Goal: Transaction & Acquisition: Purchase product/service

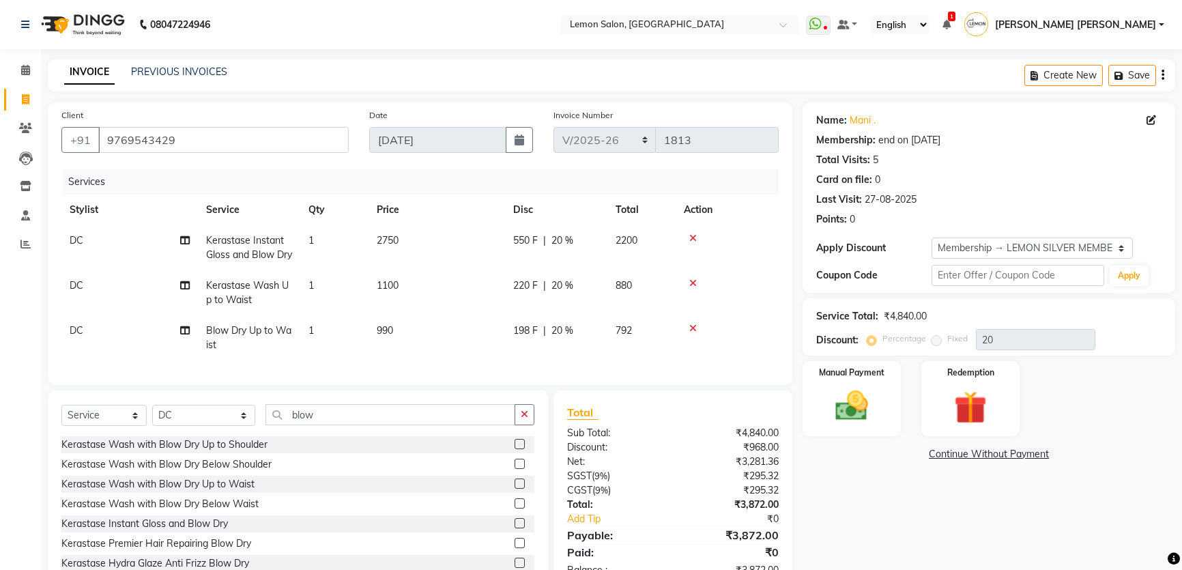
select select "568"
select select "service"
select select "7891"
select select "1: Object"
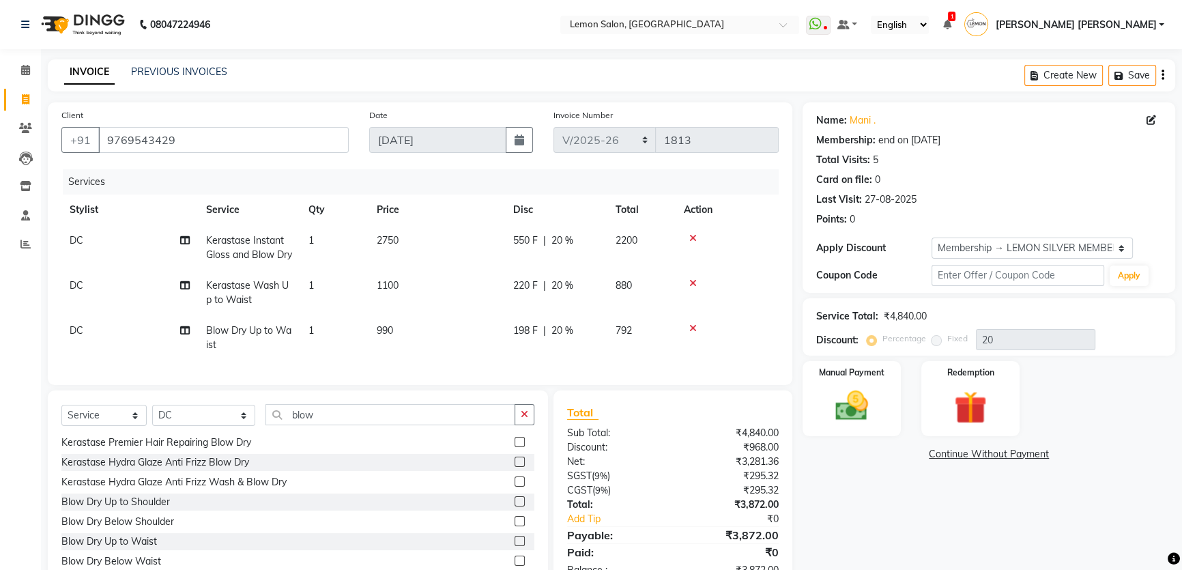
click at [693, 239] on icon at bounding box center [694, 238] width 8 height 10
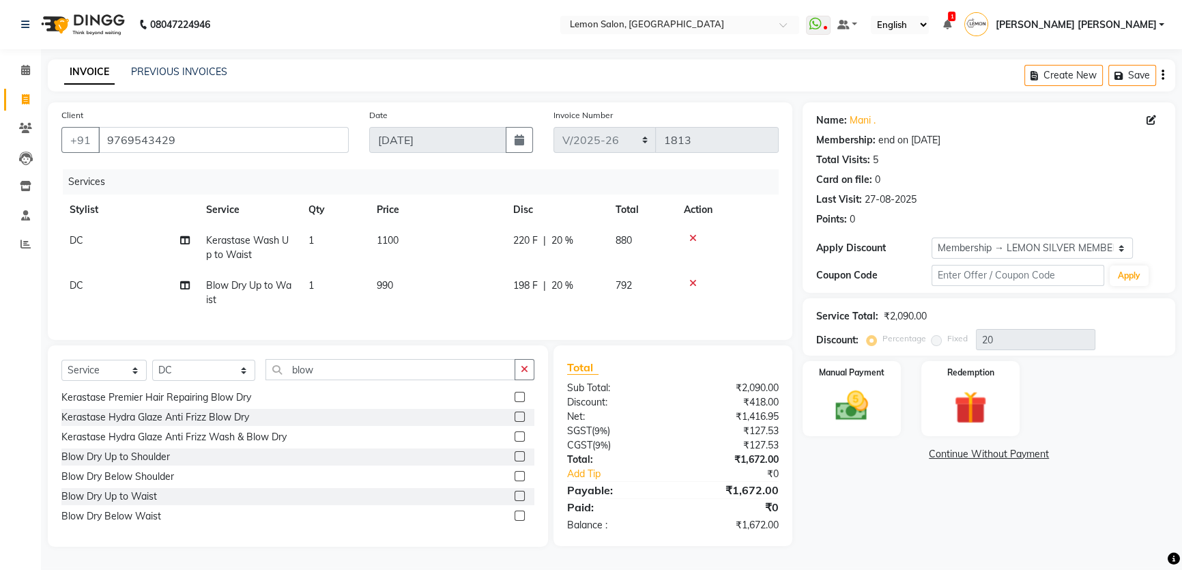
click at [322, 246] on td "1" at bounding box center [334, 247] width 68 height 45
select select "7891"
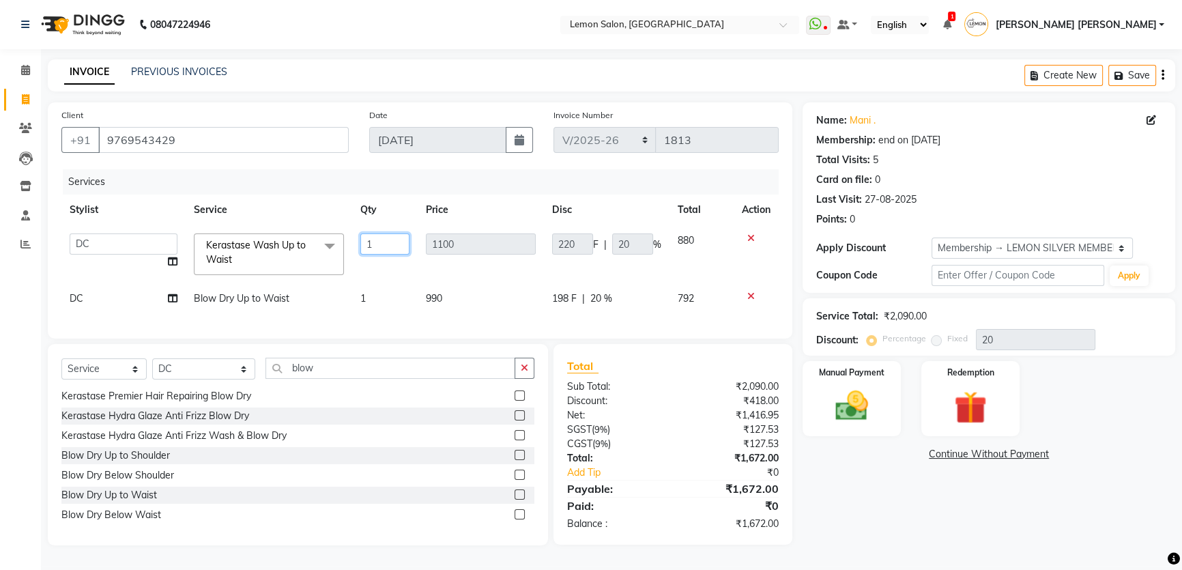
drag, startPoint x: 378, startPoint y: 244, endPoint x: 336, endPoint y: 244, distance: 42.3
click at [336, 244] on tr "Adnan Shaikh Apoorva Ssankar Arshad Shaikh DC Imran shaikh Javed Mansoori Kunja…" at bounding box center [420, 254] width 718 height 58
type input "2"
click at [388, 307] on tr "DC Blow Dry Up to Waist 1 990 198 F | 20 % 792" at bounding box center [420, 298] width 718 height 31
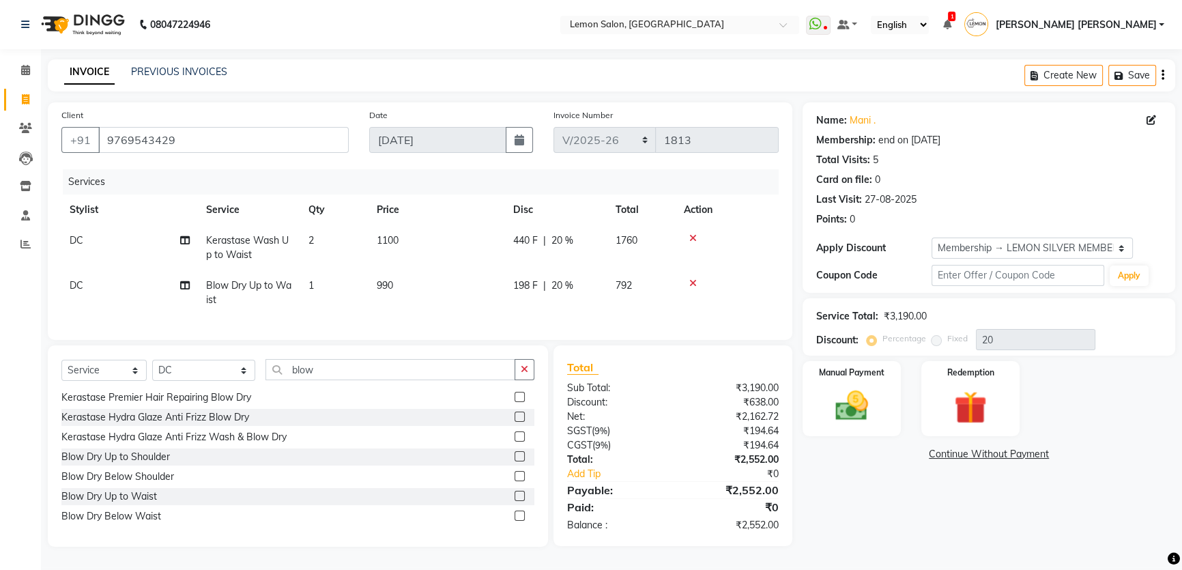
click at [323, 287] on td "1" at bounding box center [334, 292] width 68 height 45
select select "7891"
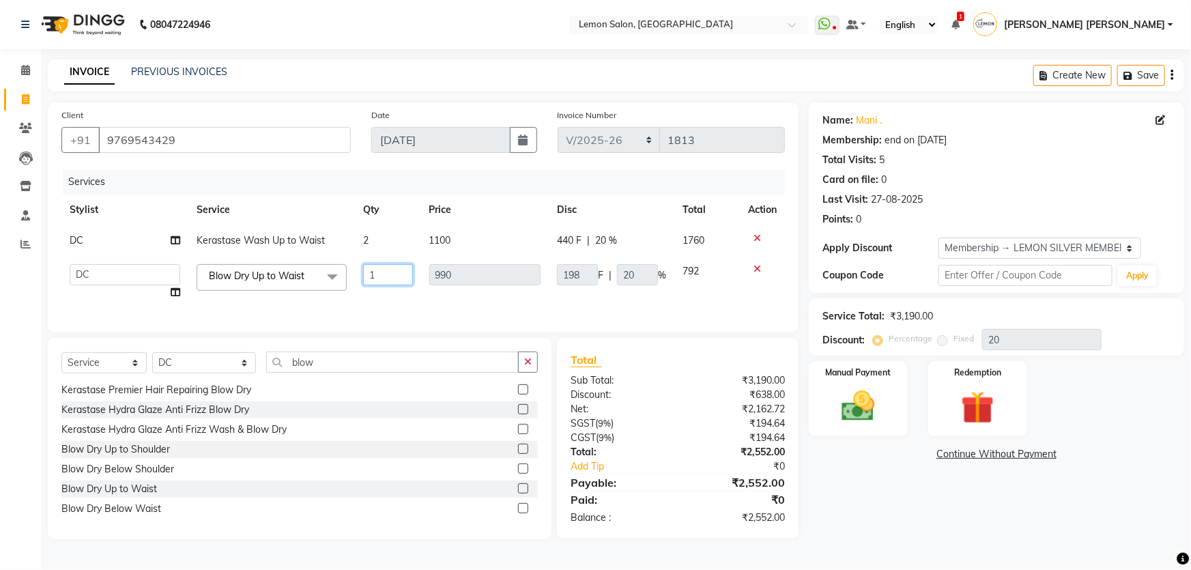
drag, startPoint x: 384, startPoint y: 274, endPoint x: 358, endPoint y: 274, distance: 25.9
click at [358, 274] on td "1" at bounding box center [388, 282] width 66 height 52
type input "2"
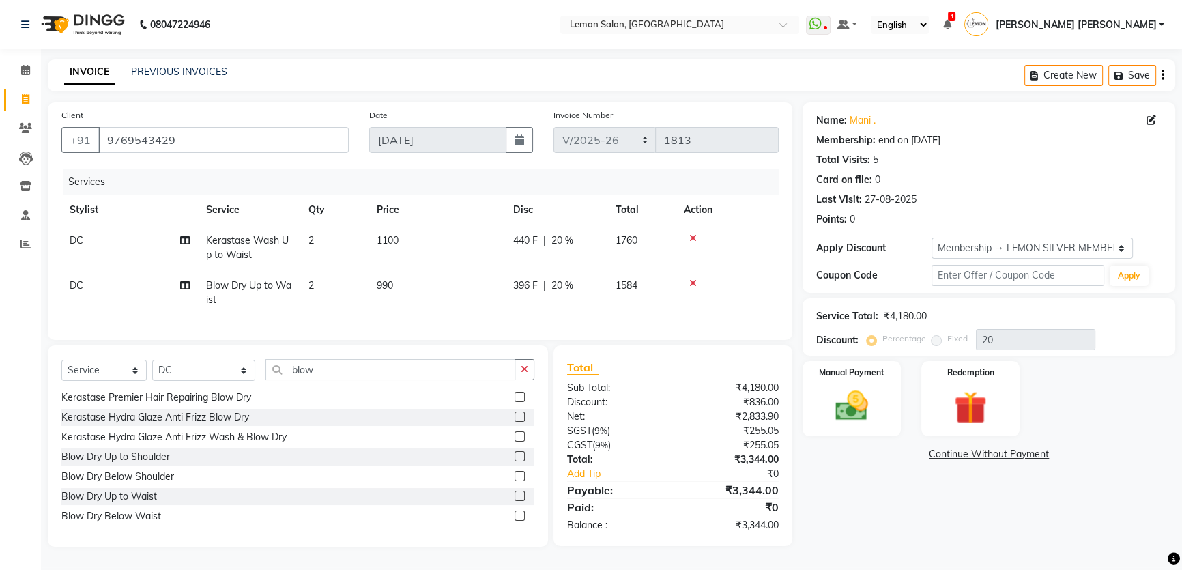
click at [471, 233] on td "1100" at bounding box center [437, 247] width 137 height 45
select select "7891"
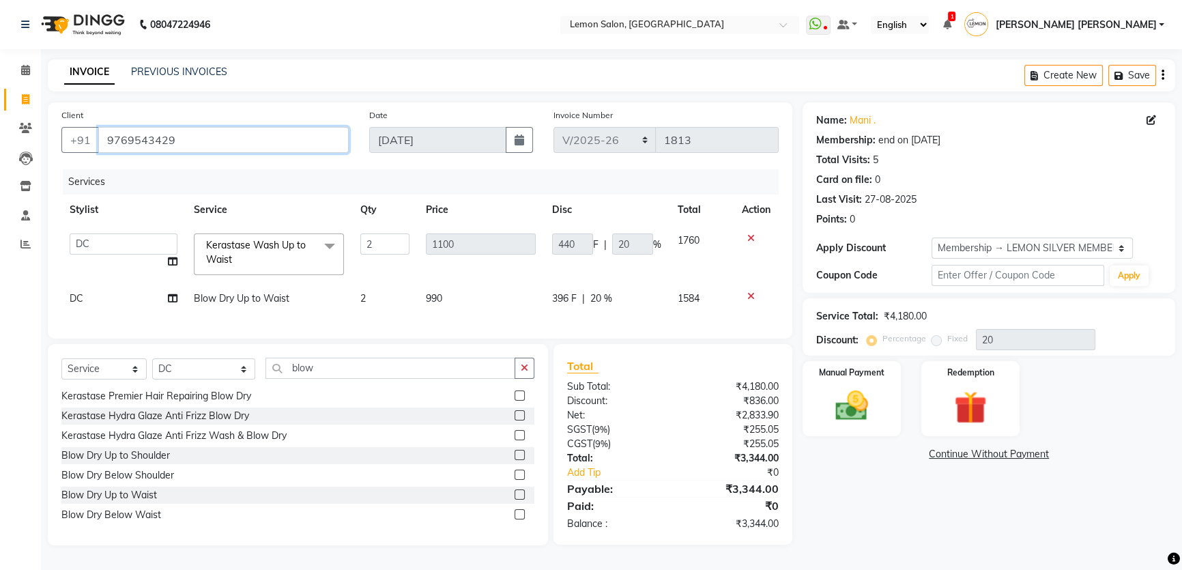
click at [268, 149] on input "9769543429" at bounding box center [223, 140] width 251 height 26
drag, startPoint x: 400, startPoint y: 237, endPoint x: 339, endPoint y: 244, distance: 61.9
click at [339, 244] on tr "Adnan Shaikh Apoorva Ssankar Arshad Shaikh DC Imran shaikh Javed Mansoori Kunja…" at bounding box center [420, 254] width 718 height 58
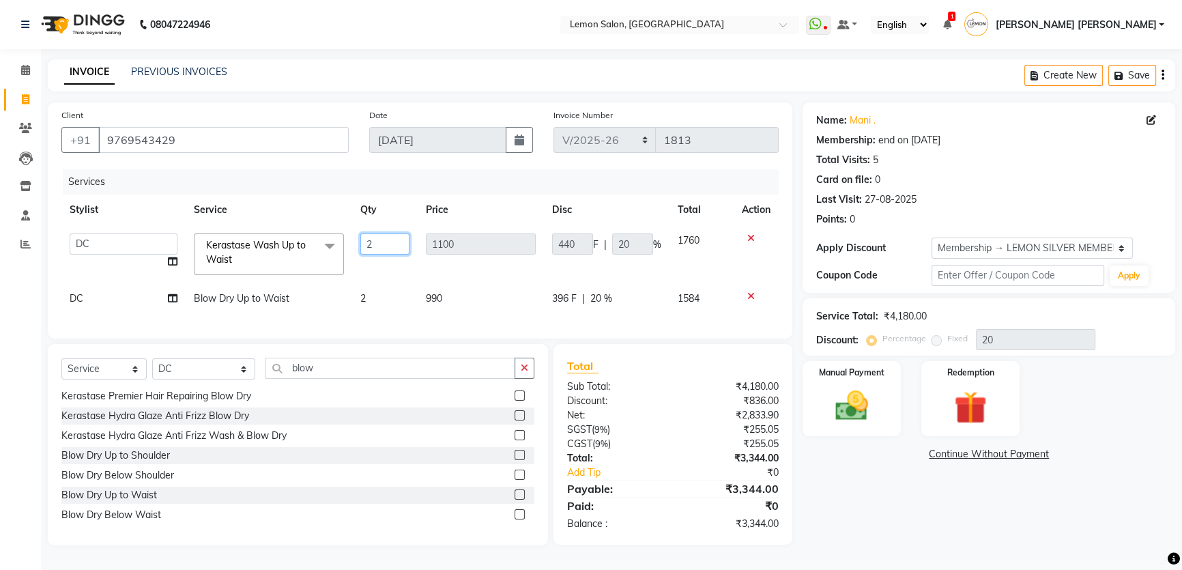
type input "1"
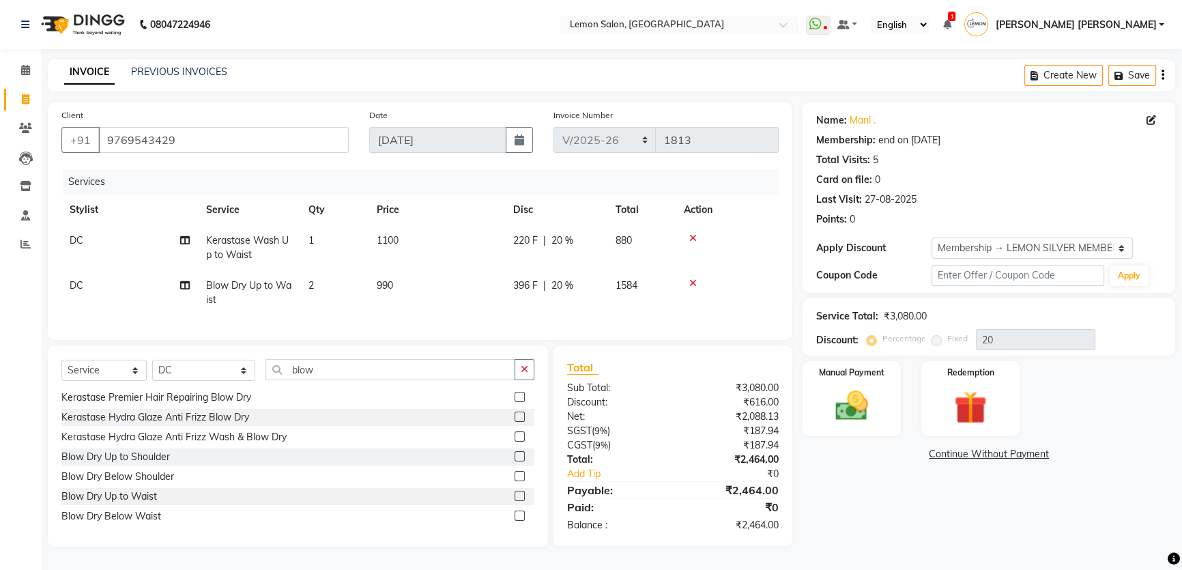
click at [353, 289] on td "2" at bounding box center [334, 292] width 68 height 45
select select "7891"
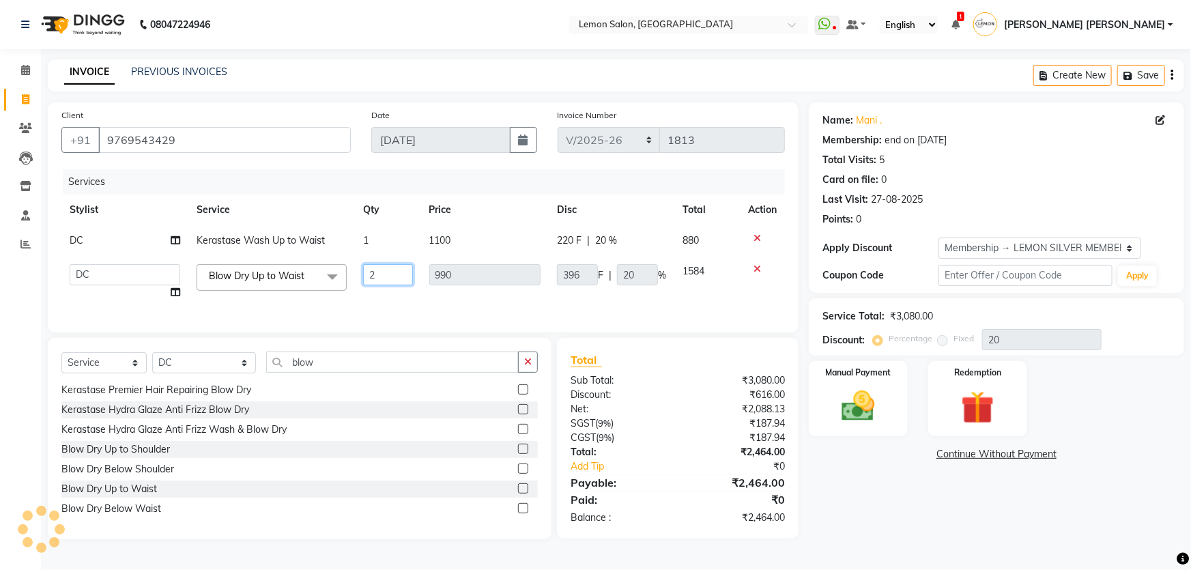
drag, startPoint x: 375, startPoint y: 275, endPoint x: 363, endPoint y: 273, distance: 11.8
click at [363, 273] on input "2" at bounding box center [388, 274] width 50 height 21
type input "1"
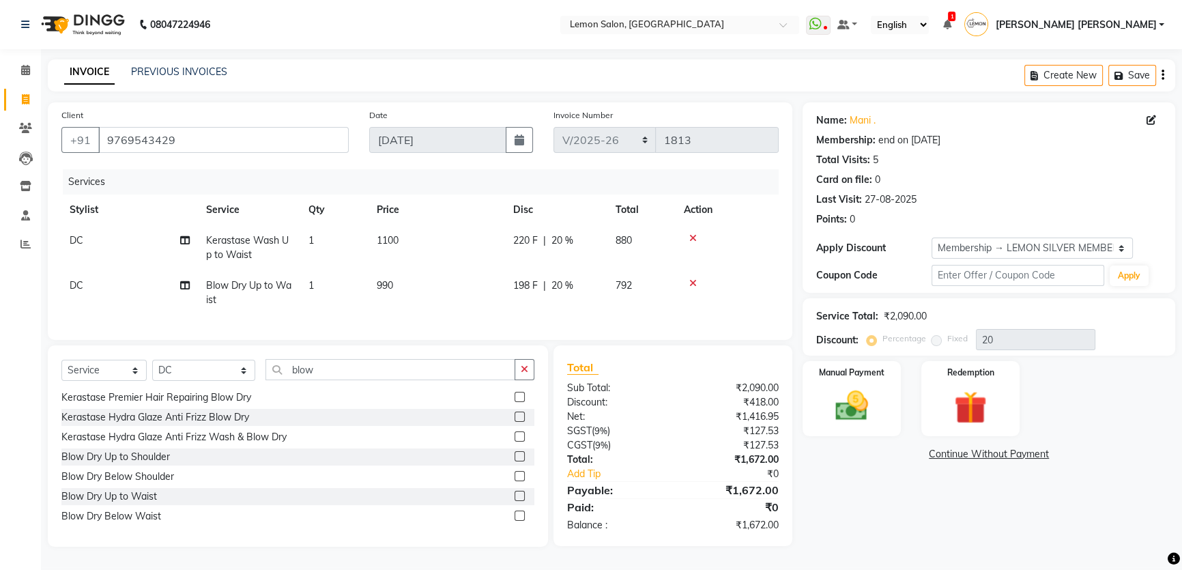
click at [114, 236] on td "DC" at bounding box center [129, 247] width 137 height 45
select select "7891"
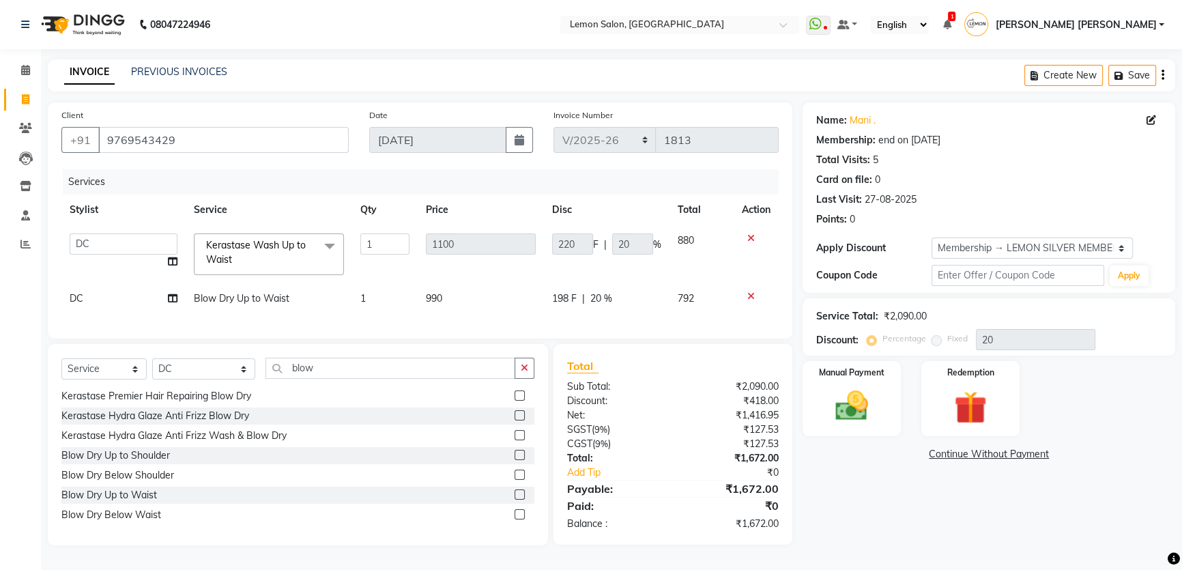
click at [117, 240] on select "Adnan Shaikh Apoorva Ssankar Arshad Shaikh DC Imran shaikh Javed Mansoori Kunja…" at bounding box center [124, 243] width 108 height 21
select select "67818"
click at [125, 303] on td "DC" at bounding box center [123, 298] width 124 height 31
select select "7891"
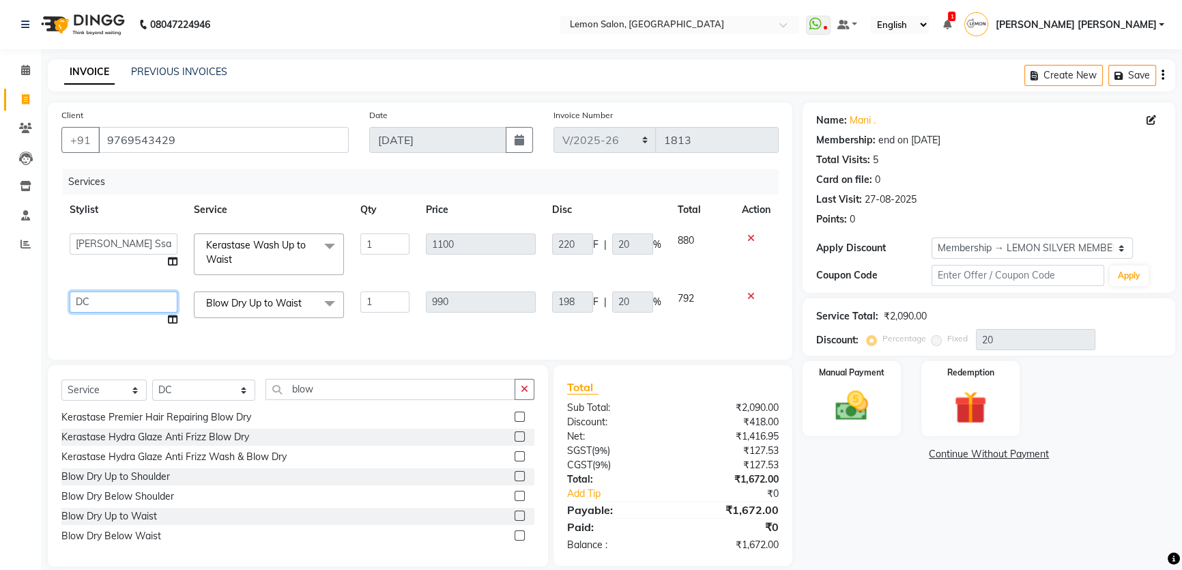
click at [123, 300] on select "Adnan Shaikh Apoorva Ssankar Arshad Shaikh DC Imran shaikh Javed Mansoori Kunja…" at bounding box center [124, 302] width 108 height 21
select select "67818"
click at [219, 400] on select "Select Stylist Adnan Shaikh Apoorva Ssankar Arshad Shaikh DC Imran shaikh Javed…" at bounding box center [203, 390] width 103 height 21
select select "30692"
click at [152, 389] on select "Select Stylist Adnan Shaikh Apoorva Ssankar Arshad Shaikh DC Imran shaikh Javed…" at bounding box center [203, 390] width 103 height 21
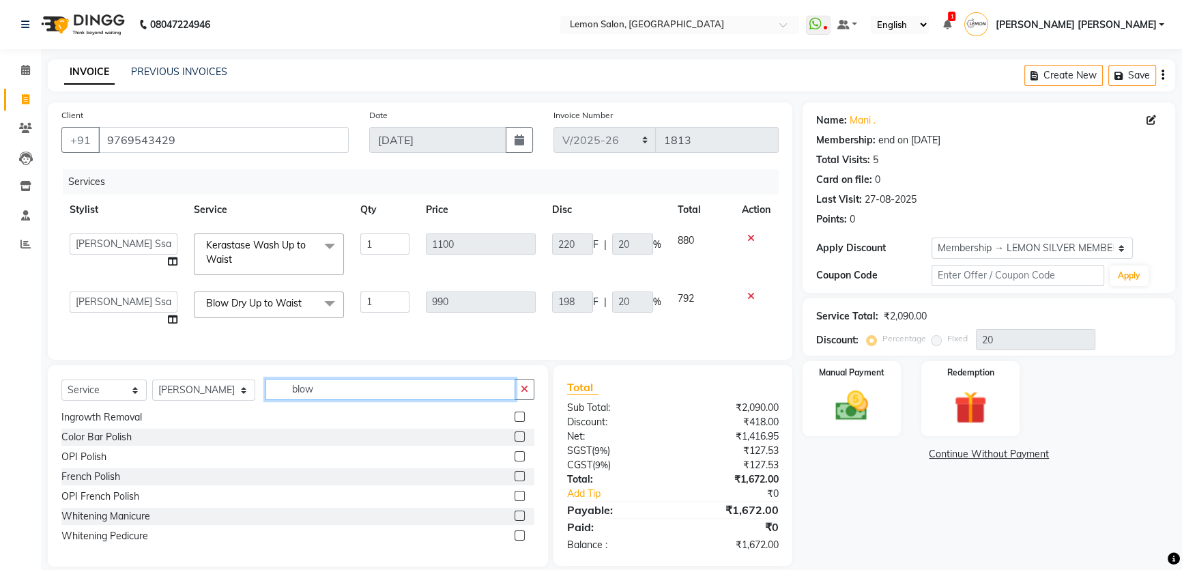
click at [326, 399] on input "blow" at bounding box center [391, 389] width 250 height 21
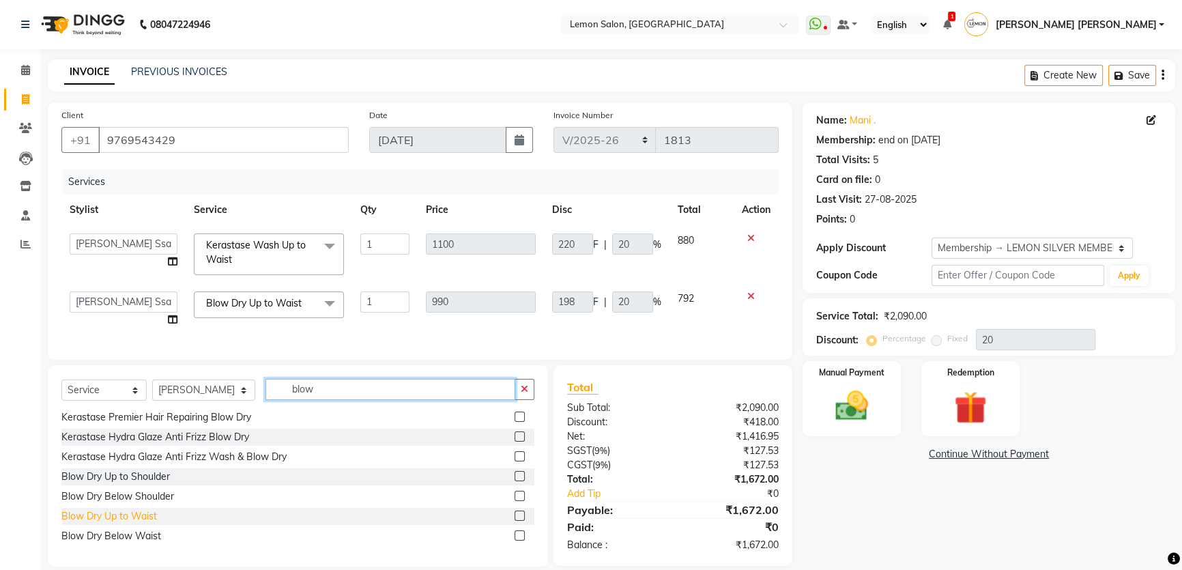
type input "blow"
click at [141, 520] on div "Blow Dry Up to Waist" at bounding box center [109, 516] width 96 height 14
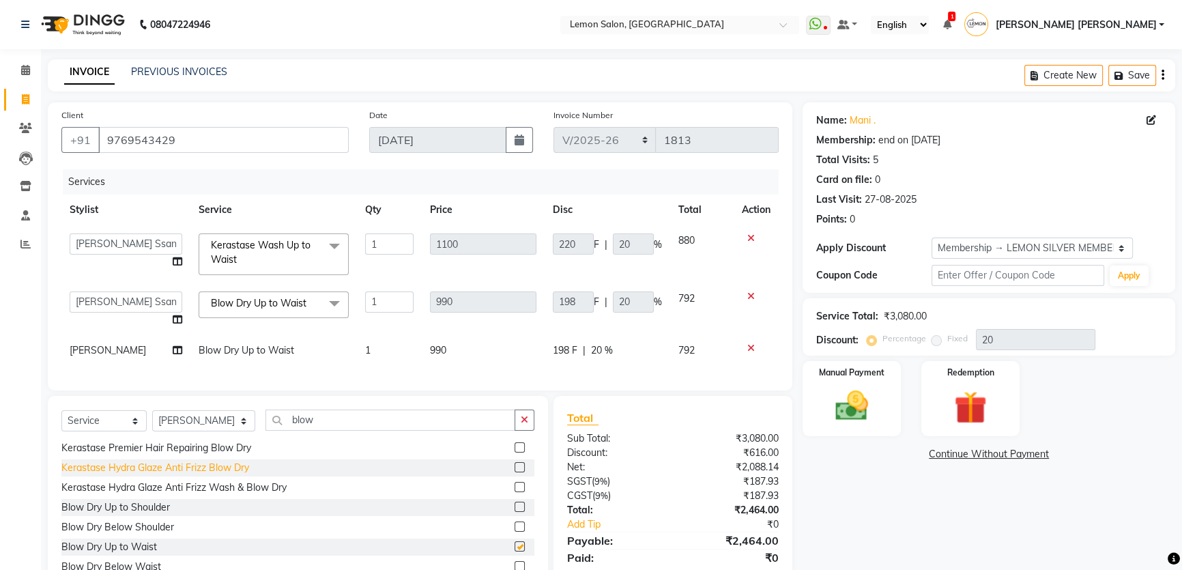
checkbox input "false"
click at [332, 431] on input "blow" at bounding box center [391, 420] width 250 height 21
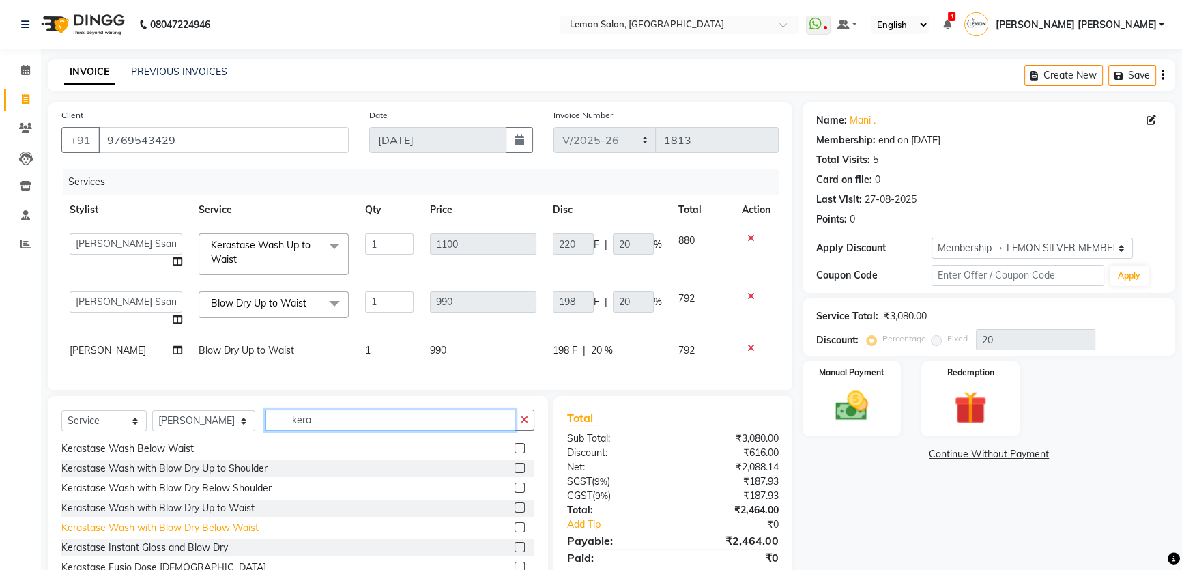
scroll to position [57, 0]
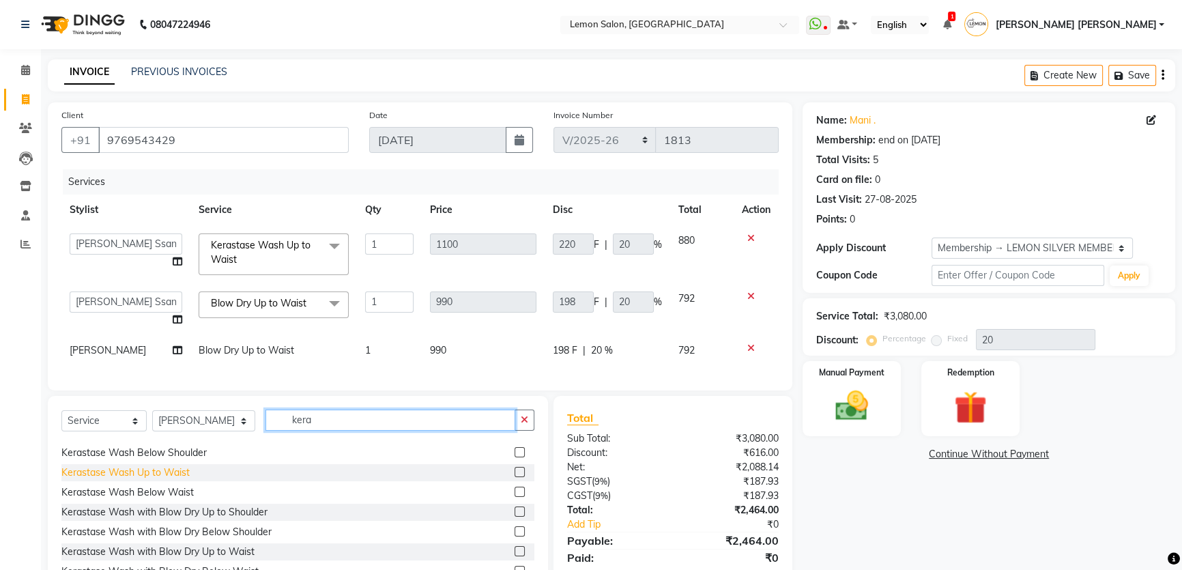
type input "kera"
click at [184, 480] on div "Kerastase Wash Up to Waist" at bounding box center [125, 473] width 128 height 14
checkbox input "false"
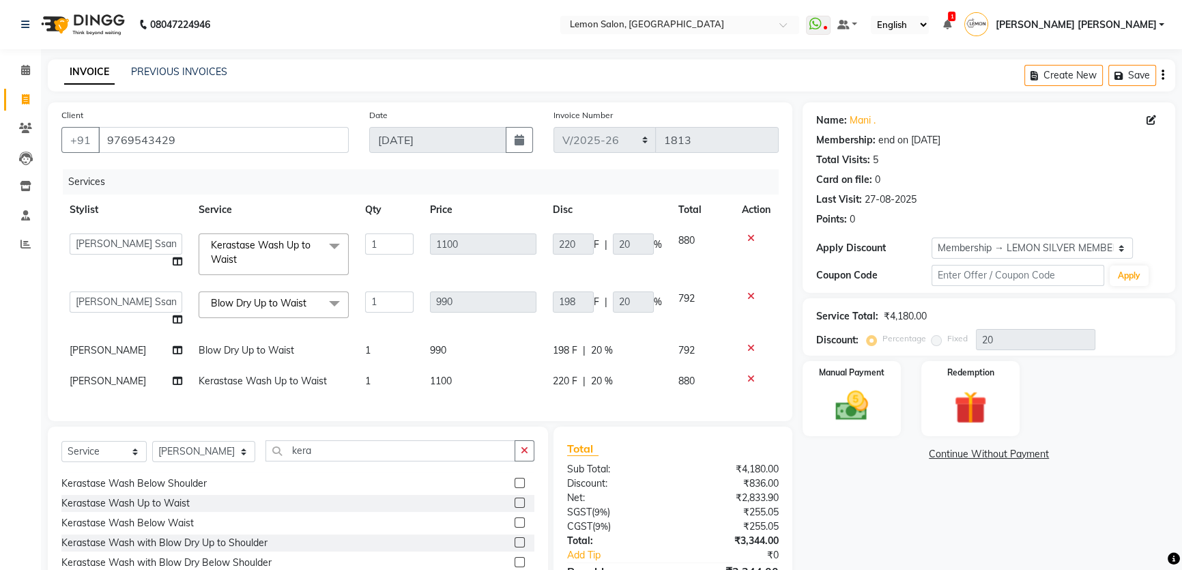
scroll to position [87, 0]
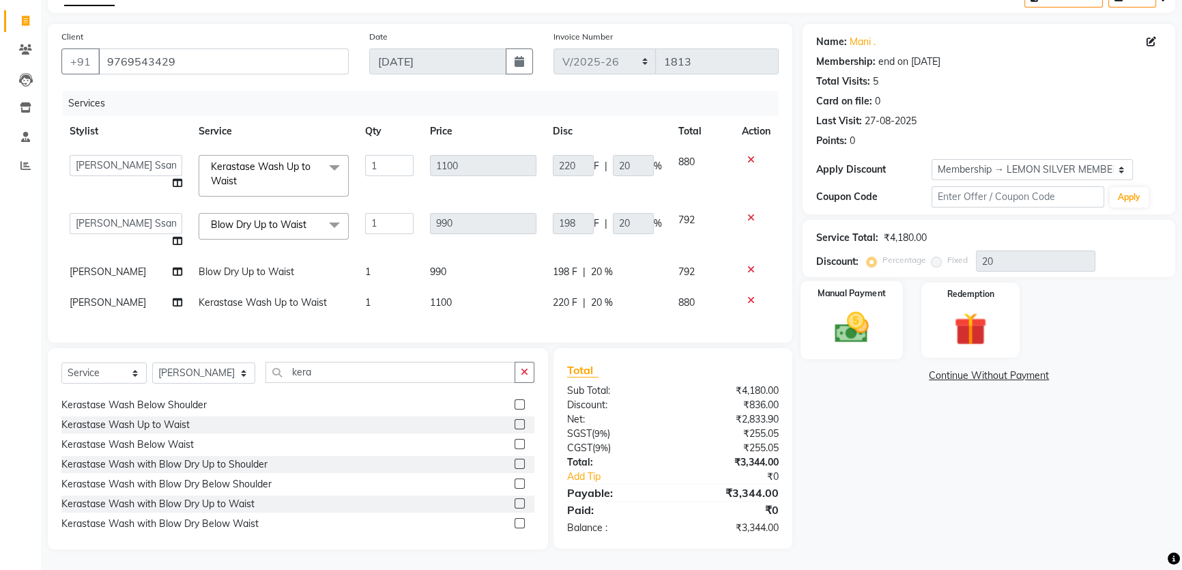
click at [868, 324] on img at bounding box center [852, 327] width 55 height 39
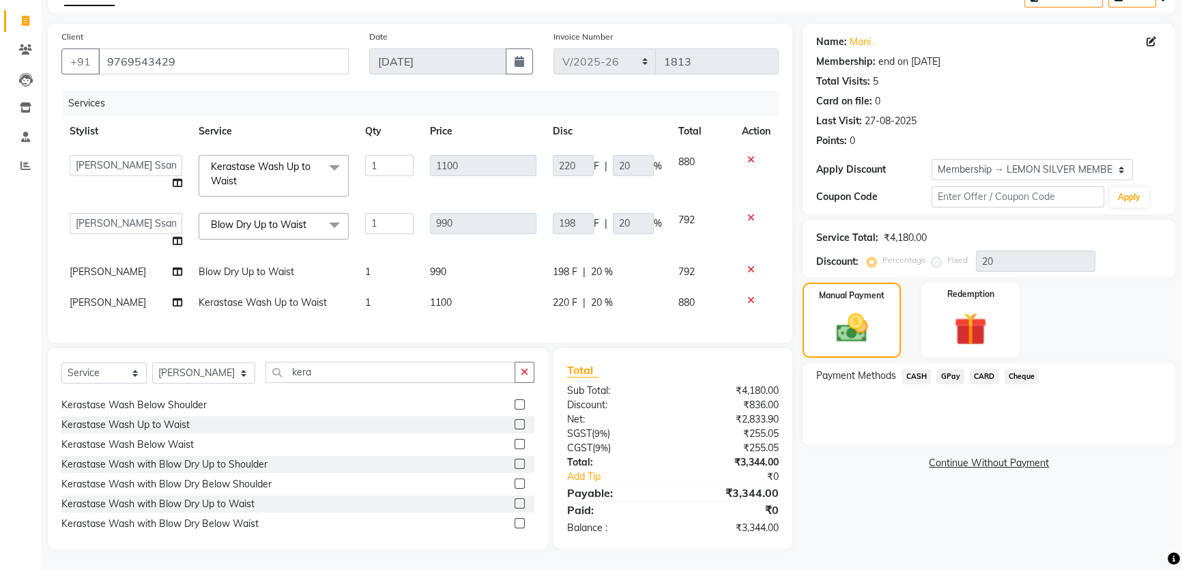
click at [956, 371] on span "GPay" at bounding box center [951, 377] width 28 height 16
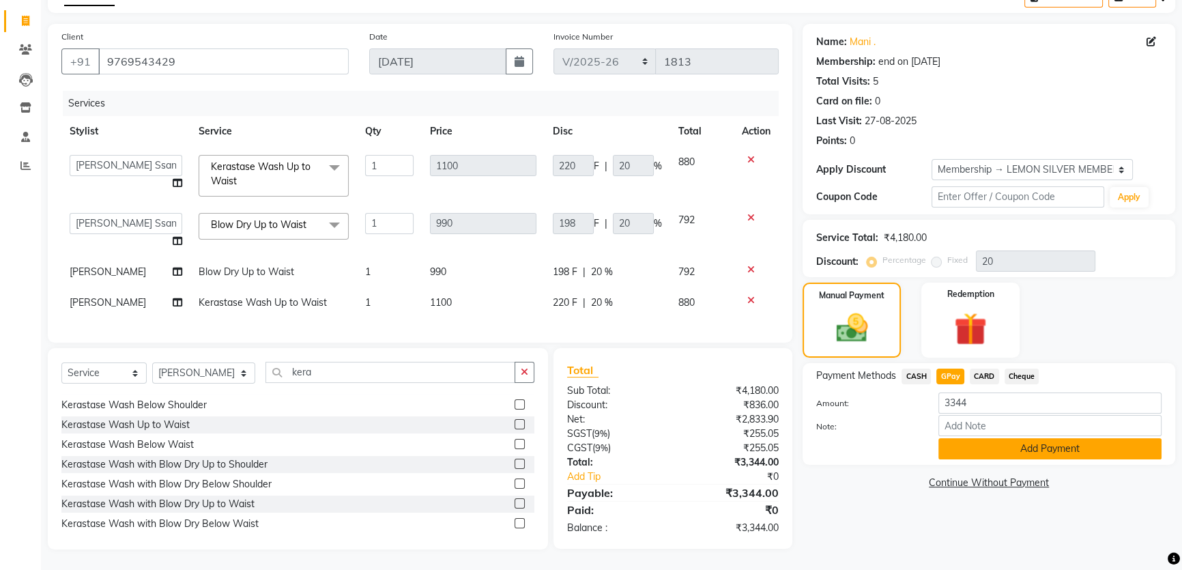
click at [951, 438] on button "Add Payment" at bounding box center [1050, 448] width 223 height 21
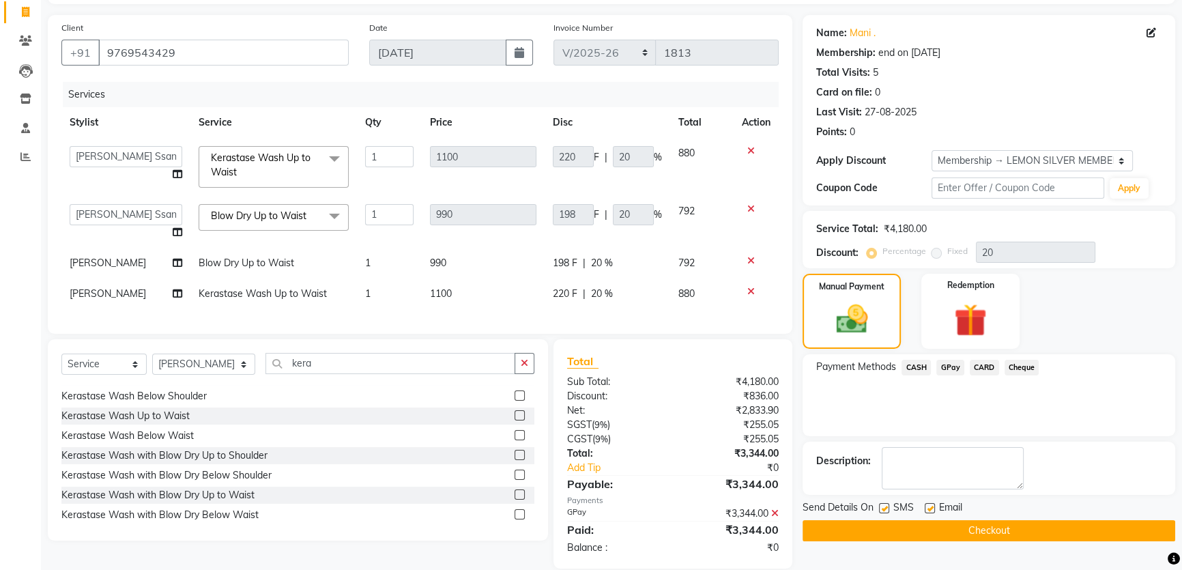
scroll to position [184, 0]
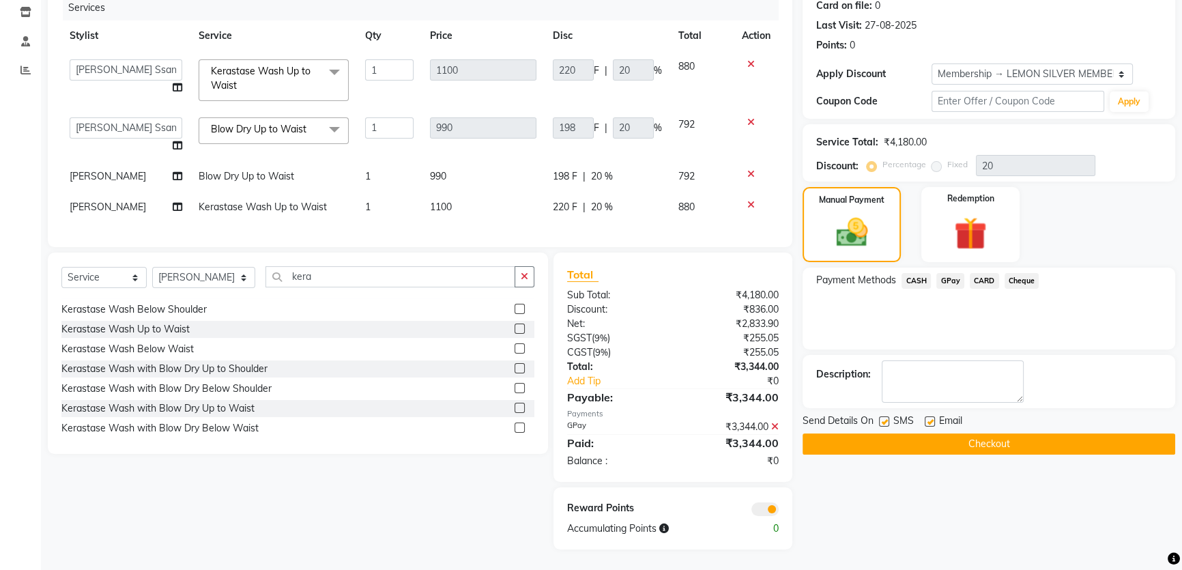
click at [884, 416] on label at bounding box center [884, 421] width 10 height 10
click at [884, 418] on input "checkbox" at bounding box center [883, 422] width 9 height 9
checkbox input "false"
click at [934, 416] on label at bounding box center [930, 421] width 10 height 10
click at [934, 418] on input "checkbox" at bounding box center [929, 422] width 9 height 9
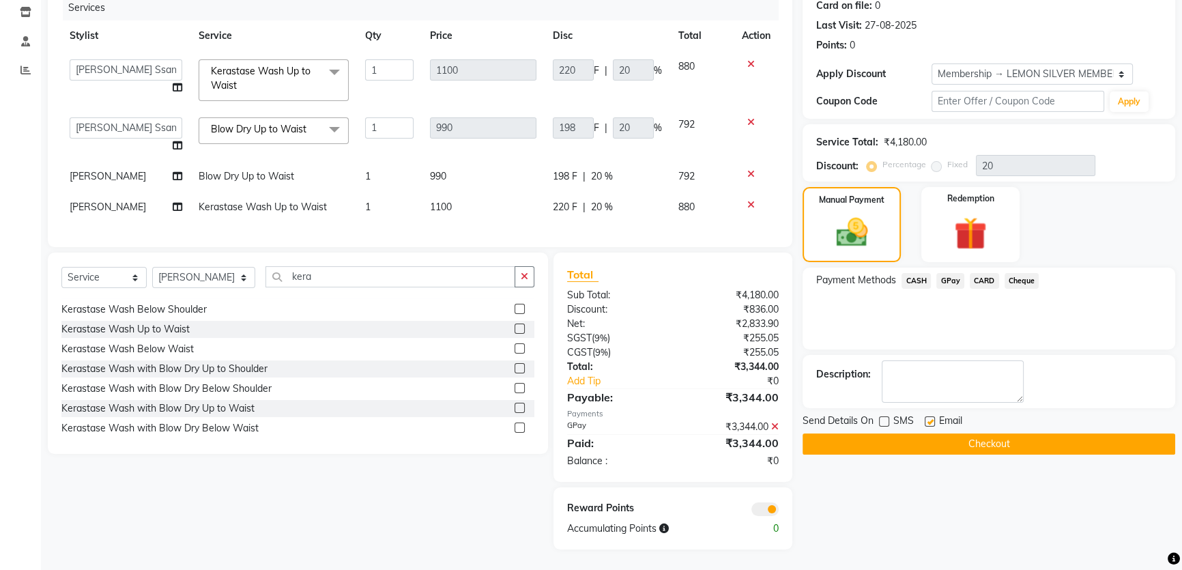
checkbox input "false"
click at [901, 434] on button "Checkout" at bounding box center [989, 444] width 373 height 21
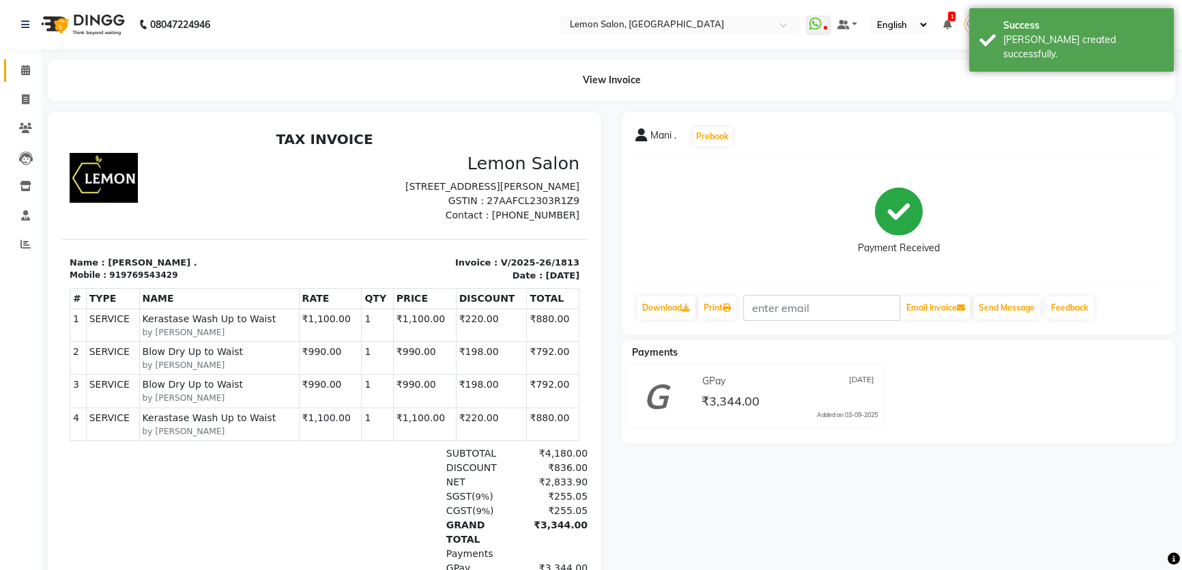
click at [18, 78] on link "Calendar" at bounding box center [20, 70] width 33 height 23
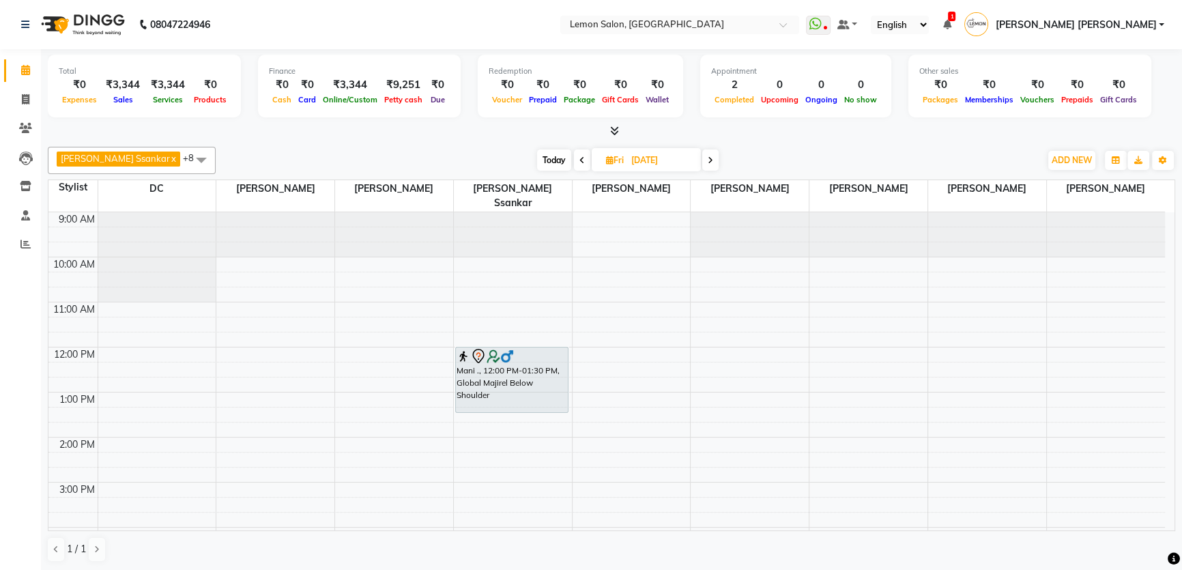
click at [512, 165] on div "Today Fri 05-09-2025" at bounding box center [628, 160] width 811 height 20
click at [537, 167] on span "Today" at bounding box center [554, 160] width 34 height 21
type input "03-09-2025"
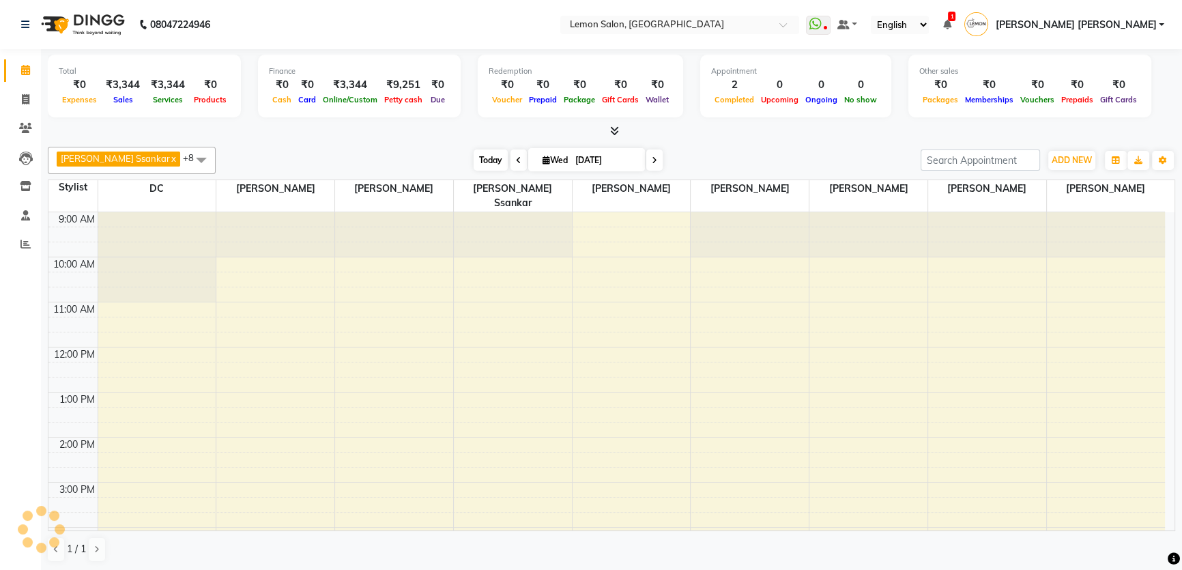
scroll to position [295, 0]
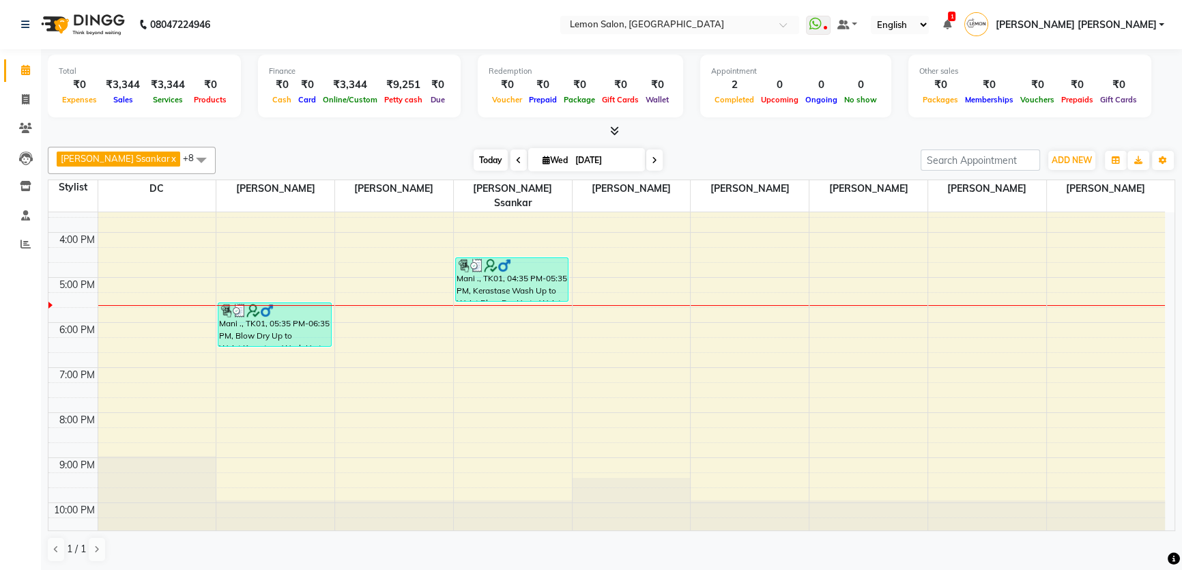
click at [477, 158] on span "Today" at bounding box center [491, 160] width 34 height 21
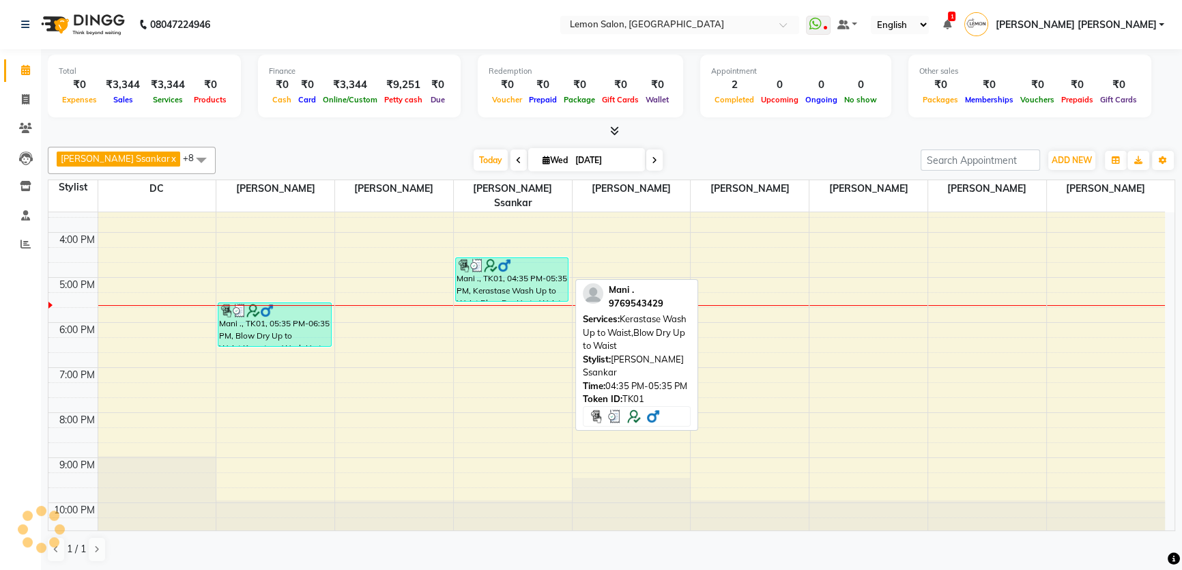
scroll to position [0, 0]
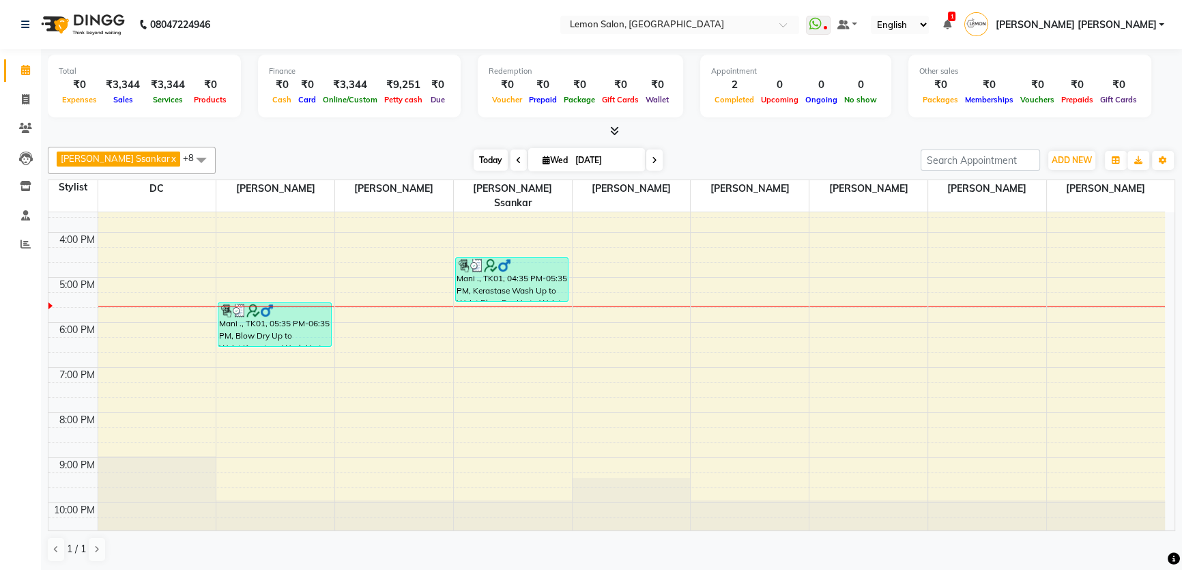
click at [482, 152] on span "Today" at bounding box center [491, 160] width 34 height 21
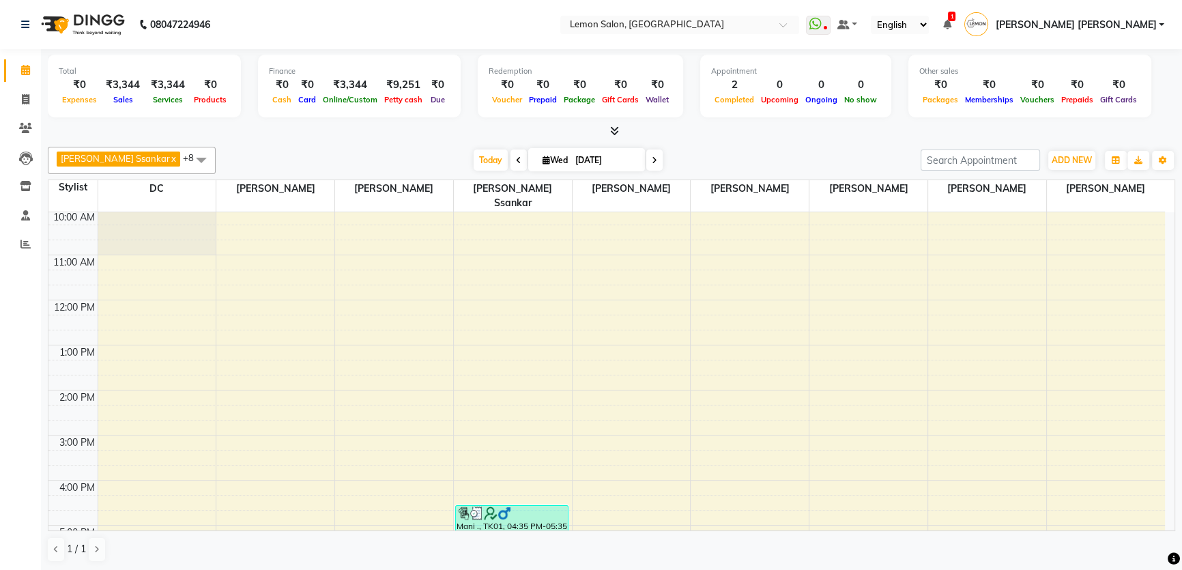
scroll to position [295, 0]
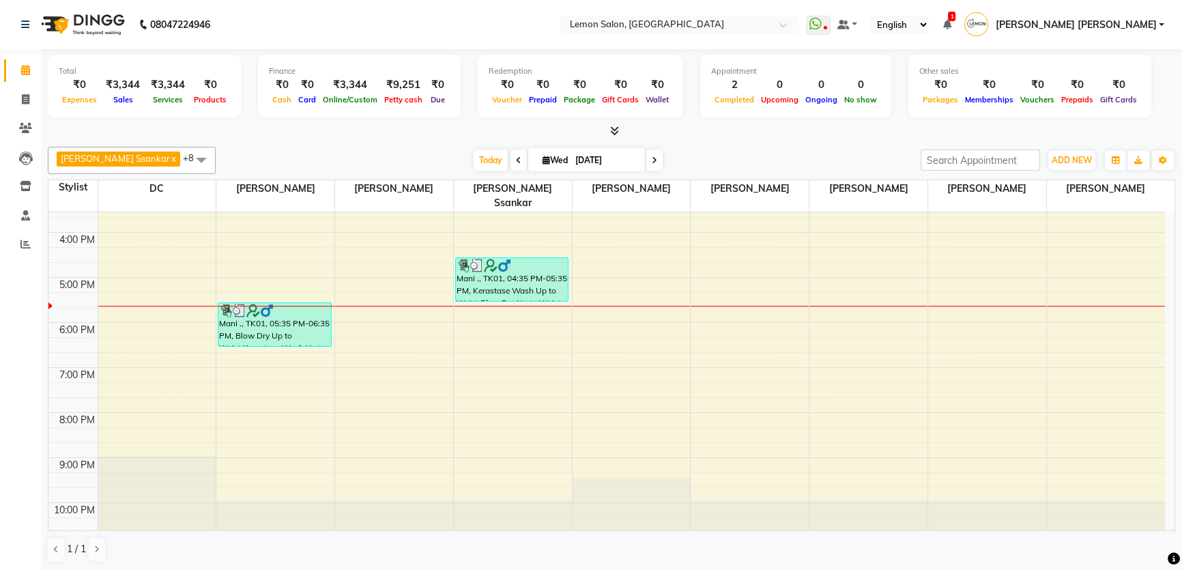
click at [472, 169] on div "Today Wed 03-09-2025" at bounding box center [568, 160] width 192 height 20
click at [474, 158] on span "Today" at bounding box center [491, 160] width 34 height 21
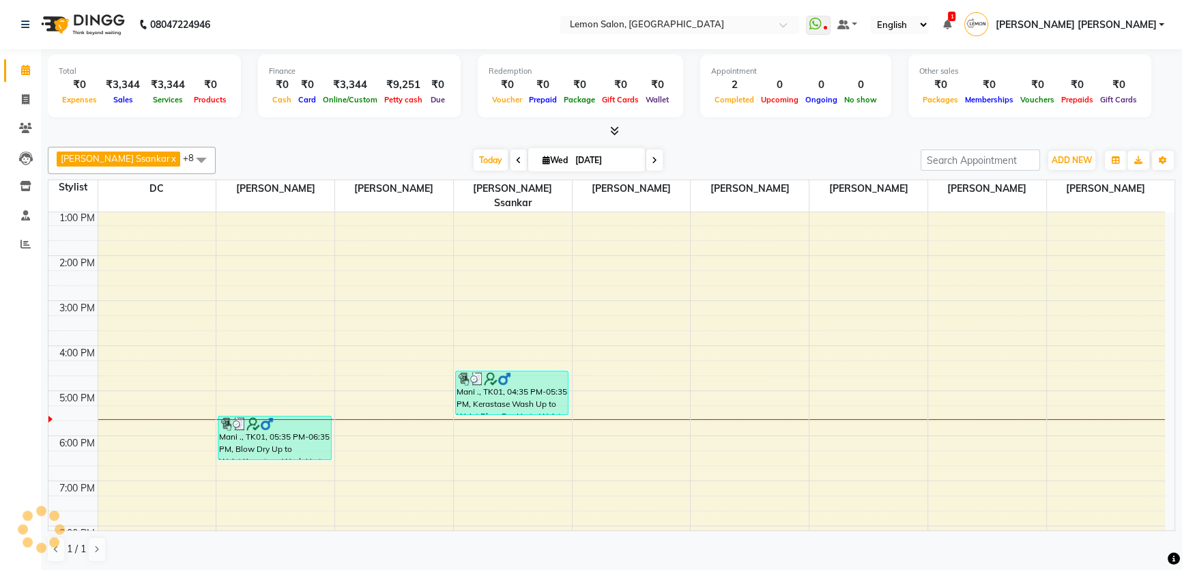
scroll to position [47, 0]
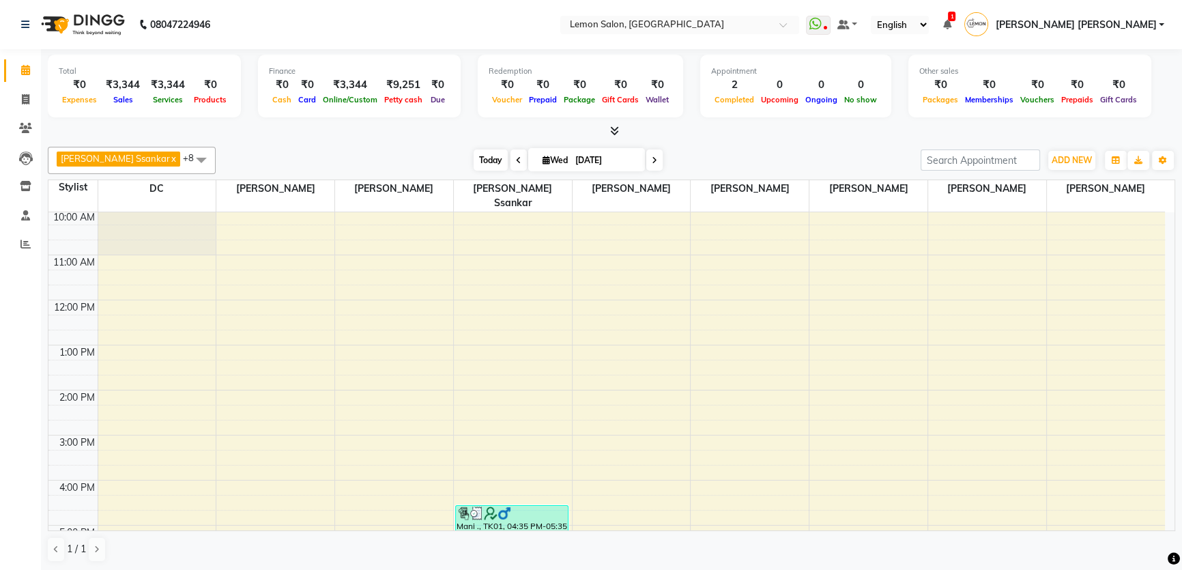
click at [474, 156] on span "Today" at bounding box center [491, 160] width 34 height 21
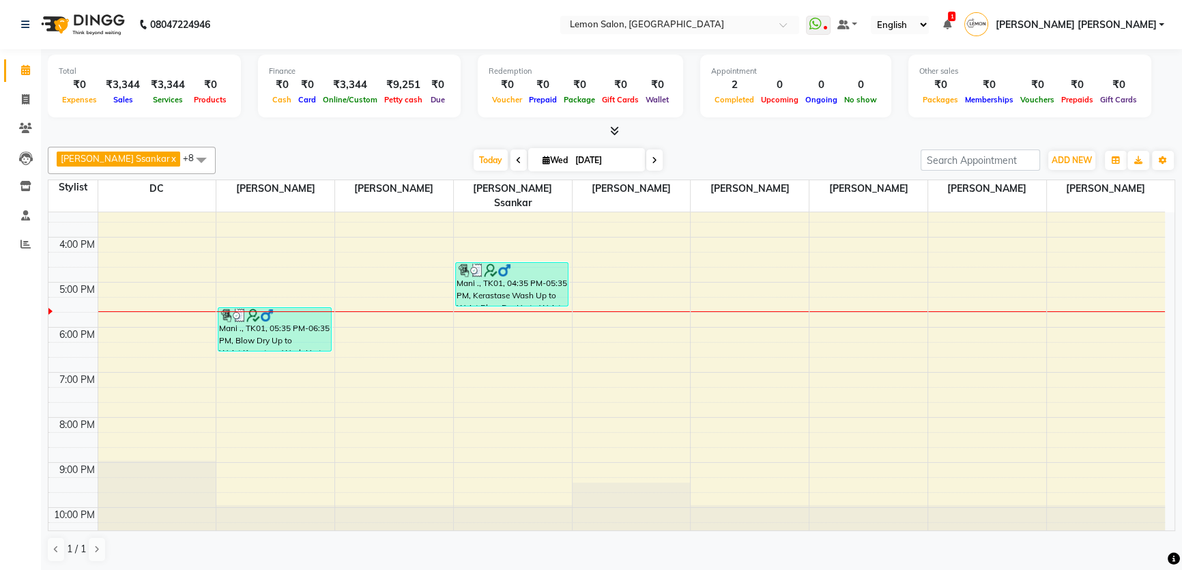
scroll to position [295, 0]
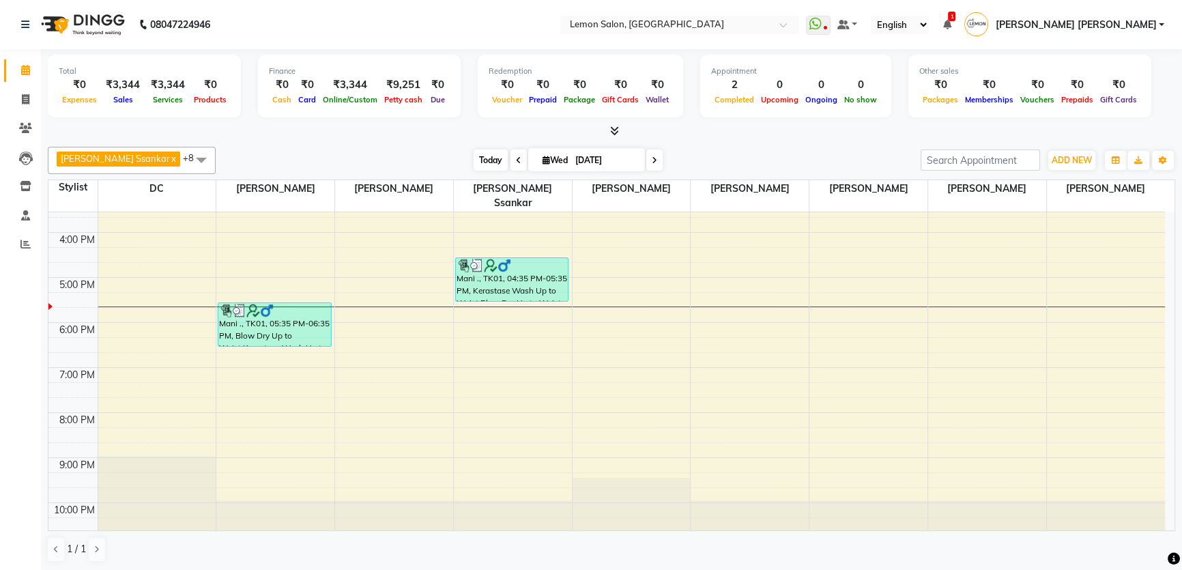
click at [474, 161] on span "Today" at bounding box center [491, 160] width 34 height 21
click at [355, 139] on div "Total ₹0 Expenses ₹3,344 Sales ₹3,344 Services ₹0 Products Finance ₹0 Cash ₹0 C…" at bounding box center [611, 310] width 1141 height 522
click at [474, 158] on span "Today" at bounding box center [491, 160] width 34 height 21
click at [386, 141] on div "Apoorva Ssankar x DC x Nilofar Shaikh x Vidhi Solanki x Adnan Shaikh x Arshad S…" at bounding box center [612, 354] width 1128 height 427
click at [388, 131] on div at bounding box center [612, 131] width 1128 height 14
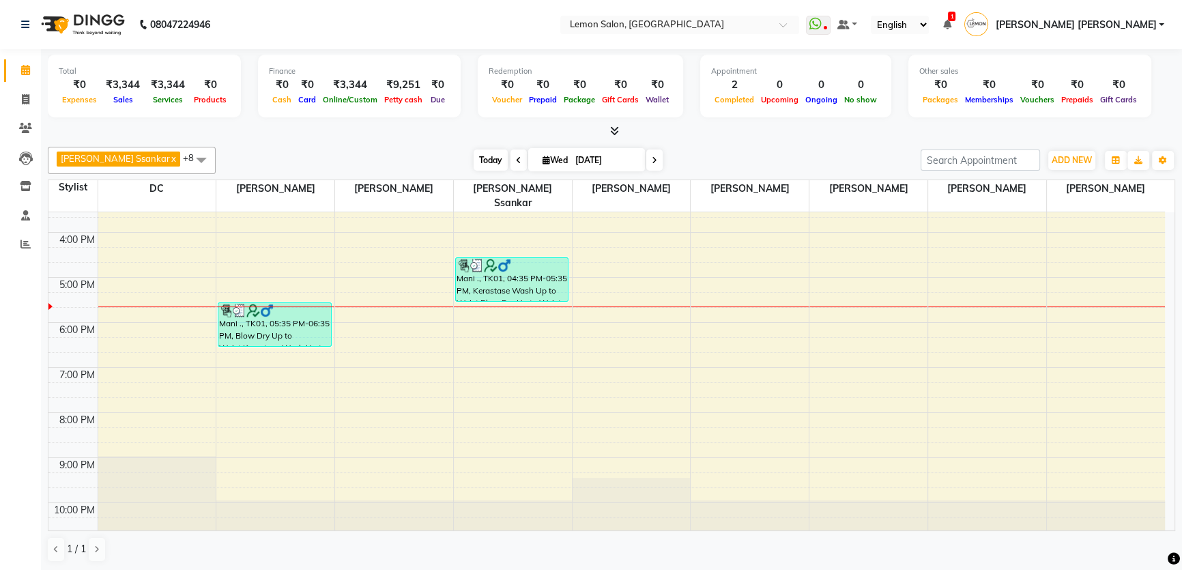
click at [474, 155] on span "Today" at bounding box center [491, 160] width 34 height 21
click at [403, 143] on div "Apoorva Ssankar x DC x Nilofar Shaikh x Vidhi Solanki x Adnan Shaikh x Arshad S…" at bounding box center [612, 354] width 1128 height 427
drag, startPoint x: 261, startPoint y: 69, endPoint x: 437, endPoint y: 98, distance: 177.9
click at [437, 98] on div "Finance ₹0 Cash ₹0 Card ₹3,344 Online/Custom ₹9,251 Petty cash ₹0 Due" at bounding box center [359, 86] width 203 height 63
click at [437, 98] on span "Due" at bounding box center [437, 100] width 21 height 10
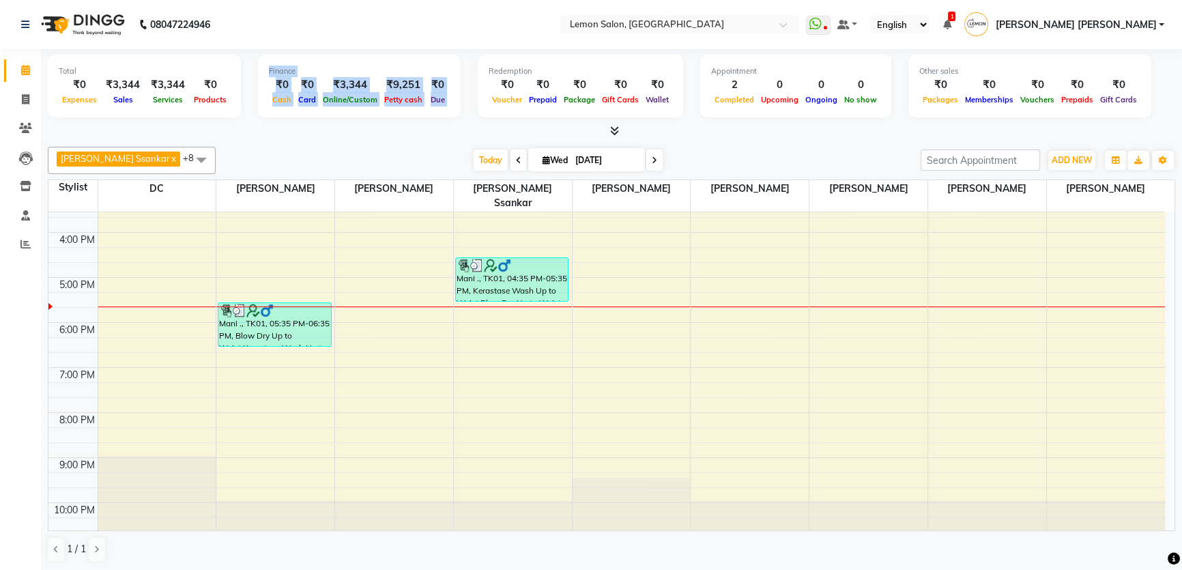
drag, startPoint x: 437, startPoint y: 98, endPoint x: 259, endPoint y: 55, distance: 182.6
click at [259, 55] on div "Finance ₹0 Cash ₹0 Card ₹3,344 Online/Custom ₹9,251 Petty cash ₹0 Due" at bounding box center [359, 86] width 203 height 63
drag, startPoint x: 259, startPoint y: 68, endPoint x: 444, endPoint y: 96, distance: 187.2
click at [444, 96] on div "Finance ₹0 Cash ₹0 Card ₹3,344 Online/Custom ₹9,251 Petty cash ₹0 Due" at bounding box center [359, 86] width 203 height 63
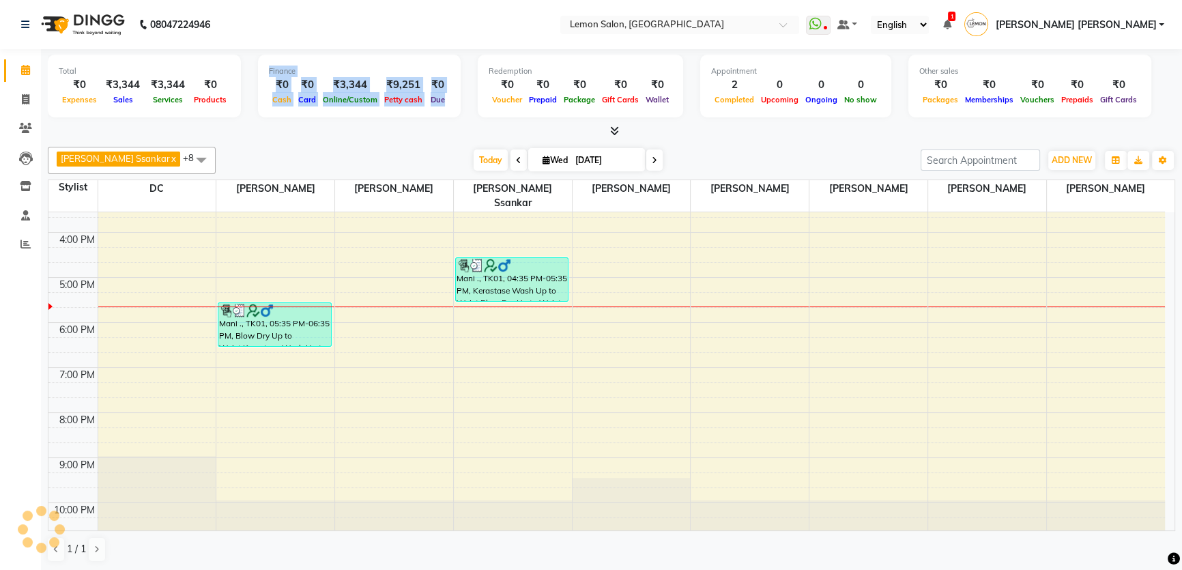
click at [444, 96] on div "Finance ₹0 Cash ₹0 Card ₹3,344 Online/Custom ₹9,251 Petty cash ₹0 Due" at bounding box center [359, 86] width 203 height 63
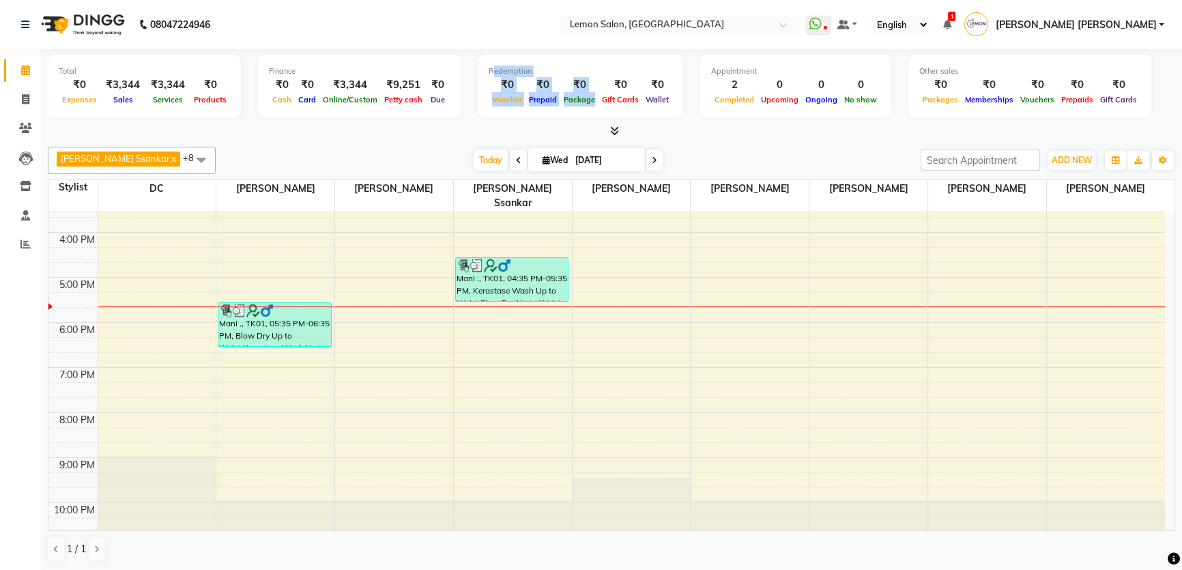
drag, startPoint x: 470, startPoint y: 72, endPoint x: 585, endPoint y: 97, distance: 117.4
click at [585, 97] on div "Redemption ₹0 Voucher ₹0 Prepaid ₹0 Package ₹0 Gift Cards ₹0 Wallet" at bounding box center [580, 86] width 205 height 63
click at [417, 132] on div at bounding box center [612, 131] width 1128 height 14
click at [474, 160] on span "Today" at bounding box center [491, 160] width 34 height 21
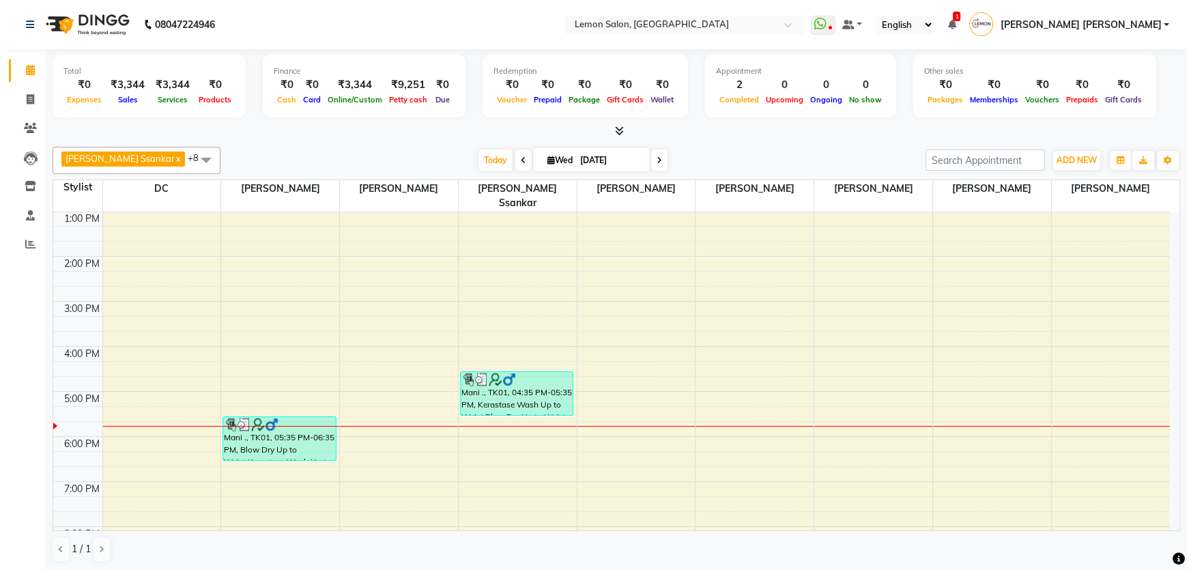
scroll to position [186, 0]
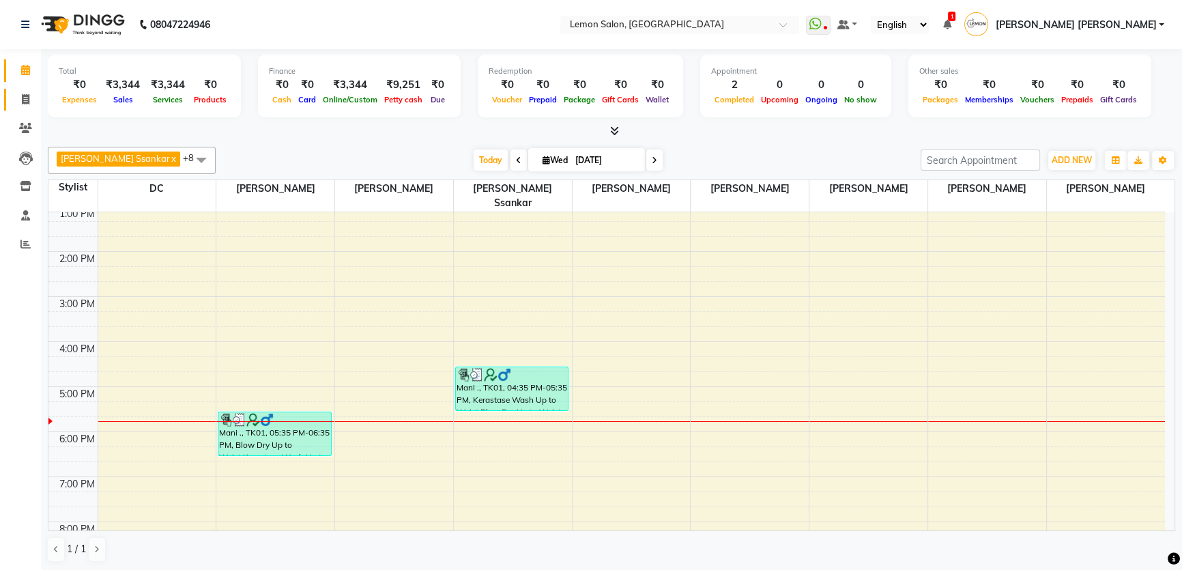
click at [31, 97] on span at bounding box center [26, 100] width 24 height 16
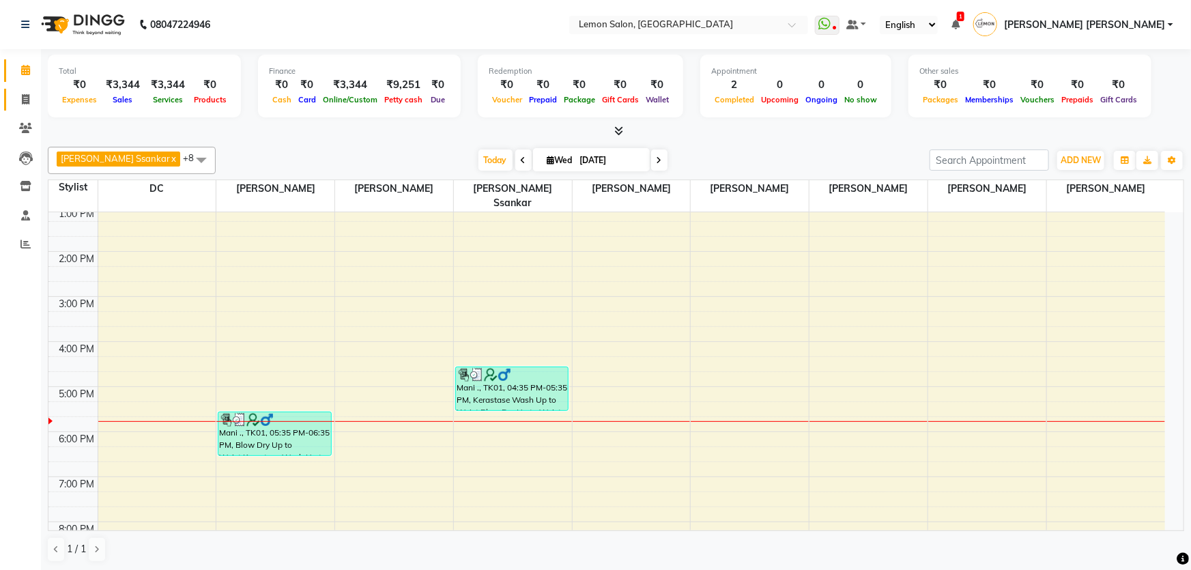
select select "service"
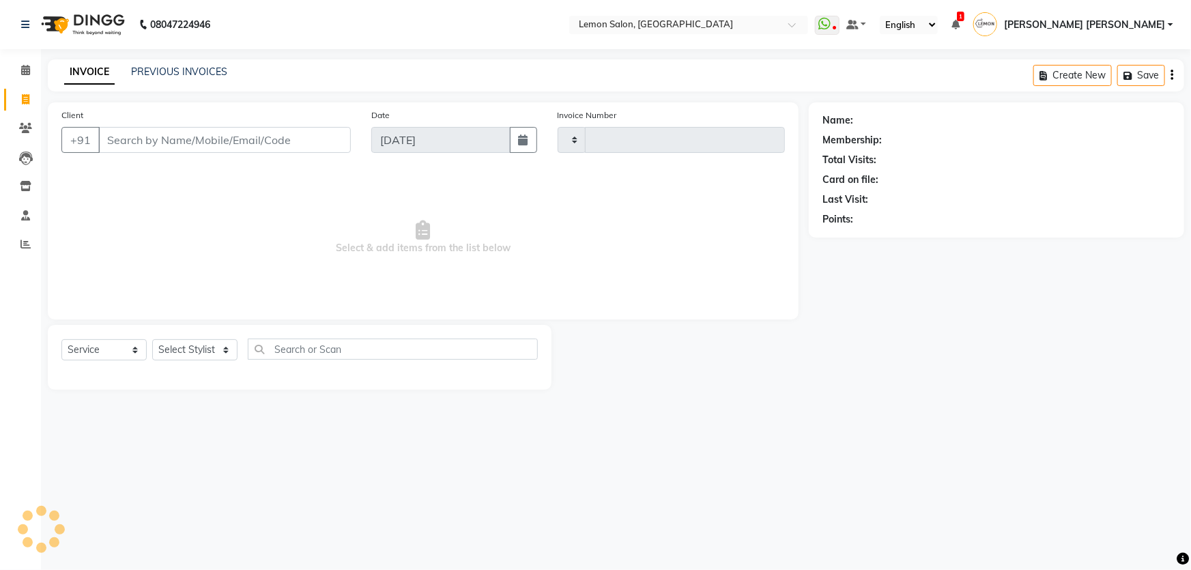
type input "1814"
select select "568"
click at [138, 138] on input "Client" at bounding box center [224, 140] width 253 height 26
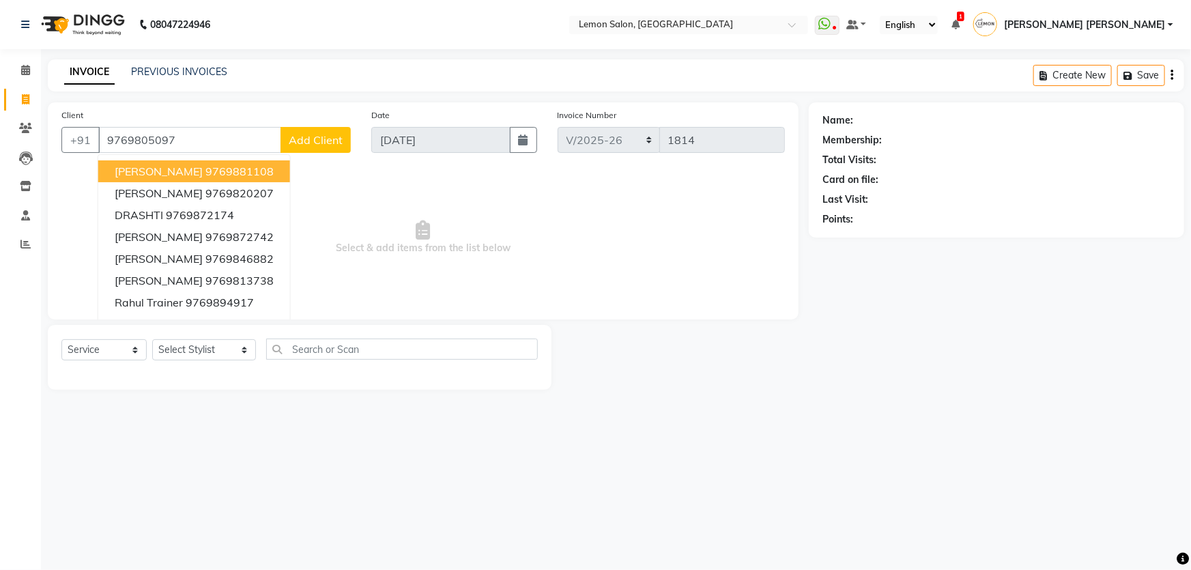
type input "9769805097"
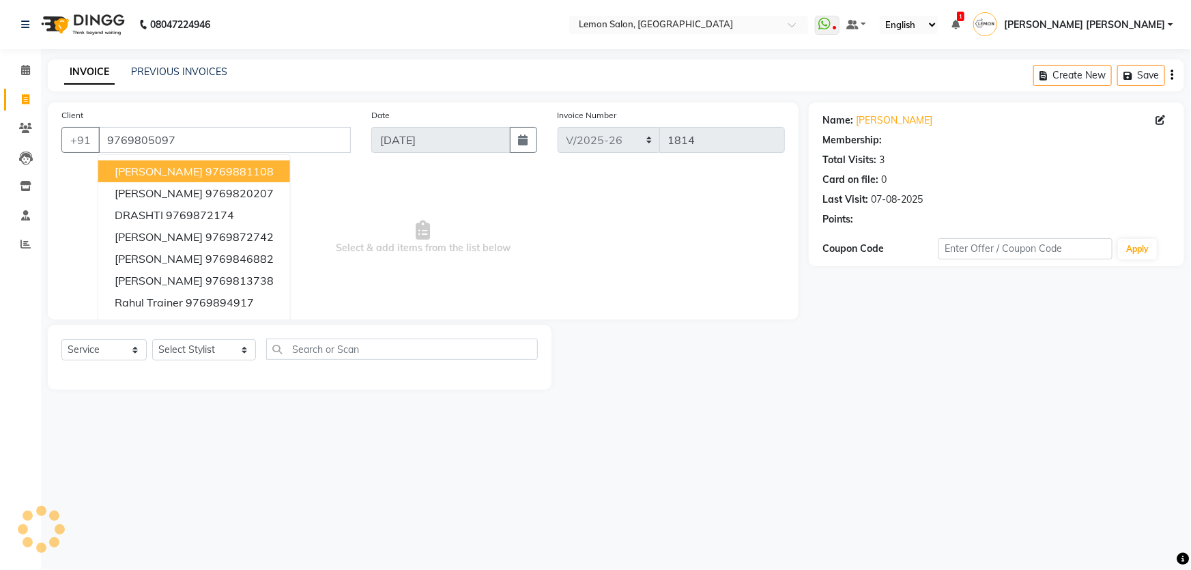
select select "1: Object"
click at [345, 105] on div "Client +91 9769805097 Sanjay Ram 9769881108 amruta shirke 9769820207 DRASHTI 97…" at bounding box center [423, 210] width 751 height 217
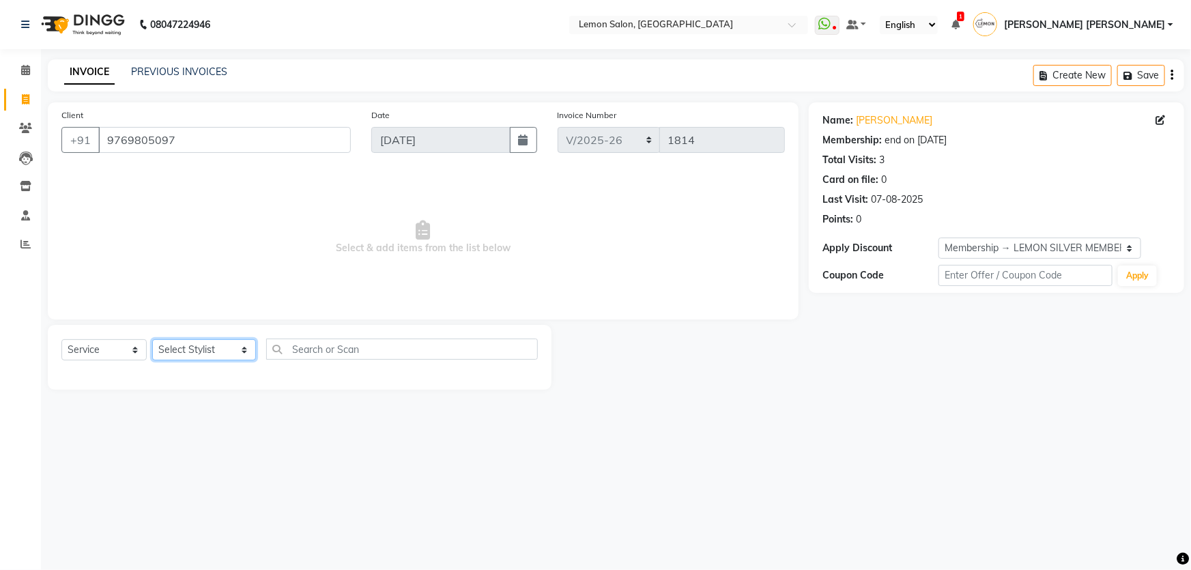
click at [184, 347] on select "Select Stylist Adnan Shaikh Apoorva Ssankar Arshad Shaikh DC Imran shaikh Javed…" at bounding box center [204, 349] width 104 height 21
select select "28907"
click at [152, 339] on select "Select Stylist Adnan Shaikh Apoorva Ssankar Arshad Shaikh DC Imran shaikh Javed…" at bounding box center [204, 349] width 104 height 21
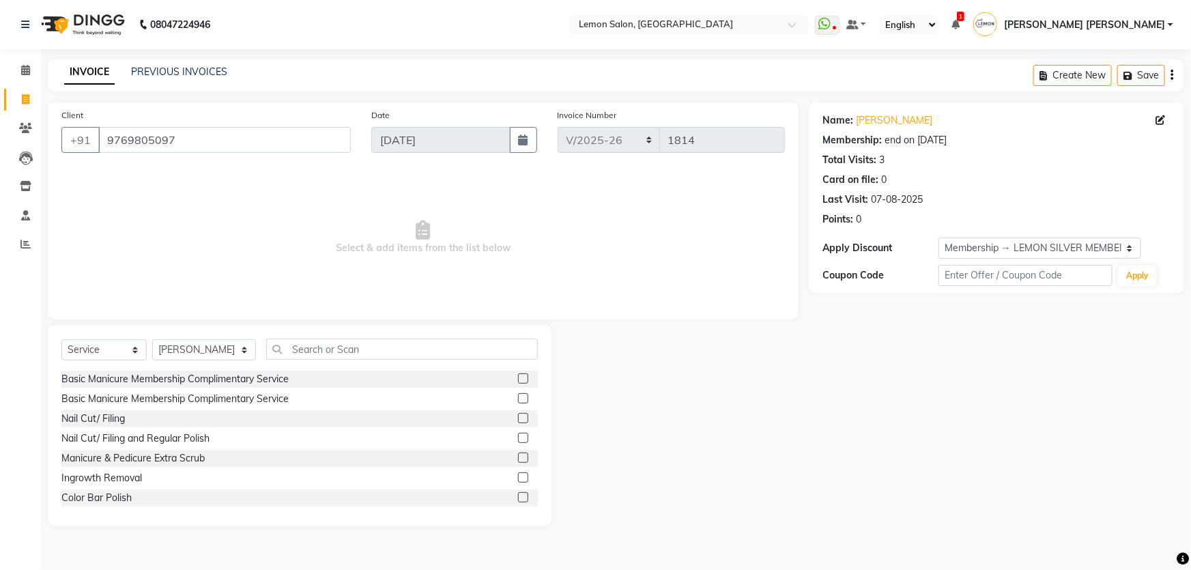
click at [347, 327] on div "Select Service Product Membership Package Voucher Prepaid Gift Card Select Styl…" at bounding box center [300, 425] width 504 height 201
click at [347, 348] on input "text" at bounding box center [402, 349] width 272 height 21
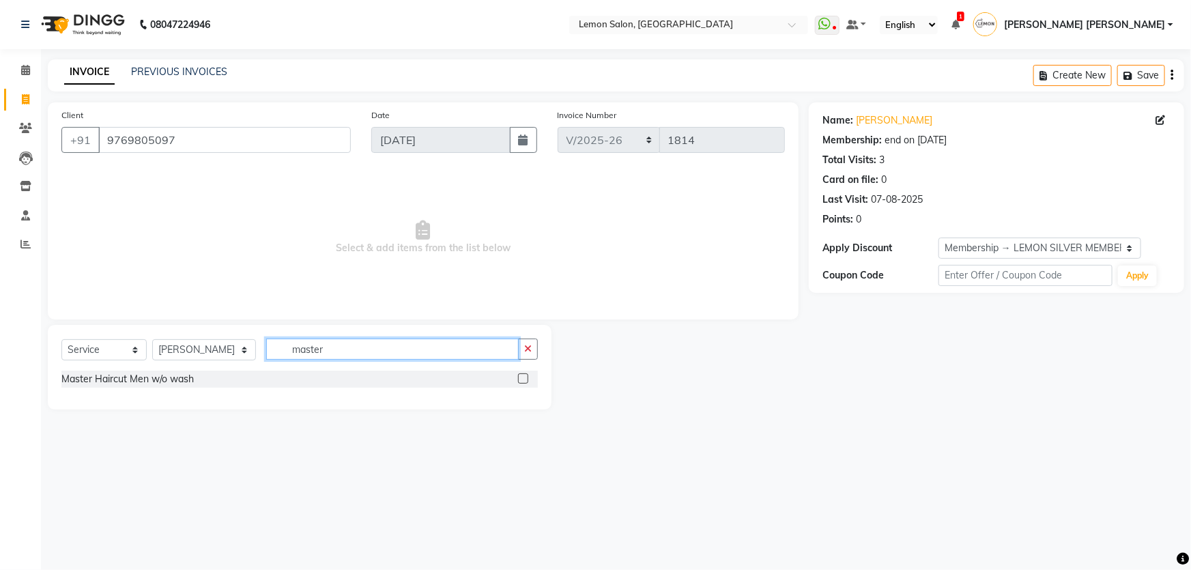
type input "master"
click at [521, 379] on label at bounding box center [523, 378] width 10 height 10
click at [521, 379] on input "checkbox" at bounding box center [522, 379] width 9 height 9
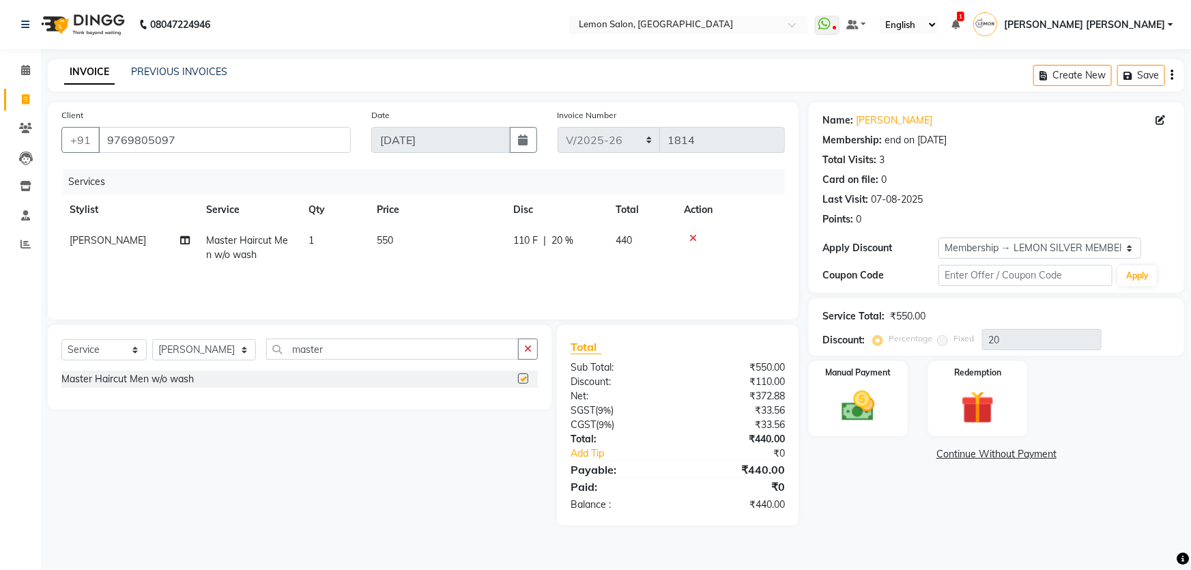
checkbox input "false"
click at [914, 186] on div "Card on file: 0" at bounding box center [997, 180] width 348 height 14
click at [896, 121] on link "Shoaib Shaikh" at bounding box center [894, 120] width 76 height 14
click at [623, 124] on div "Invoice Number MRD/2025-26 V/2025 V/2025-26 1814" at bounding box center [672, 136] width 248 height 56
click at [571, 54] on div "08047224946 Select Location × Lemon Salon, Mira Road WhatsApp Status ✕ Status: …" at bounding box center [595, 285] width 1191 height 570
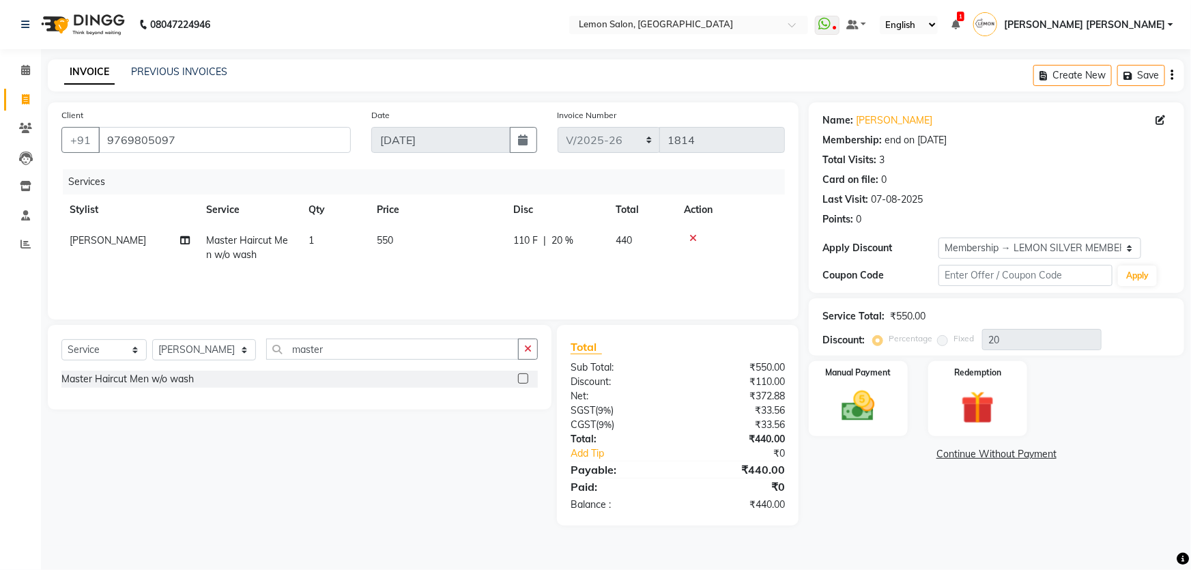
click at [418, 81] on div "INVOICE PREVIOUS INVOICES Create New Save" at bounding box center [616, 75] width 1137 height 32
click at [431, 83] on div "INVOICE PREVIOUS INVOICES Create New Save" at bounding box center [616, 75] width 1137 height 32
click at [750, 198] on th "Action" at bounding box center [730, 210] width 109 height 31
click at [703, 199] on th "Action" at bounding box center [730, 210] width 109 height 31
click at [699, 213] on th "Action" at bounding box center [730, 210] width 109 height 31
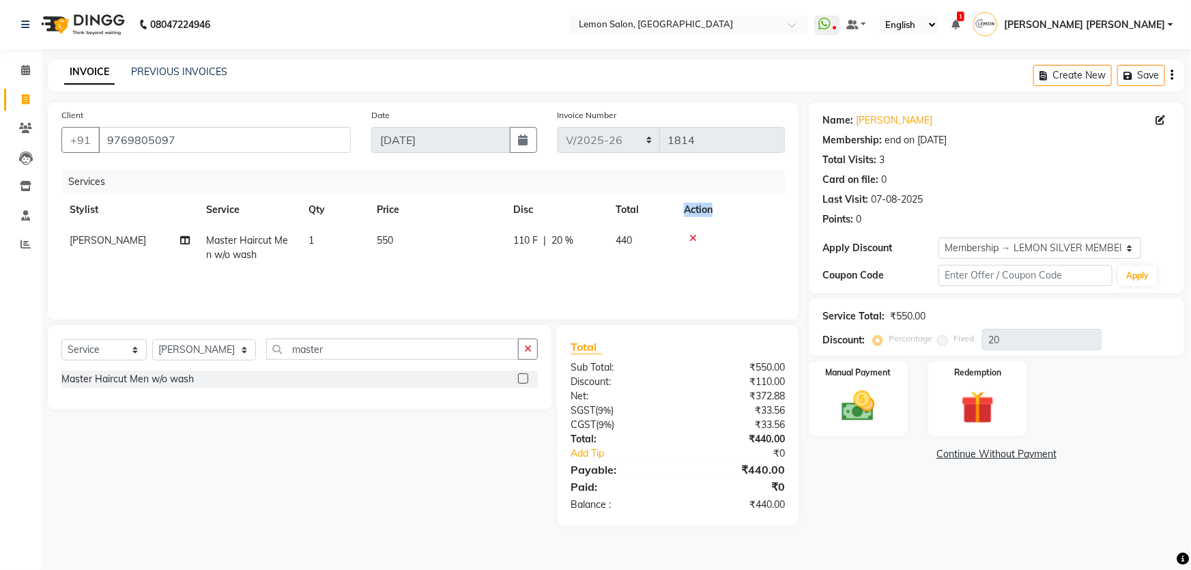
click at [699, 213] on th "Action" at bounding box center [730, 210] width 109 height 31
click at [738, 210] on th "Action" at bounding box center [730, 210] width 109 height 31
click at [582, 115] on label "Invoice Number" at bounding box center [587, 115] width 59 height 12
drag, startPoint x: 545, startPoint y: 113, endPoint x: 633, endPoint y: 113, distance: 88.1
click at [633, 113] on div "Client +91 9769805097 Date 03-09-2025 Invoice Number MRD/2025-26 V/2025 V/2025-…" at bounding box center [423, 136] width 744 height 56
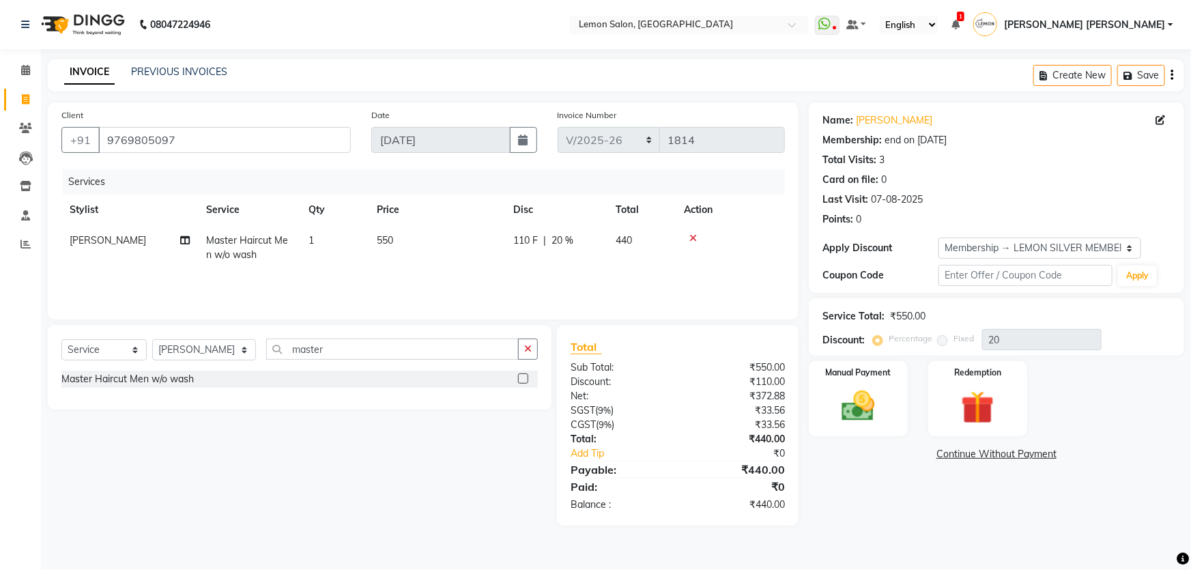
click at [633, 113] on div "Invoice Number MRD/2025-26 V/2025 V/2025-26 1814" at bounding box center [672, 136] width 248 height 56
drag, startPoint x: 632, startPoint y: 113, endPoint x: 561, endPoint y: 115, distance: 71.0
click at [561, 115] on div "Invoice Number MRD/2025-26 V/2025 V/2025-26 1814" at bounding box center [672, 136] width 248 height 56
click at [561, 115] on label "Invoice Number" at bounding box center [587, 115] width 59 height 12
click at [489, 66] on div "INVOICE PREVIOUS INVOICES Create New Save" at bounding box center [616, 75] width 1137 height 32
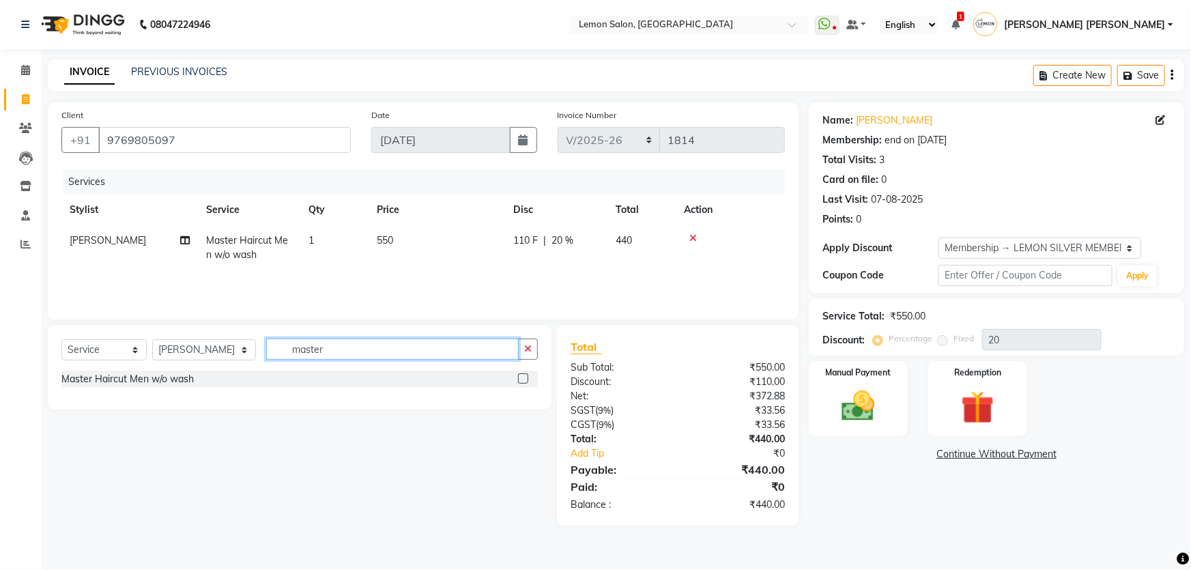
click at [307, 345] on input "master" at bounding box center [392, 349] width 253 height 21
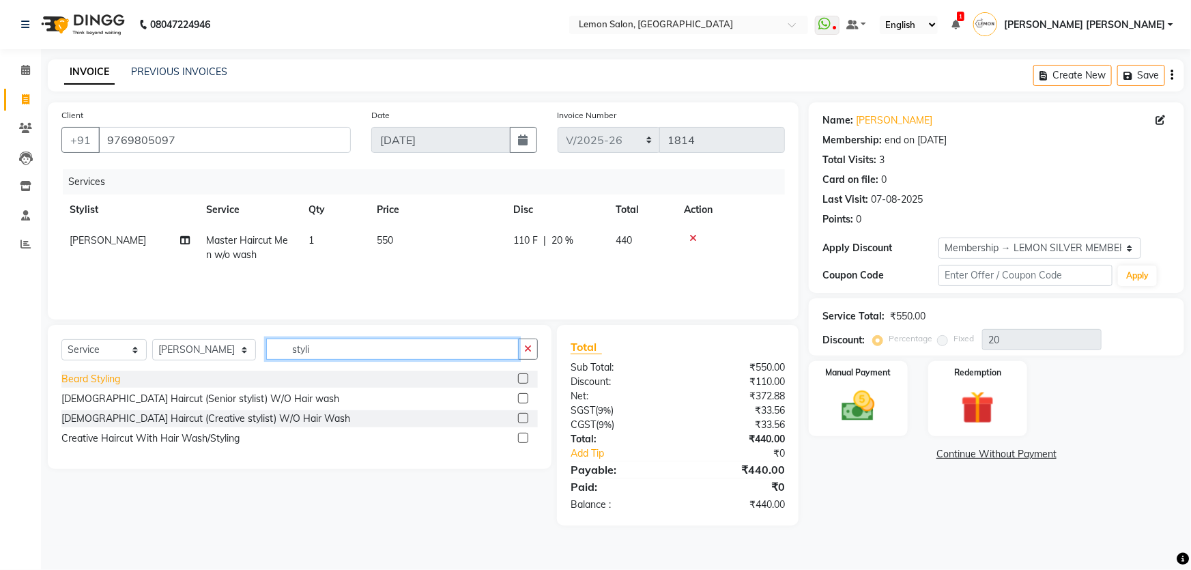
type input "styli"
click at [92, 380] on div "Beard Styling" at bounding box center [90, 379] width 59 height 14
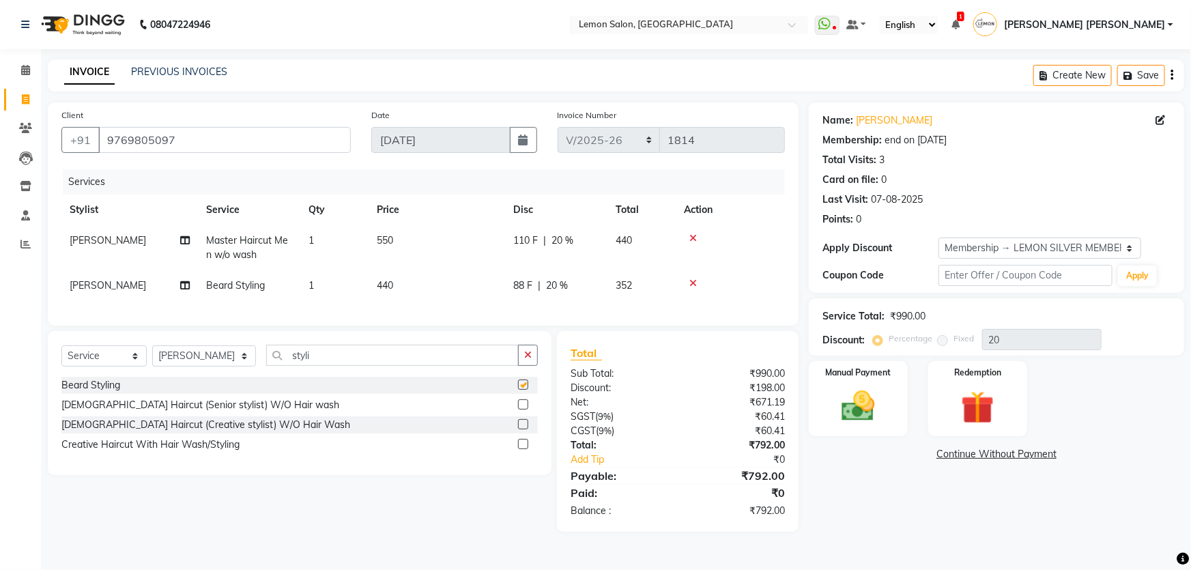
checkbox input "false"
click at [966, 221] on div "Points: 0" at bounding box center [997, 219] width 348 height 14
click at [741, 324] on div "Client +91 9769805097 Date 03-09-2025 Invoice Number MRD/2025-26 V/2025 V/2025-…" at bounding box center [423, 213] width 751 height 223
click at [763, 277] on td at bounding box center [730, 285] width 109 height 31
click at [915, 483] on div "Name: Shoaib Shaikh Membership: end on 23-06-2026 Total Visits: 3 Card on file:…" at bounding box center [1002, 316] width 386 height 429
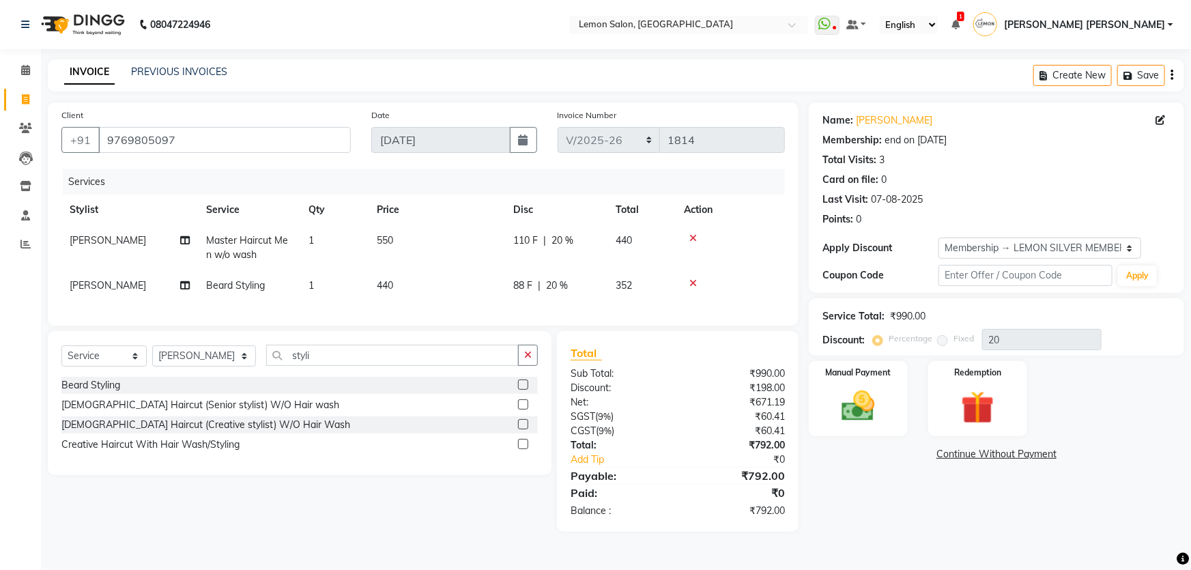
click at [1127, 391] on div "Manual Payment Redemption" at bounding box center [997, 398] width 396 height 75
click at [720, 95] on main "INVOICE PREVIOUS INVOICES Create New Save Client +91 9769805097 Date 03-09-2025…" at bounding box center [616, 305] width 1150 height 493
click at [994, 200] on div "Last Visit: 07-08-2025" at bounding box center [997, 200] width 348 height 14
click at [1002, 238] on select "Select Membership → LEMON SILVER MEMBERSHIP Coupon → Abc" at bounding box center [1040, 248] width 203 height 21
click at [1007, 197] on div "Last Visit: 07-08-2025" at bounding box center [997, 200] width 348 height 14
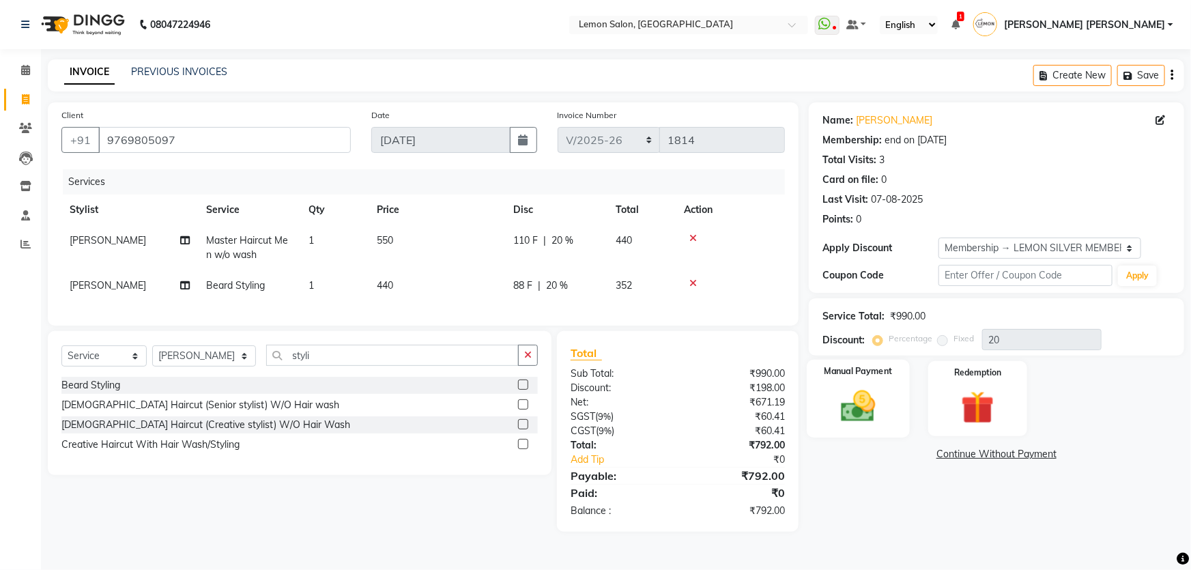
click at [877, 399] on img at bounding box center [859, 406] width 56 height 40
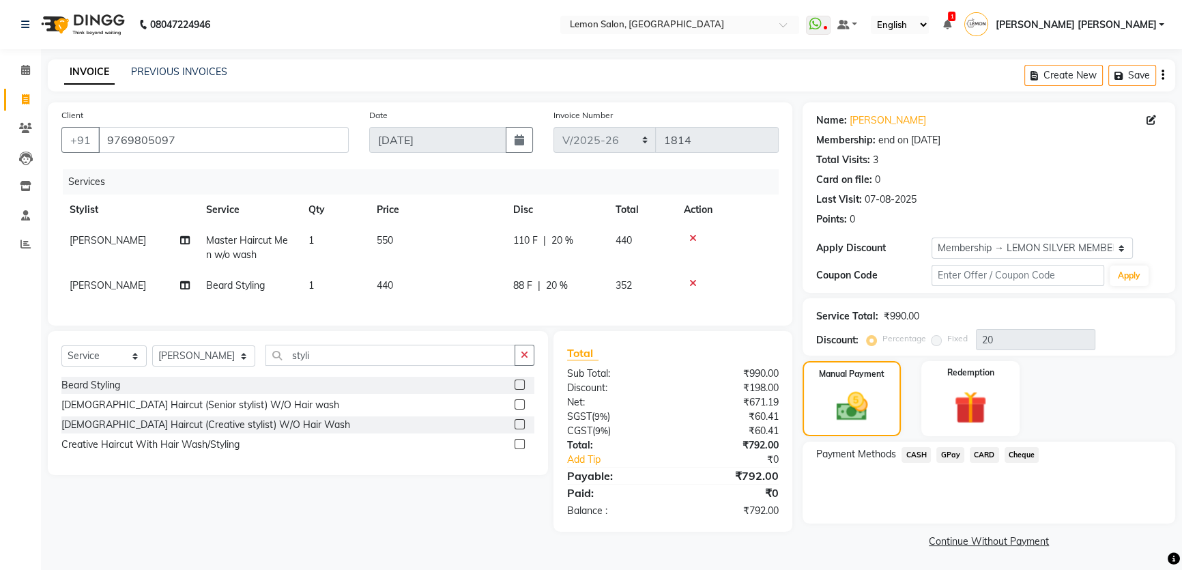
click at [950, 456] on span "GPay" at bounding box center [951, 455] width 28 height 16
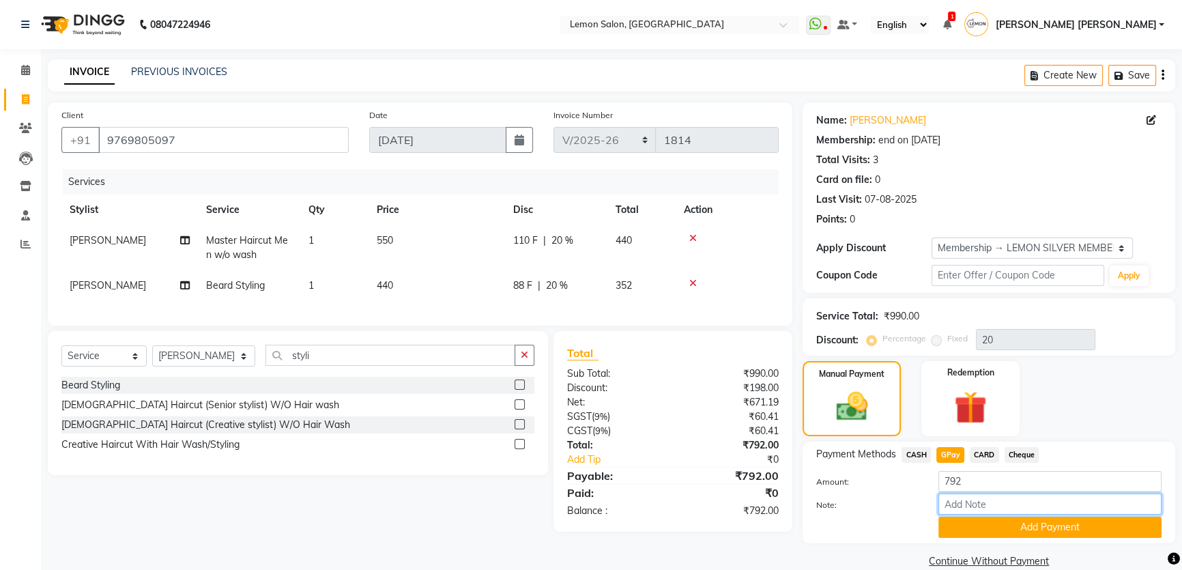
click at [961, 510] on input "Note:" at bounding box center [1050, 504] width 223 height 21
click at [984, 456] on span "CARD" at bounding box center [984, 455] width 29 height 16
click at [956, 533] on button "Add Payment" at bounding box center [1050, 527] width 223 height 21
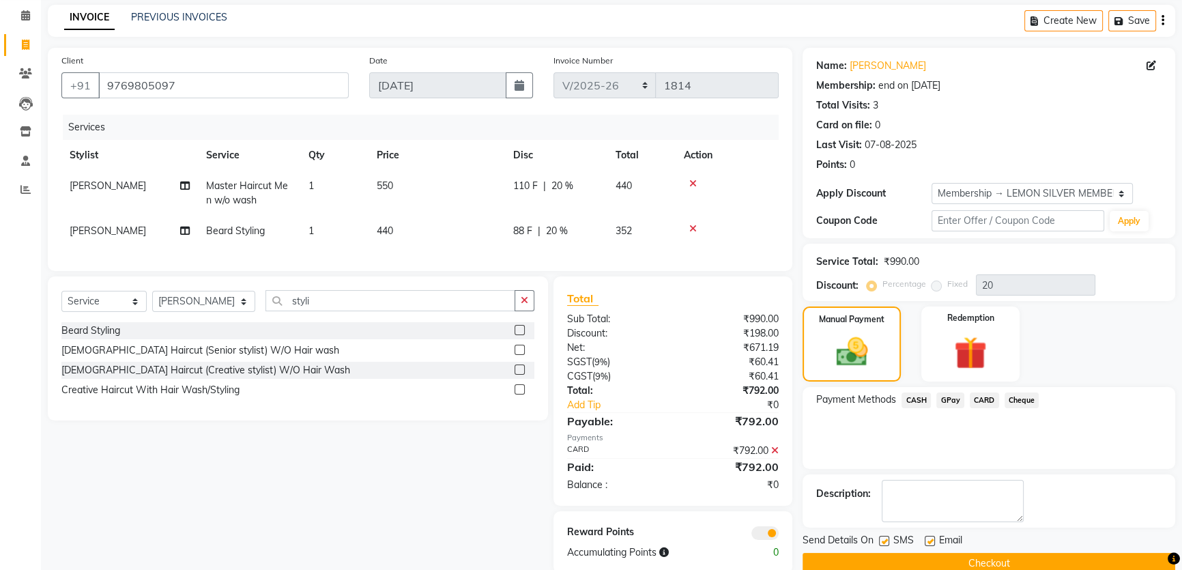
scroll to position [89, 0]
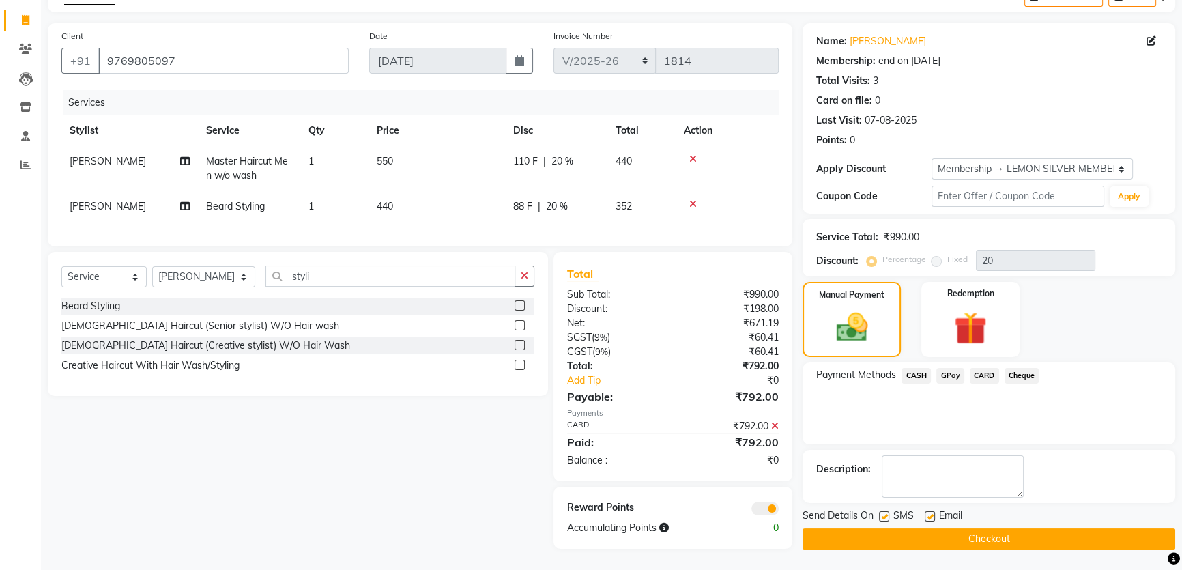
click at [913, 528] on button "Checkout" at bounding box center [989, 538] width 373 height 21
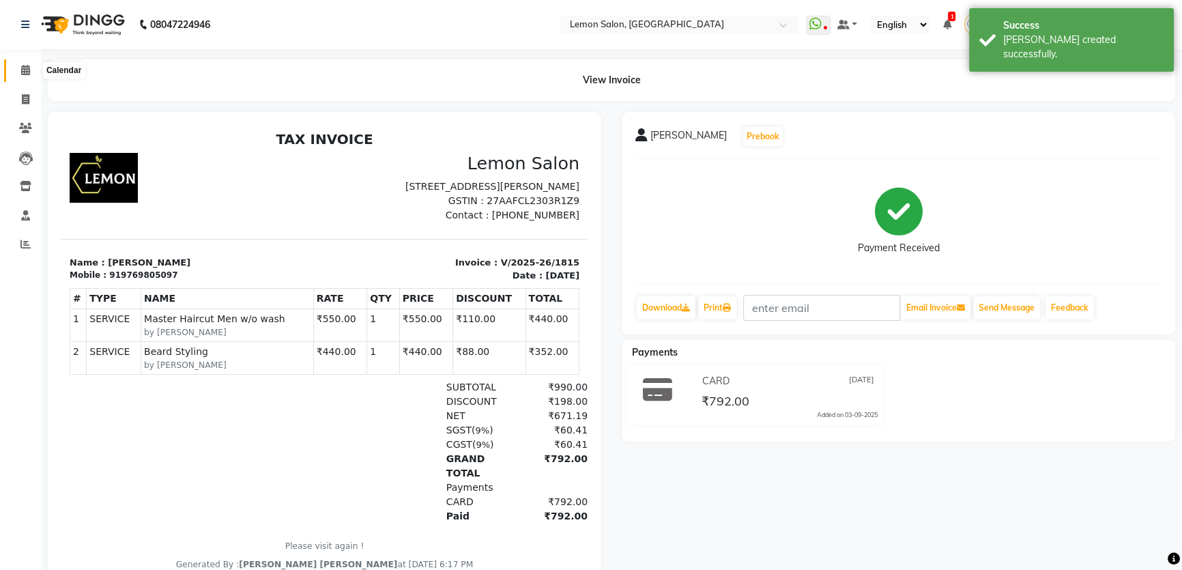
click at [30, 68] on span at bounding box center [26, 71] width 24 height 16
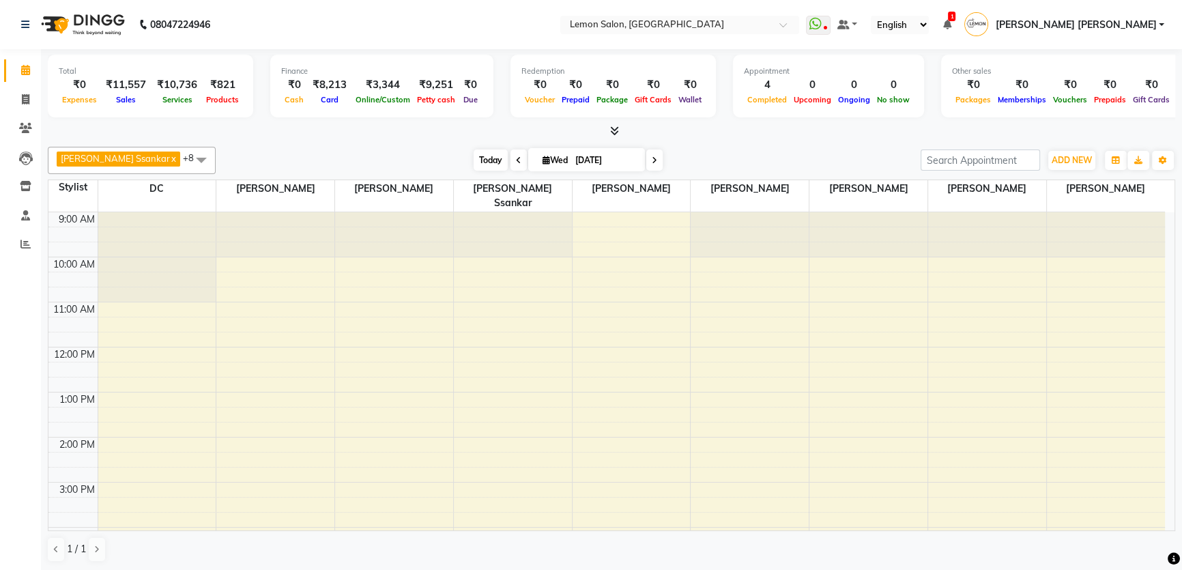
click at [474, 165] on span "Today" at bounding box center [491, 160] width 34 height 21
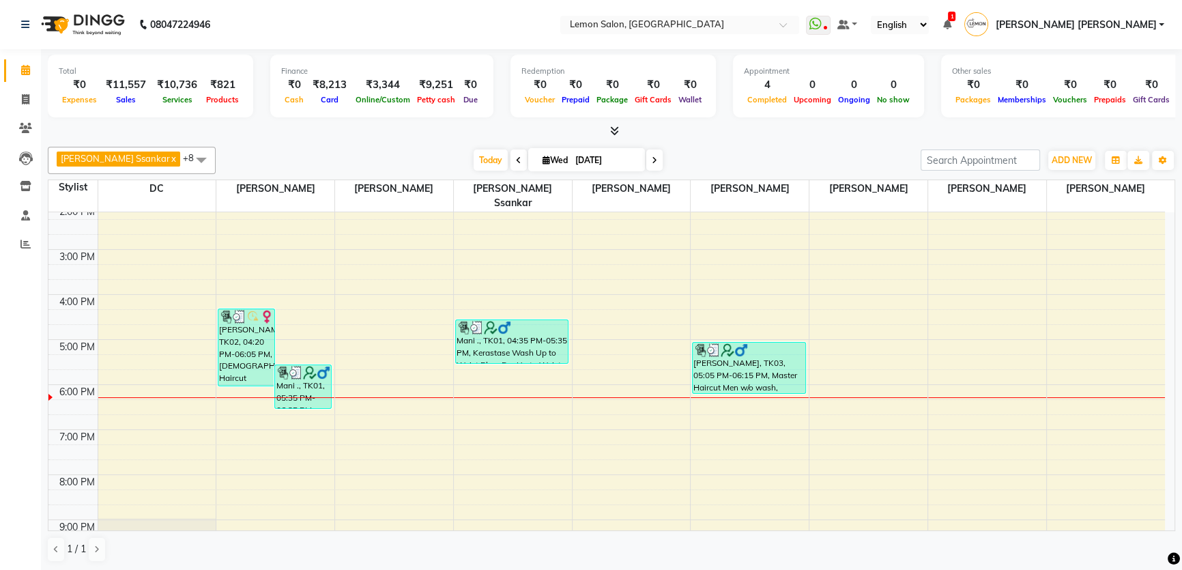
scroll to position [295, 0]
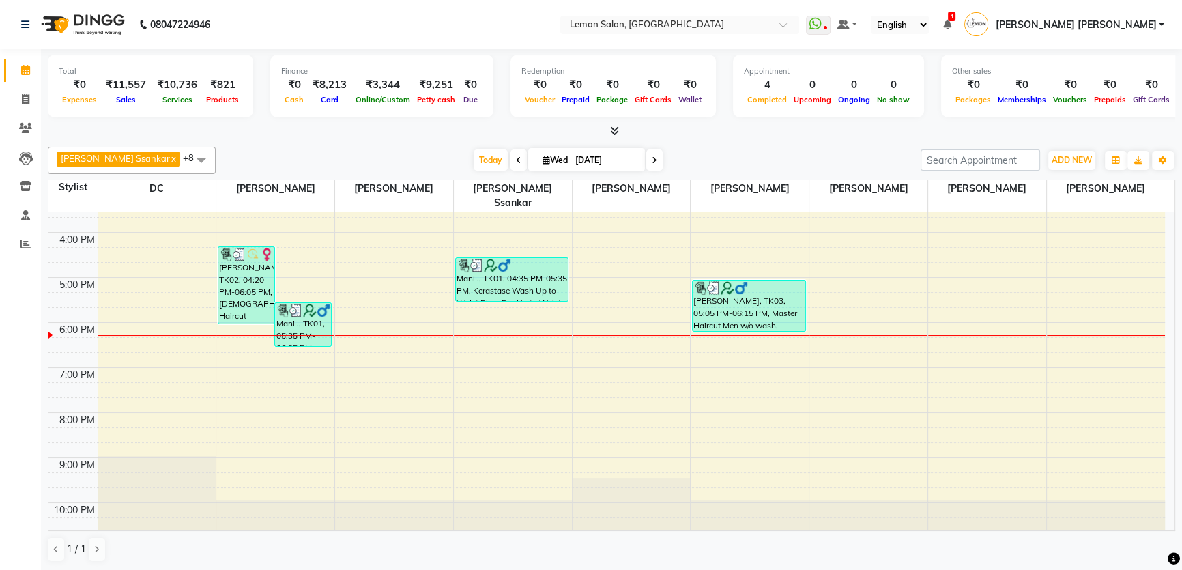
click at [728, 356] on div "9:00 AM 10:00 AM 11:00 AM 12:00 PM 1:00 PM 2:00 PM 3:00 PM 4:00 PM 5:00 PM 6:00…" at bounding box center [606, 232] width 1117 height 630
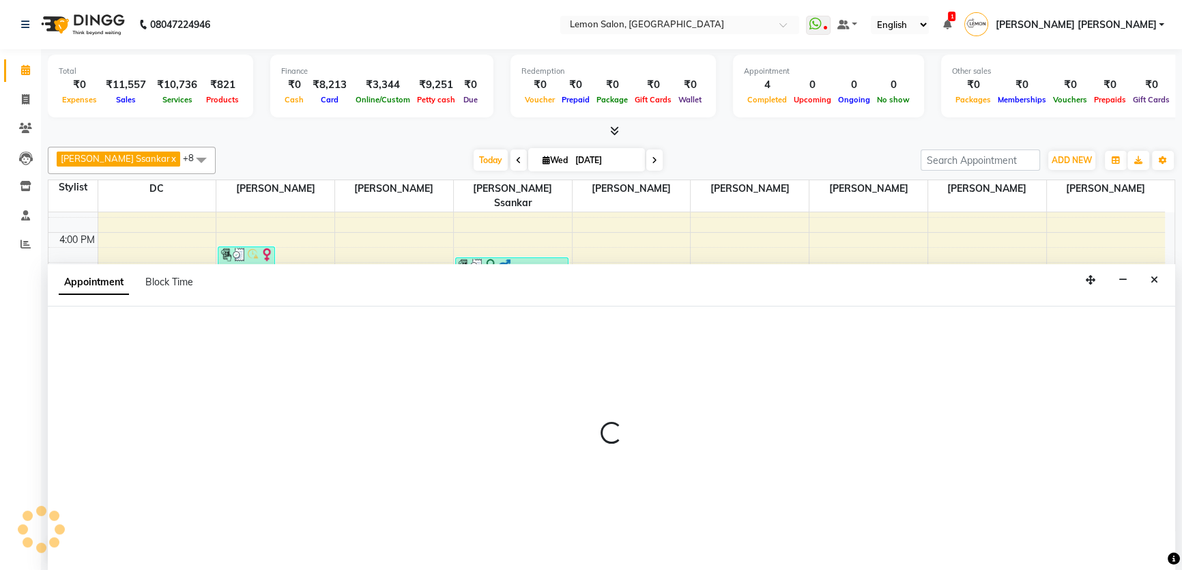
scroll to position [0, 0]
select select "28907"
select select "1140"
select select "tentative"
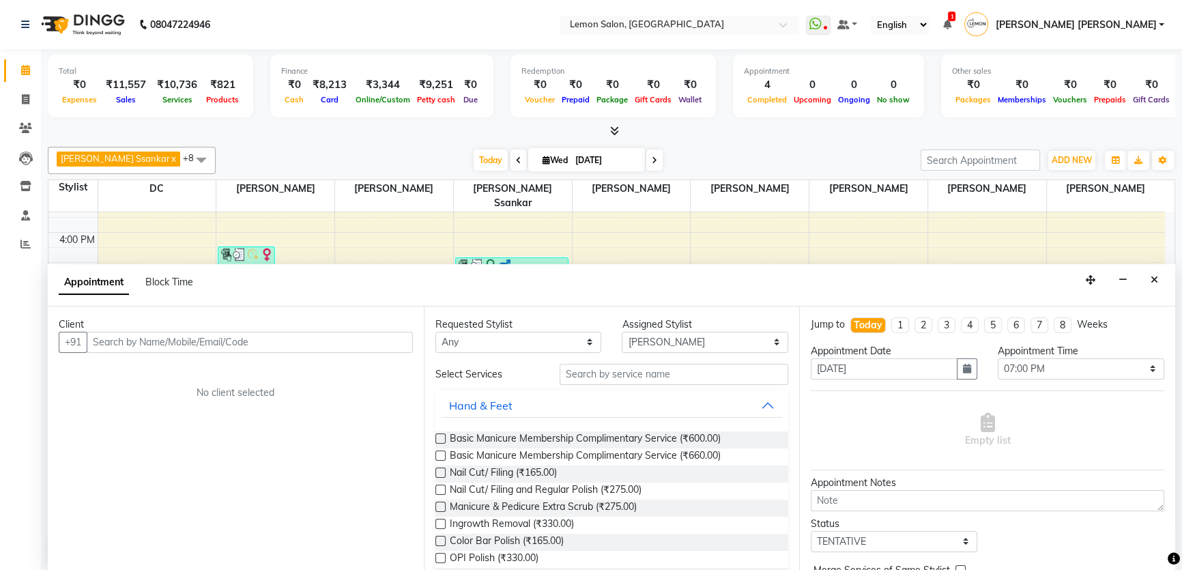
click at [156, 336] on input "text" at bounding box center [250, 342] width 326 height 21
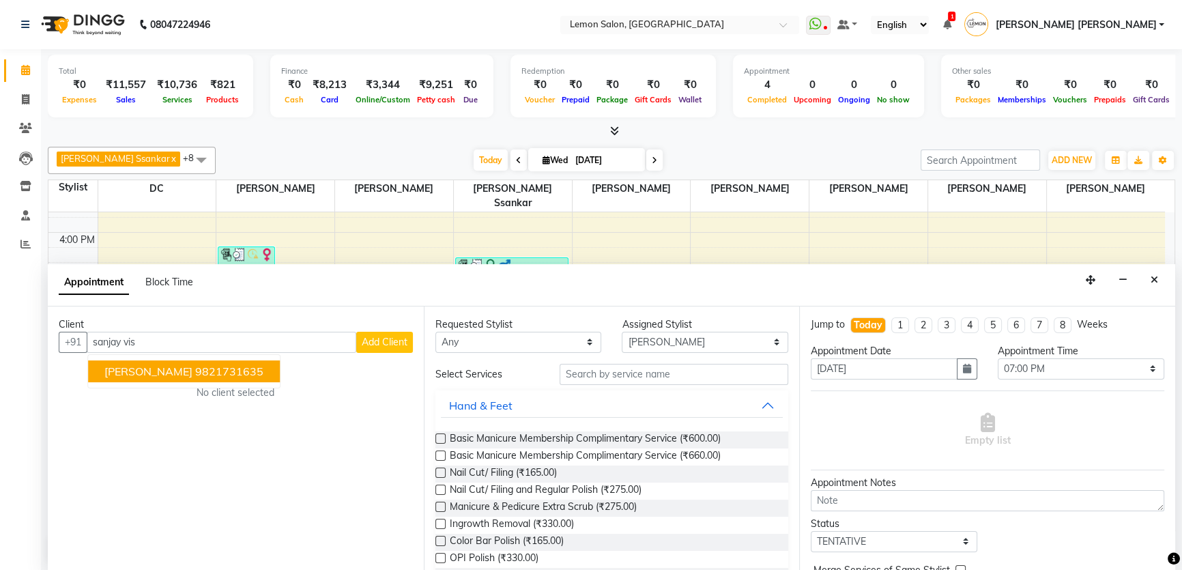
click at [193, 374] on span "[PERSON_NAME]" at bounding box center [148, 372] width 88 height 14
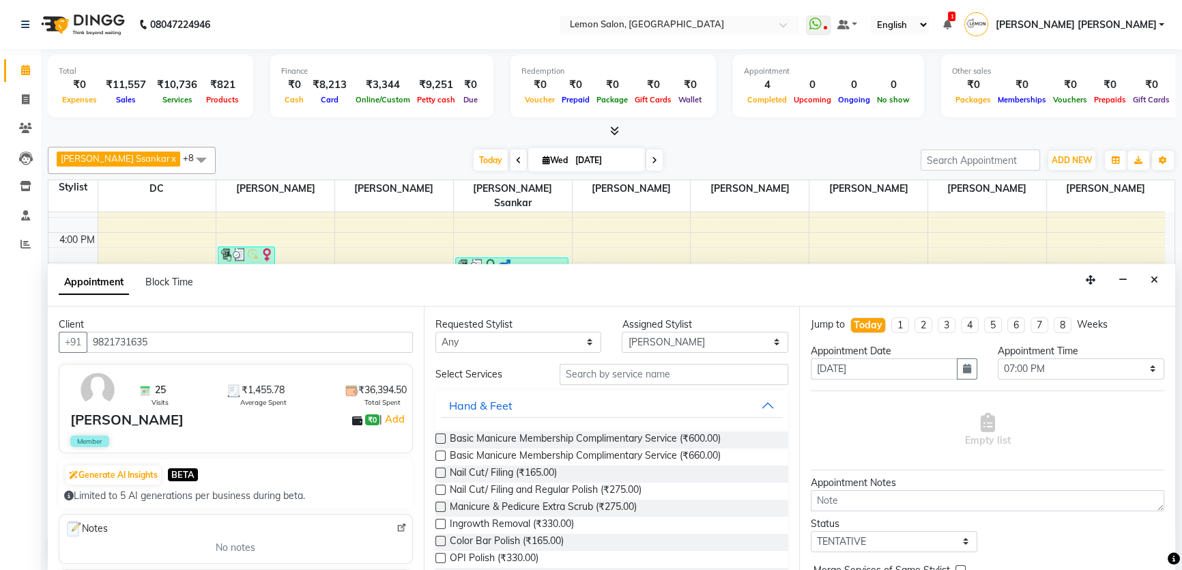
type input "9821731635"
click at [632, 367] on input "text" at bounding box center [674, 374] width 229 height 21
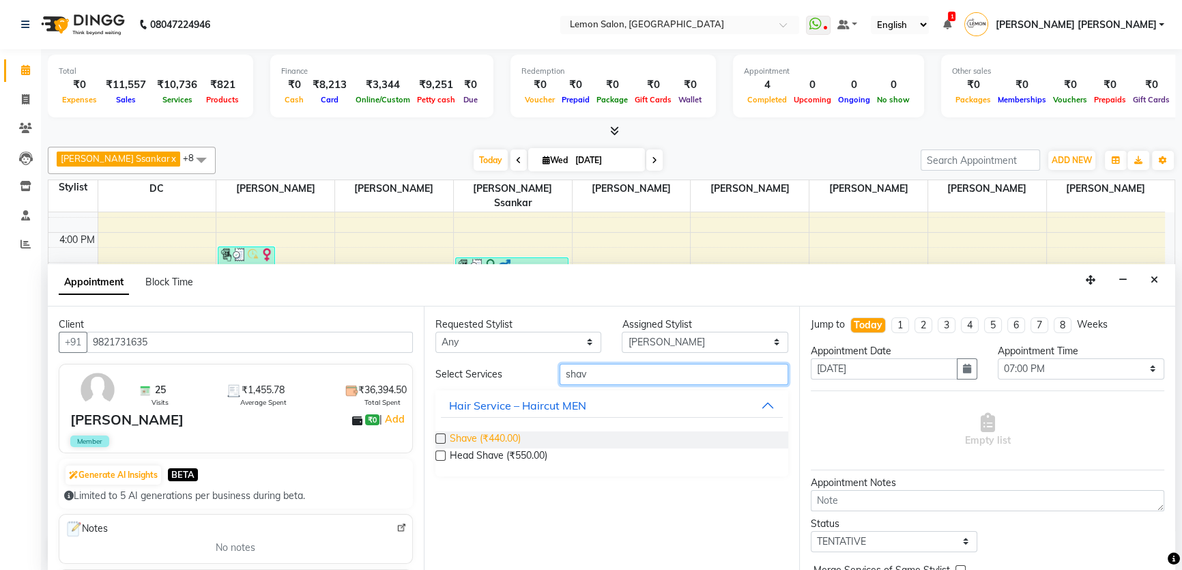
type input "shav"
click at [511, 442] on span "Shave (₹440.00)" at bounding box center [485, 439] width 71 height 17
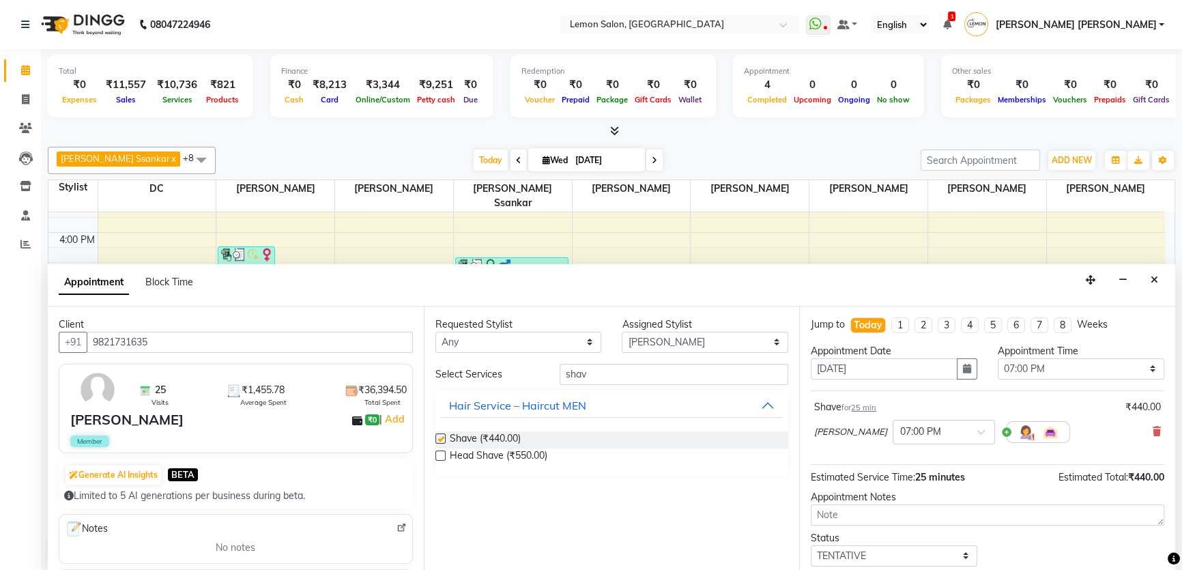
checkbox input "false"
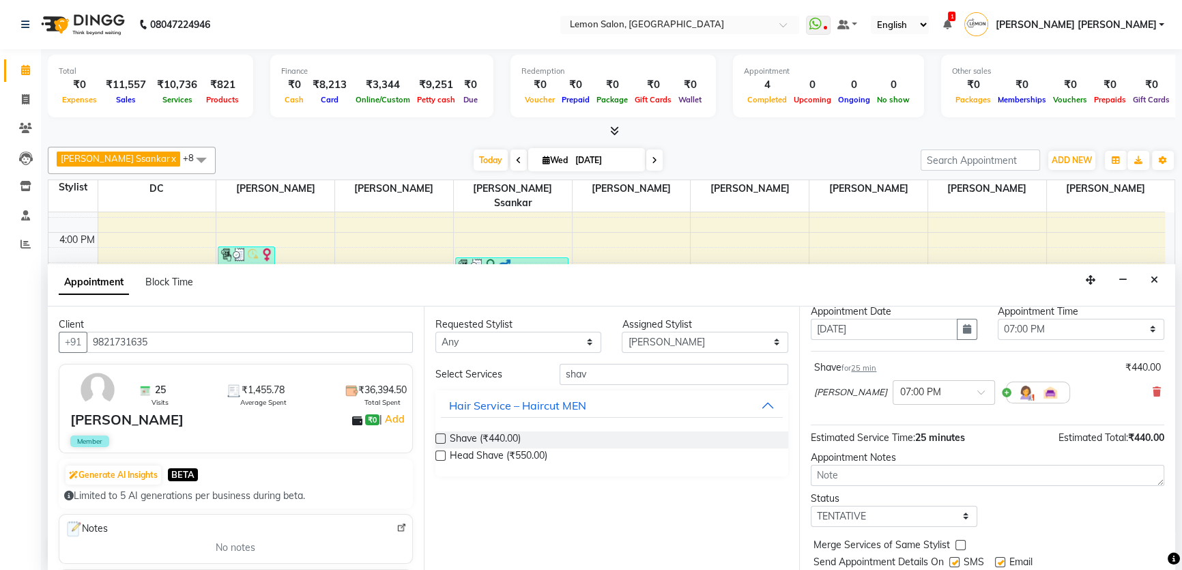
scroll to position [81, 0]
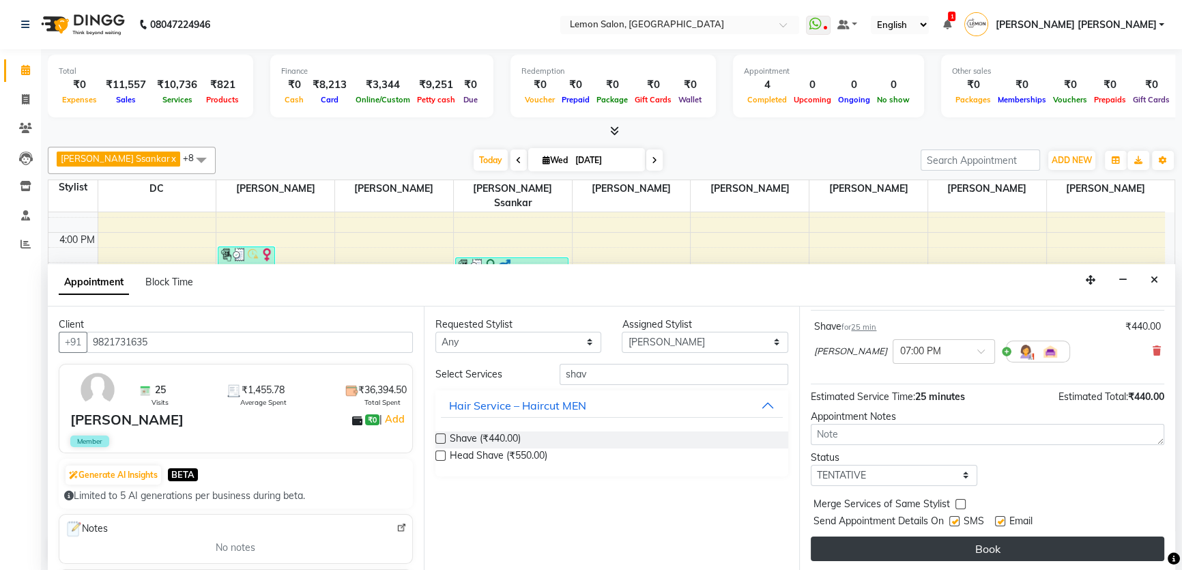
click at [921, 550] on button "Book" at bounding box center [988, 549] width 354 height 25
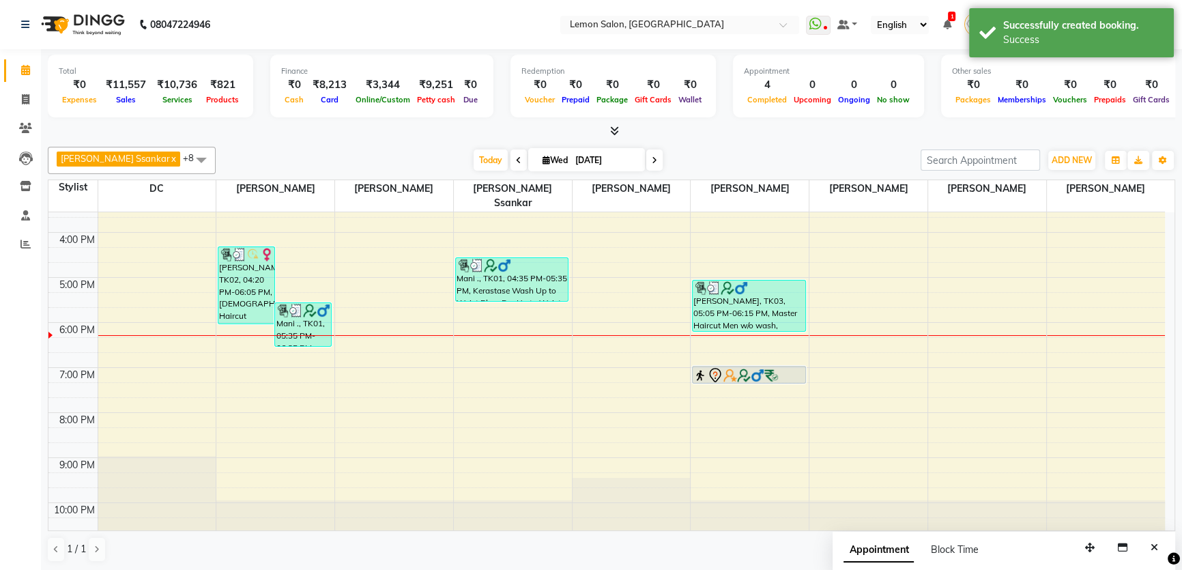
scroll to position [0, 0]
click at [474, 159] on span "Today" at bounding box center [491, 160] width 34 height 21
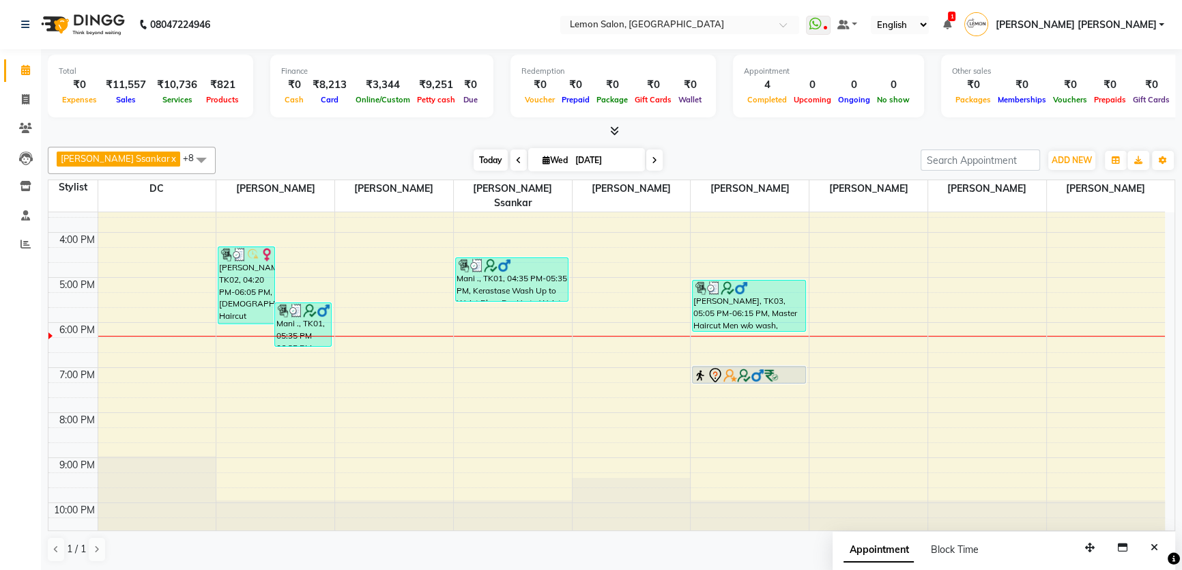
click at [474, 160] on span "Today" at bounding box center [491, 160] width 34 height 21
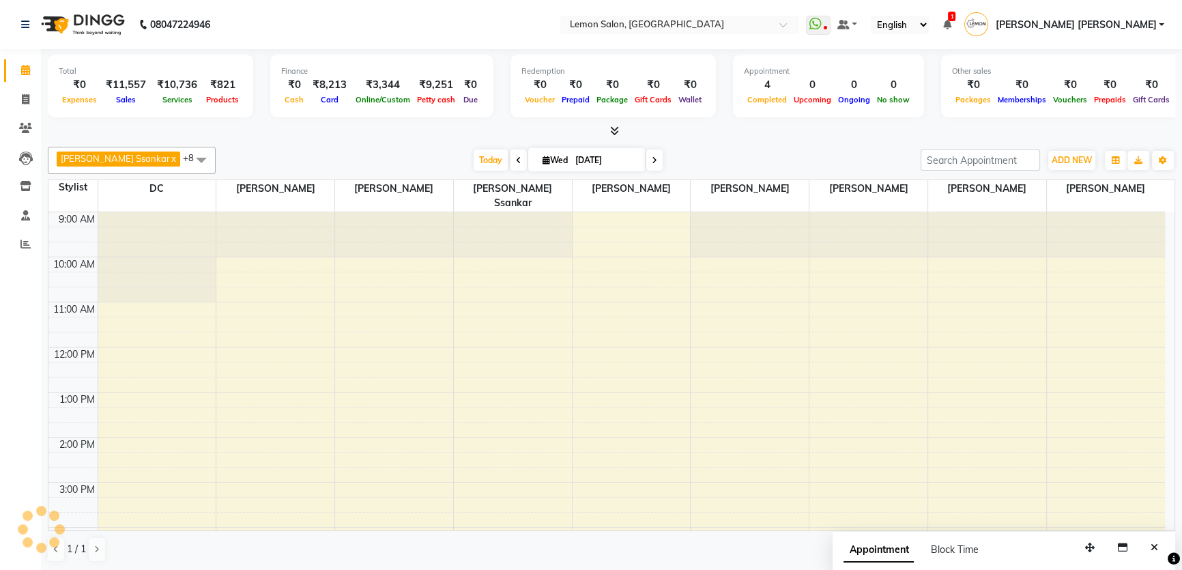
click at [520, 124] on div at bounding box center [612, 131] width 1128 height 14
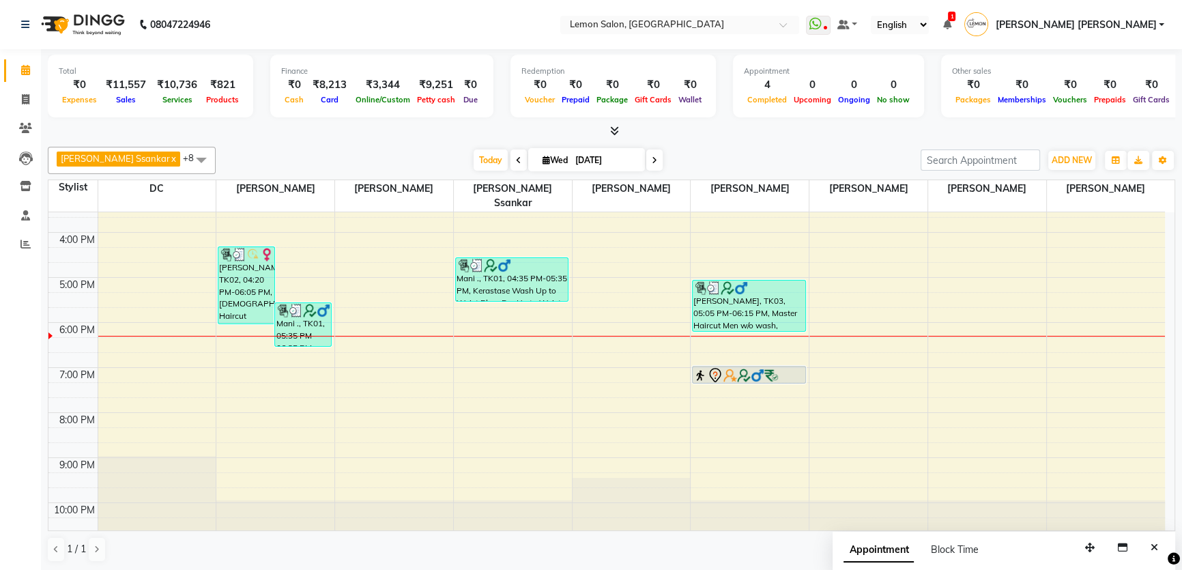
click at [511, 168] on span at bounding box center [519, 160] width 16 height 21
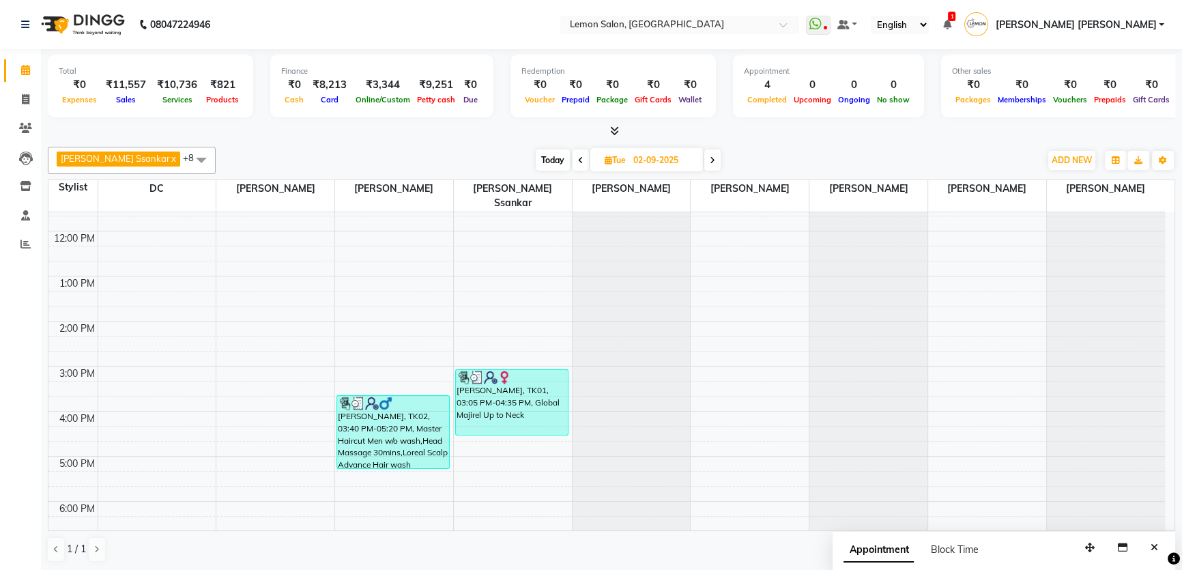
scroll to position [109, 0]
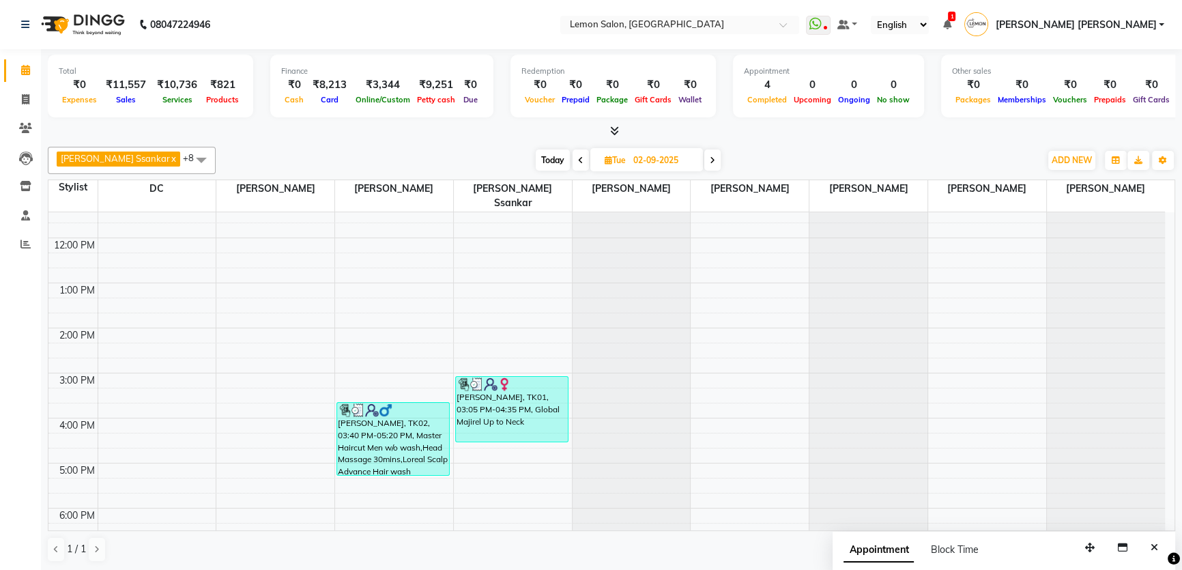
click at [536, 162] on span "Today" at bounding box center [553, 160] width 34 height 21
type input "03-09-2025"
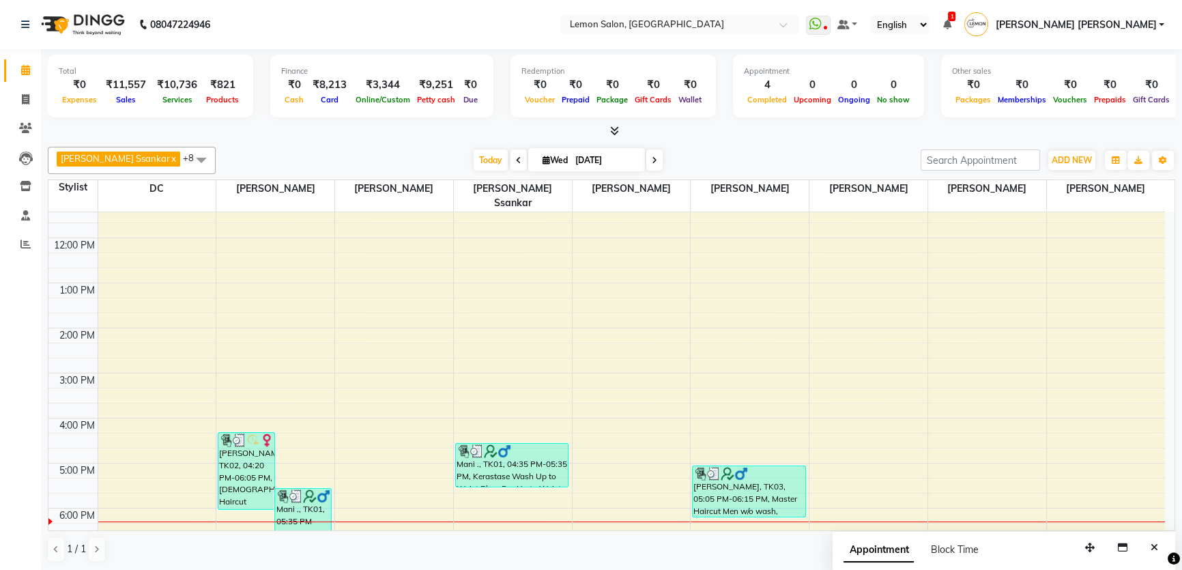
click at [571, 157] on input "03-09-2025" at bounding box center [605, 160] width 68 height 20
select select "9"
select select "2025"
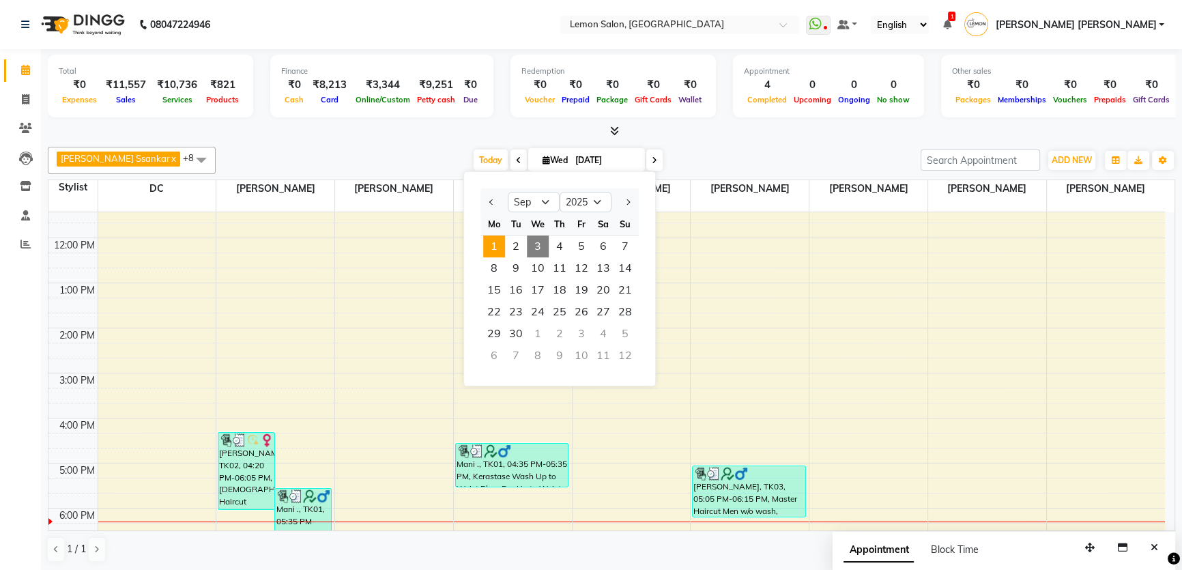
click at [500, 246] on span "1" at bounding box center [494, 247] width 22 height 22
type input "01-09-2025"
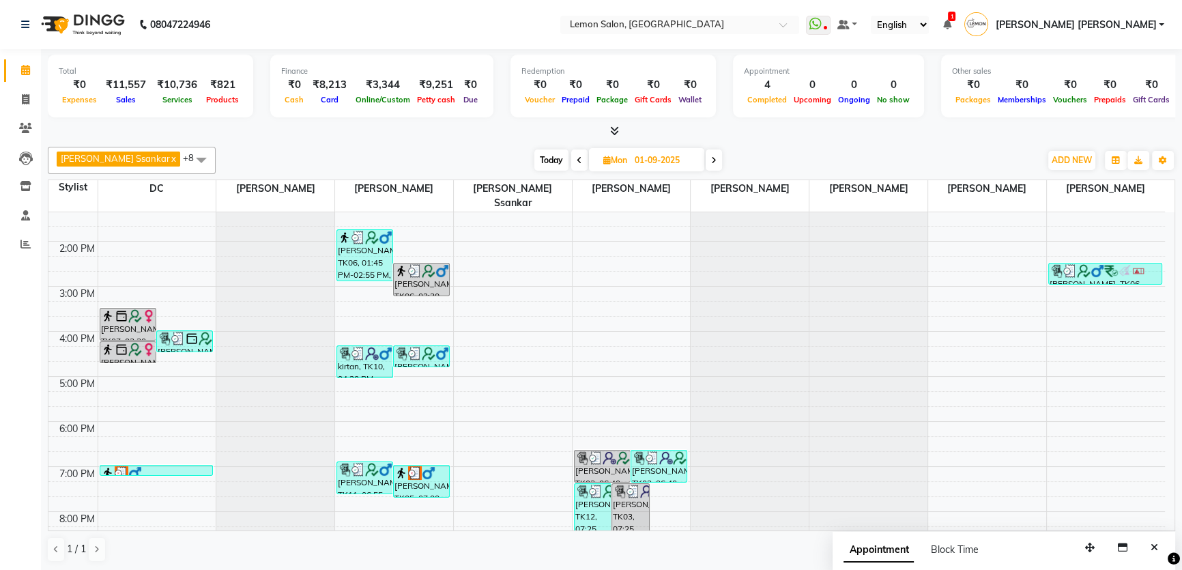
scroll to position [295, 0]
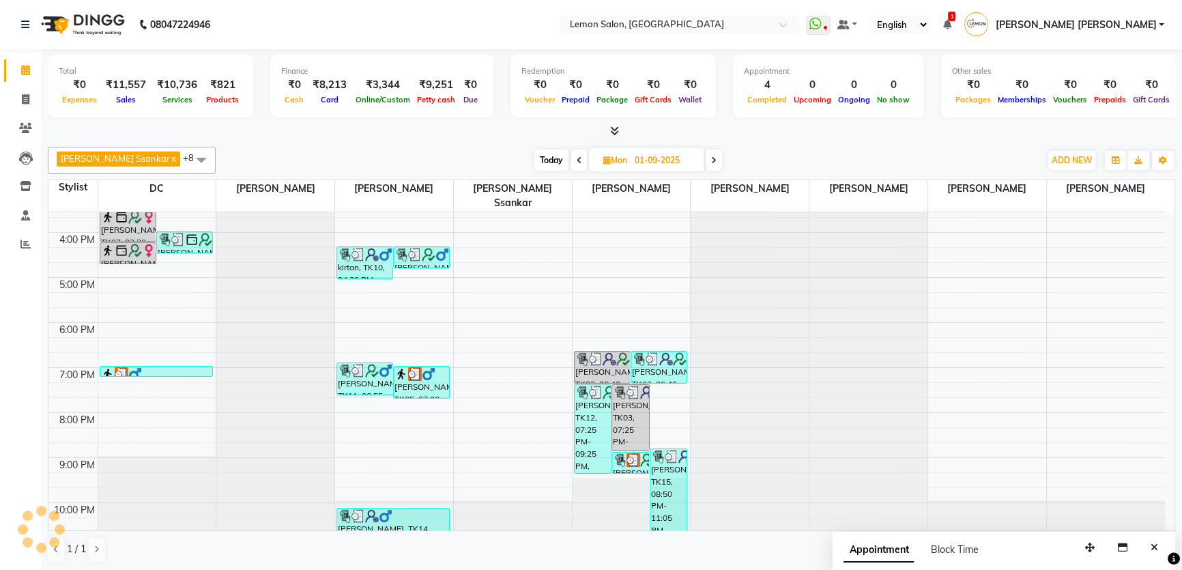
click at [3, 252] on li "Reports" at bounding box center [20, 244] width 41 height 29
click at [27, 246] on icon at bounding box center [25, 244] width 10 height 10
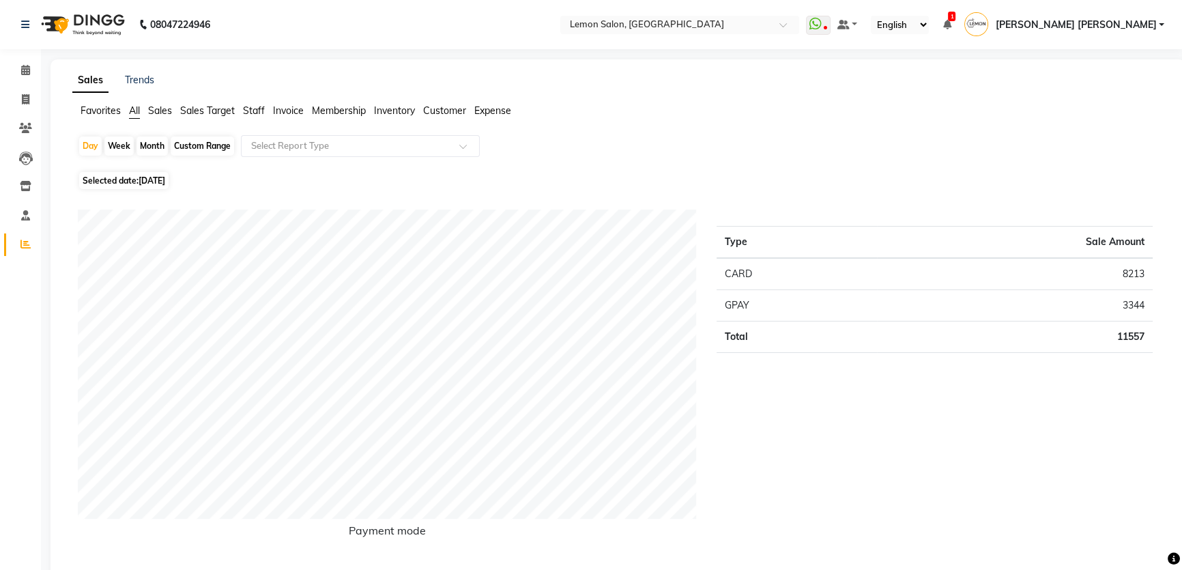
click at [259, 107] on span "Staff" at bounding box center [254, 110] width 22 height 12
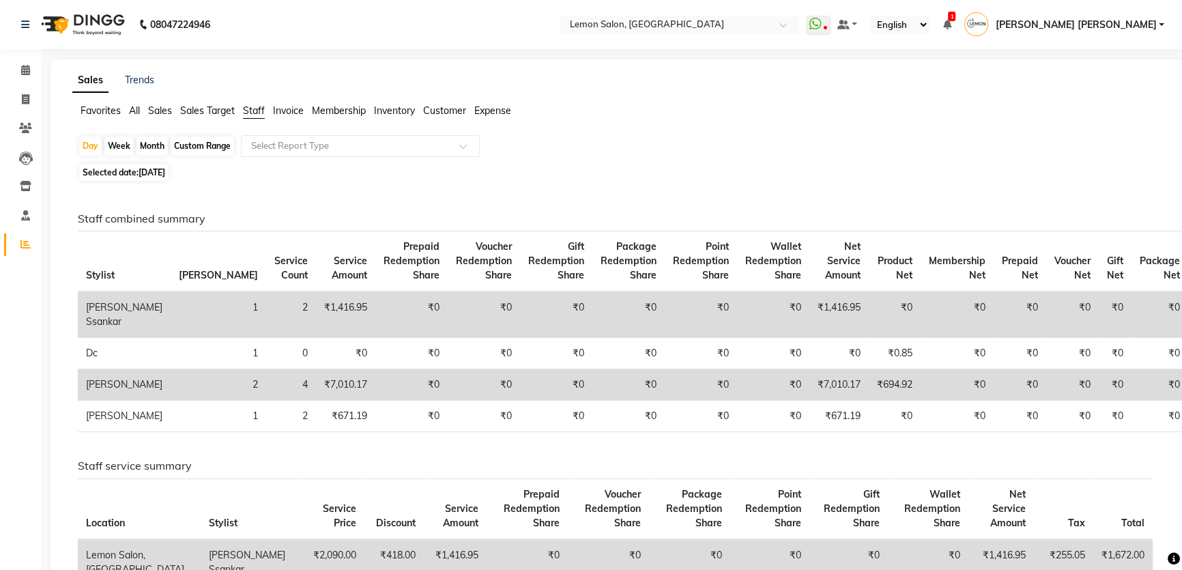
click at [152, 145] on div "Month" at bounding box center [152, 146] width 31 height 19
select select "9"
select select "2025"
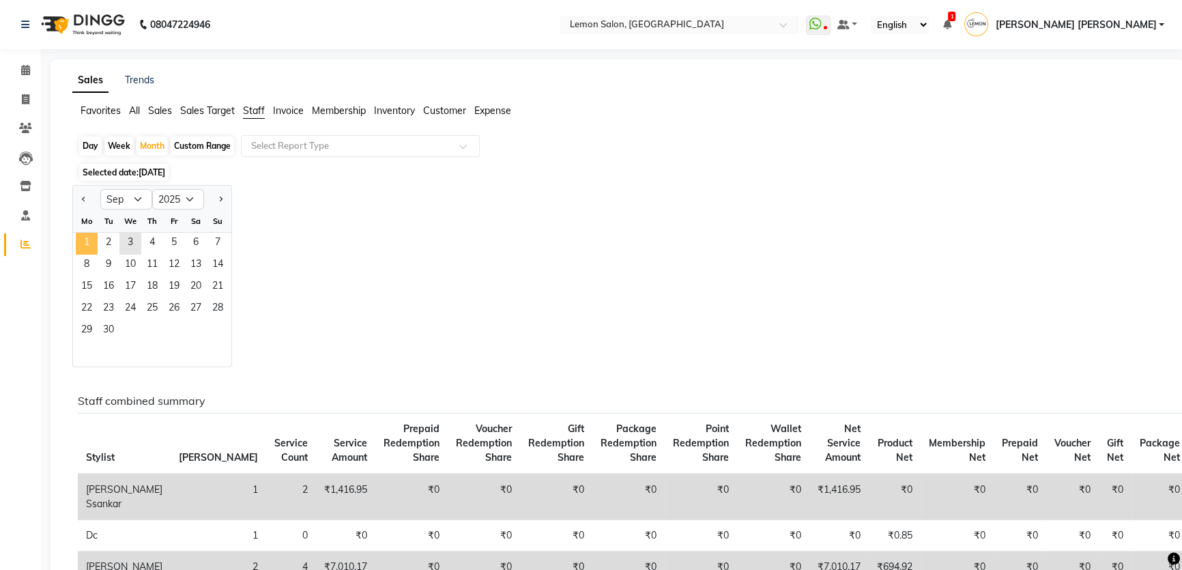
click at [83, 249] on span "1" at bounding box center [87, 244] width 22 height 22
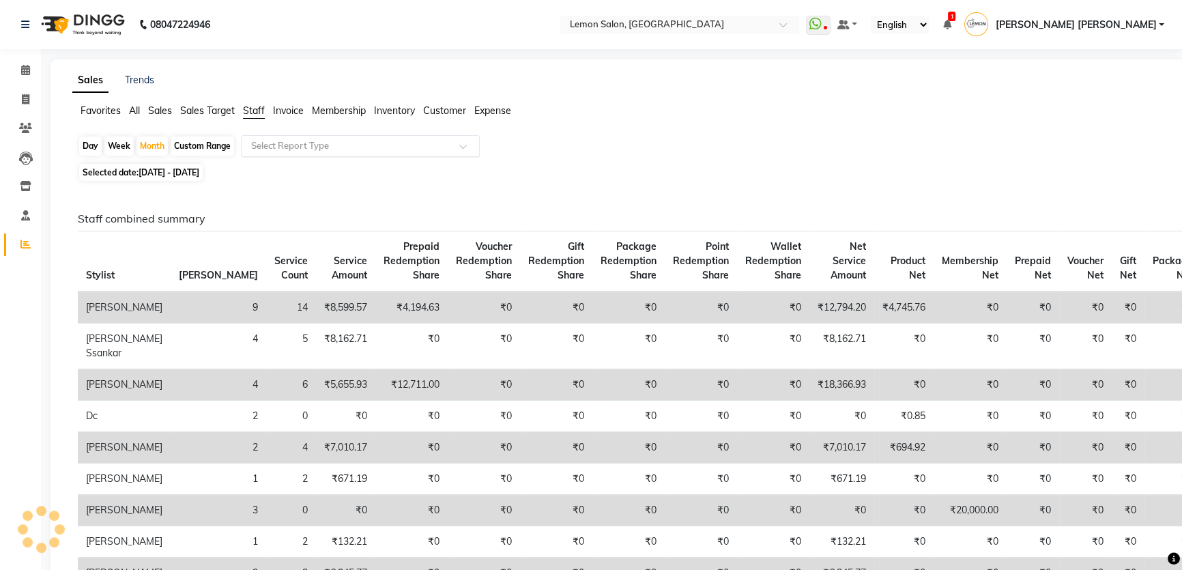
click at [341, 143] on input "text" at bounding box center [347, 146] width 197 height 14
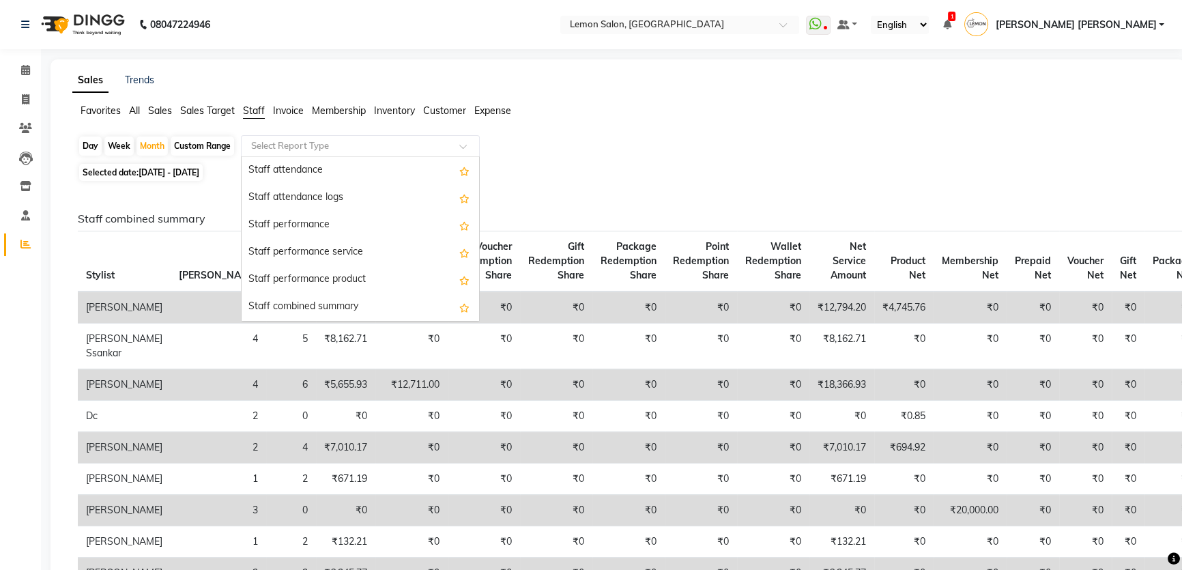
scroll to position [186, 0]
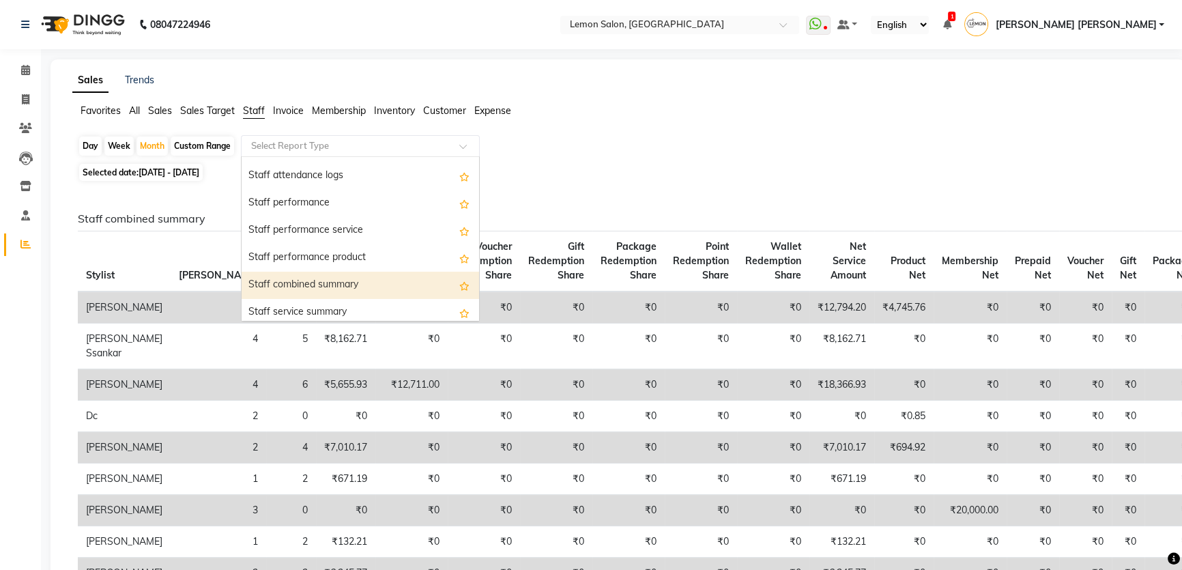
click at [340, 272] on div "Staff combined summary" at bounding box center [361, 285] width 238 height 27
select select "csv"
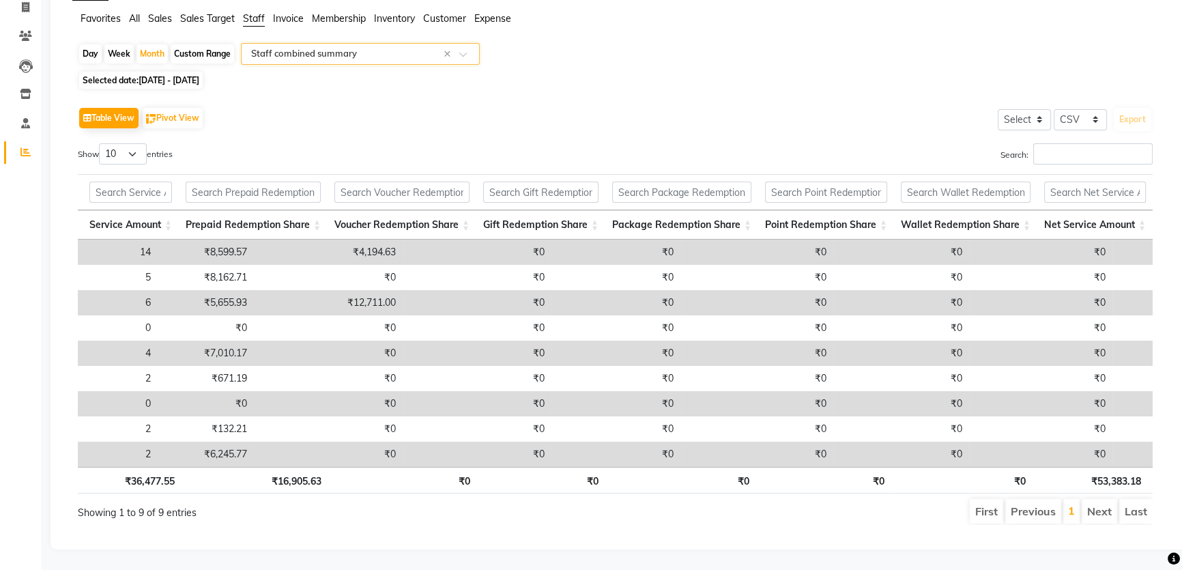
scroll to position [0, 0]
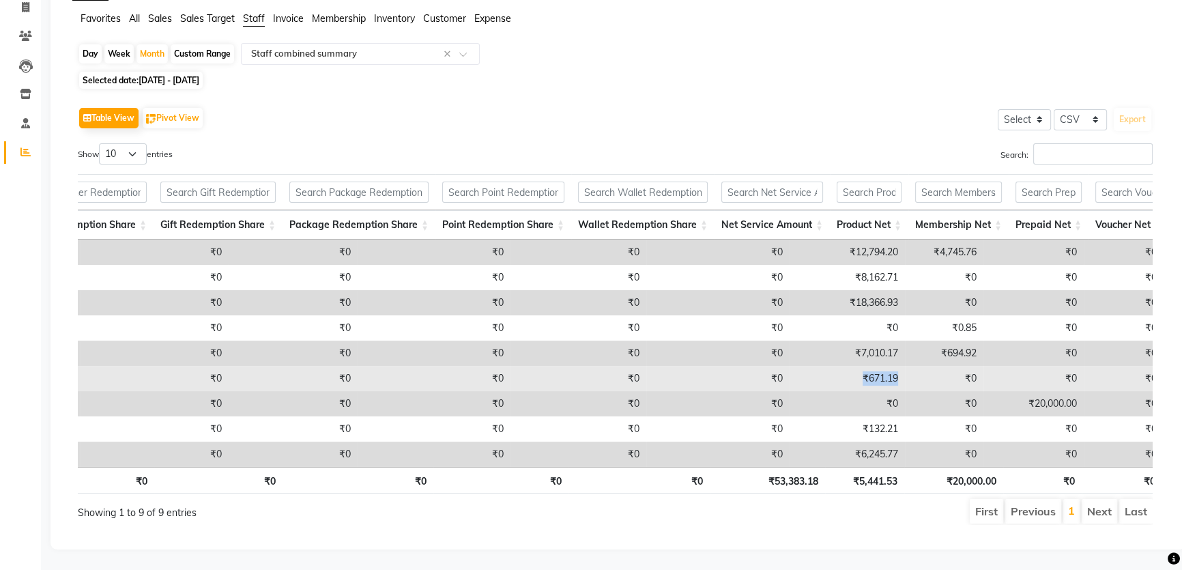
drag, startPoint x: 778, startPoint y: 363, endPoint x: 824, endPoint y: 362, distance: 45.8
click at [824, 366] on td "₹671.19" at bounding box center [847, 378] width 115 height 25
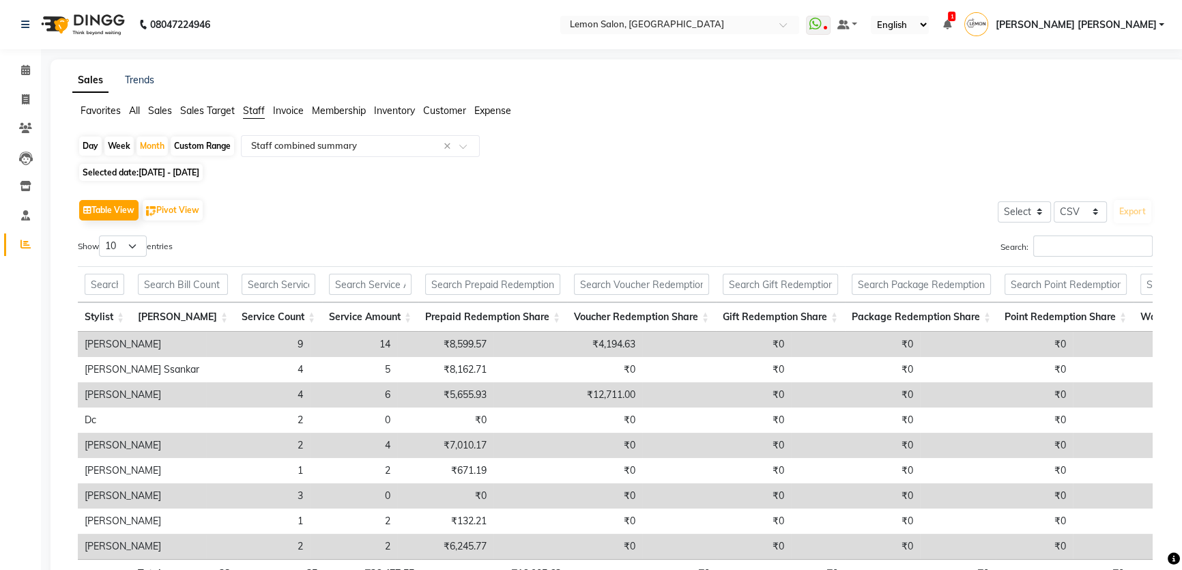
click at [456, 214] on div "Table View Pivot View Select Select CSV PDF Export" at bounding box center [615, 210] width 1075 height 29
click at [21, 65] on icon at bounding box center [25, 70] width 9 height 10
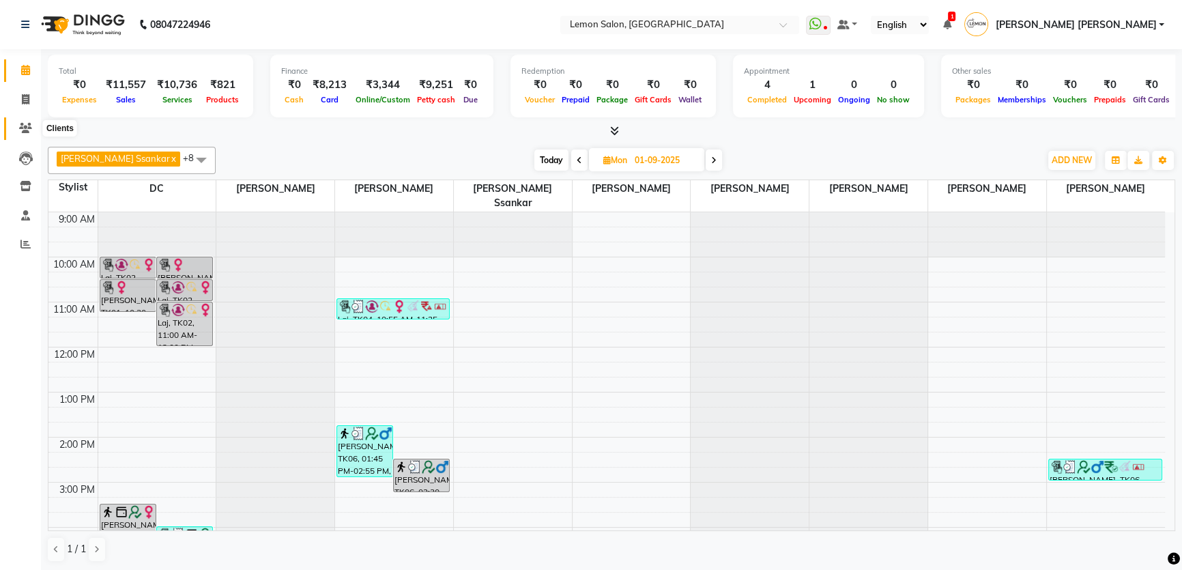
click at [20, 121] on span at bounding box center [26, 129] width 24 height 16
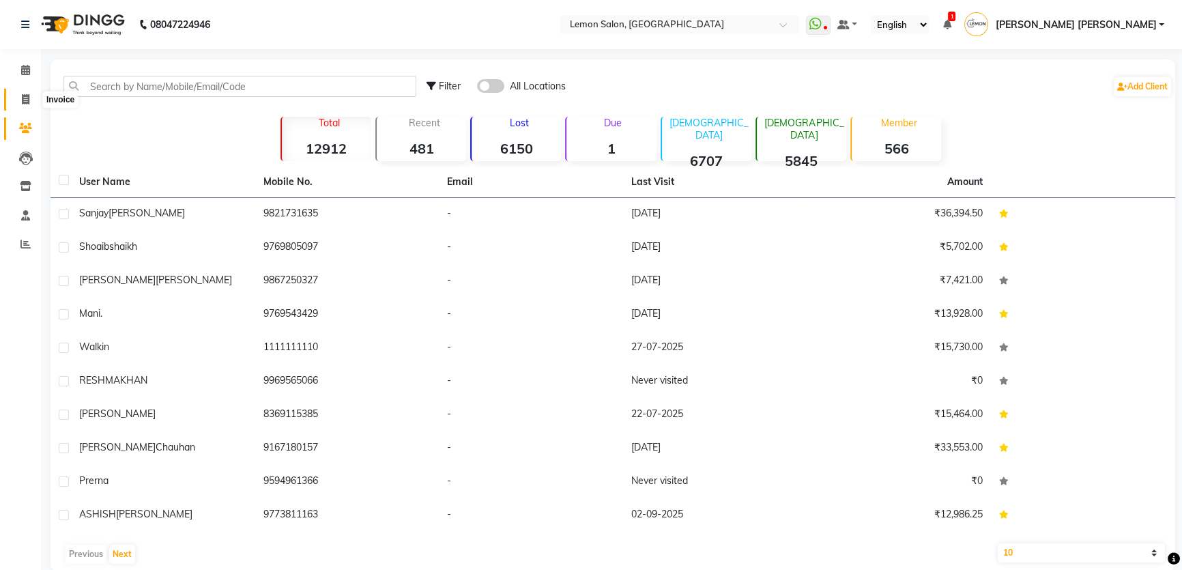
click at [29, 99] on span at bounding box center [26, 100] width 24 height 16
select select "service"
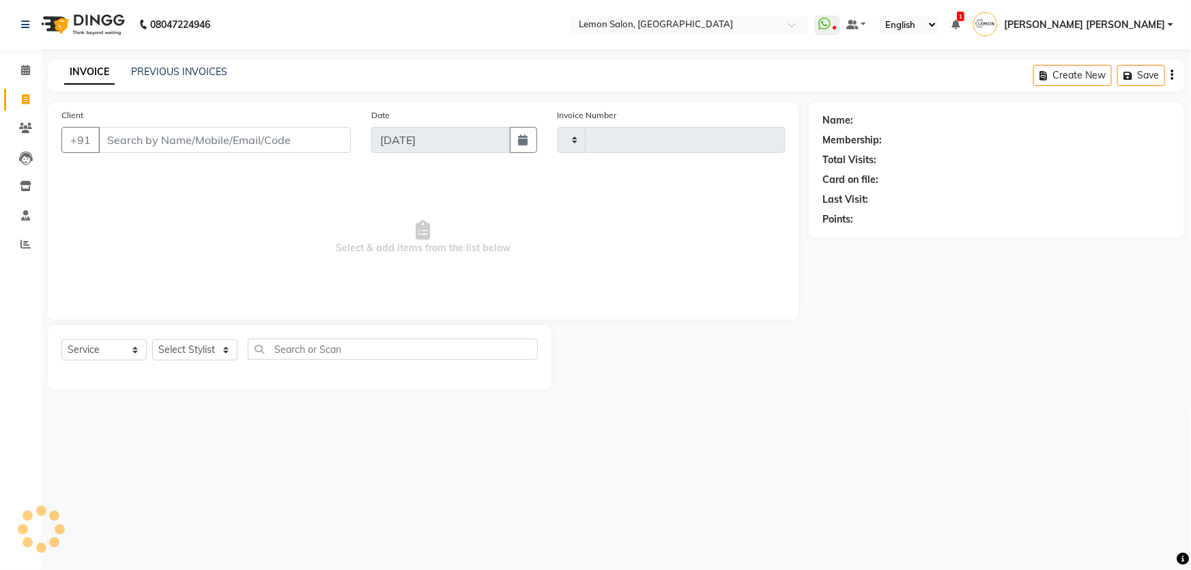
type input "1816"
select select "568"
click at [197, 135] on input "Client" at bounding box center [224, 140] width 253 height 26
click at [537, 294] on span "Select & add items from the list below" at bounding box center [423, 237] width 724 height 137
click at [199, 341] on select "Select Stylist Adnan Shaikh Apoorva Ssankar Arshad Shaikh DC Imran shaikh Javed…" at bounding box center [204, 349] width 104 height 21
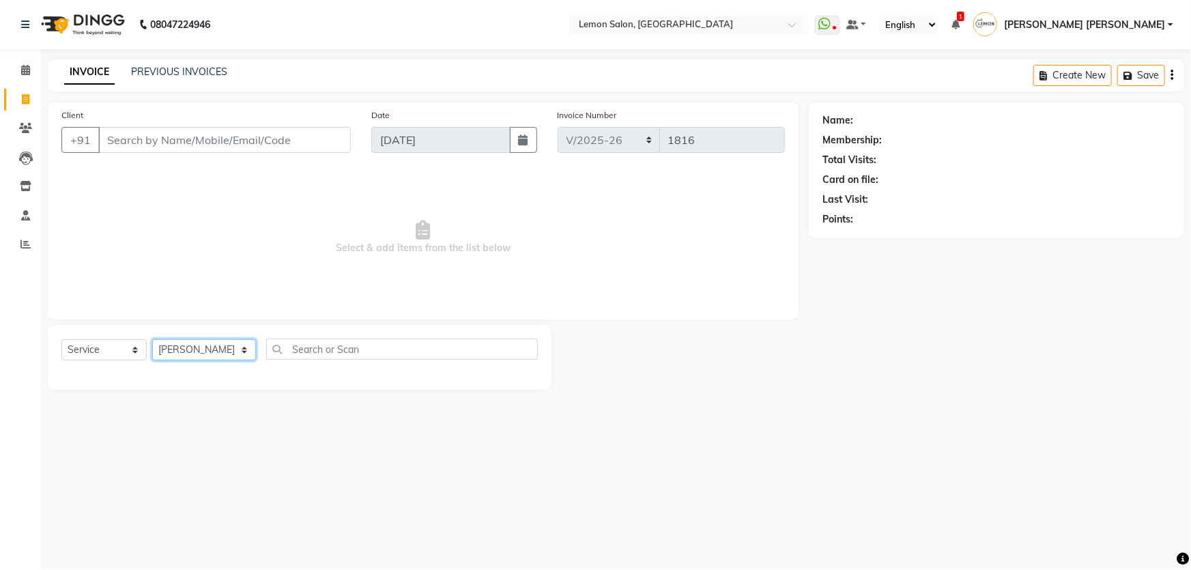
click at [152, 339] on select "Select Stylist Adnan Shaikh Apoorva Ssankar Arshad Shaikh DC Imran shaikh Javed…" at bounding box center [204, 349] width 104 height 21
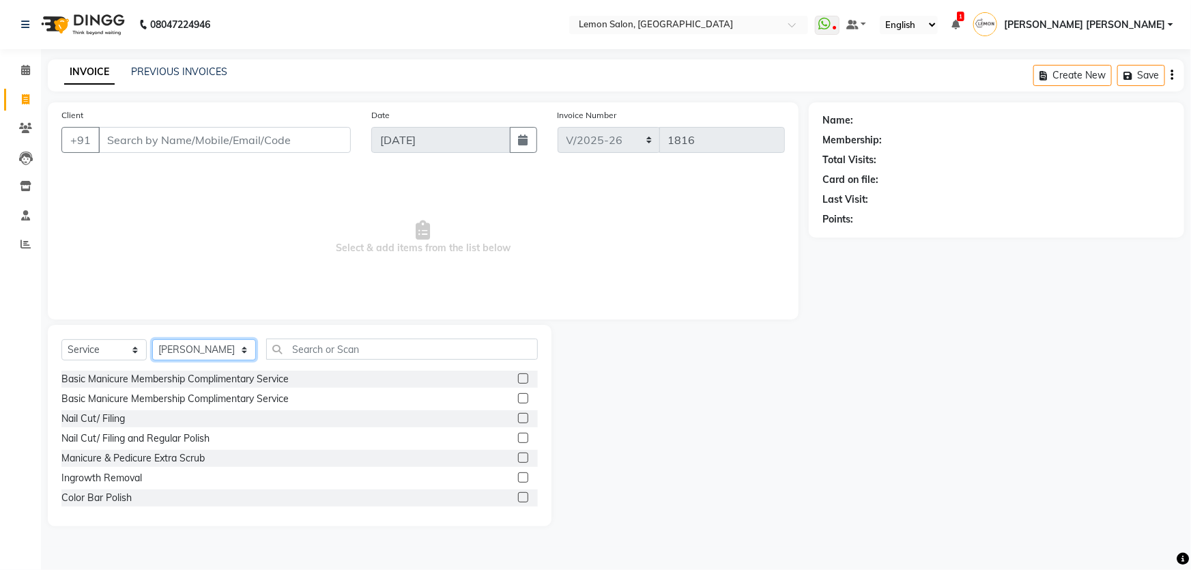
click at [189, 347] on select "Select Stylist Adnan Shaikh Apoorva Ssankar Arshad Shaikh DC Imran shaikh Javed…" at bounding box center [204, 349] width 104 height 21
select select "7891"
click at [152, 339] on select "Select Stylist Adnan Shaikh Apoorva Ssankar Arshad Shaikh DC Imran shaikh Javed…" at bounding box center [204, 349] width 104 height 21
click at [300, 342] on input "text" at bounding box center [402, 349] width 272 height 21
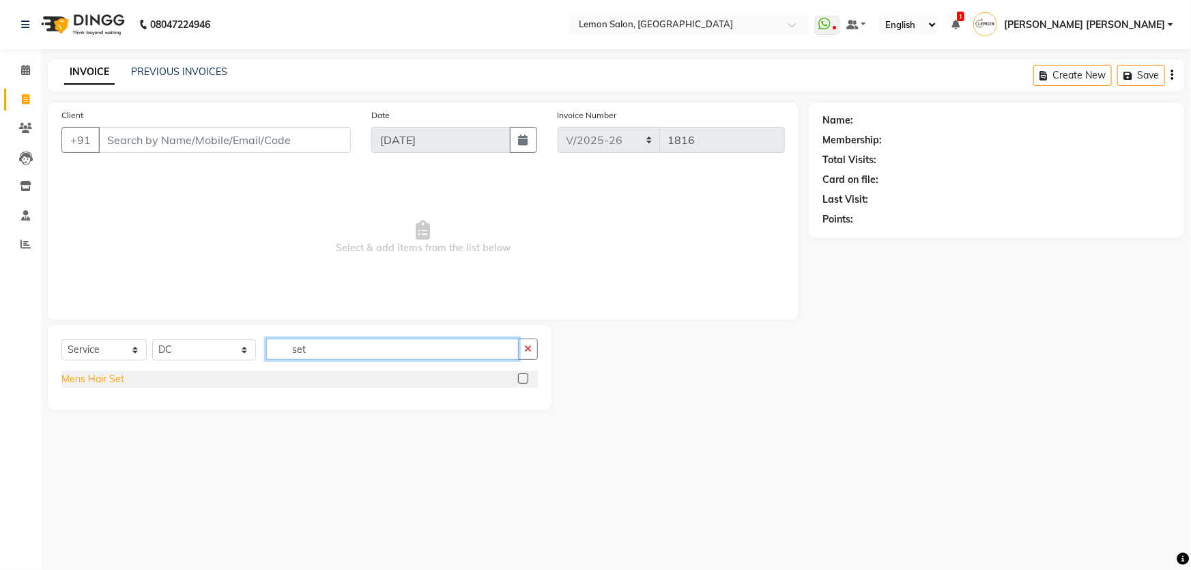
type input "set"
click at [98, 376] on div "Mens Hair Set" at bounding box center [92, 379] width 63 height 14
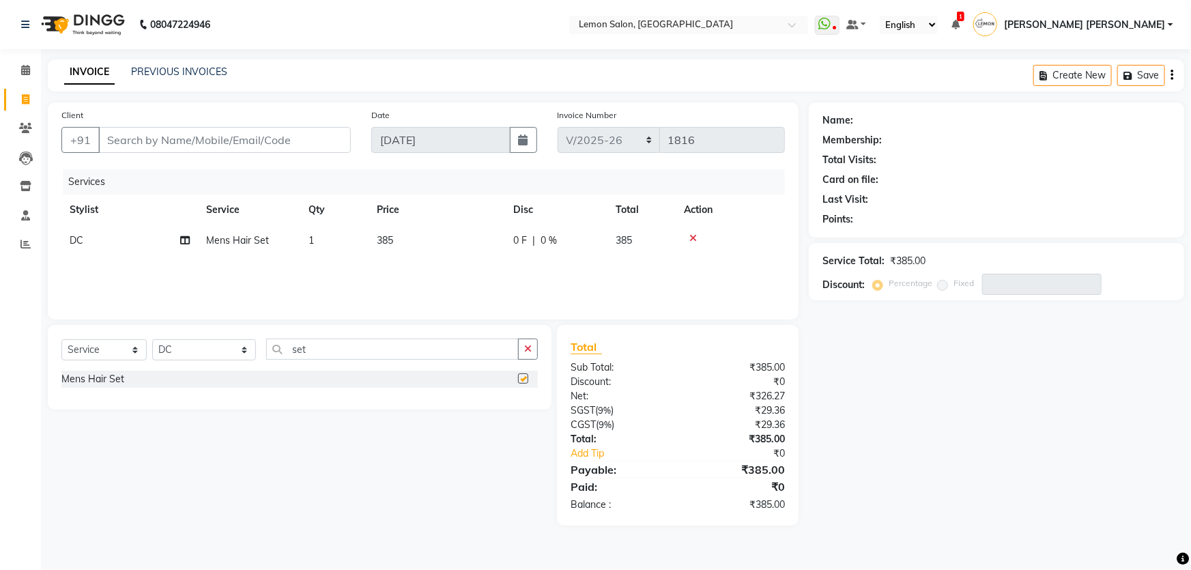
checkbox input "false"
click at [225, 155] on div "Client +91" at bounding box center [206, 136] width 310 height 56
click at [227, 146] on input "Client" at bounding box center [224, 140] width 253 height 26
click at [88, 238] on td "DC" at bounding box center [129, 240] width 137 height 31
select select "7891"
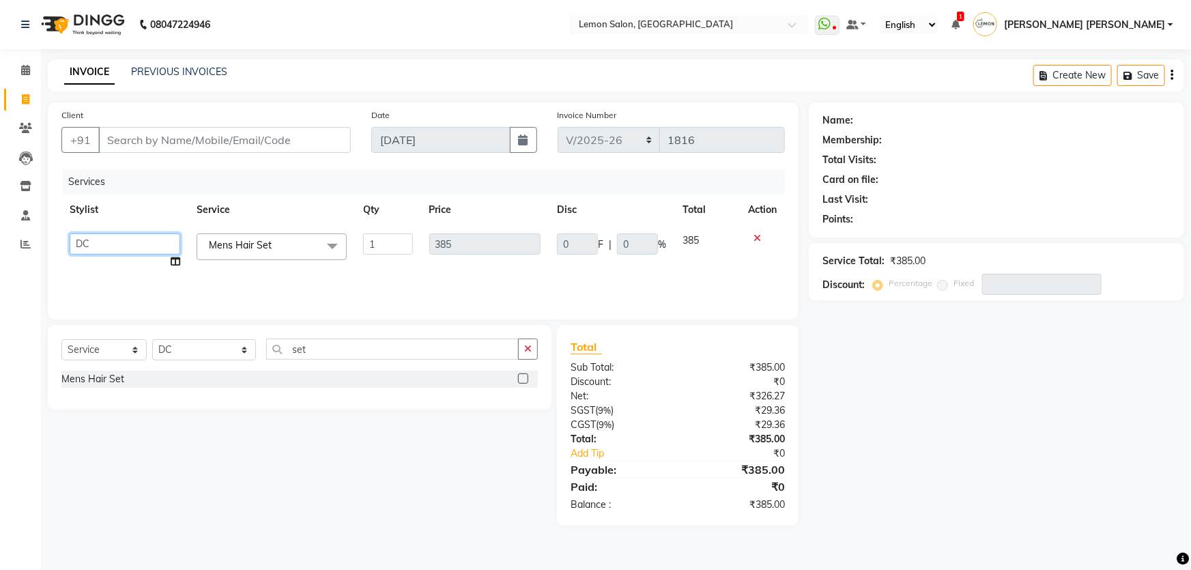
click at [88, 238] on select "Adnan Shaikh Apoorva Ssankar Arshad Shaikh DC Imran shaikh Javed Mansoori Kunja…" at bounding box center [125, 243] width 111 height 21
select select "28907"
click at [307, 201] on th "Service" at bounding box center [271, 210] width 167 height 31
click at [416, 216] on th "Qty" at bounding box center [388, 210] width 66 height 31
click at [466, 207] on th "Price" at bounding box center [485, 210] width 128 height 31
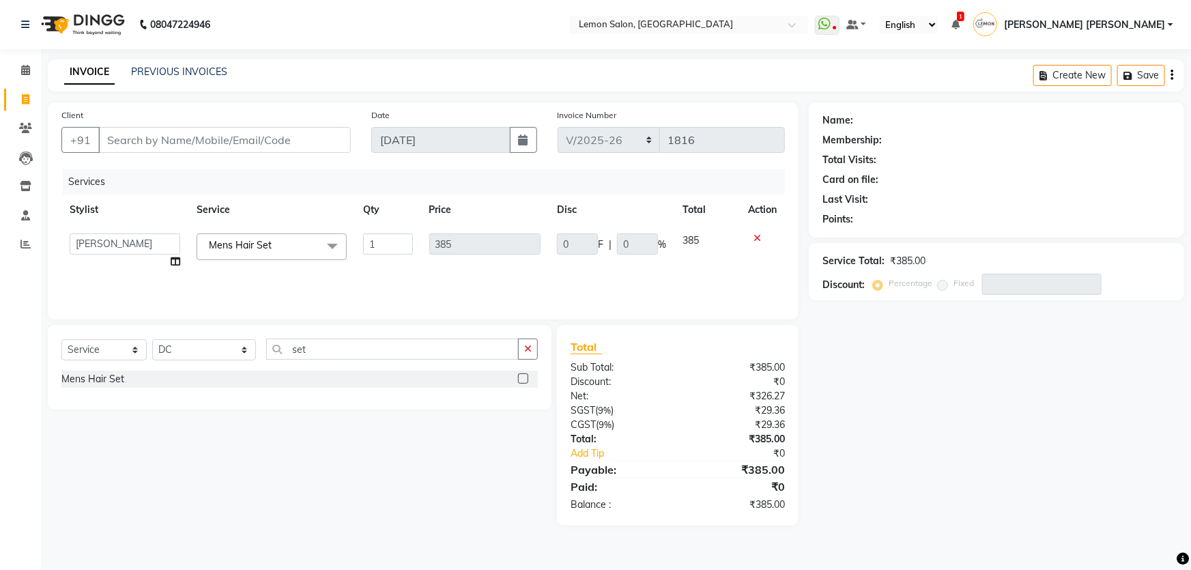
click at [444, 210] on th "Price" at bounding box center [485, 210] width 128 height 31
click at [438, 211] on th "Price" at bounding box center [485, 210] width 128 height 31
click at [484, 208] on th "Price" at bounding box center [485, 210] width 128 height 31
click at [196, 143] on input "Client" at bounding box center [224, 140] width 253 height 26
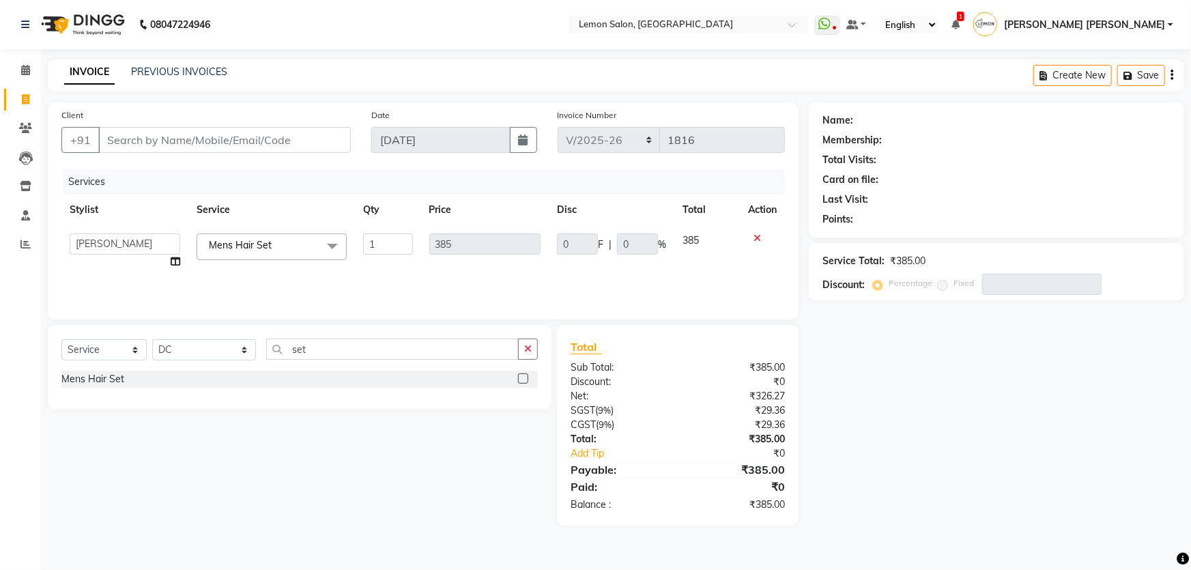
click at [285, 20] on nav "08047224946 Select Location × Lemon Salon, Mira Road WhatsApp Status ✕ Status: …" at bounding box center [595, 24] width 1191 height 49
click at [294, 138] on input "Client" at bounding box center [224, 140] width 253 height 26
type input "9"
type input "0"
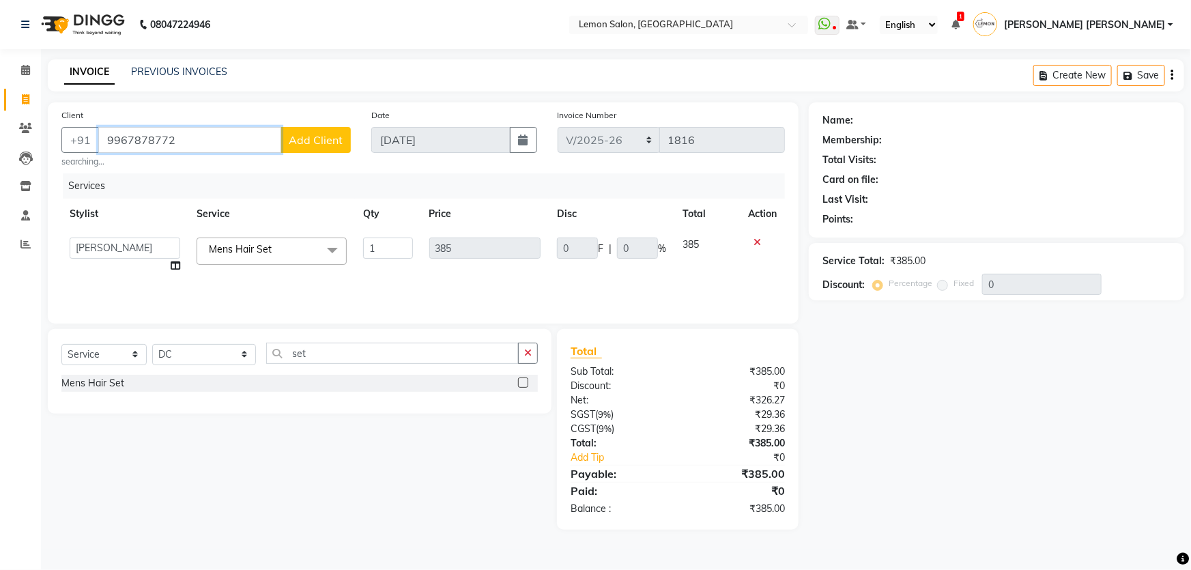
type input "9967878772"
click at [294, 138] on span "Add Client" at bounding box center [316, 140] width 54 height 14
select select "22"
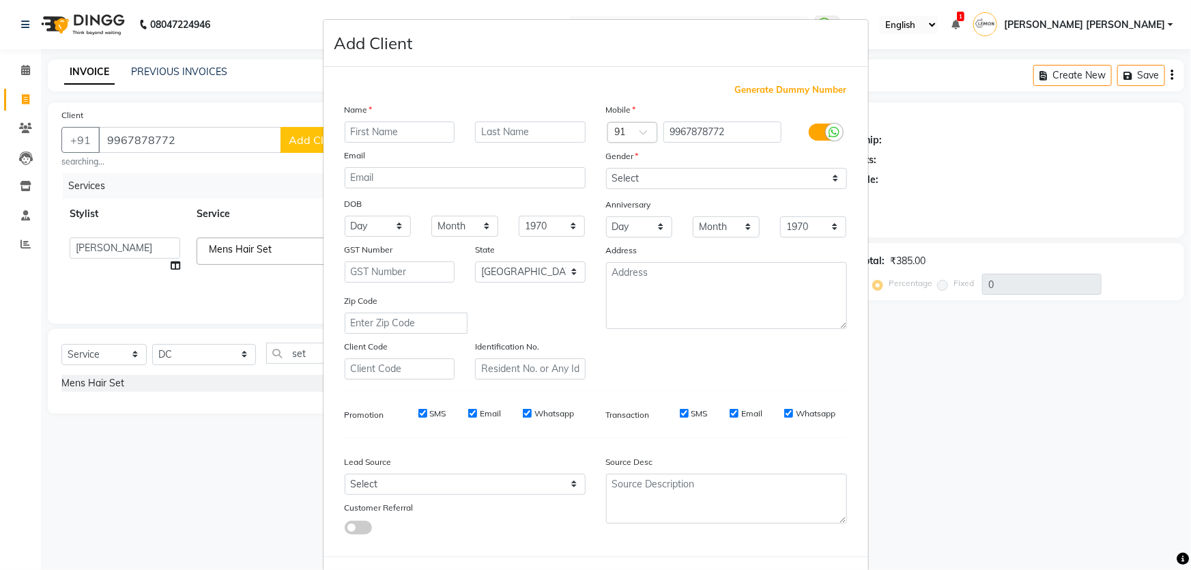
click at [409, 126] on input "text" at bounding box center [400, 132] width 111 height 21
type input "Adnana"
click at [409, 126] on input "Adnana" at bounding box center [400, 132] width 111 height 21
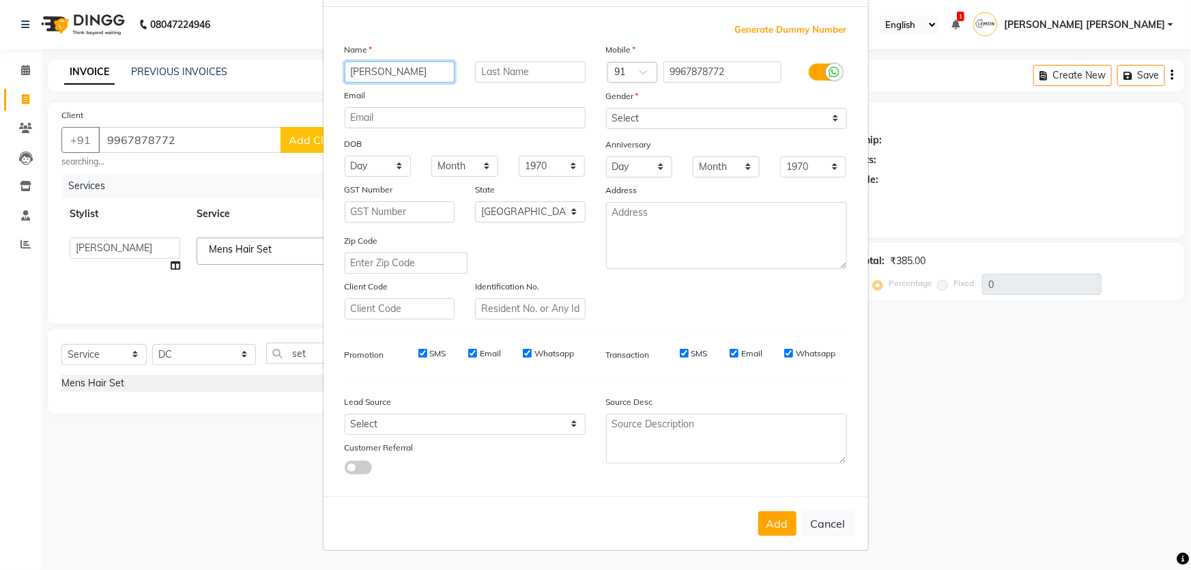
scroll to position [63, 0]
click at [825, 533] on button "Cancel" at bounding box center [828, 524] width 53 height 26
select select
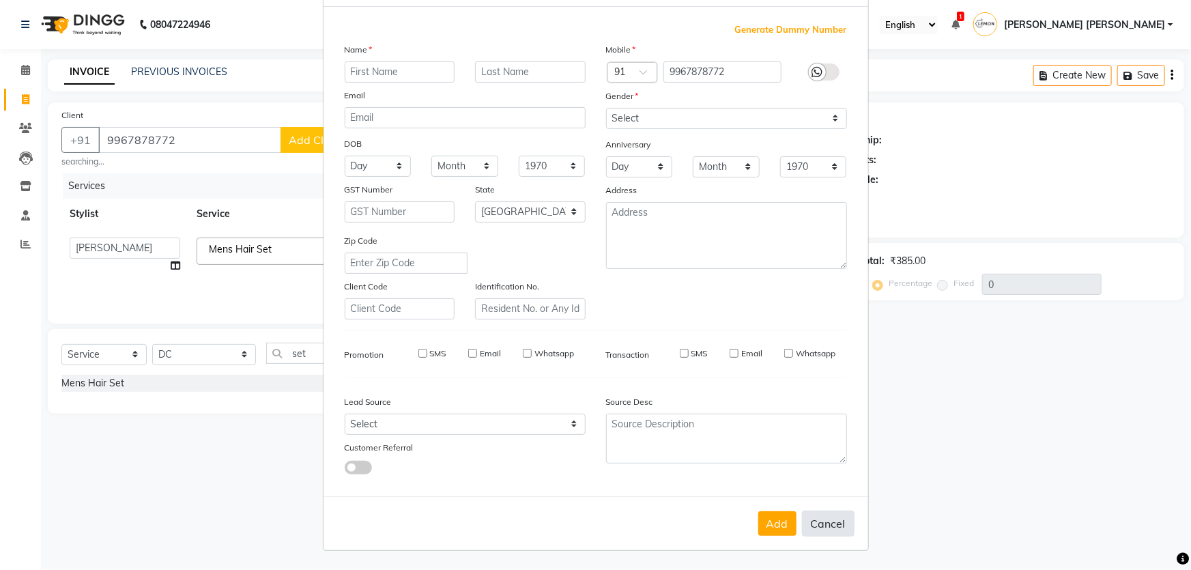
select select "null"
select select
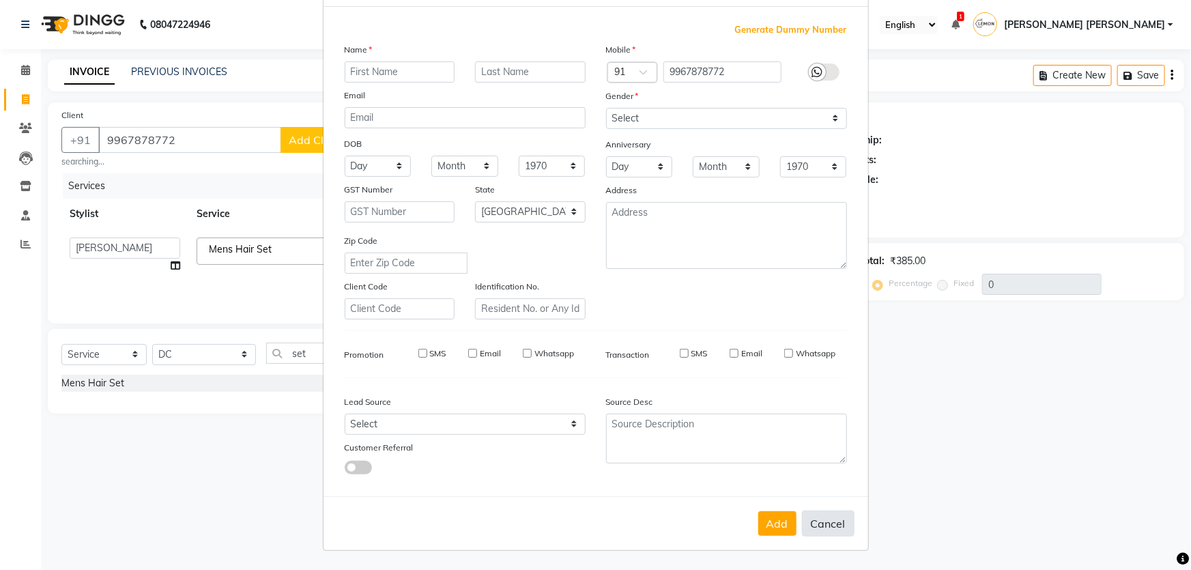
checkbox input "false"
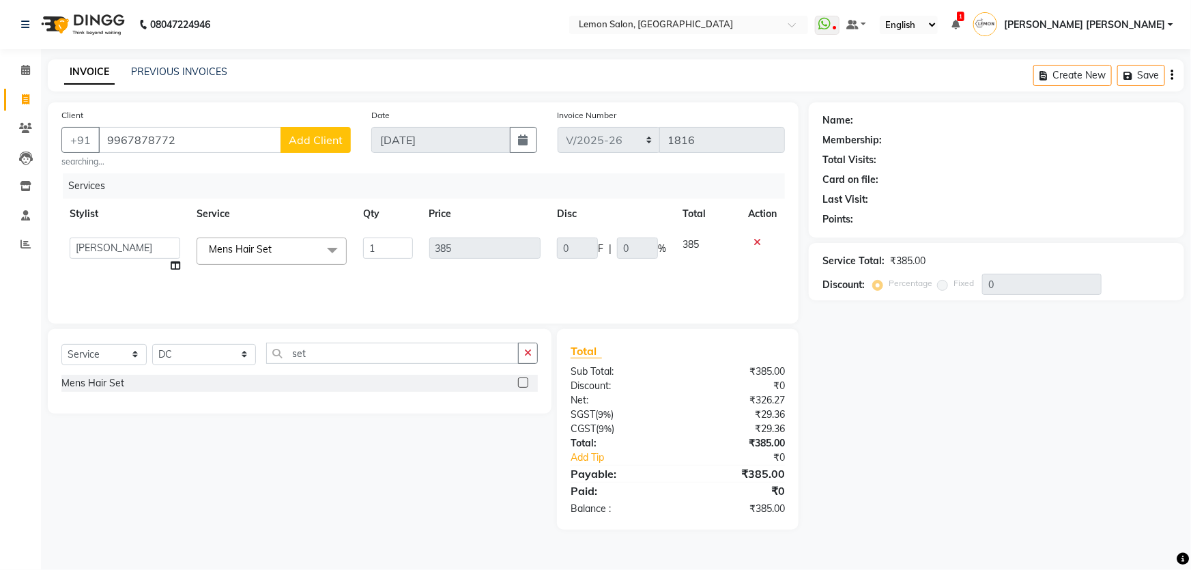
click at [830, 474] on div "Name: Membership: Total Visits: Card on file: Last Visit: Points: Service Total…" at bounding box center [1002, 315] width 386 height 427
click at [323, 130] on button "Add Client" at bounding box center [316, 140] width 70 height 26
select select "22"
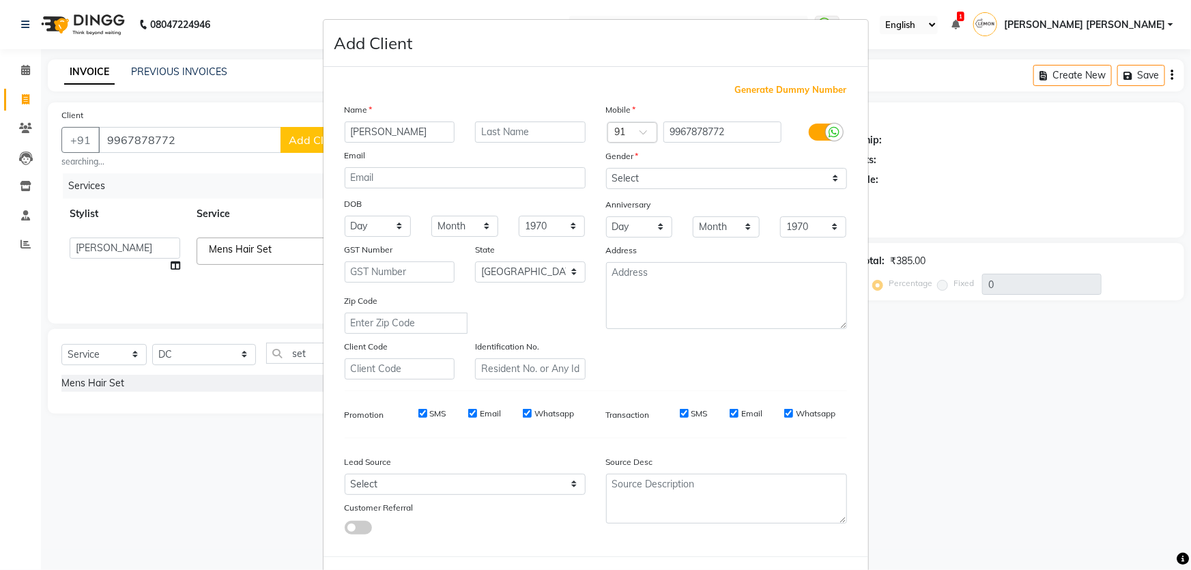
type input "Adnan"
type input "Shaikh"
drag, startPoint x: 621, startPoint y: 176, endPoint x: 613, endPoint y: 177, distance: 7.5
click at [621, 176] on select "Select Male Female Other Prefer Not To Say" at bounding box center [726, 178] width 241 height 21
select select "male"
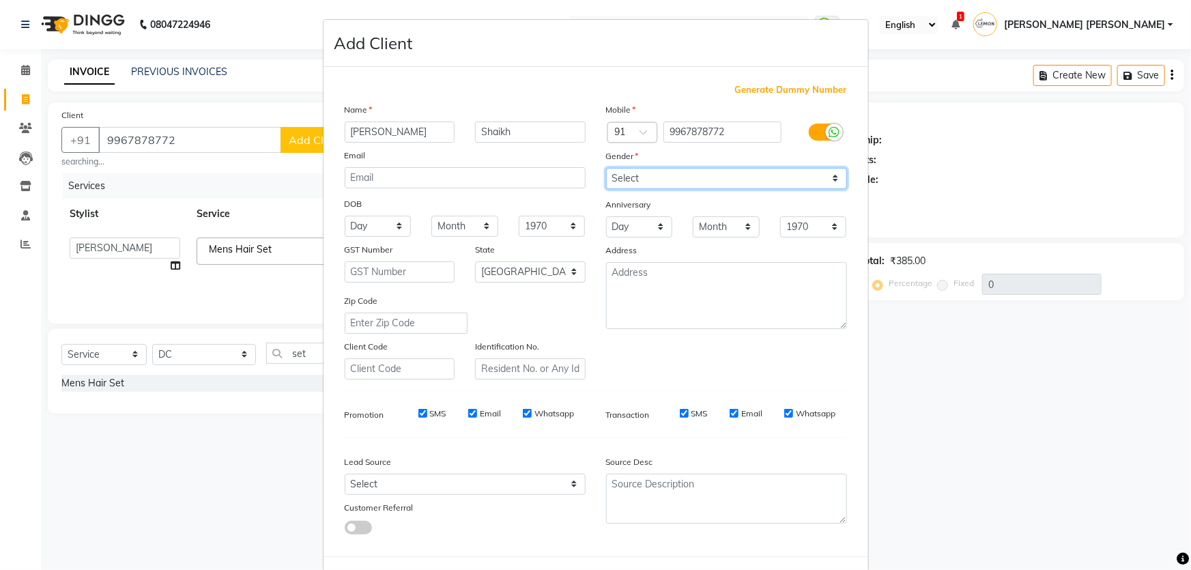
click at [606, 168] on select "Select Male Female Other Prefer Not To Say" at bounding box center [726, 178] width 241 height 21
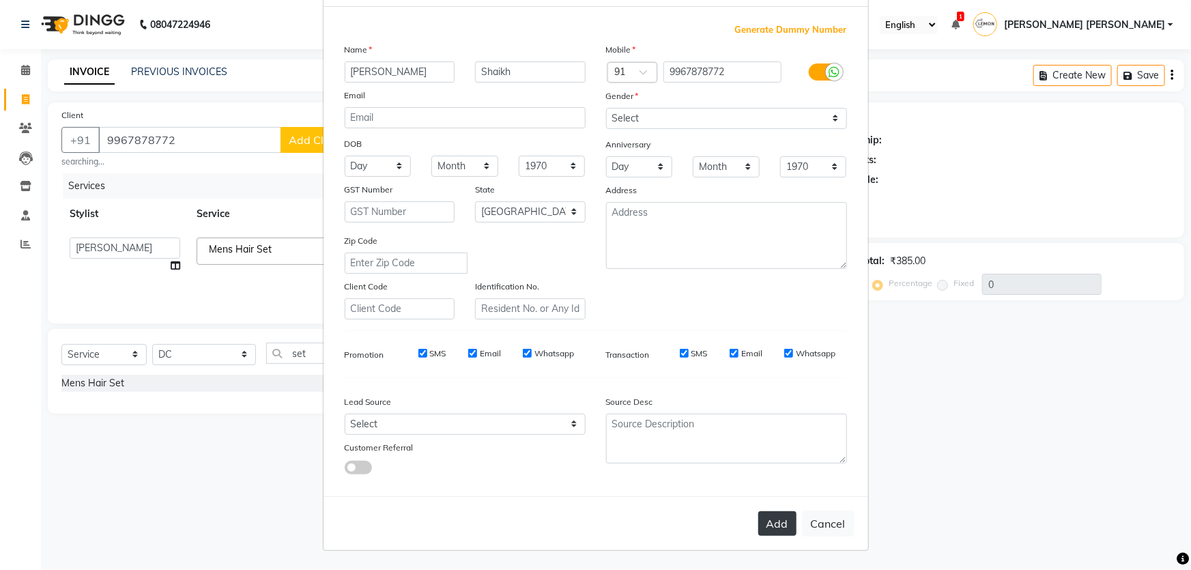
click at [778, 531] on button "Add" at bounding box center [777, 523] width 38 height 25
select select
select select "null"
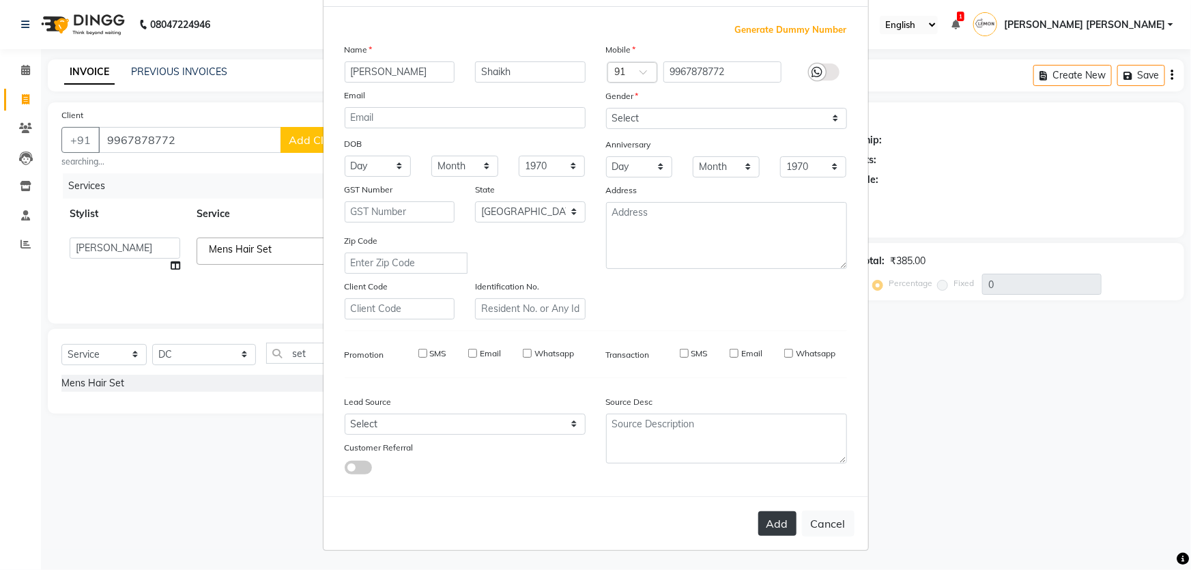
select select
checkbox input "false"
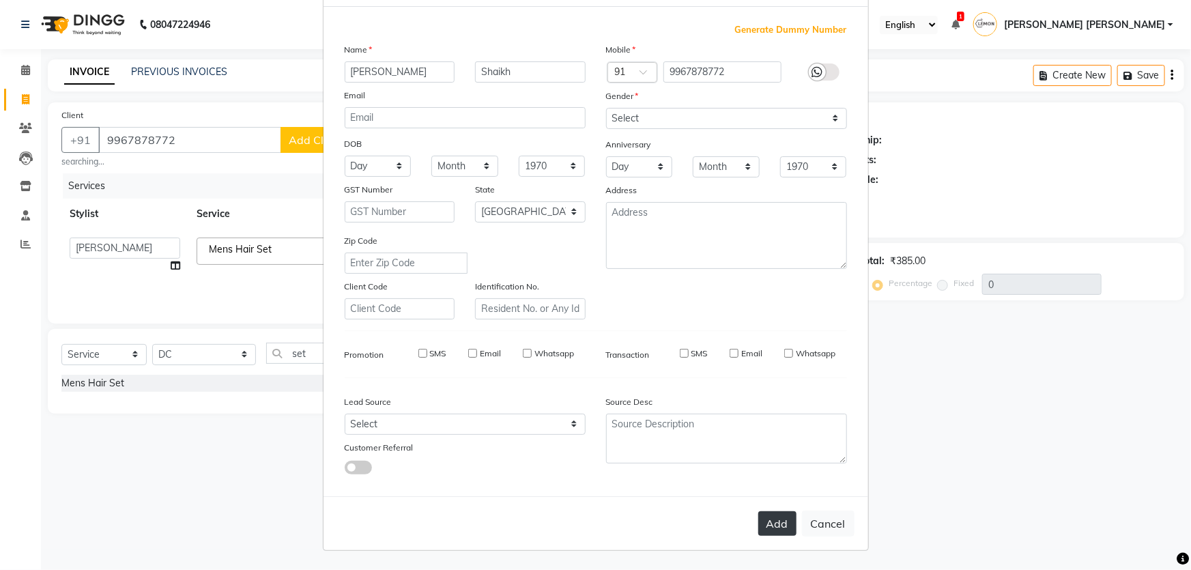
checkbox input "false"
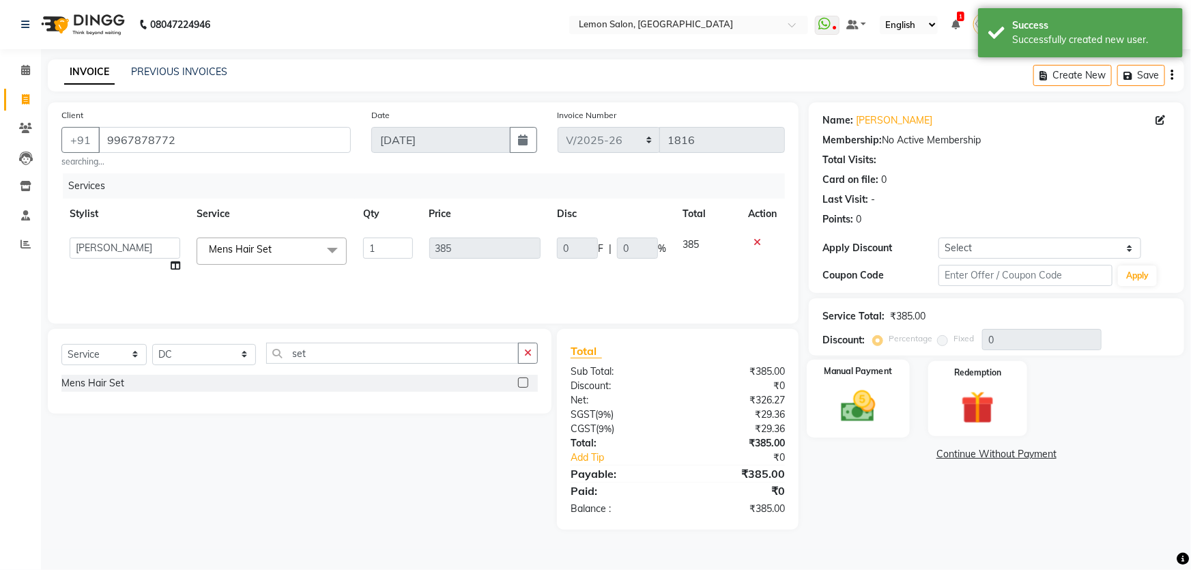
click at [847, 403] on img at bounding box center [859, 406] width 56 height 40
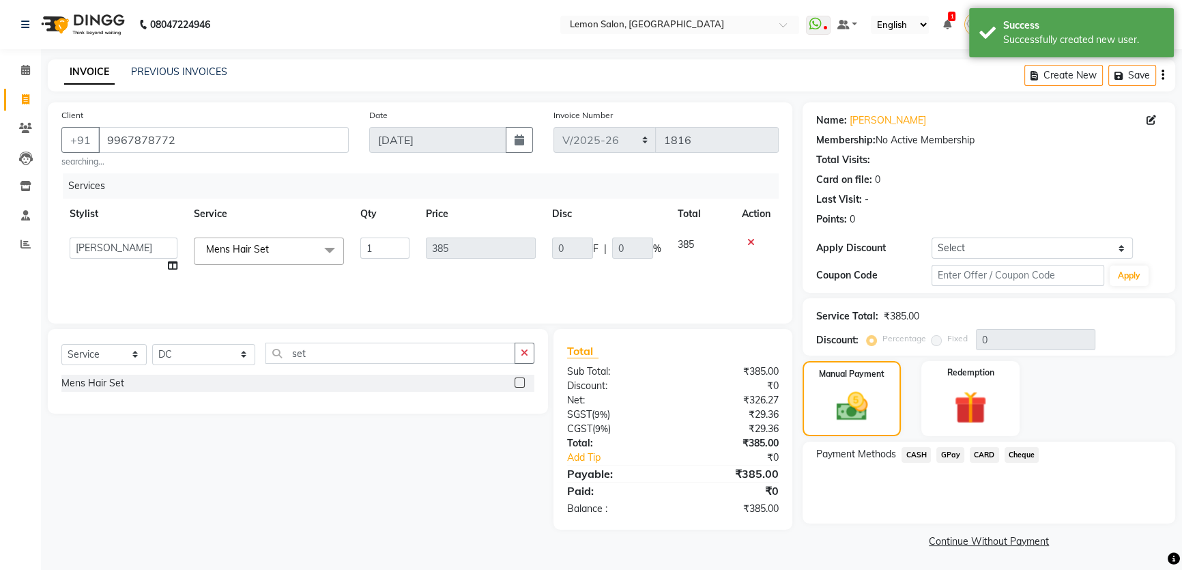
click at [941, 459] on span "GPay" at bounding box center [951, 455] width 28 height 16
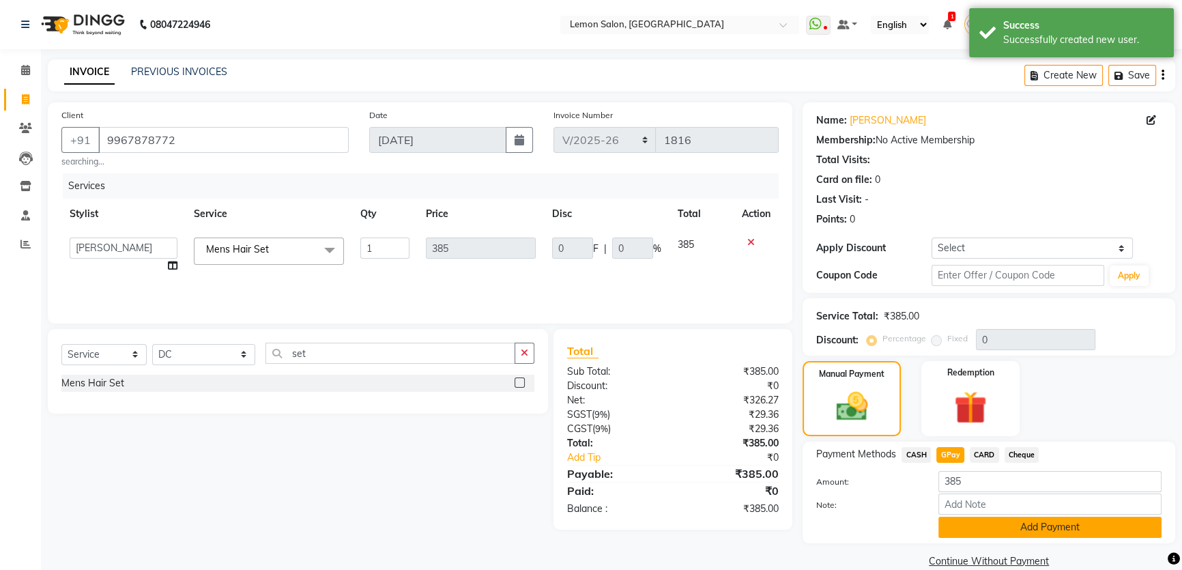
click at [959, 530] on button "Add Payment" at bounding box center [1050, 527] width 223 height 21
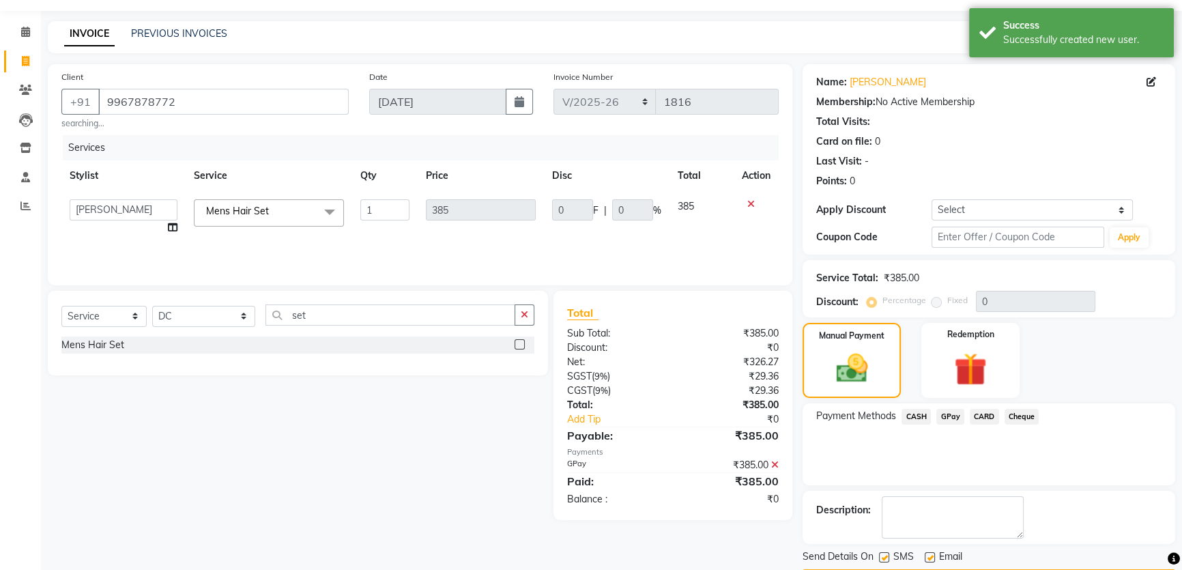
click at [928, 569] on button "Checkout" at bounding box center [989, 579] width 373 height 21
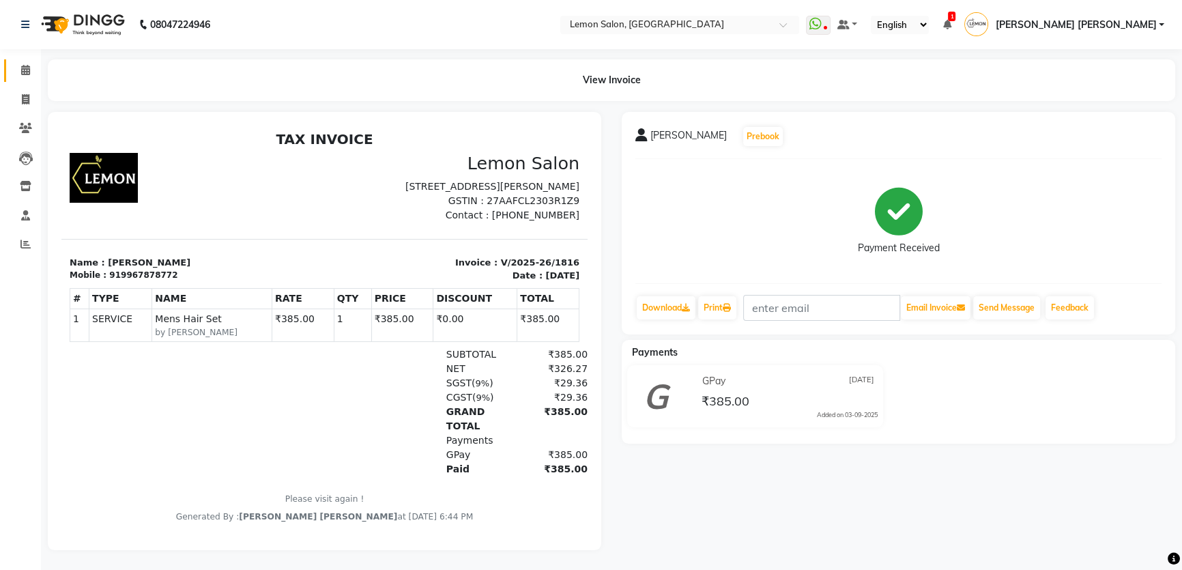
click at [11, 62] on link "Calendar" at bounding box center [20, 70] width 33 height 23
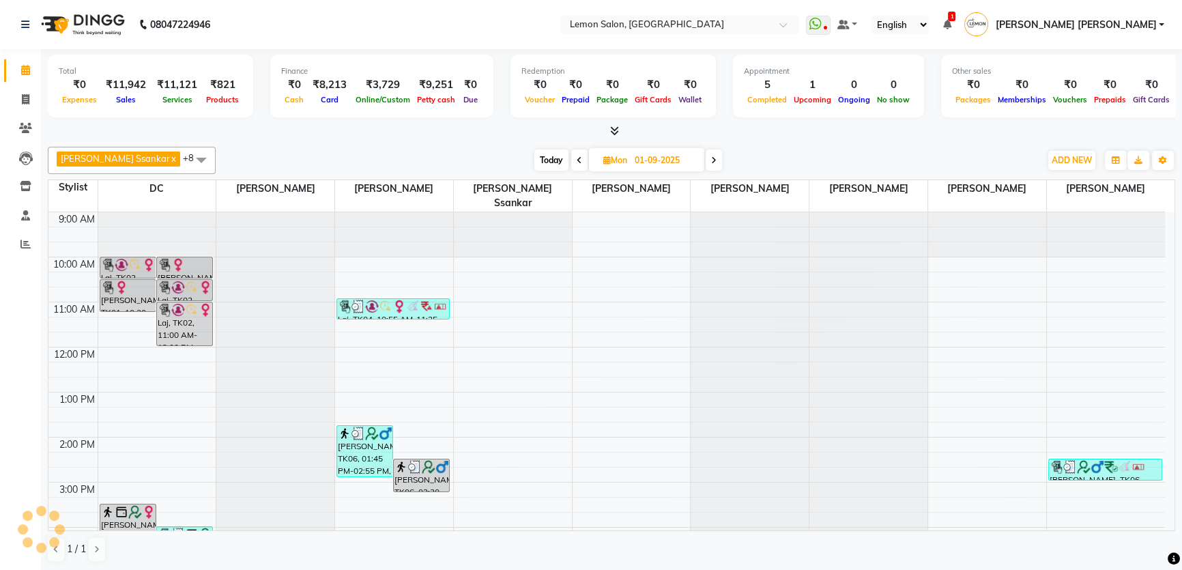
click at [263, 143] on div "Apoorva Ssankar x DC x Nilofar Shaikh x Vidhi Solanki x Adnan Shaikh x Arshad S…" at bounding box center [612, 354] width 1128 height 427
click at [510, 156] on div "Today Mon 01-09-2025" at bounding box center [628, 160] width 811 height 20
click at [468, 133] on div at bounding box center [612, 131] width 1128 height 14
click at [535, 156] on span "Today" at bounding box center [552, 160] width 34 height 21
type input "03-09-2025"
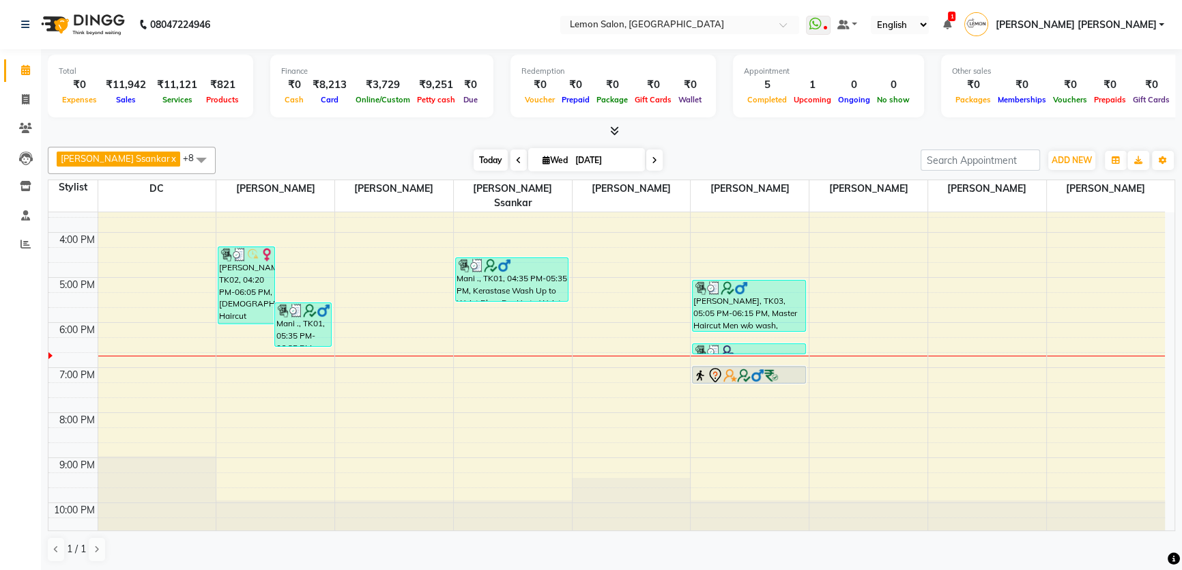
click at [474, 152] on span "Today" at bounding box center [491, 160] width 34 height 21
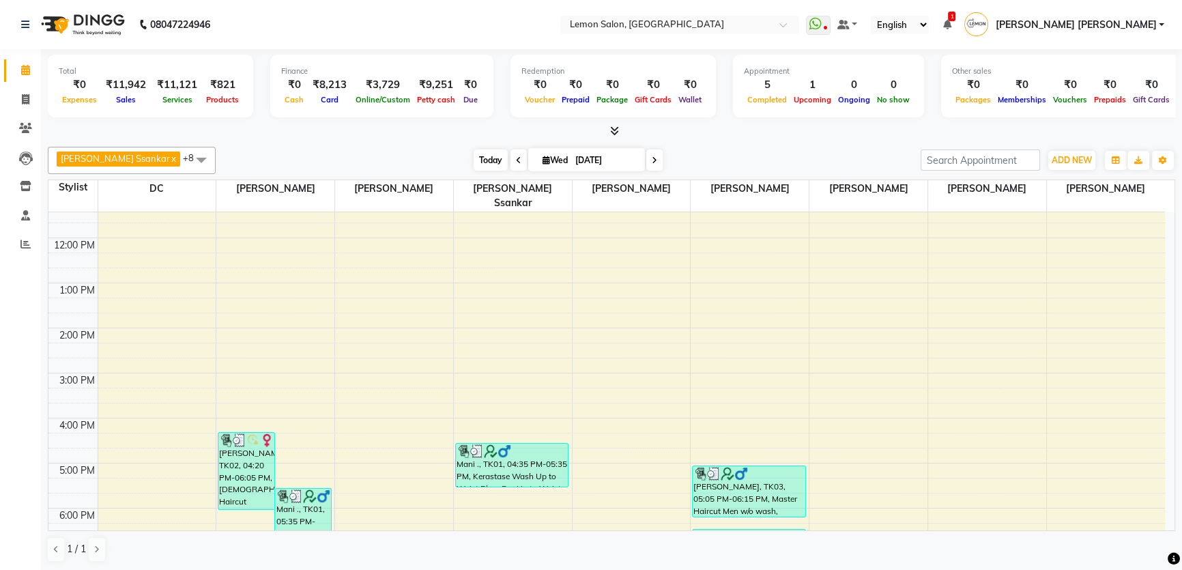
click at [474, 166] on span "Today" at bounding box center [491, 160] width 34 height 21
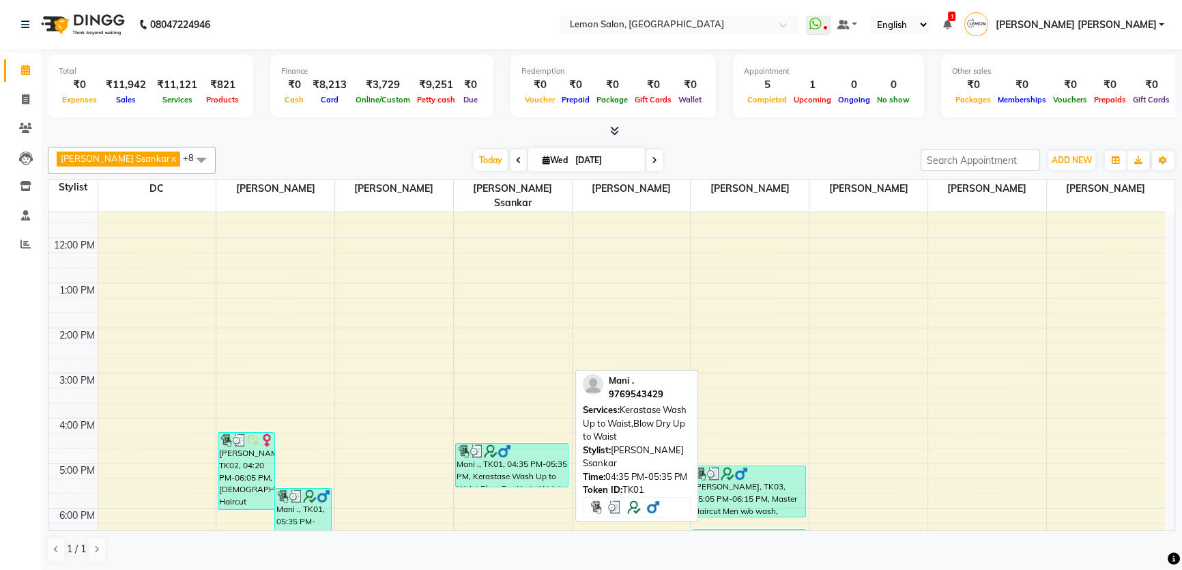
scroll to position [295, 0]
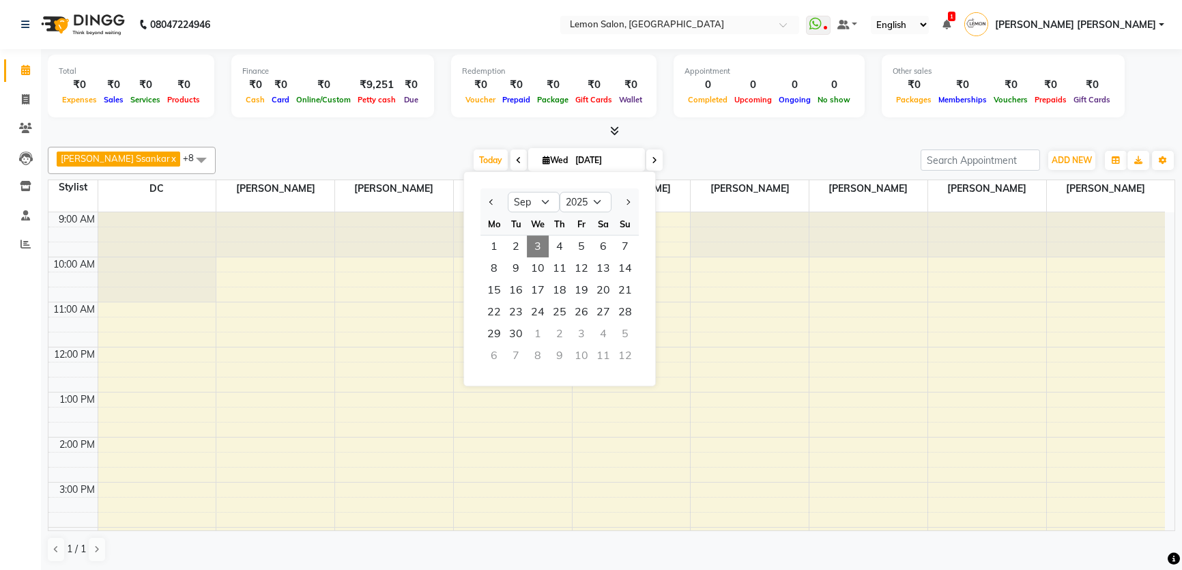
select select "9"
select select "2025"
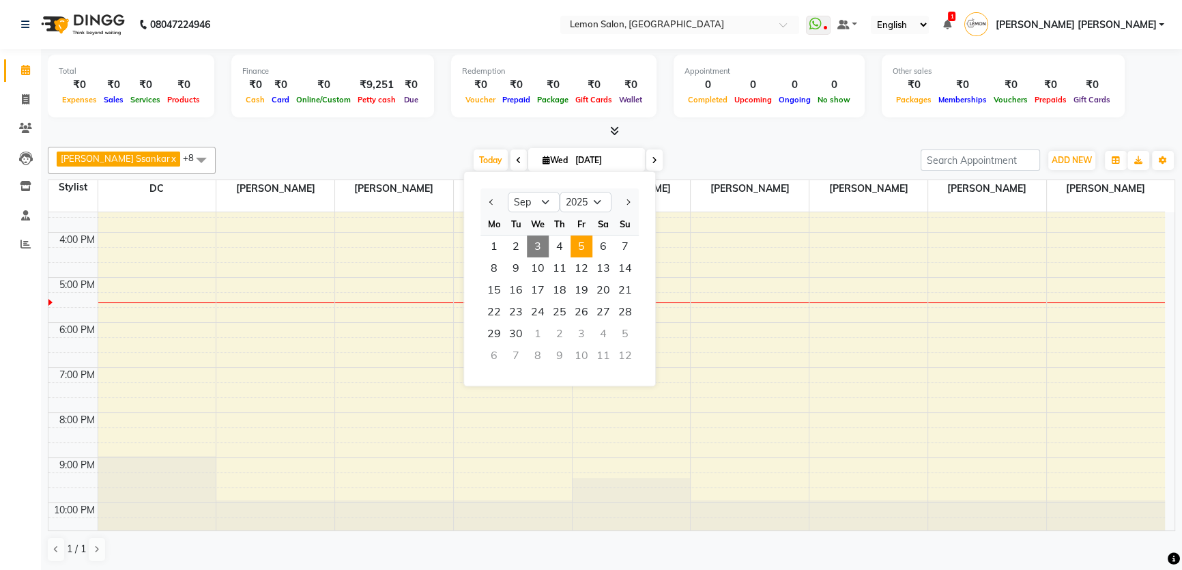
click at [584, 250] on span "5" at bounding box center [582, 247] width 22 height 22
type input "05-09-2025"
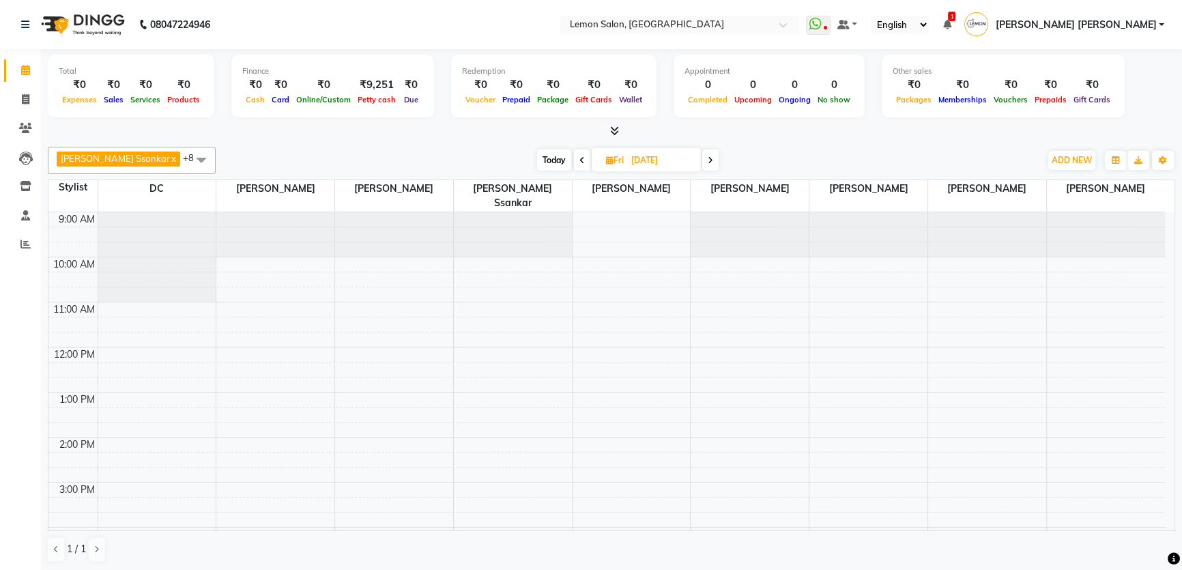
scroll to position [0, 0]
click at [527, 334] on div "9:00 AM 10:00 AM 11:00 AM 12:00 PM 1:00 PM 2:00 PM 3:00 PM 4:00 PM 5:00 PM 6:00…" at bounding box center [606, 527] width 1117 height 630
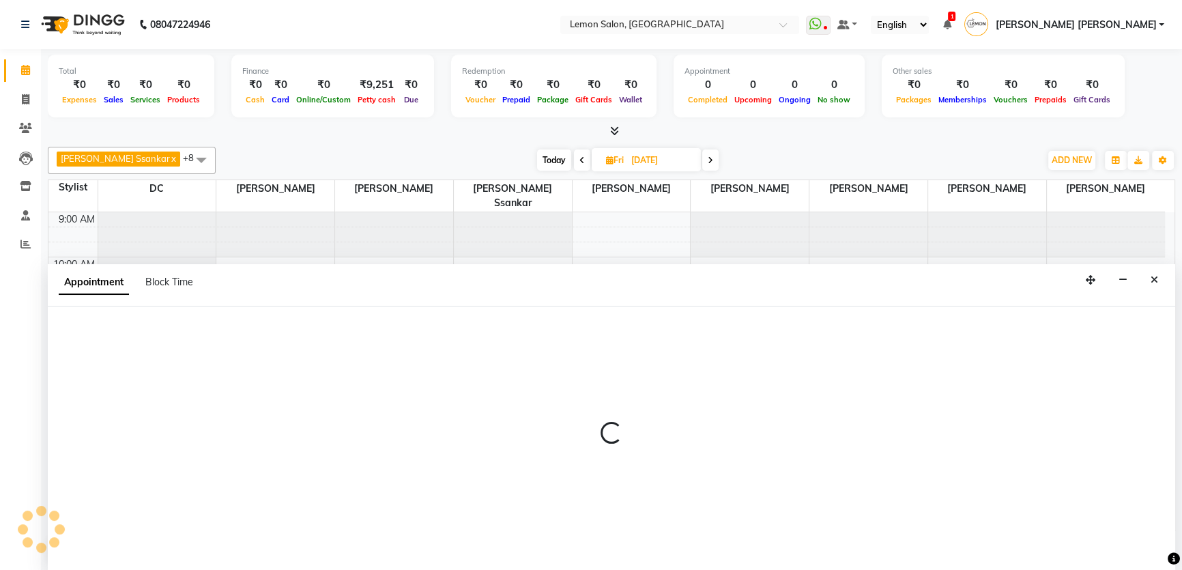
select select "67818"
select select "720"
select select "tentative"
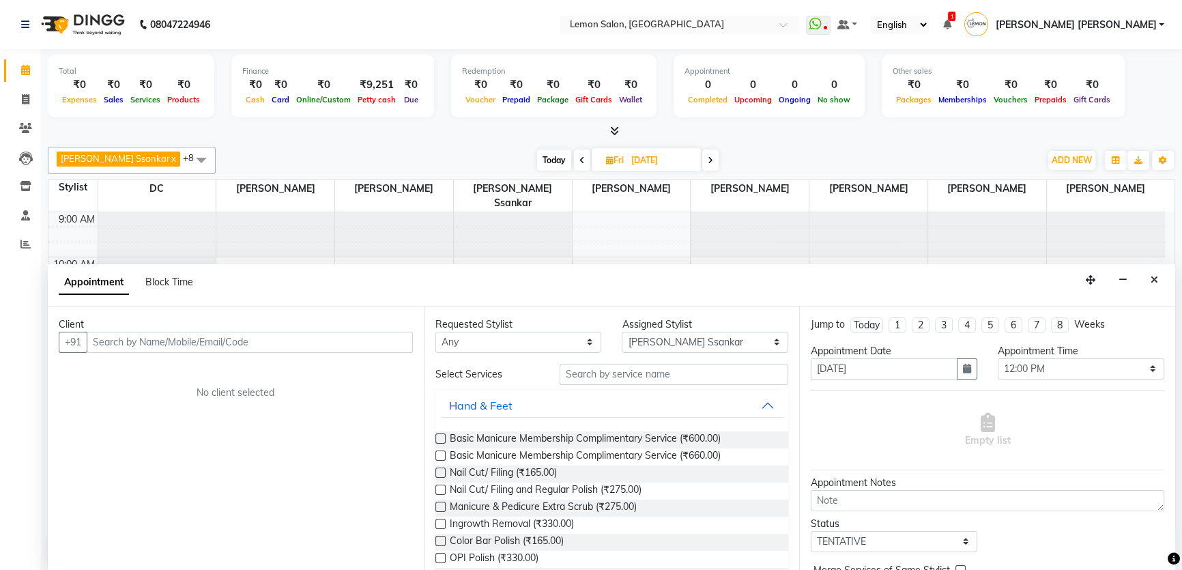
click at [197, 332] on input "text" at bounding box center [250, 342] width 326 height 21
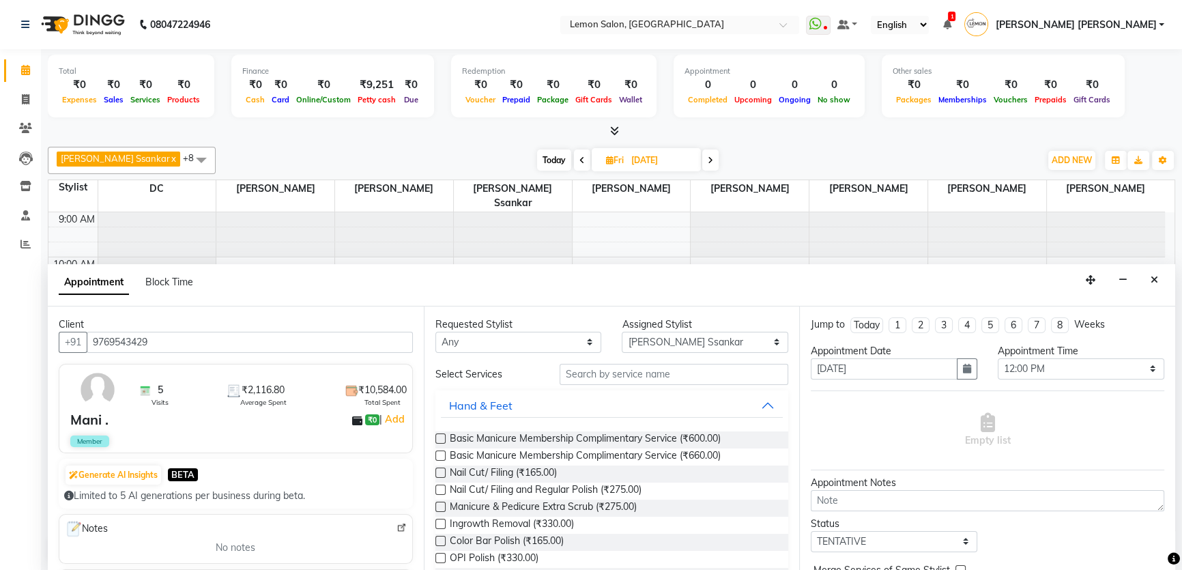
type input "9769543429"
click at [651, 366] on input "text" at bounding box center [674, 374] width 229 height 21
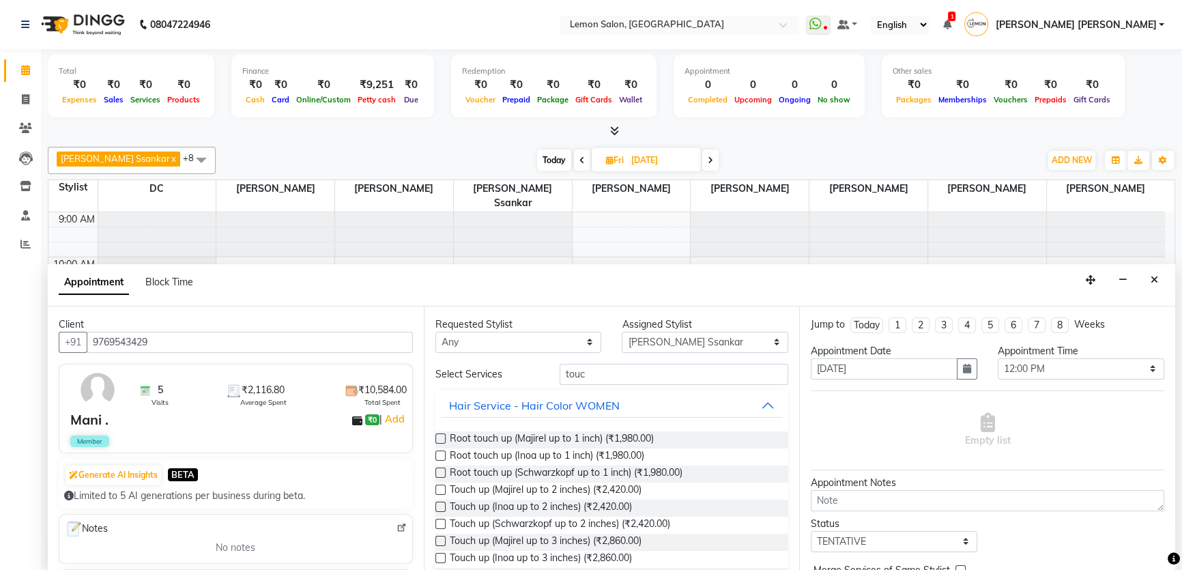
click at [598, 360] on div "Requested Stylist Any Adnan Shaikh Apoorva Ssankar Arshad Shaikh DC Imran shaik…" at bounding box center [612, 439] width 376 height 265
click at [598, 361] on div "Requested Stylist Any Adnan Shaikh Apoorva Ssankar Arshad Shaikh DC Imran shaik…" at bounding box center [612, 439] width 376 height 265
click at [599, 365] on input "touc" at bounding box center [674, 374] width 229 height 21
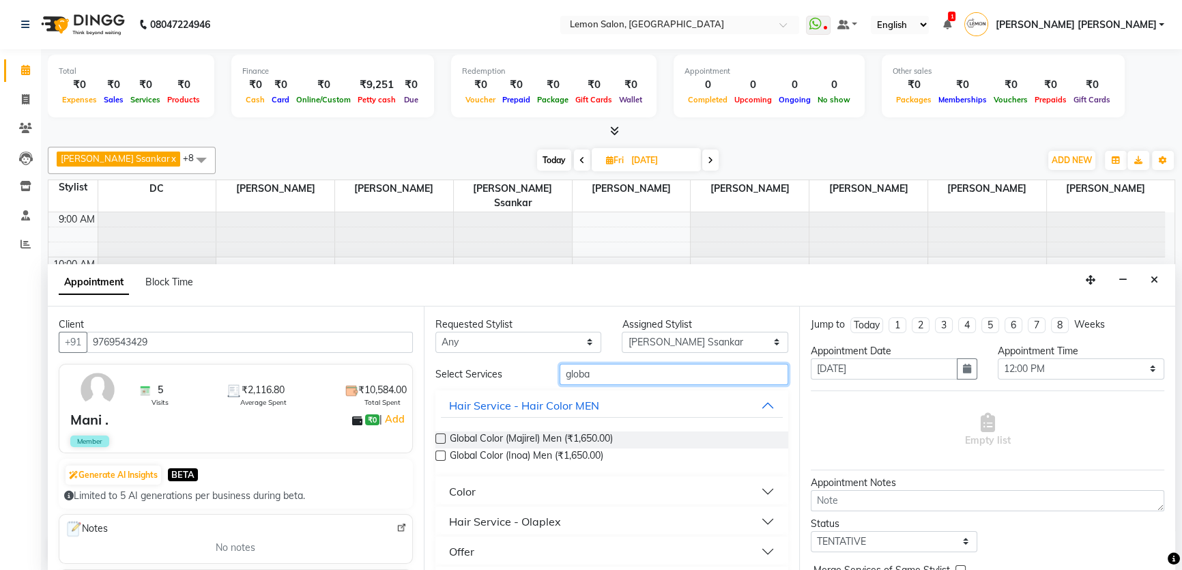
type input "globa"
click at [444, 489] on button "Color" at bounding box center [612, 491] width 343 height 25
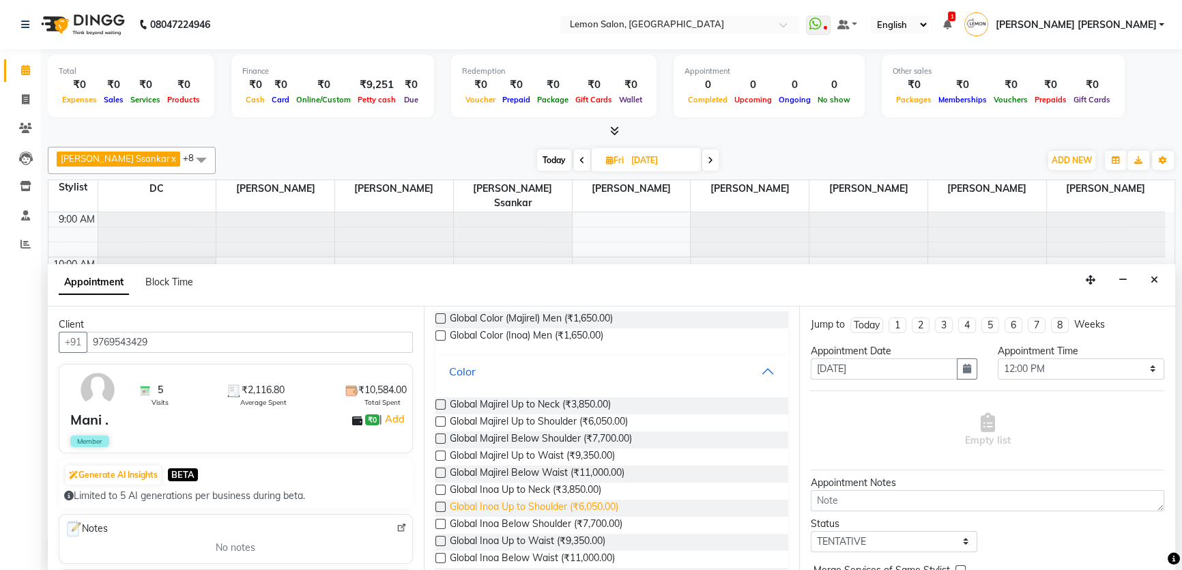
scroll to position [124, 0]
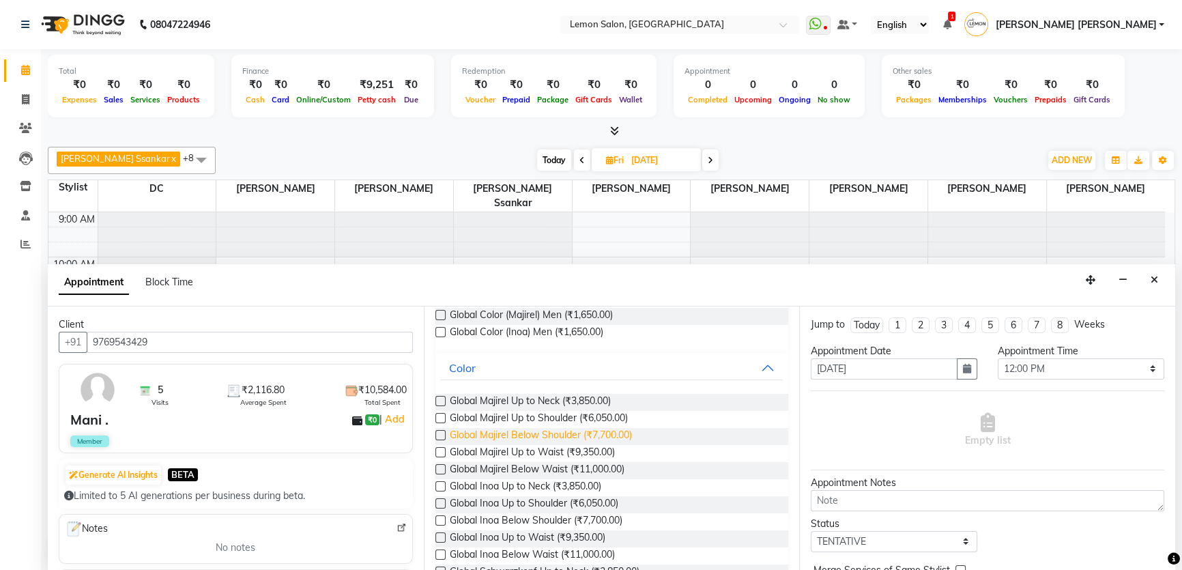
click at [540, 436] on span "Global Majirel Below Shoulder (₹7,700.00)" at bounding box center [541, 436] width 182 height 17
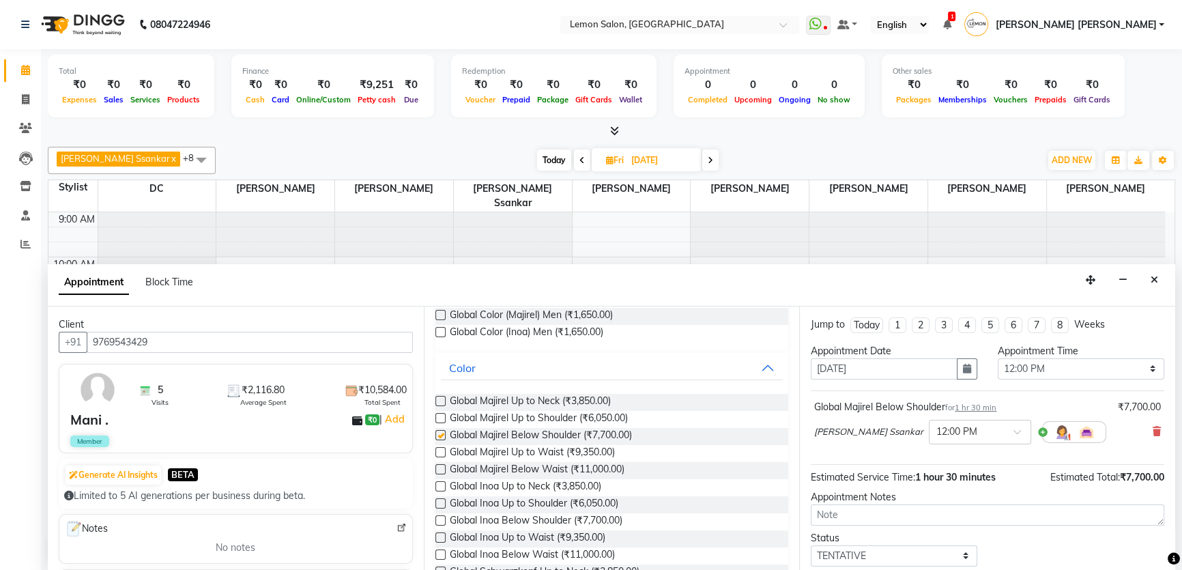
checkbox input "false"
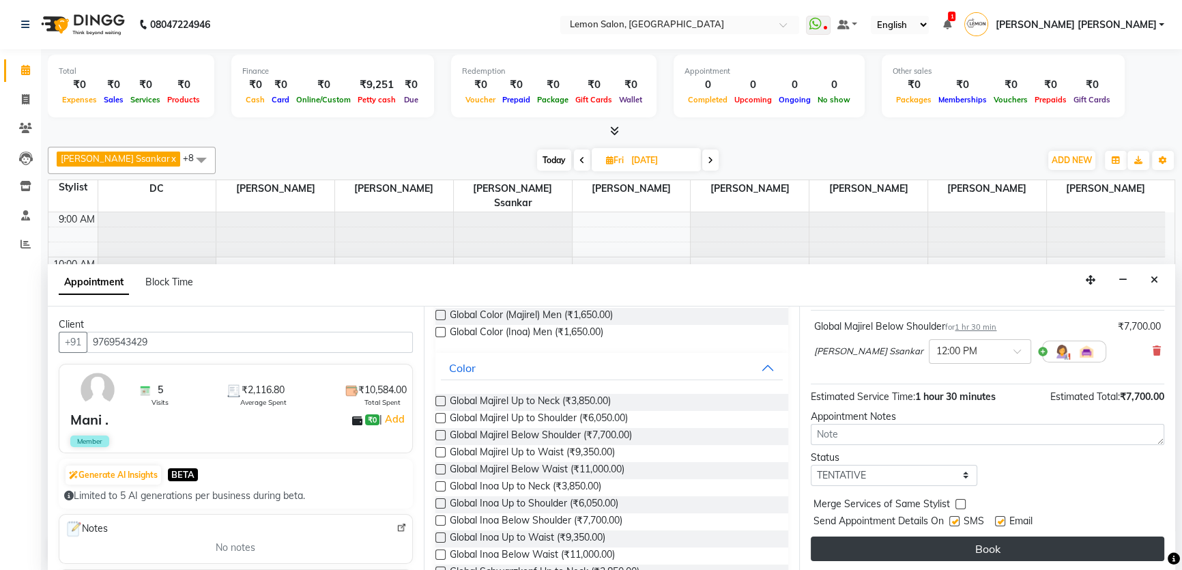
click at [906, 544] on button "Book" at bounding box center [988, 549] width 354 height 25
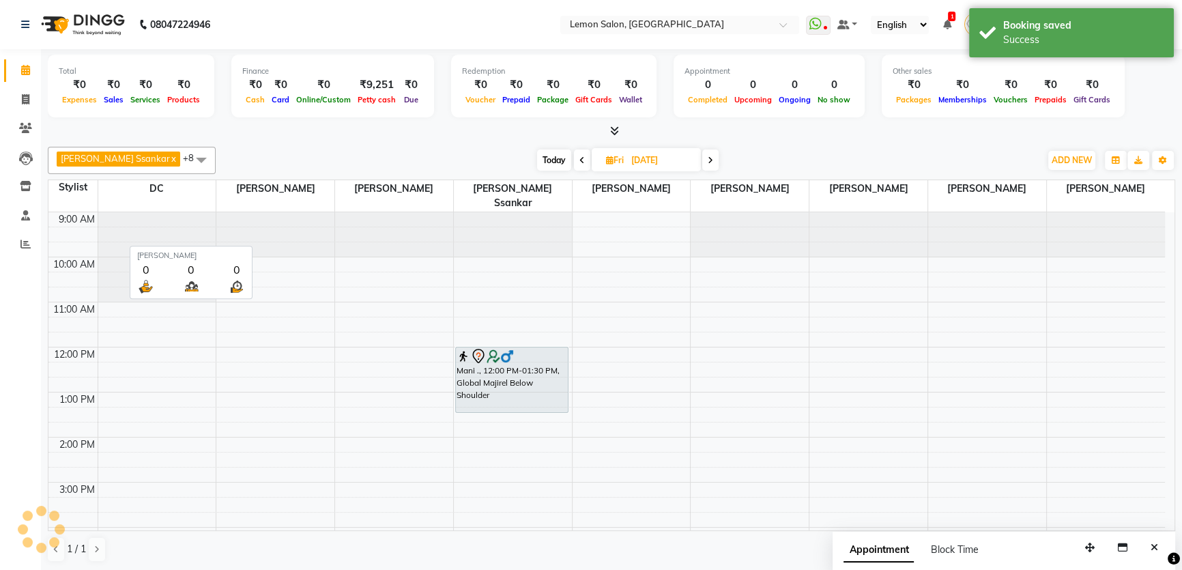
scroll to position [0, 0]
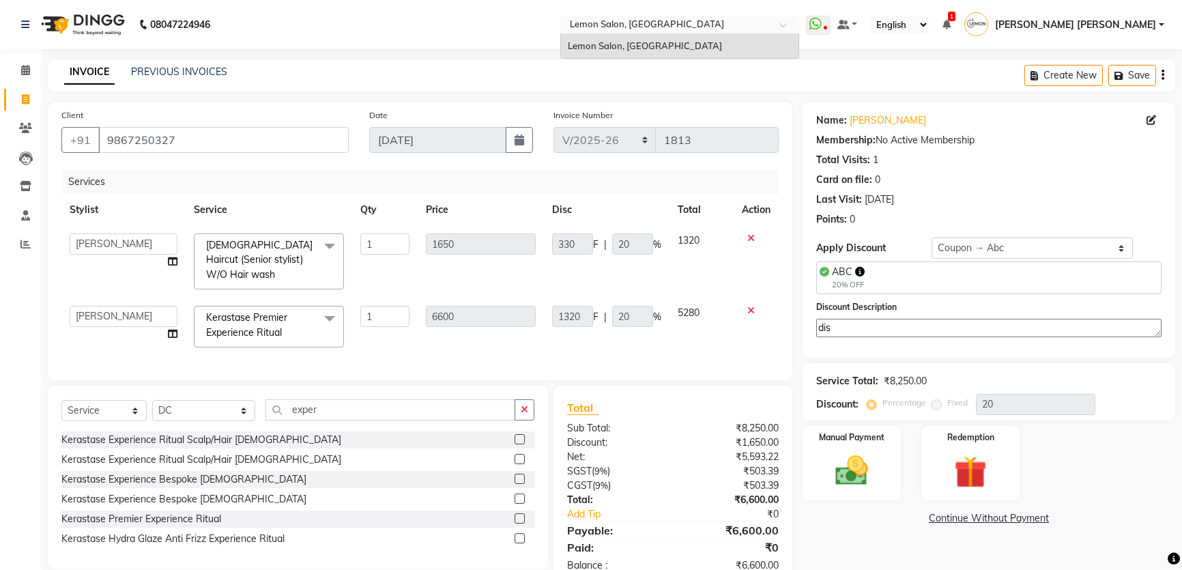
select select "568"
select select "30692"
select select "service"
select select "7891"
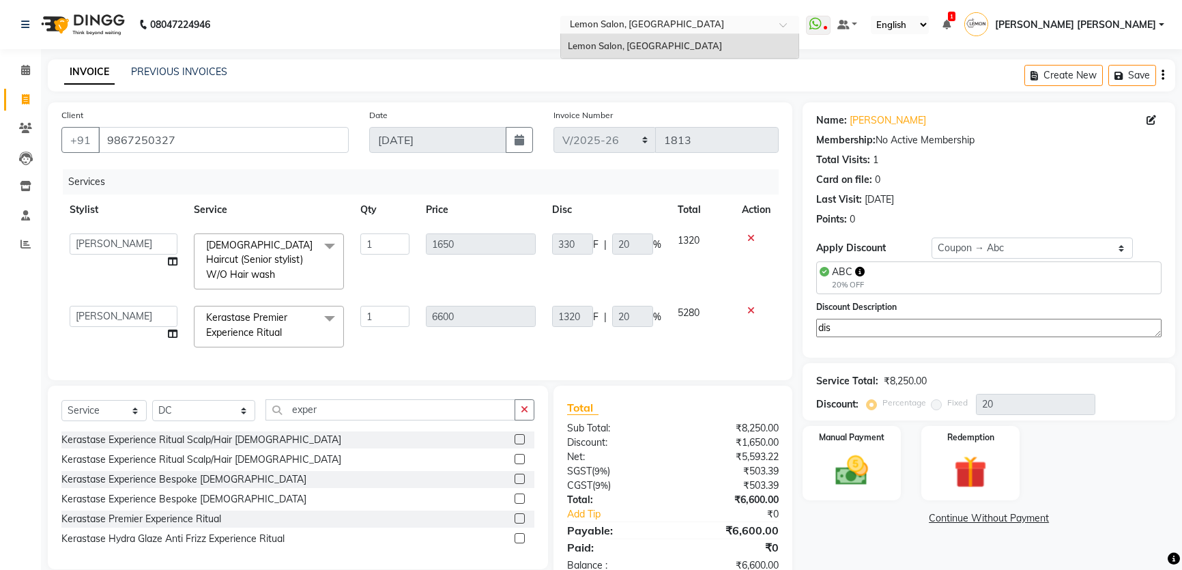
select select "1: Object"
click at [645, 23] on input "text" at bounding box center [666, 26] width 198 height 14
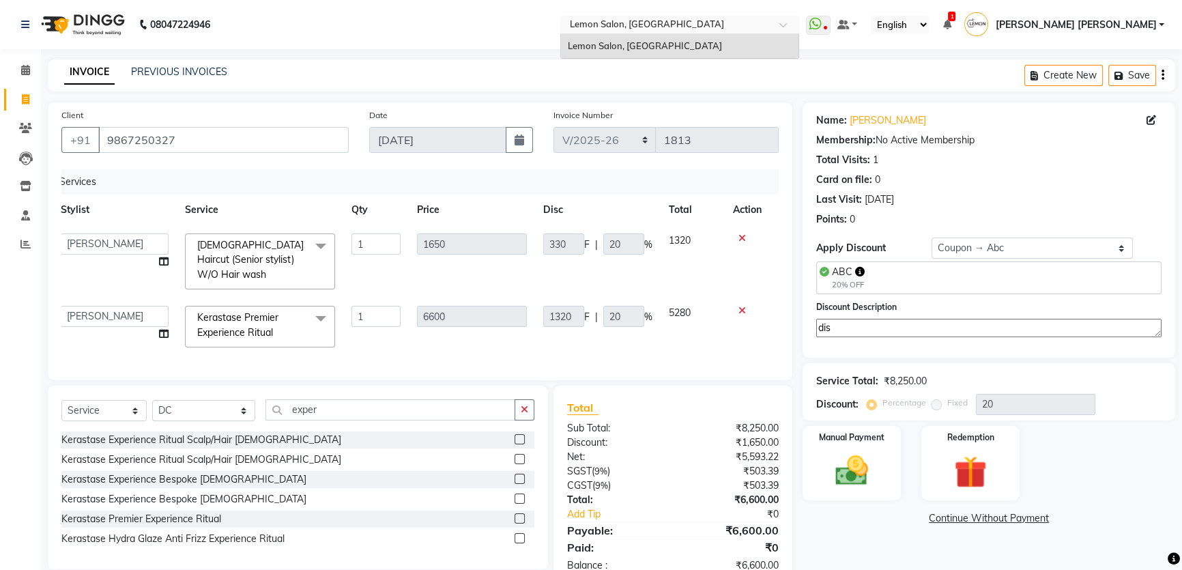
click at [572, 11] on nav "08047224946 Select Location × Lemon Salon, Mira Road Lemon Salon, Mira Road Wha…" at bounding box center [591, 24] width 1182 height 49
click at [492, 53] on div "08047224946 Select Location × Lemon Salon, Mira Road WhatsApp Status ✕ Status: …" at bounding box center [591, 303] width 1182 height 607
click at [491, 72] on div "INVOICE PREVIOUS INVOICES Create New Save" at bounding box center [612, 75] width 1128 height 32
click at [515, 57] on div "08047224946 Select Location × Lemon Salon, Mira Road WhatsApp Status ✕ Status: …" at bounding box center [591, 303] width 1182 height 607
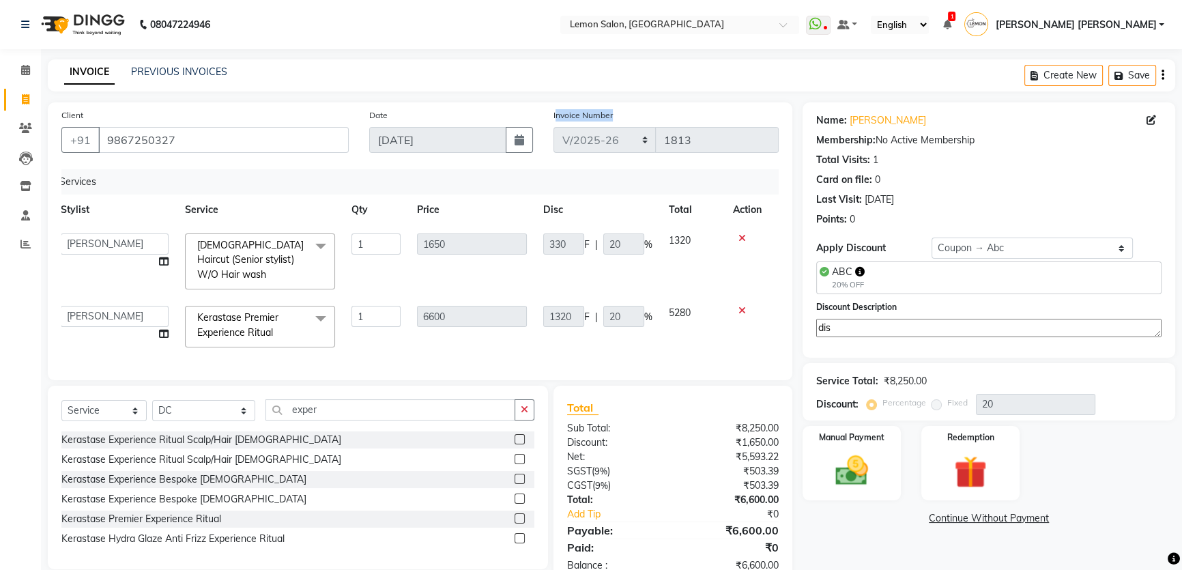
drag, startPoint x: 554, startPoint y: 111, endPoint x: 612, endPoint y: 117, distance: 57.7
click at [612, 117] on label "Invoice Number" at bounding box center [583, 115] width 59 height 12
drag, startPoint x: 610, startPoint y: 116, endPoint x: 545, endPoint y: 109, distance: 65.3
click at [545, 109] on div "Invoice Number MRD/2025-26 V/2025 V/2025-26 1813" at bounding box center [666, 136] width 246 height 56
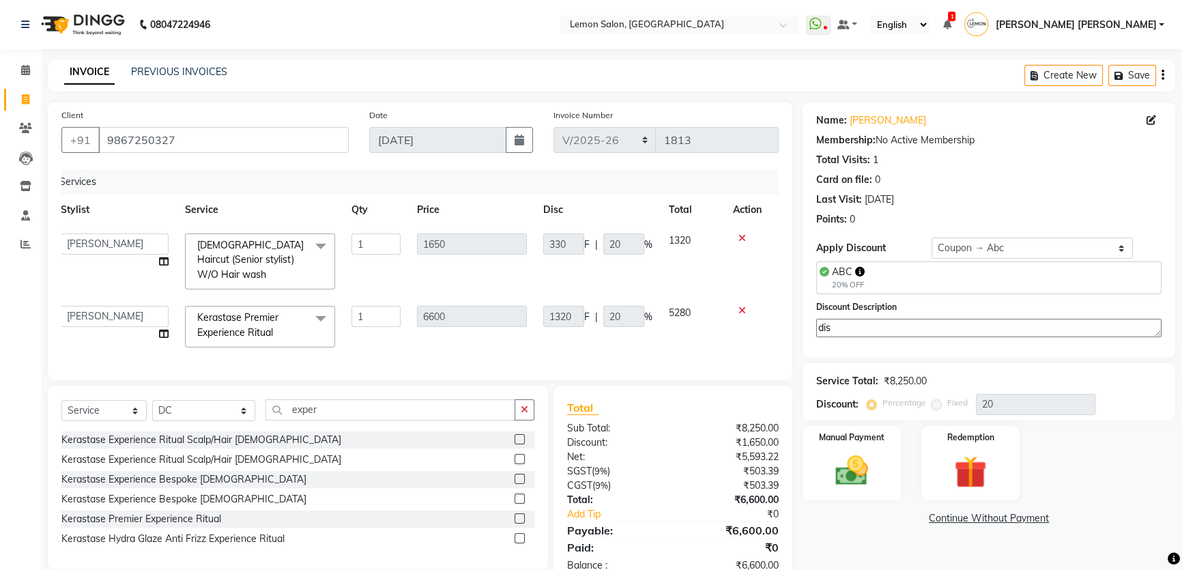
click at [545, 109] on div "Invoice Number MRD/2025-26 V/2025 V/2025-26 1813" at bounding box center [666, 136] width 246 height 56
drag, startPoint x: 544, startPoint y: 109, endPoint x: 610, endPoint y: 117, distance: 66.6
click at [610, 117] on div "Invoice Number MRD/2025-26 V/2025 V/2025-26 1813" at bounding box center [666, 136] width 246 height 56
click at [924, 259] on div "Name: Amita Singh Membership: No Active Membership Total Visits: 1 Card on file…" at bounding box center [989, 229] width 373 height 255
click at [858, 327] on textarea "dis" at bounding box center [989, 328] width 345 height 18
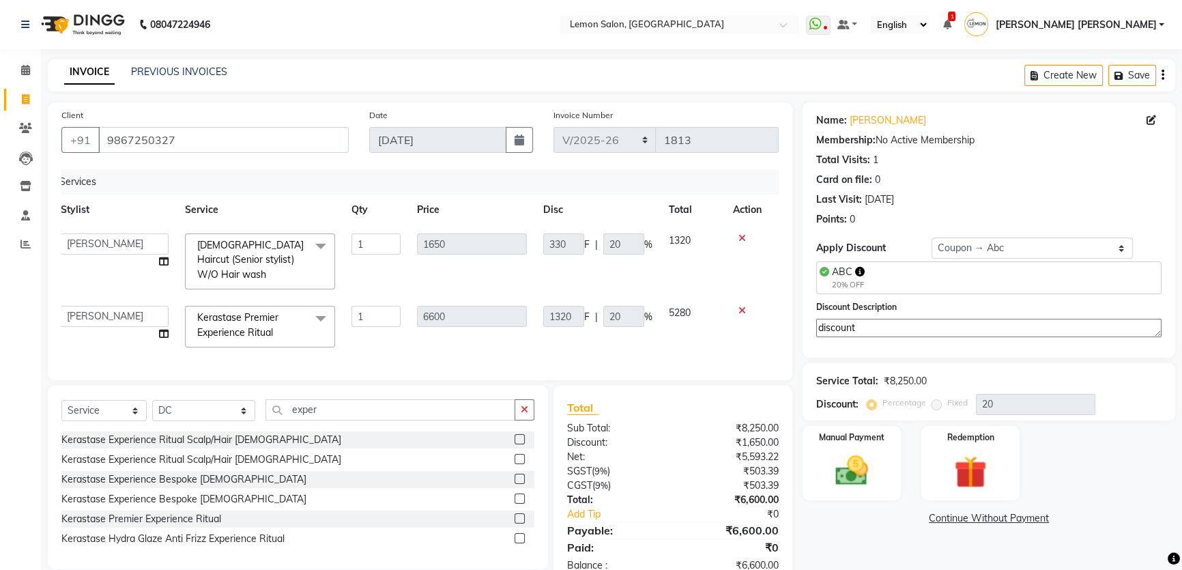
type textarea "discount"
click at [928, 250] on div "Apply Discount" at bounding box center [874, 248] width 115 height 14
click at [919, 241] on div "Apply Discount" at bounding box center [874, 248] width 115 height 14
drag, startPoint x: 901, startPoint y: 445, endPoint x: 890, endPoint y: 446, distance: 11.0
click at [900, 445] on div "Manual Payment" at bounding box center [852, 464] width 102 height 78
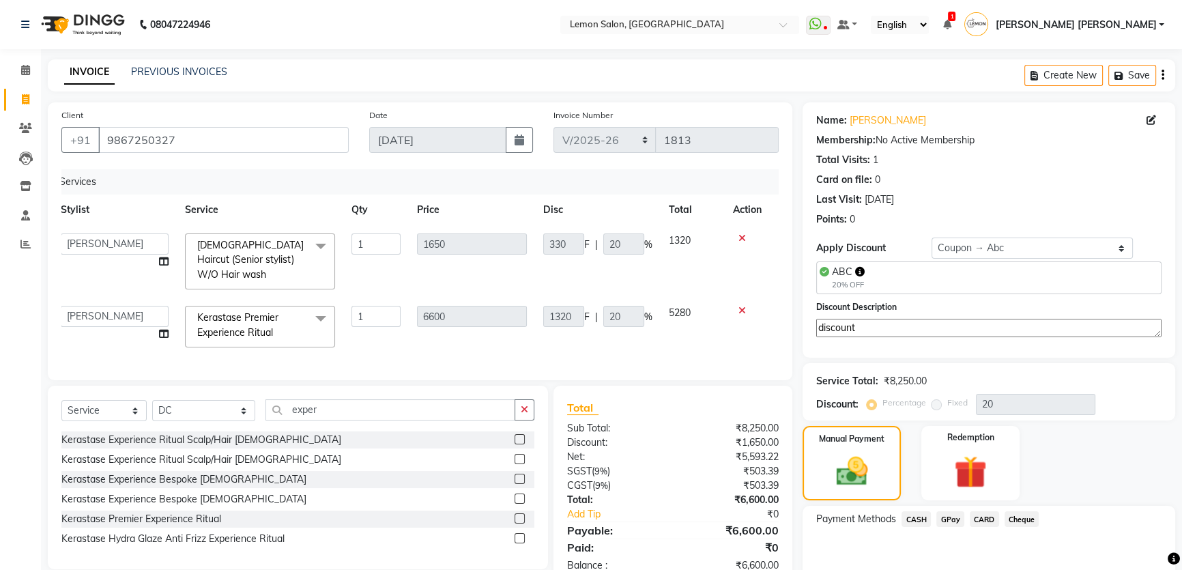
click at [370, 200] on th "Qty" at bounding box center [376, 210] width 66 height 31
click at [354, 214] on th "Qty" at bounding box center [376, 210] width 66 height 31
click at [322, 399] on input "exper" at bounding box center [391, 409] width 250 height 21
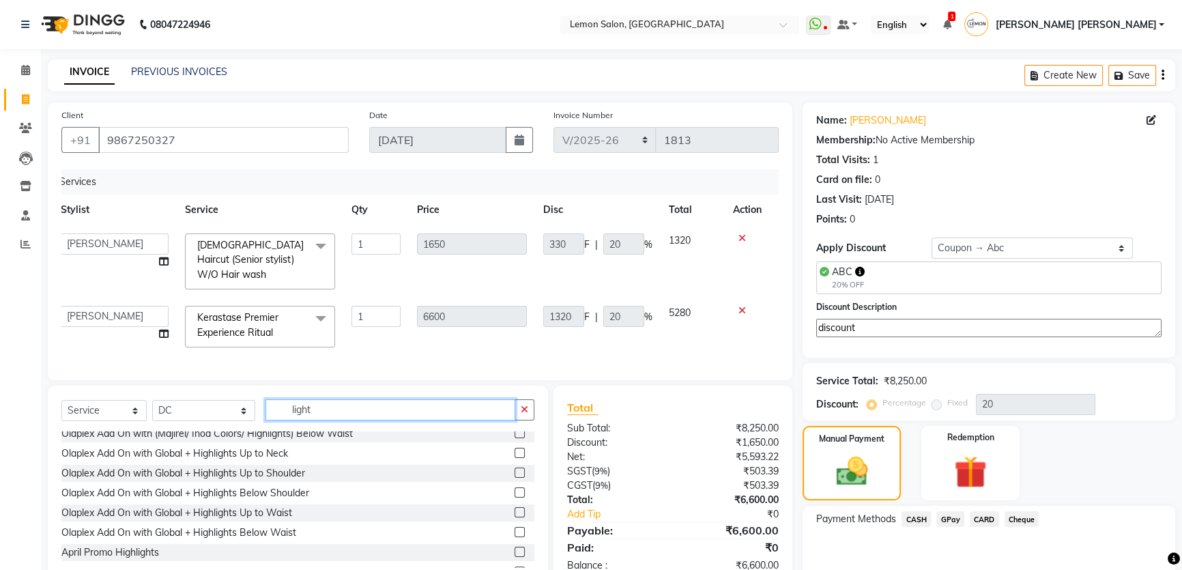
scroll to position [457, 0]
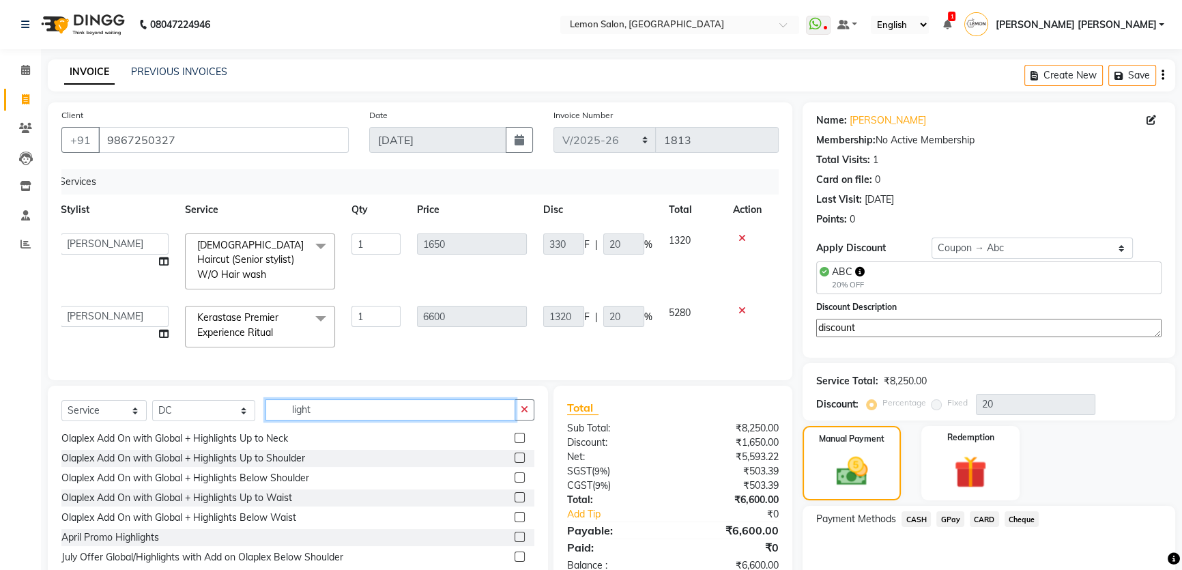
click at [306, 408] on input "light" at bounding box center [391, 409] width 250 height 21
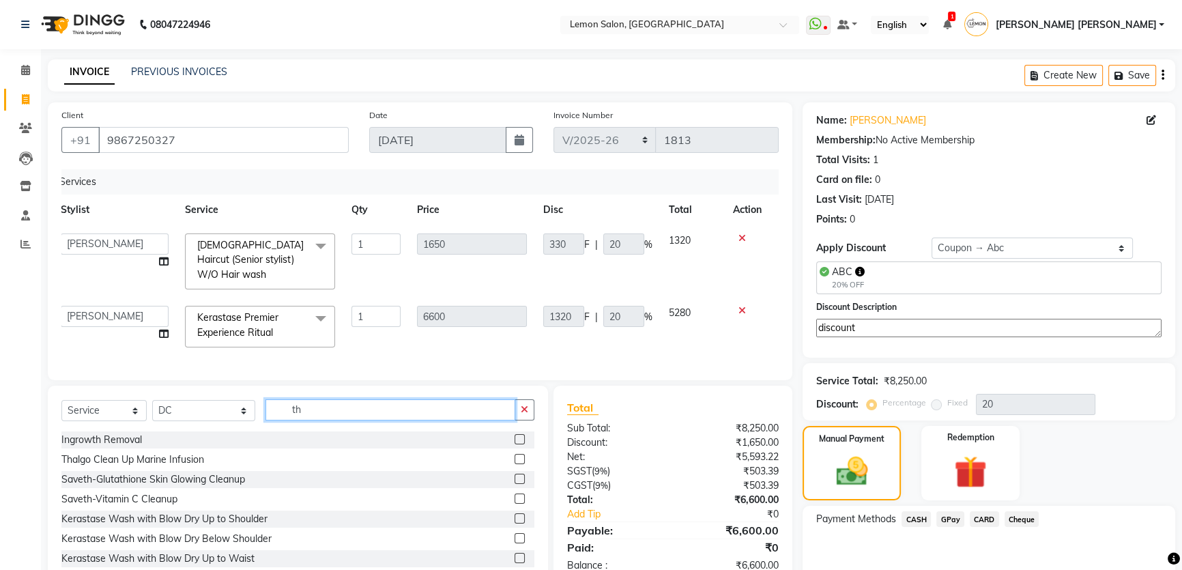
type input "t"
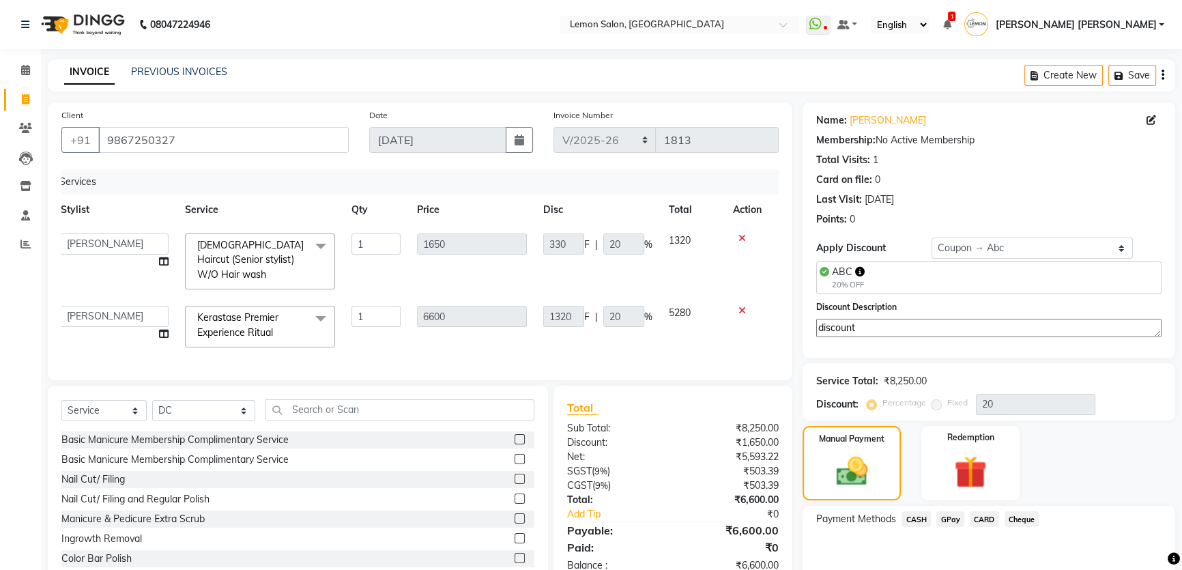
click at [561, 49] on div "08047224946 Select Location × Lemon Salon, Mira Road WhatsApp Status ✕ Status: …" at bounding box center [591, 318] width 1182 height 636
click at [515, 52] on div "08047224946 Select Location × Lemon Salon, Mira Road WhatsApp Status ✕ Status: …" at bounding box center [591, 318] width 1182 height 636
click at [901, 330] on textarea "discount" at bounding box center [989, 328] width 345 height 18
click at [922, 292] on div "ABC 20% OFF" at bounding box center [989, 277] width 345 height 33
click at [134, 403] on select "Select Service Product Membership Package Voucher Prepaid Gift Card" at bounding box center [103, 410] width 85 height 21
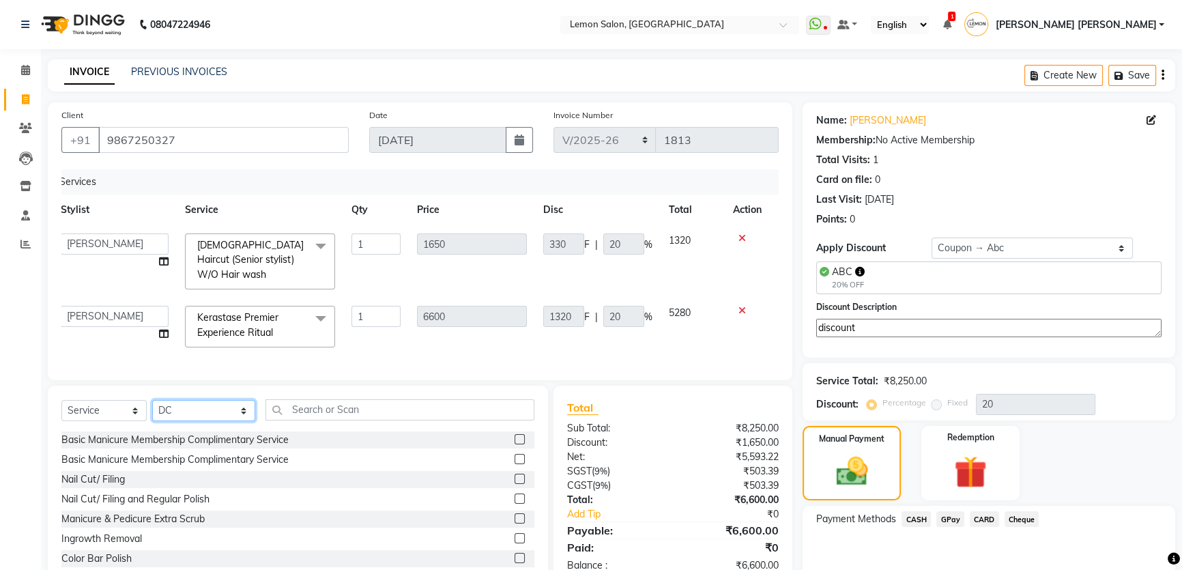
click at [185, 405] on select "Select Stylist Adnan Shaikh Apoorva Ssankar Arshad Shaikh DC Imran shaikh Javed…" at bounding box center [203, 410] width 103 height 21
click at [134, 403] on select "Select Service Product Membership Package Voucher Prepaid Gift Card" at bounding box center [103, 410] width 85 height 21
click at [61, 400] on select "Select Service Product Membership Package Voucher Prepaid Gift Card" at bounding box center [103, 410] width 85 height 21
click at [113, 408] on select "Select Service Product Membership Package Voucher Prepaid Gift Card" at bounding box center [103, 410] width 85 height 21
select select "product"
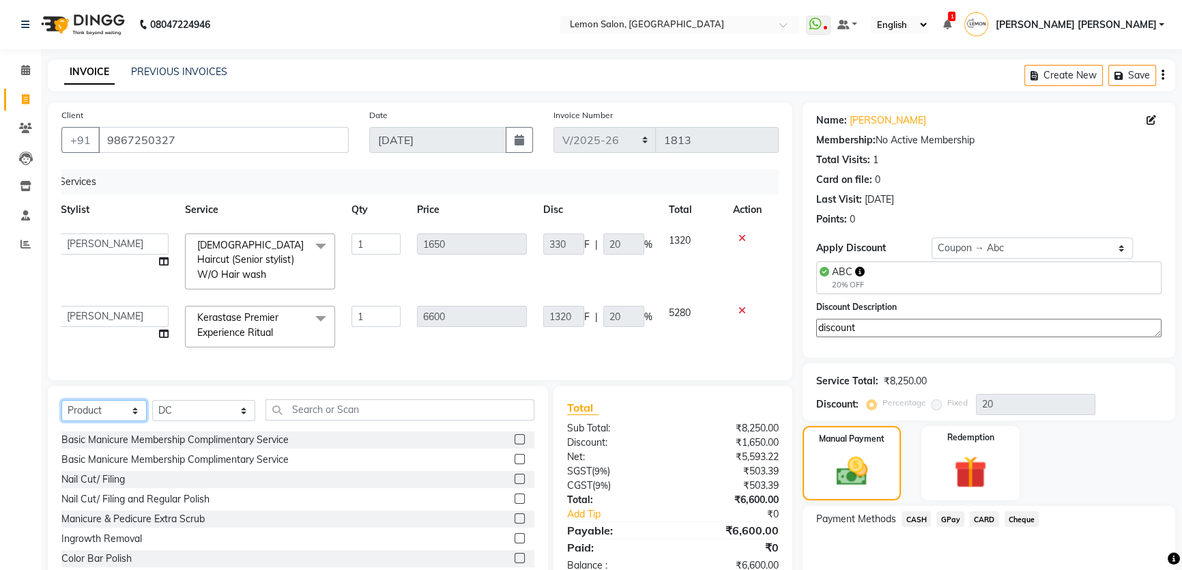
click at [61, 400] on select "Select Service Product Membership Package Voucher Prepaid Gift Card" at bounding box center [103, 410] width 85 height 21
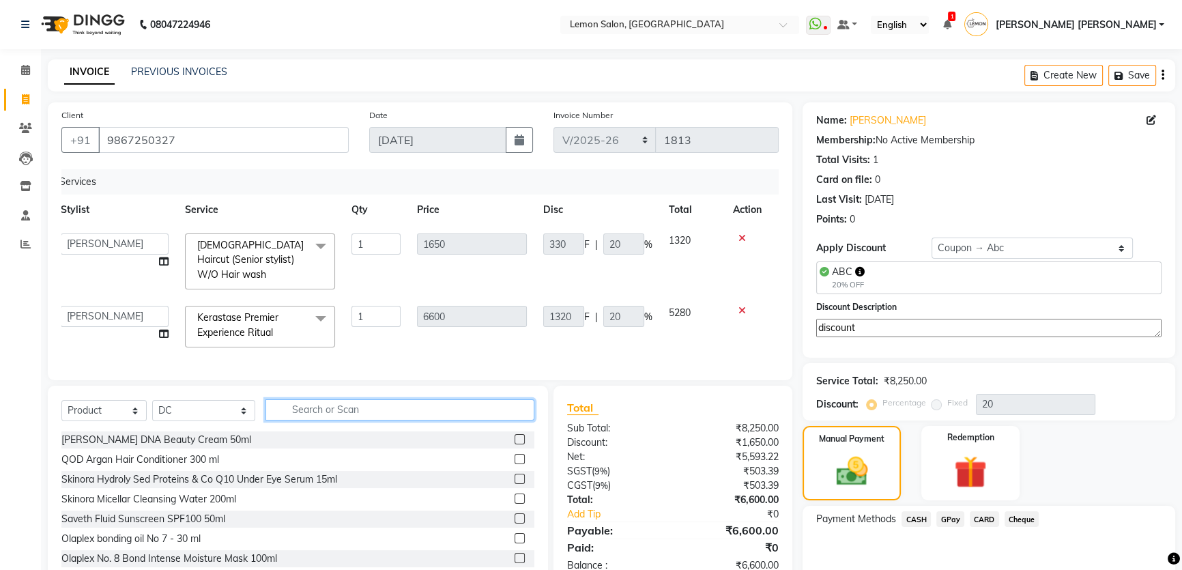
click at [317, 406] on input "text" at bounding box center [400, 409] width 269 height 21
type input "nutrit"
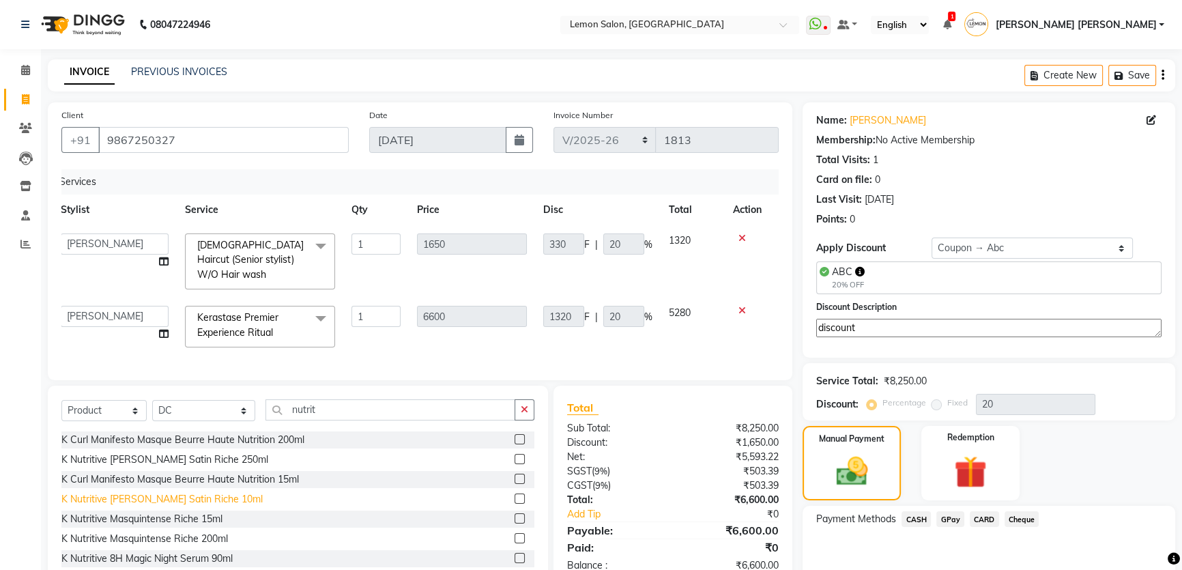
click at [170, 492] on div "K Nutritive Bain Satin Riche 10ml" at bounding box center [161, 499] width 201 height 14
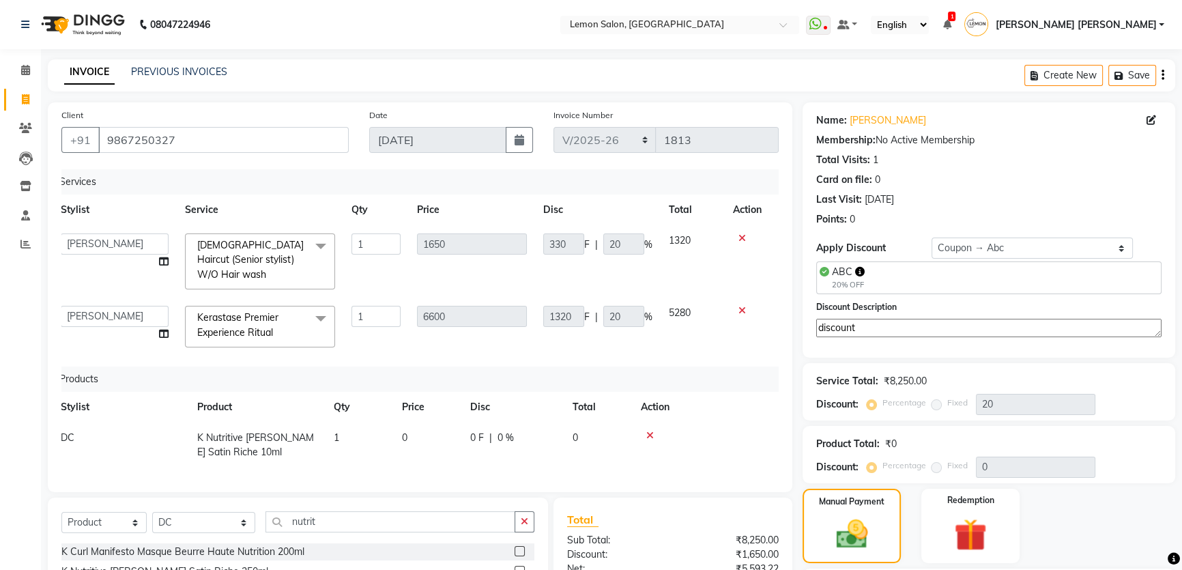
checkbox input "false"
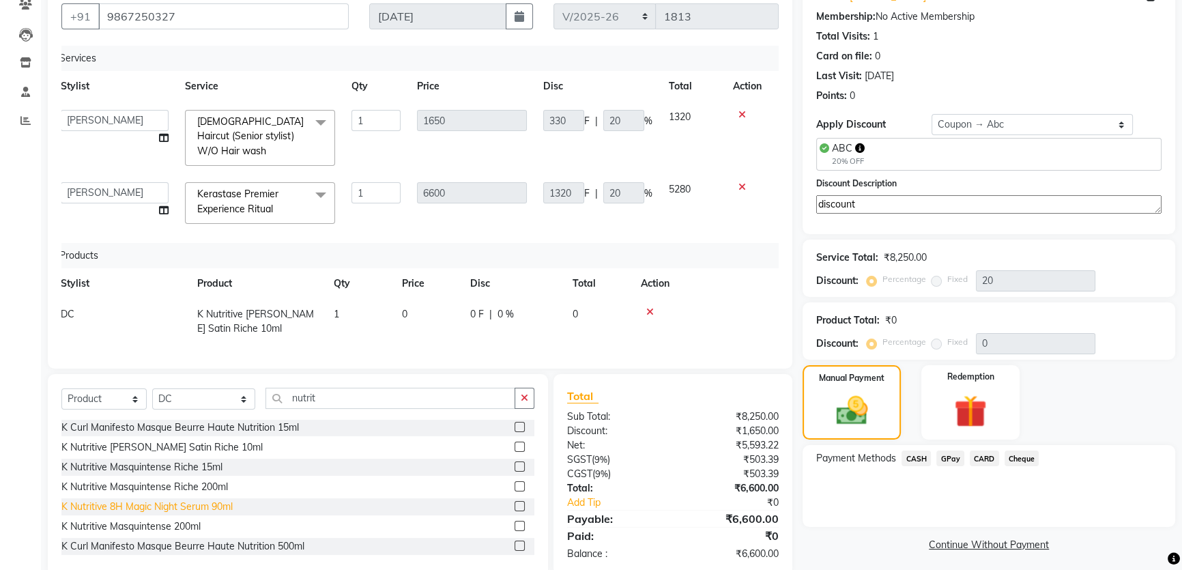
scroll to position [61, 0]
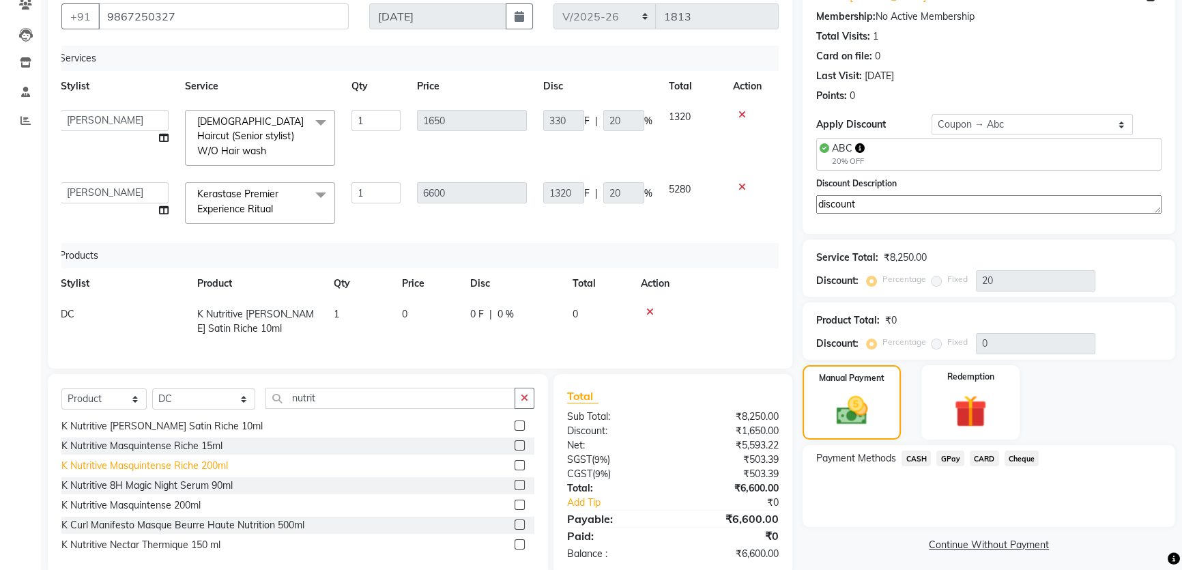
click at [193, 462] on div "K Nutritive Masquintense Riche 200ml" at bounding box center [144, 466] width 167 height 14
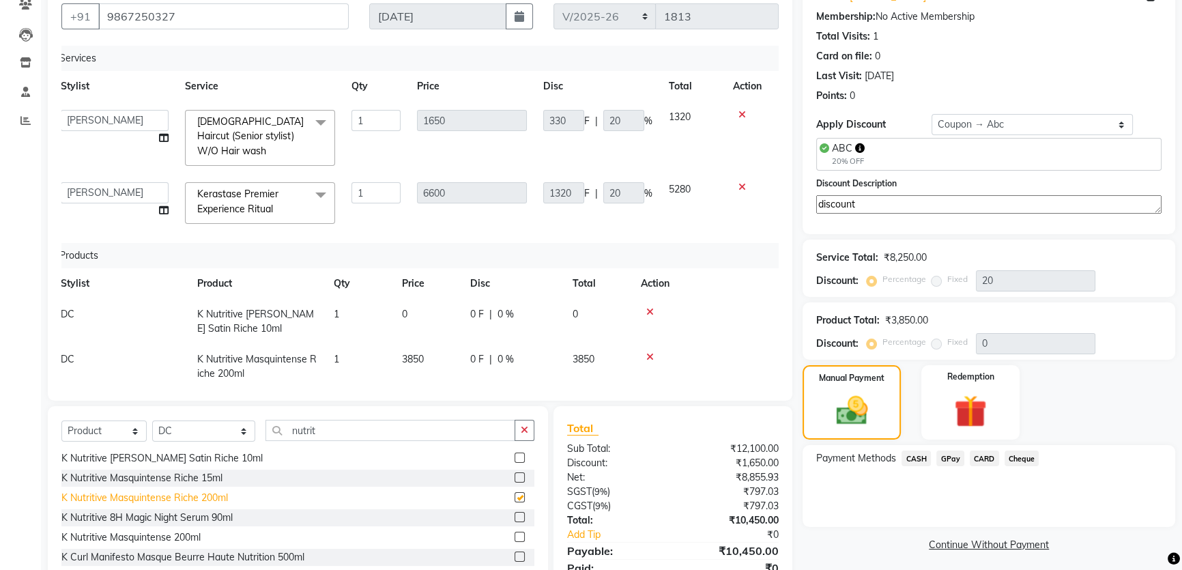
checkbox input "false"
click at [647, 352] on icon at bounding box center [651, 357] width 8 height 10
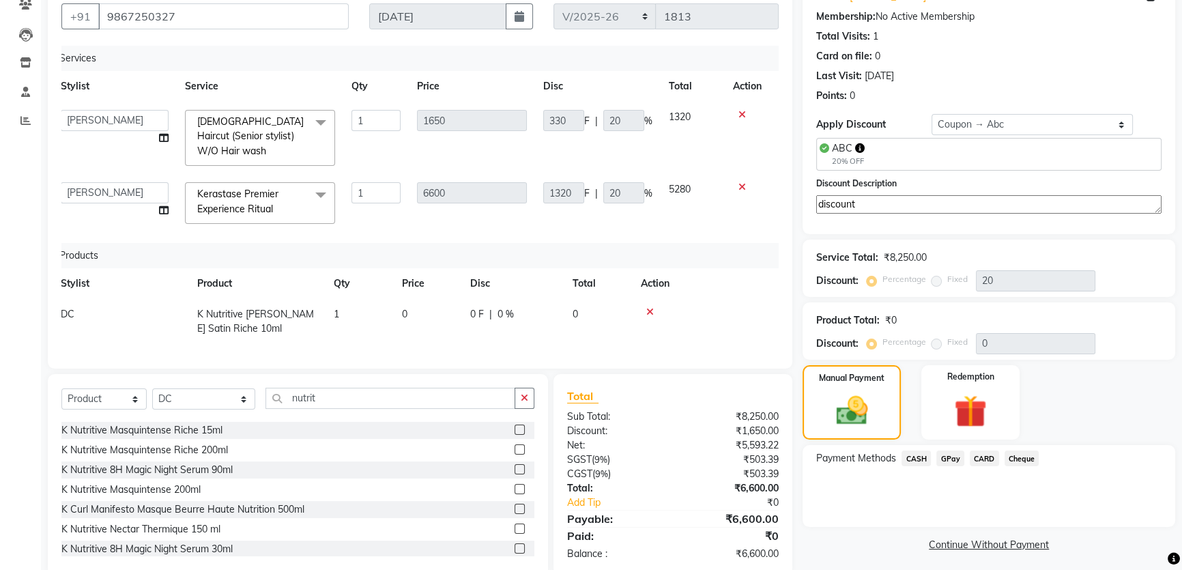
scroll to position [81, 0]
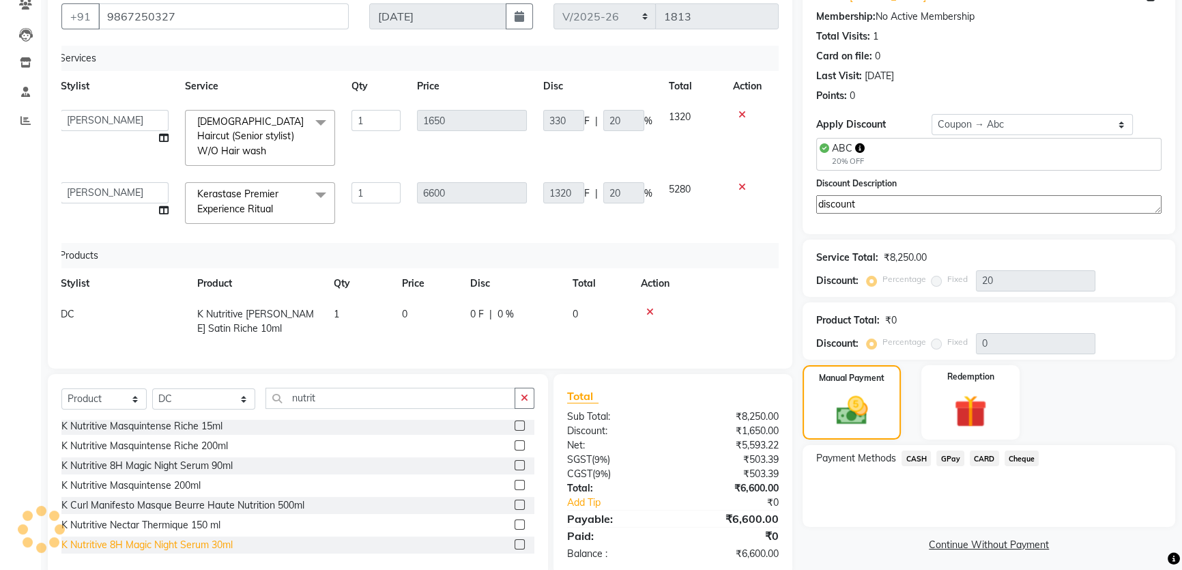
click at [195, 543] on div "K Nutritive 8H Magic Night Serum 30ml" at bounding box center [146, 545] width 171 height 14
checkbox input "false"
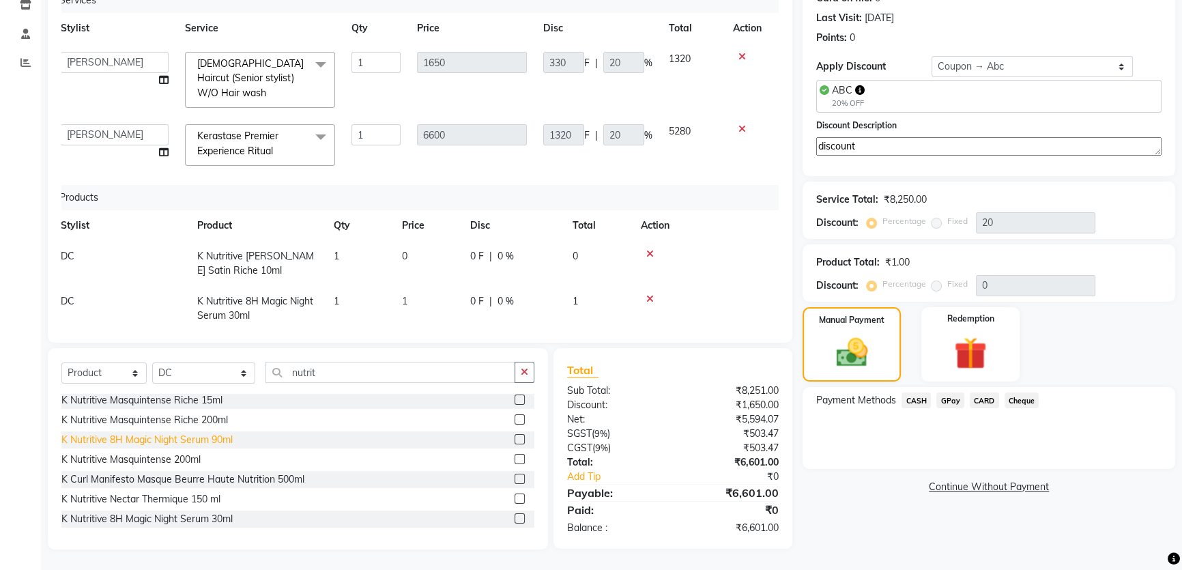
scroll to position [19, 0]
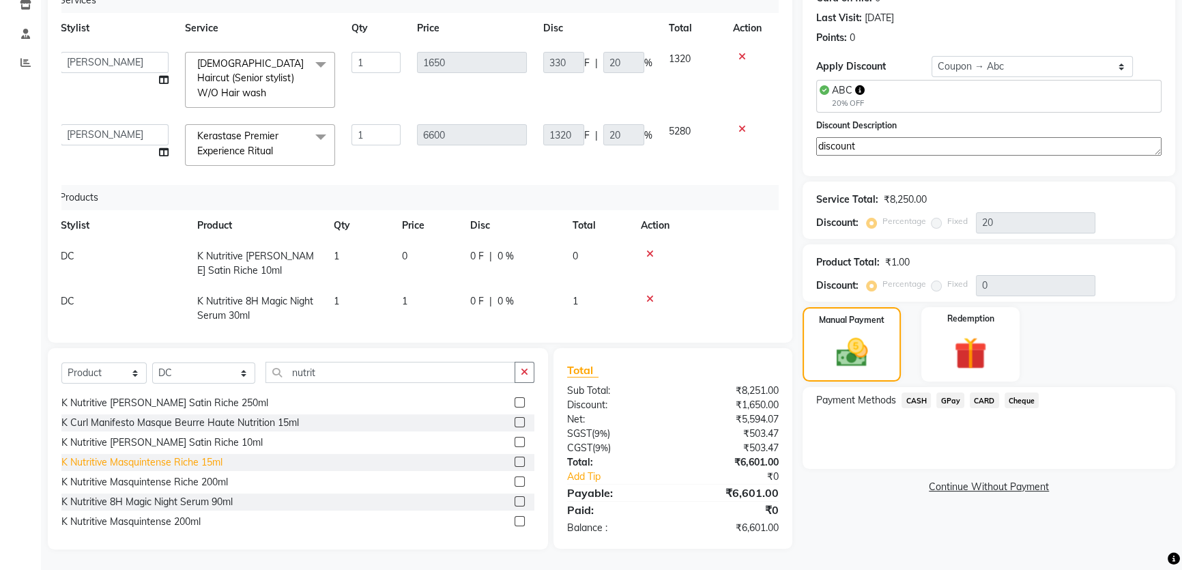
click at [201, 464] on div "K Nutritive Masquintense Riche 15ml" at bounding box center [141, 462] width 161 height 14
checkbox input "false"
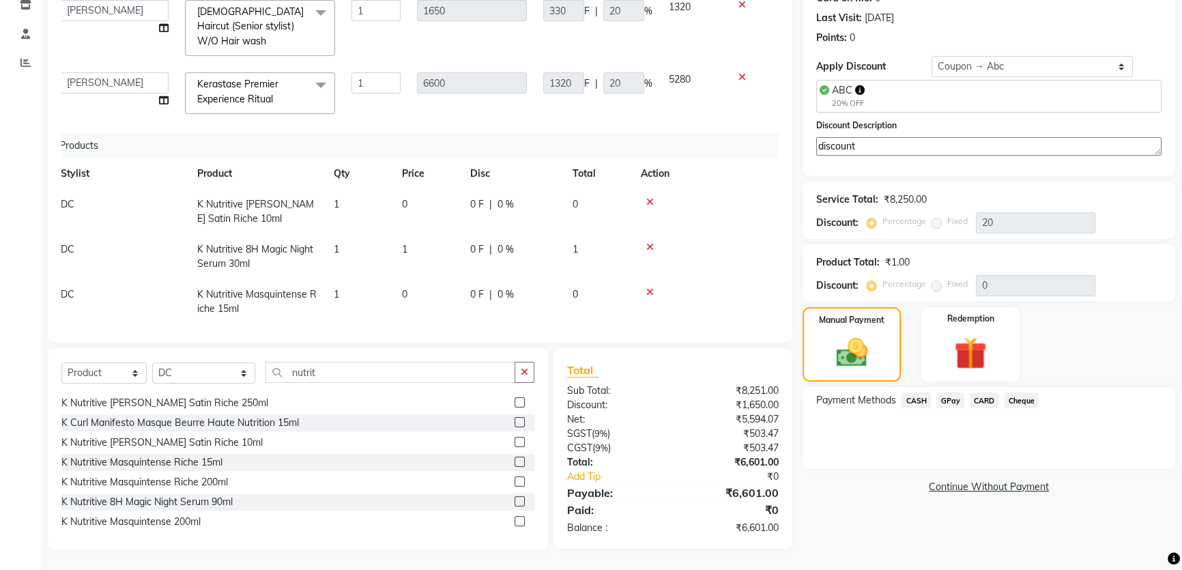
click at [908, 391] on div "Payment Methods CASH GPay CARD Cheque" at bounding box center [989, 428] width 373 height 82
click at [911, 398] on span "CASH" at bounding box center [916, 401] width 29 height 16
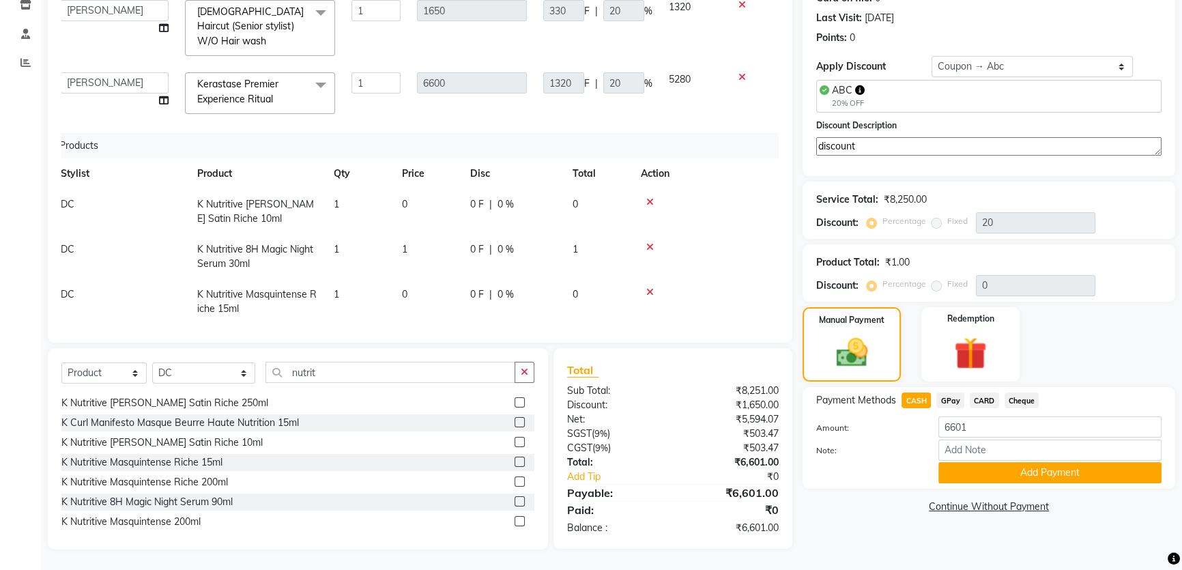
click at [949, 397] on span "GPay" at bounding box center [951, 401] width 28 height 16
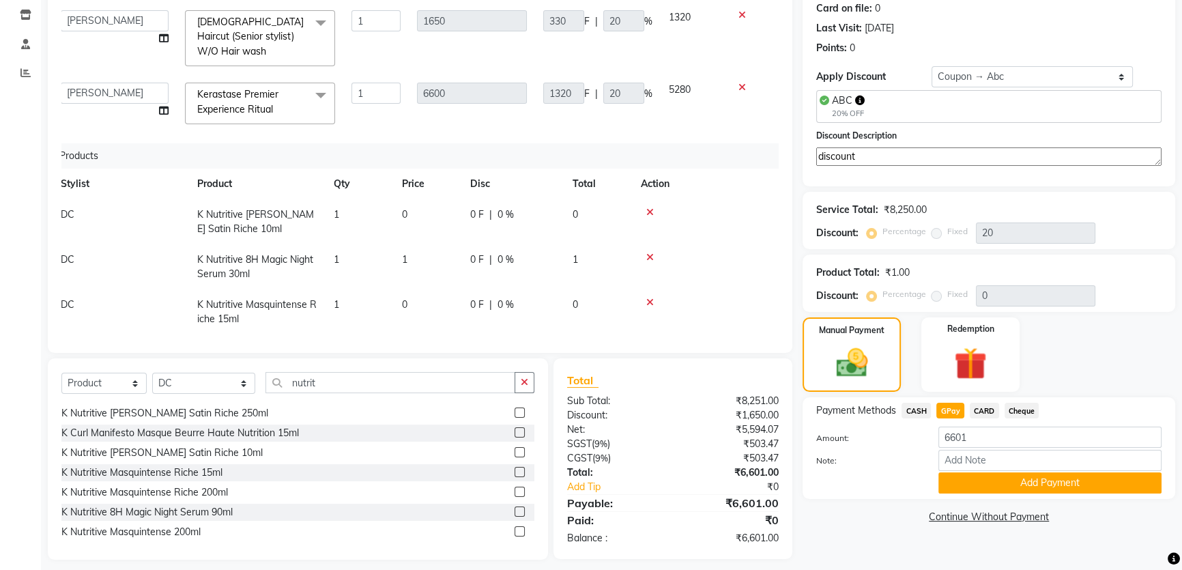
scroll to position [0, 0]
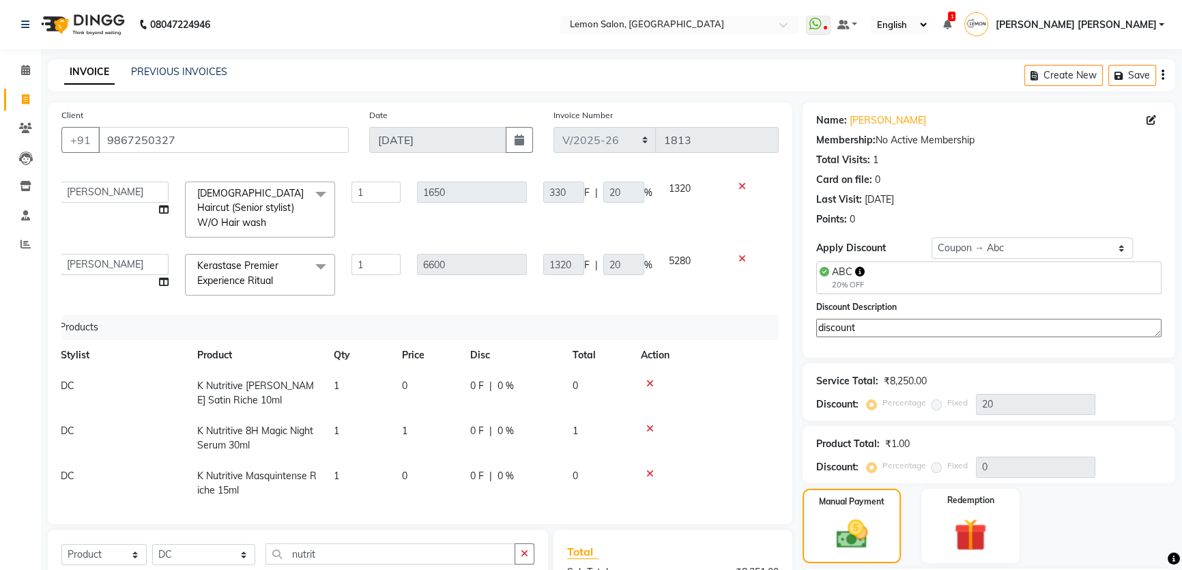
click at [927, 169] on div "Name: Amita Singh Membership: No Active Membership Total Visits: 1 Card on file…" at bounding box center [989, 167] width 345 height 119
click at [498, 38] on nav "08047224946 Select Location × Lemon Salon, Mira Road WhatsApp Status ✕ Status: …" at bounding box center [591, 24] width 1182 height 49
click at [692, 84] on div "INVOICE PREVIOUS INVOICES Create New Save" at bounding box center [612, 75] width 1128 height 32
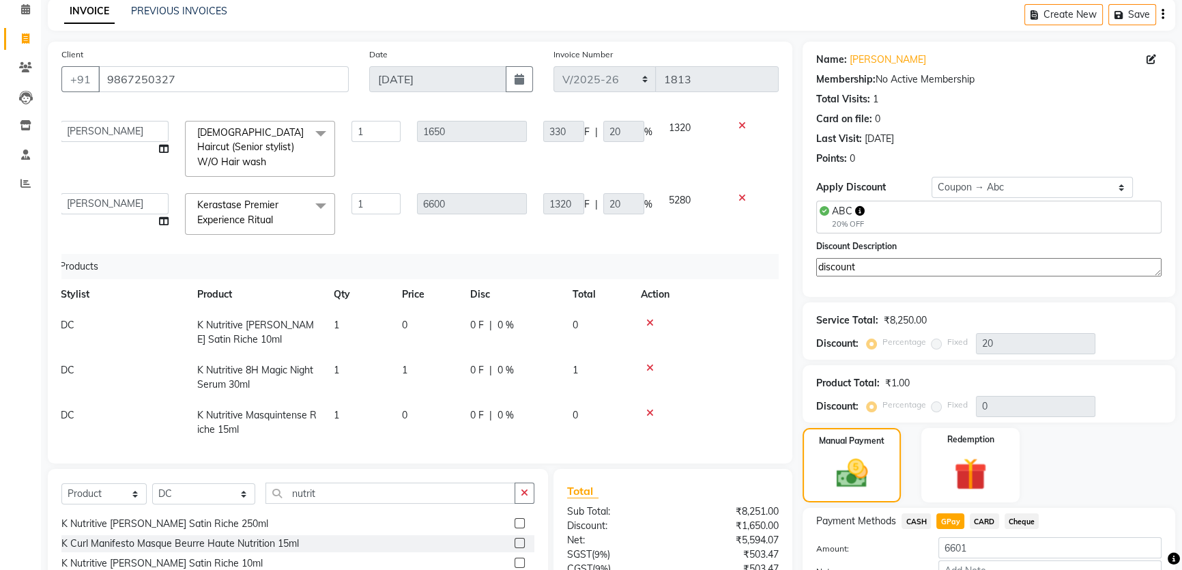
scroll to position [182, 0]
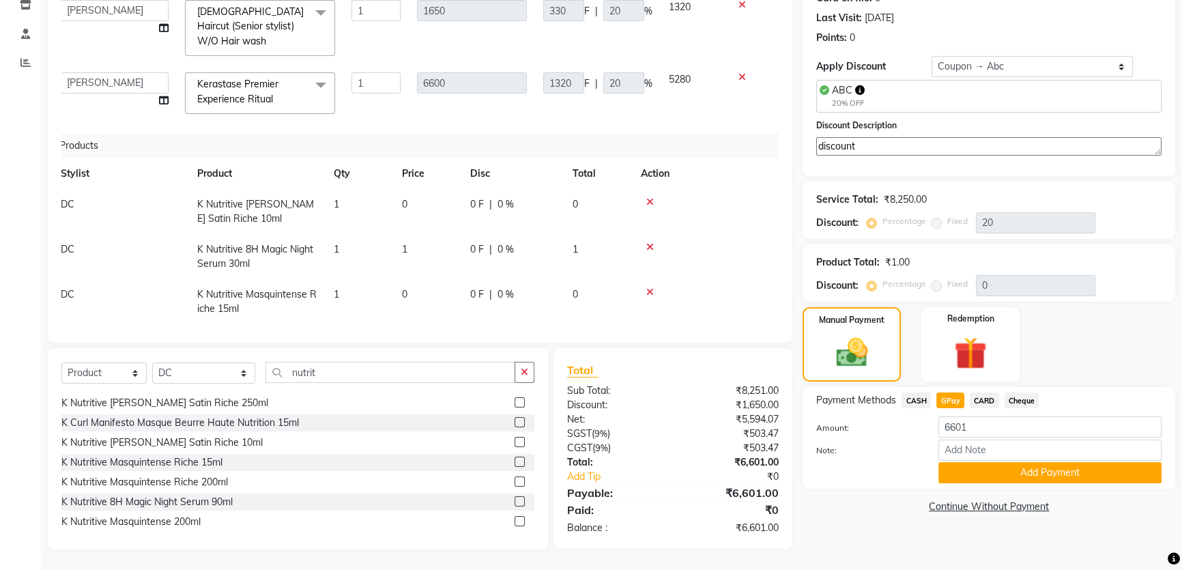
click at [1103, 320] on div "Manual Payment Redemption" at bounding box center [989, 344] width 393 height 75
click at [205, 370] on select "Select Stylist Adnan Shaikh Apoorva Ssankar Arshad Shaikh DC Imran shaikh Javed…" at bounding box center [203, 373] width 103 height 21
select select "30692"
click at [152, 363] on select "Select Stylist Adnan Shaikh Apoorva Ssankar Arshad Shaikh DC Imran shaikh Javed…" at bounding box center [203, 373] width 103 height 21
click at [340, 382] on input "nutrit" at bounding box center [391, 372] width 250 height 21
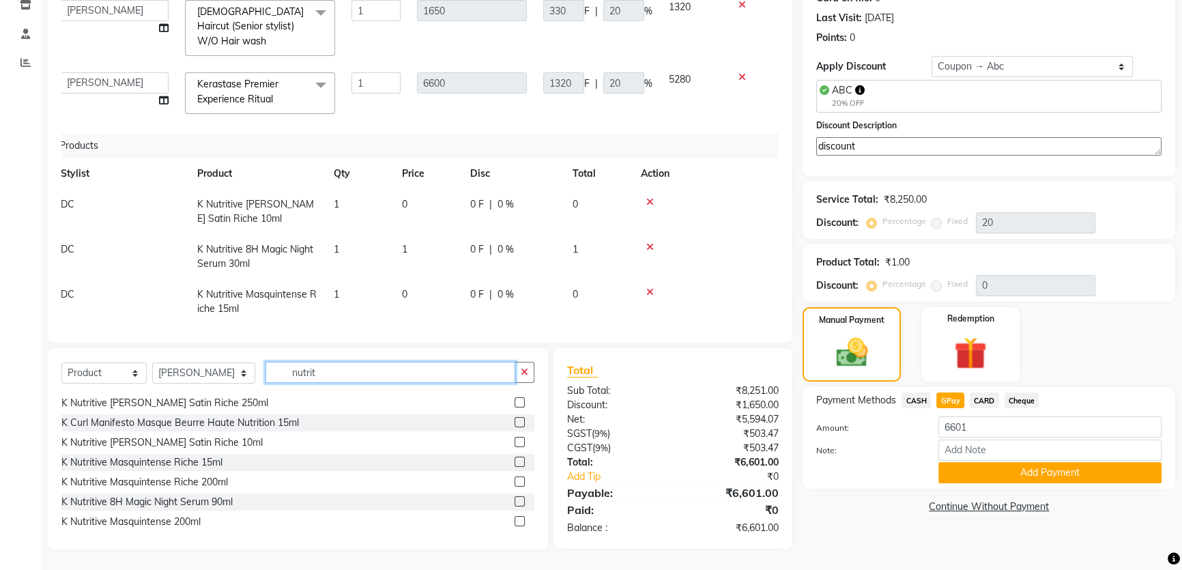
click at [341, 377] on input "nutrit" at bounding box center [391, 372] width 250 height 21
click at [341, 376] on input "nutrit" at bounding box center [391, 372] width 250 height 21
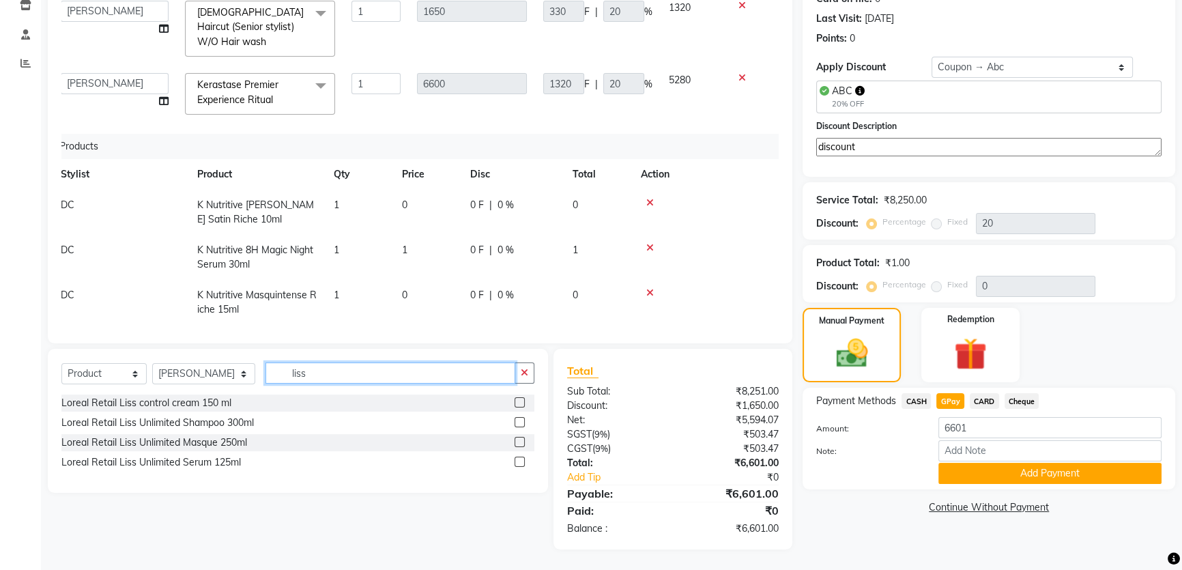
scroll to position [181, 0]
type input "liss"
click at [220, 459] on div "Loreal Retail Liss Unlimited Serum 125ml" at bounding box center [151, 462] width 180 height 14
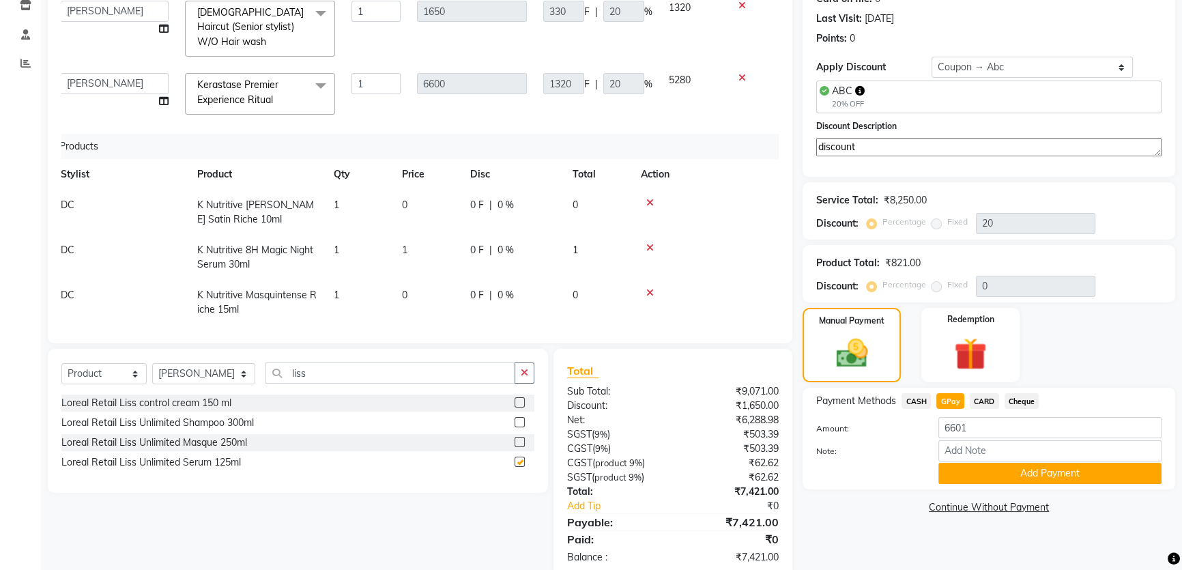
checkbox input "false"
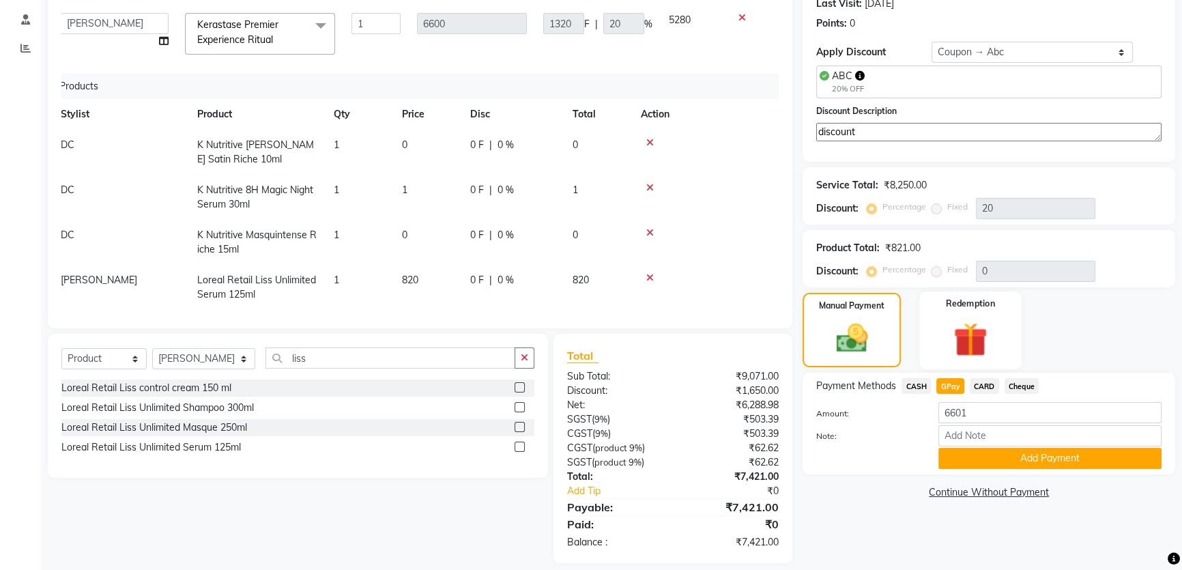
scroll to position [210, 0]
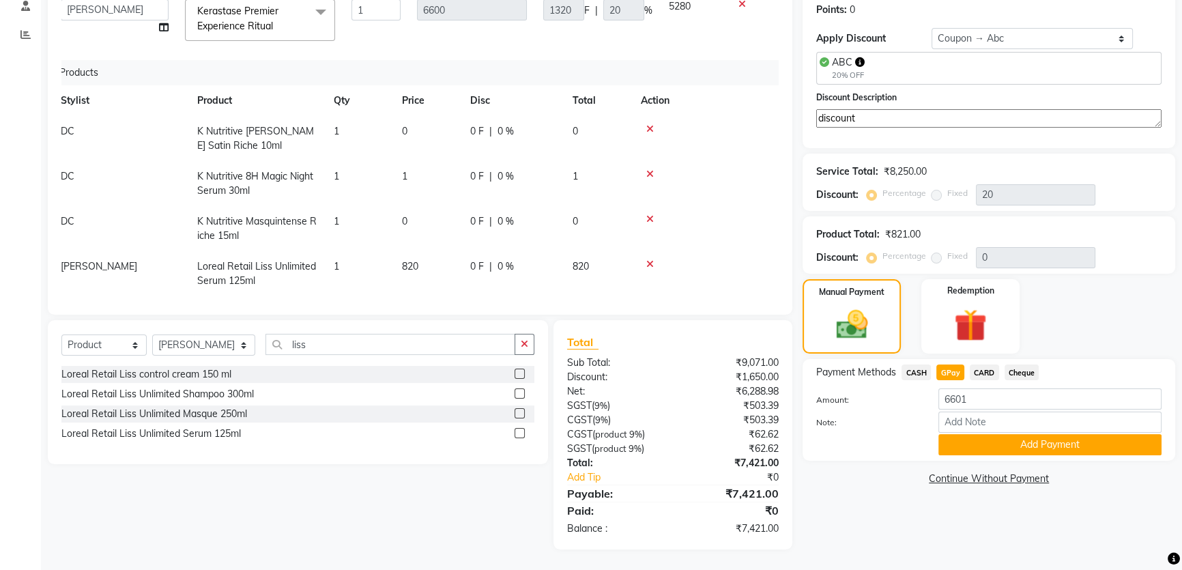
click at [834, 475] on link "Continue Without Payment" at bounding box center [989, 479] width 367 height 14
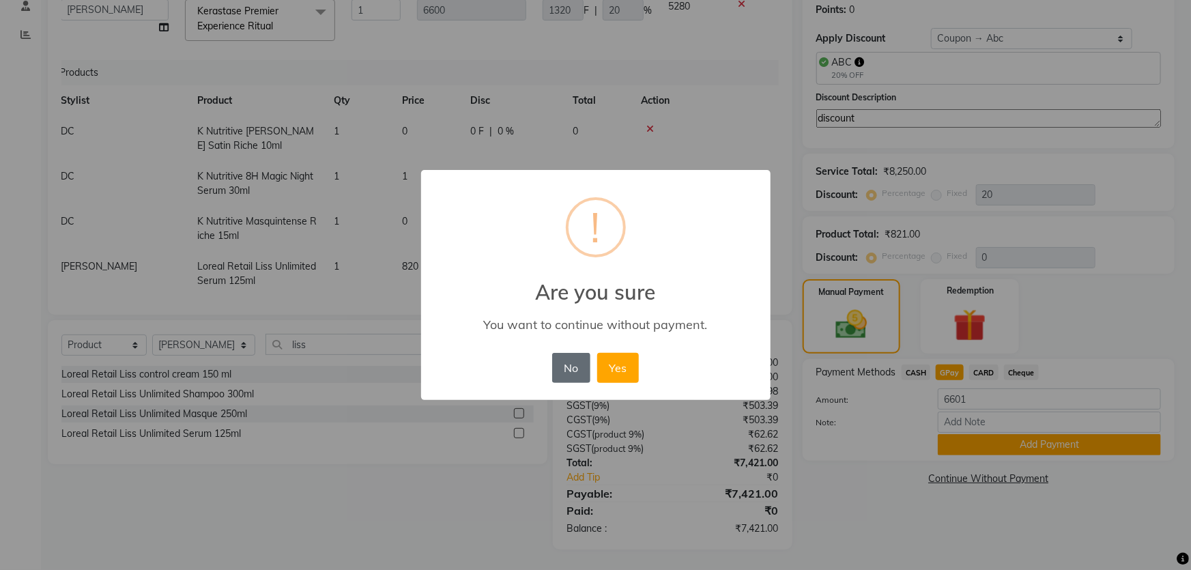
click at [567, 367] on button "No" at bounding box center [571, 368] width 38 height 30
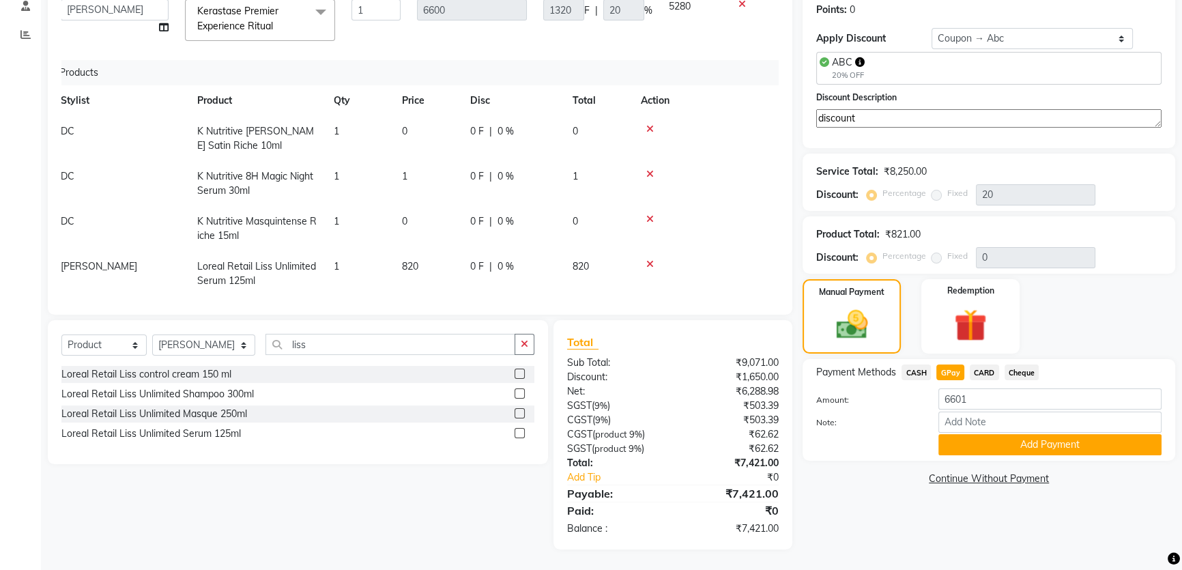
click at [834, 492] on div "Name: Amita Singh Membership: No Active Membership Total Visits: 1 Card on file…" at bounding box center [994, 221] width 383 height 657
click at [984, 371] on span "CARD" at bounding box center [984, 373] width 29 height 16
type input "7421"
click at [981, 440] on button "Add Payment" at bounding box center [1050, 444] width 223 height 21
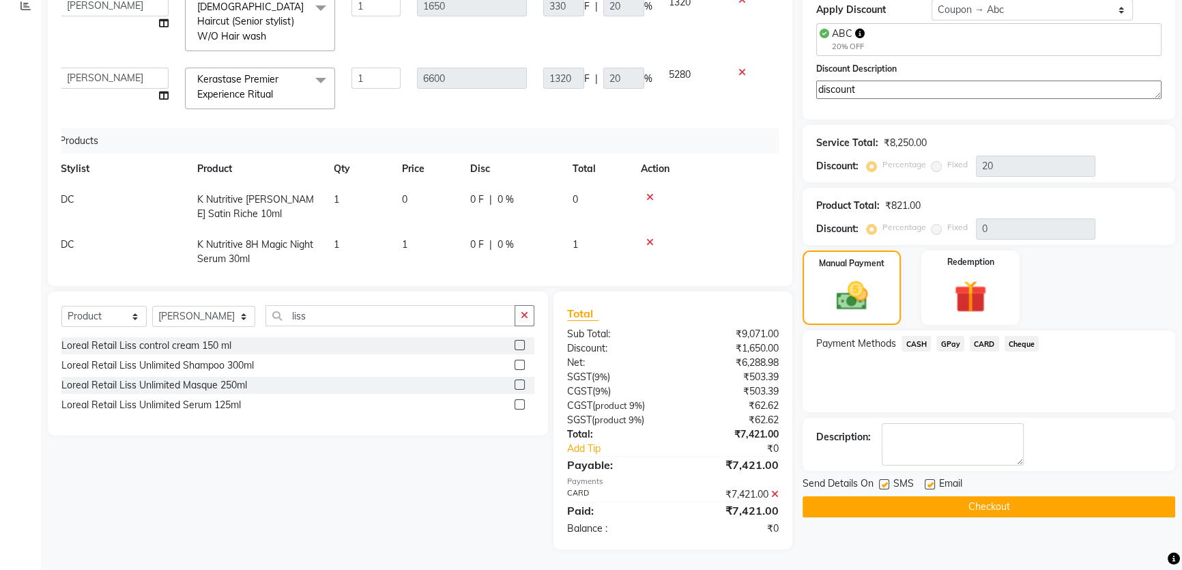
scroll to position [239, 0]
click at [884, 482] on label at bounding box center [884, 484] width 10 height 10
click at [884, 482] on input "checkbox" at bounding box center [883, 485] width 9 height 9
checkbox input "false"
click at [944, 482] on span "Email" at bounding box center [950, 485] width 23 height 17
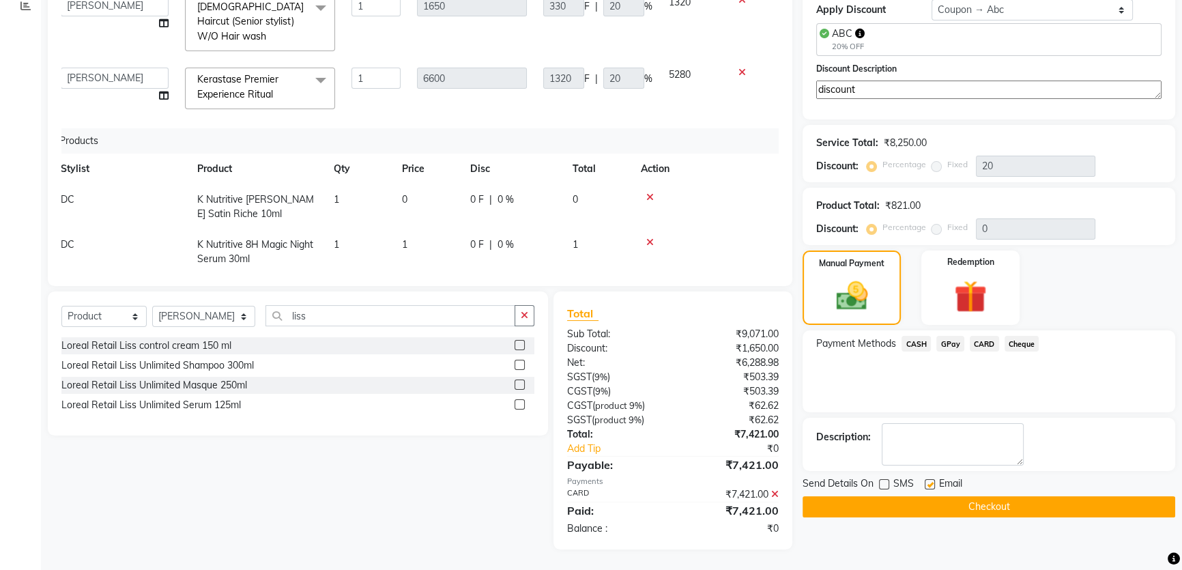
click at [931, 485] on label at bounding box center [930, 484] width 10 height 10
click at [931, 485] on input "checkbox" at bounding box center [929, 485] width 9 height 9
checkbox input "false"
click at [928, 507] on button "Checkout" at bounding box center [989, 506] width 373 height 21
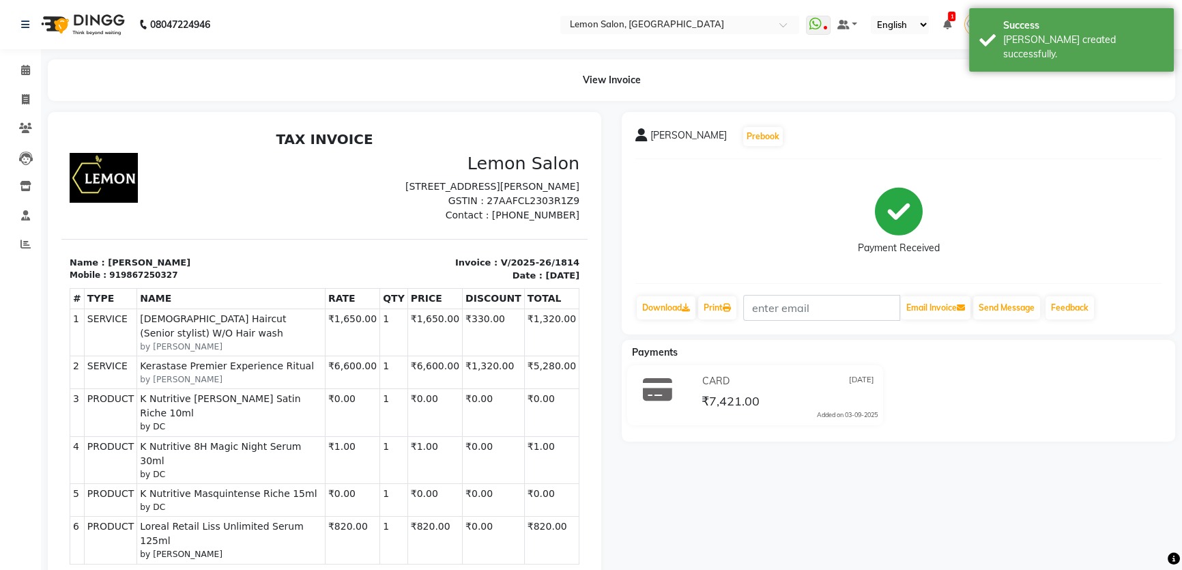
click at [154, 281] on div "919867250327" at bounding box center [143, 275] width 68 height 12
copy div "919867250327"
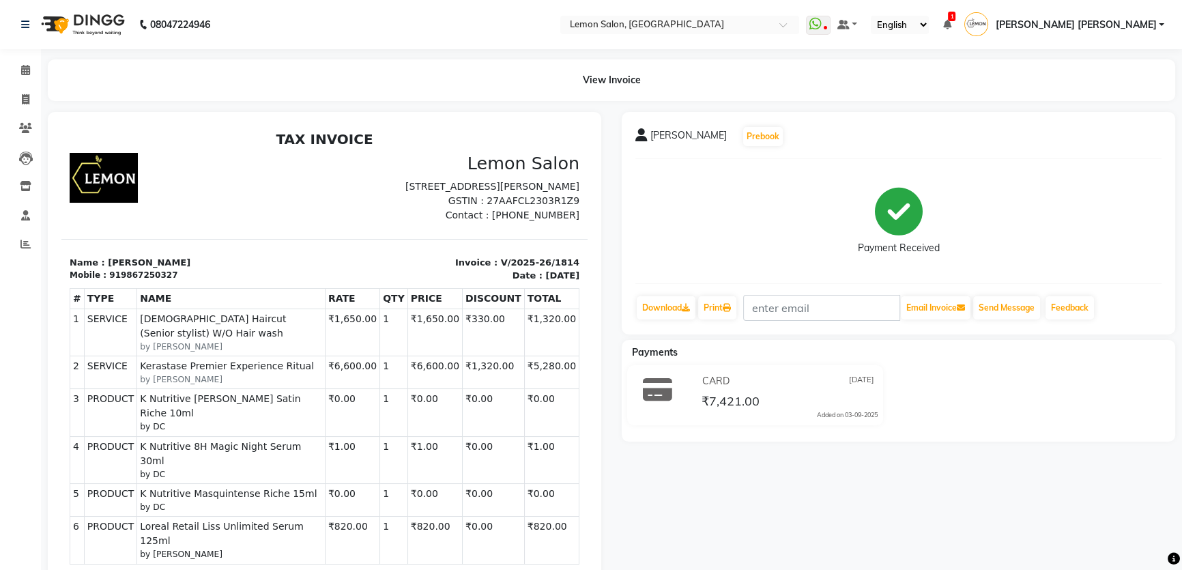
click at [526, 270] on p "Invoice : V/2025-26/1814" at bounding box center [456, 263] width 247 height 14
drag, startPoint x: 457, startPoint y: 276, endPoint x: 497, endPoint y: 274, distance: 39.7
click at [497, 270] on p "Invoice : V/2025-26/1814" at bounding box center [456, 263] width 247 height 14
click at [449, 270] on p "Invoice : V/2025-26/1814" at bounding box center [456, 263] width 247 height 14
drag, startPoint x: 451, startPoint y: 276, endPoint x: 560, endPoint y: 275, distance: 108.6
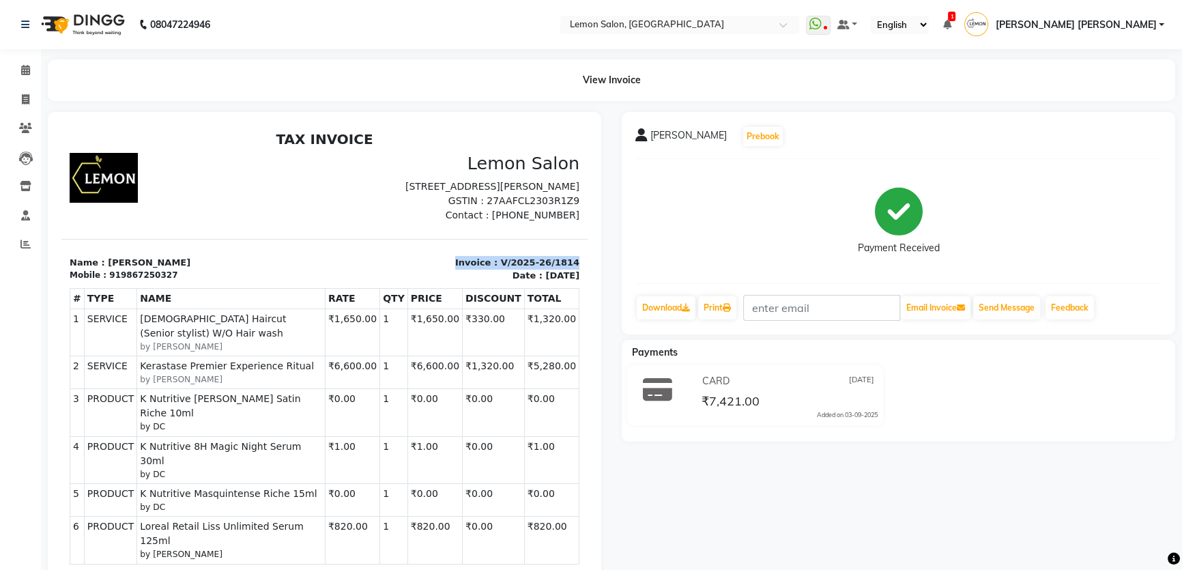
click at [560, 270] on p "Invoice : V/2025-26/1814" at bounding box center [456, 263] width 247 height 14
copy p "Invoice : V/2025-26/1814"
click at [21, 68] on icon at bounding box center [25, 70] width 9 height 10
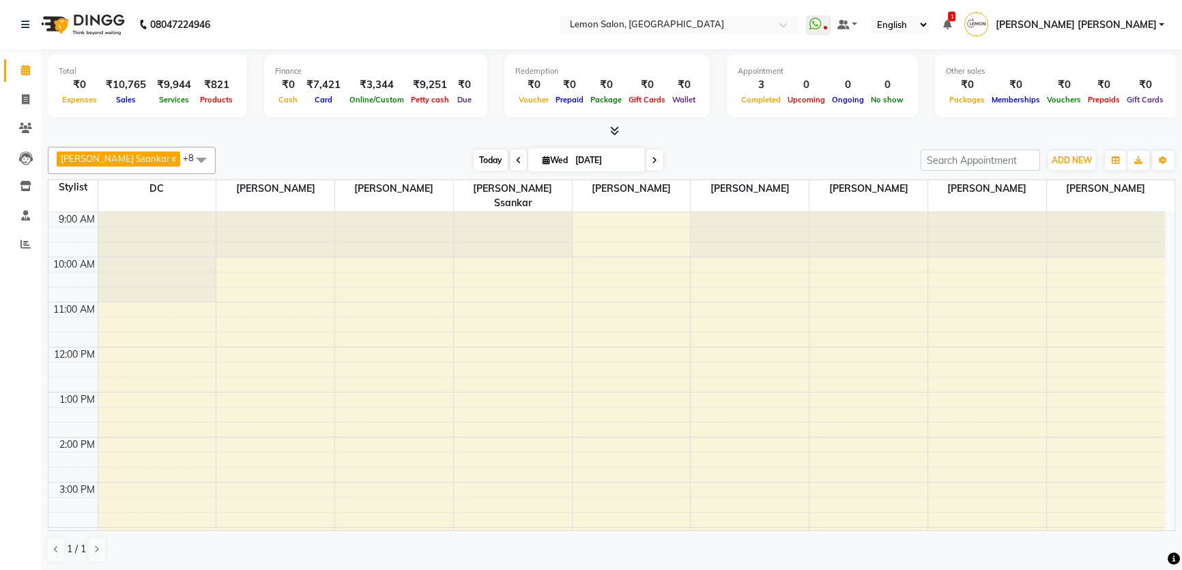
click at [474, 165] on span "Today" at bounding box center [491, 160] width 34 height 21
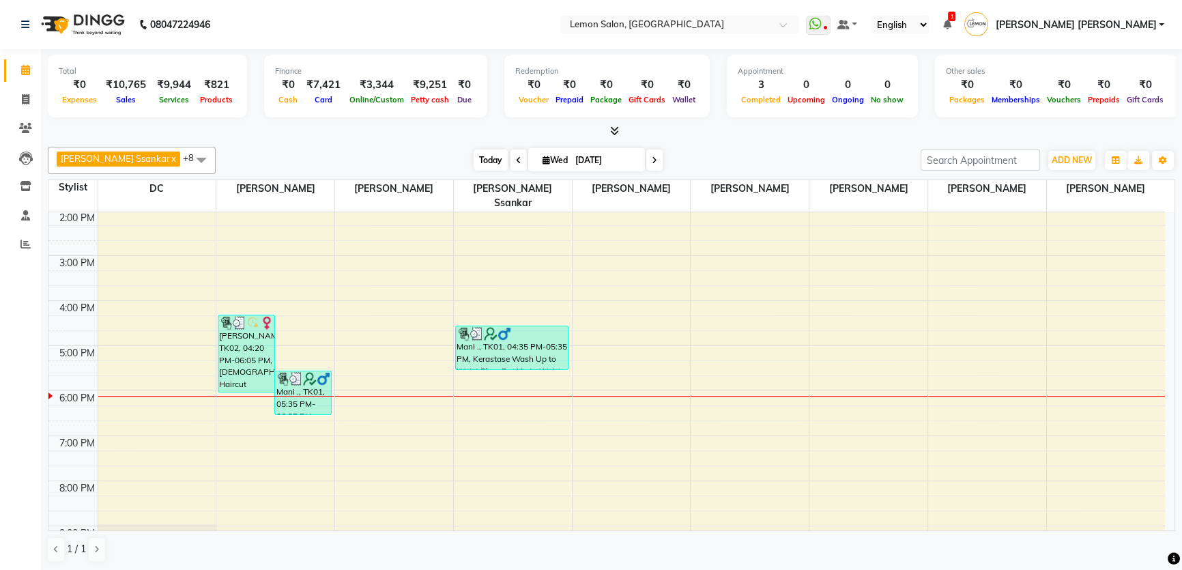
scroll to position [109, 0]
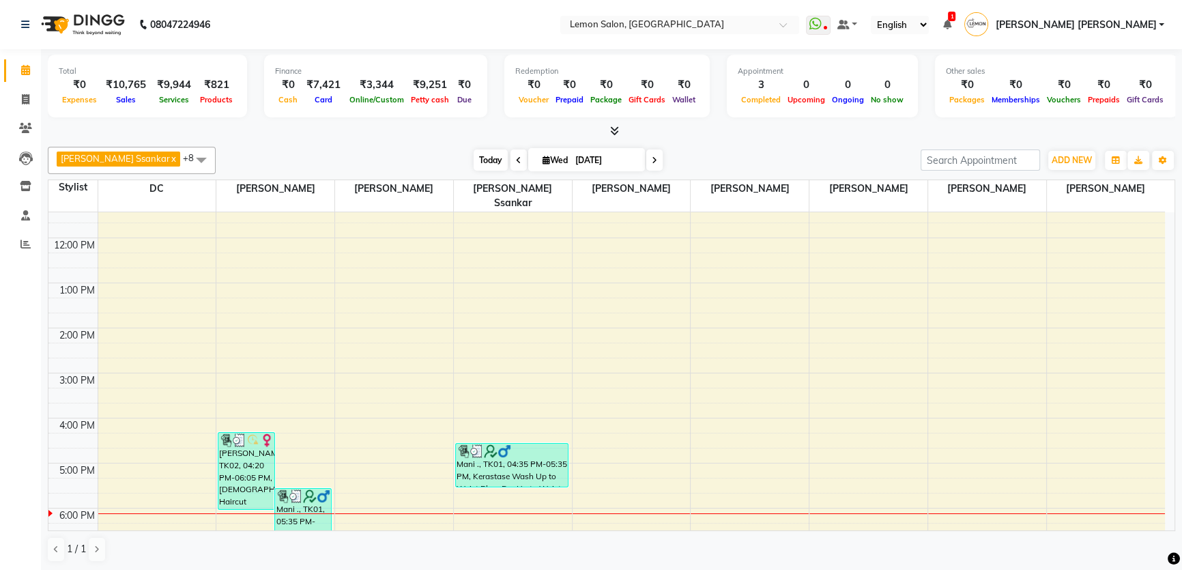
click at [474, 156] on span "Today" at bounding box center [491, 160] width 34 height 21
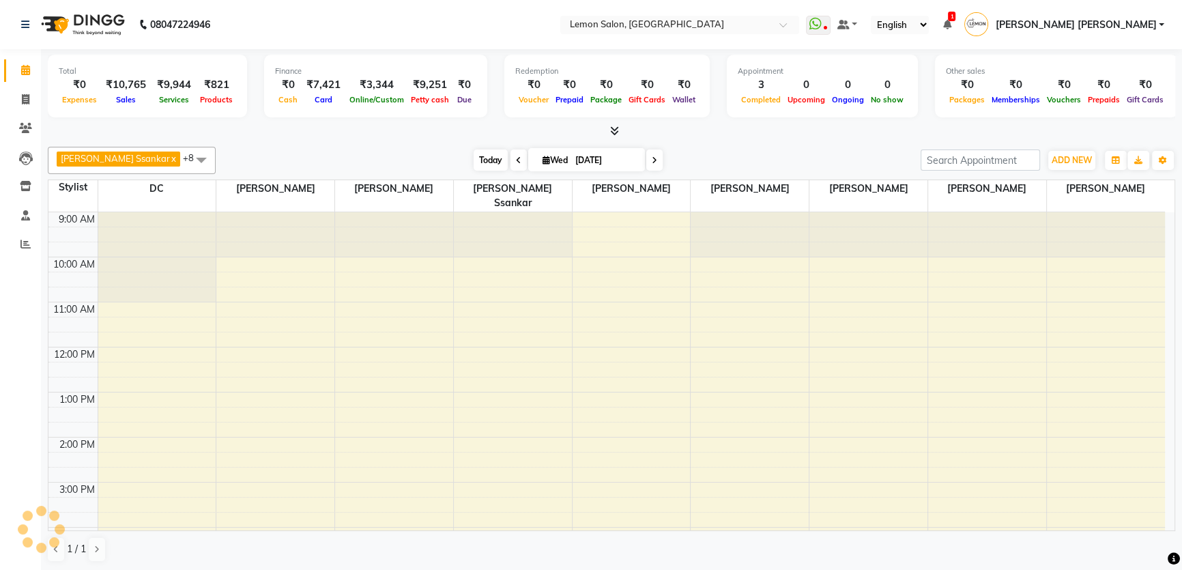
scroll to position [295, 0]
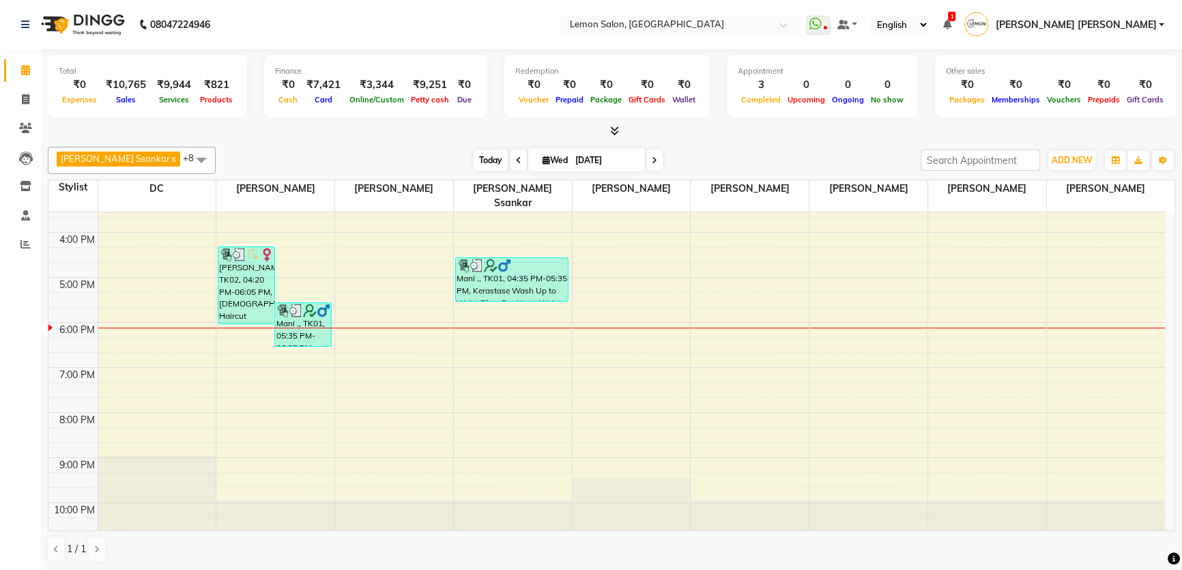
click at [474, 163] on span "Today" at bounding box center [491, 160] width 34 height 21
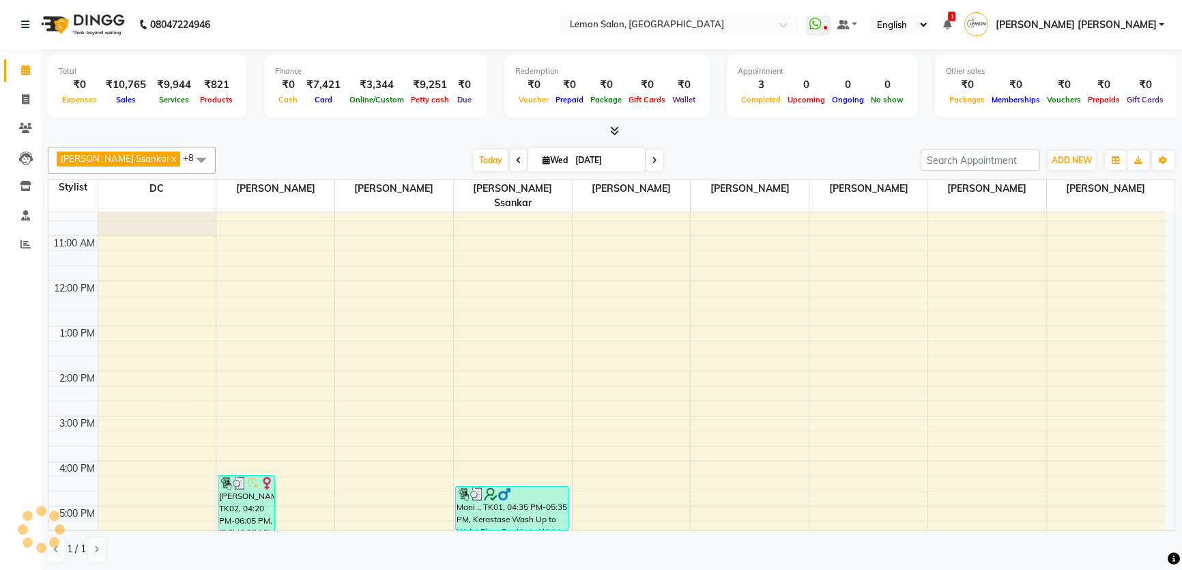
scroll to position [47, 0]
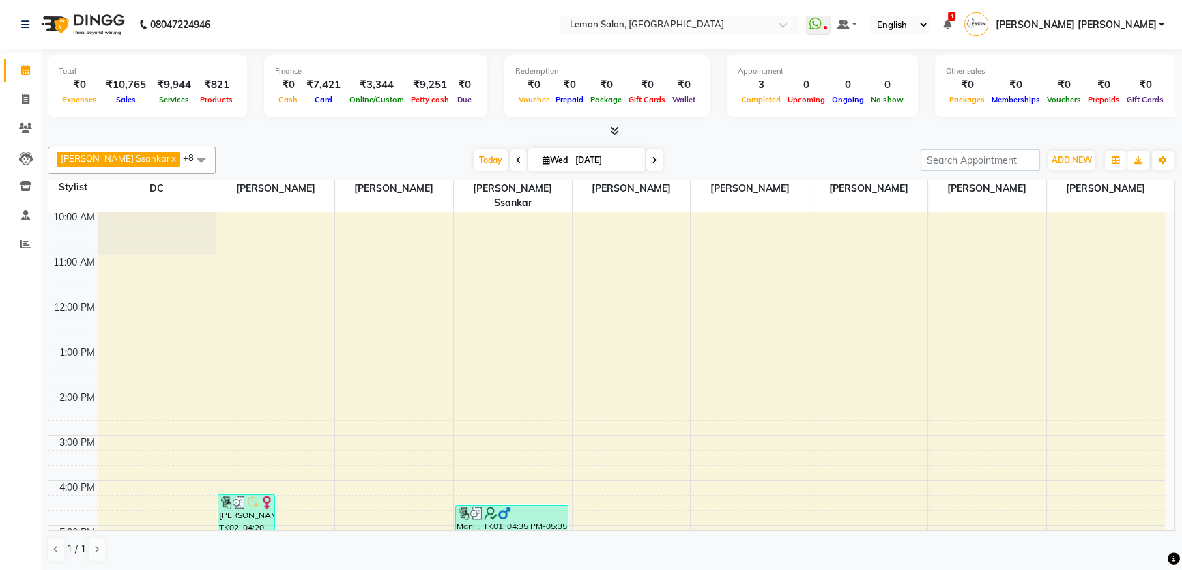
click at [674, 148] on div "[PERSON_NAME] Ssankar x DC x [PERSON_NAME] x [PERSON_NAME] x [PERSON_NAME] x [P…" at bounding box center [612, 160] width 1128 height 27
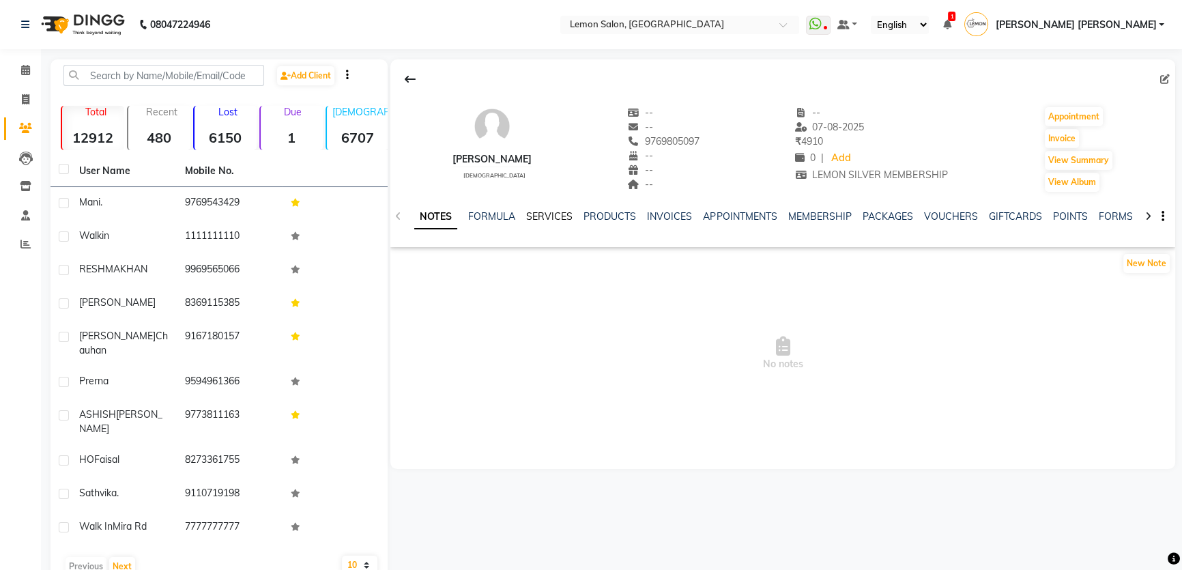
click at [553, 210] on link "SERVICES" at bounding box center [549, 216] width 46 height 12
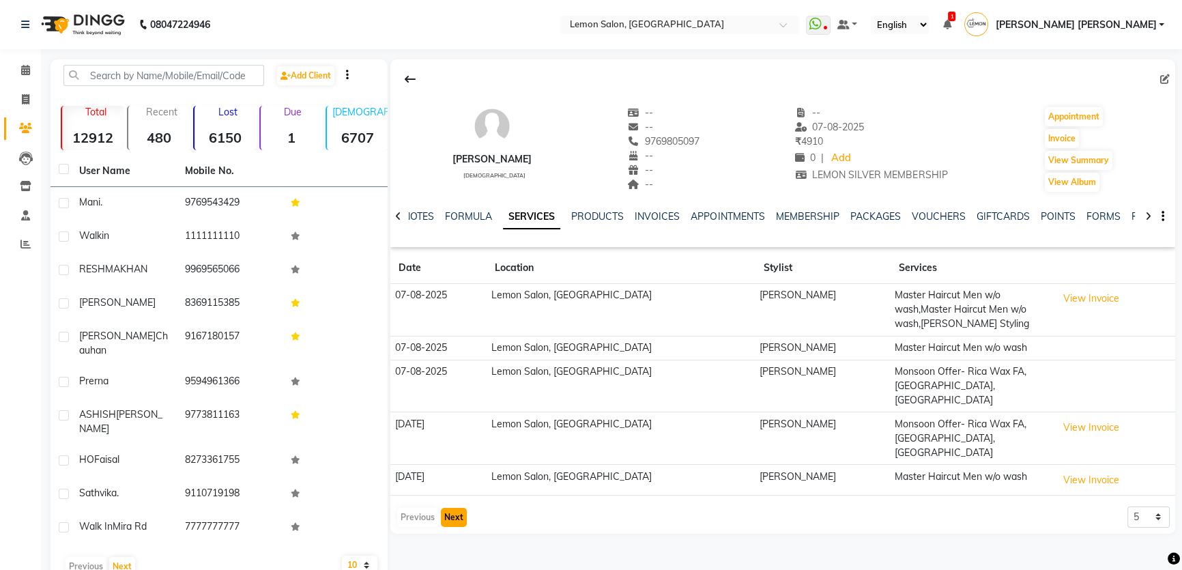
click at [452, 508] on button "Next" at bounding box center [454, 517] width 26 height 19
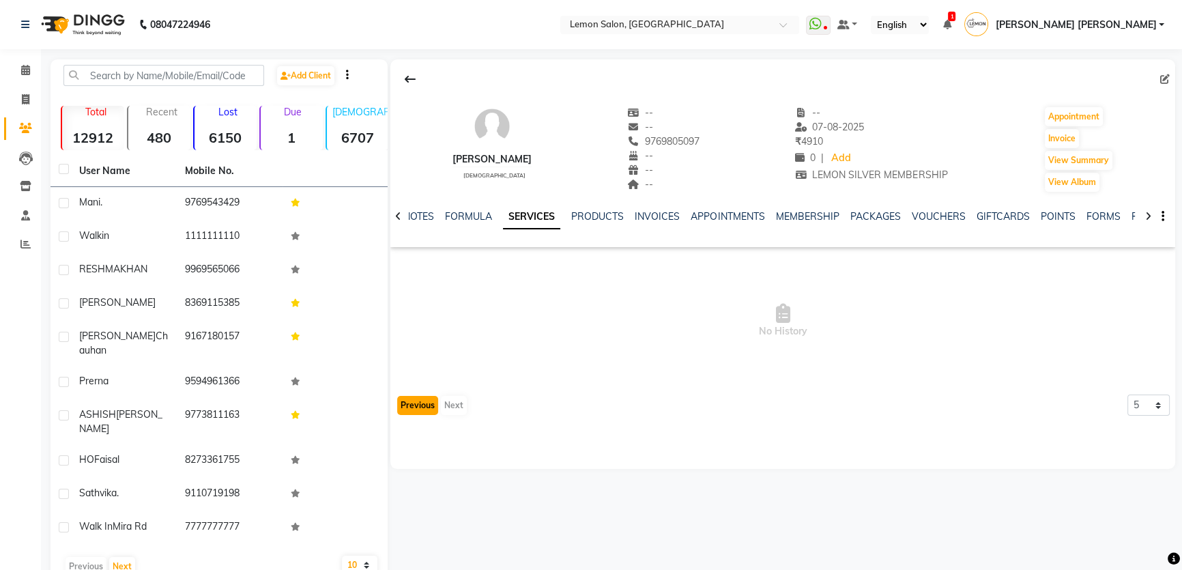
click at [422, 410] on button "Previous" at bounding box center [417, 405] width 41 height 19
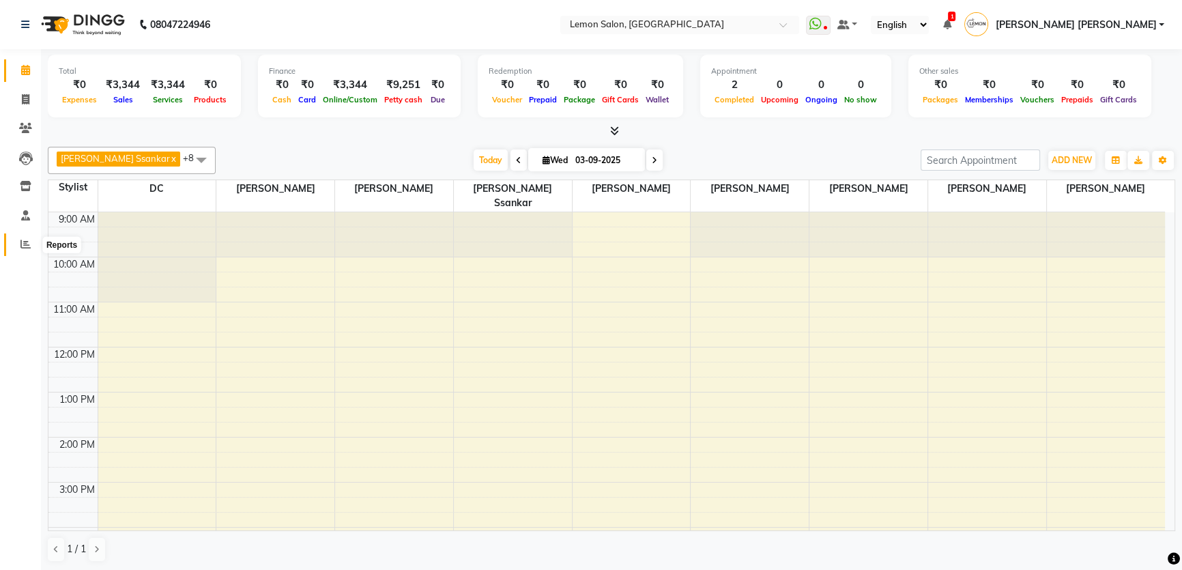
click at [27, 245] on icon at bounding box center [25, 244] width 10 height 10
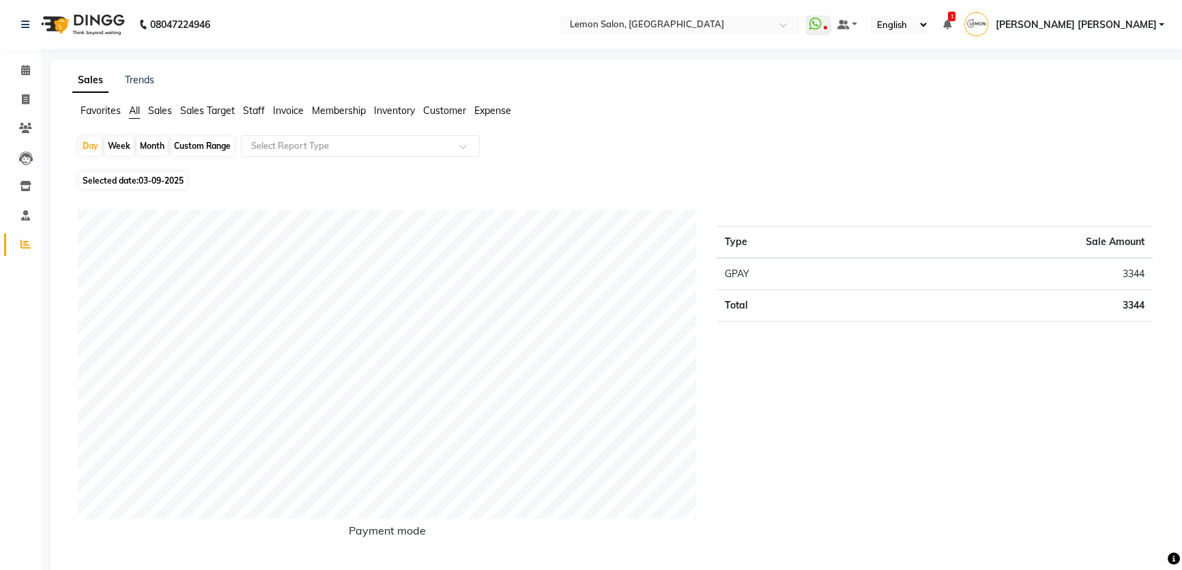
click at [156, 150] on div "Month" at bounding box center [152, 146] width 31 height 19
select select "9"
select select "2025"
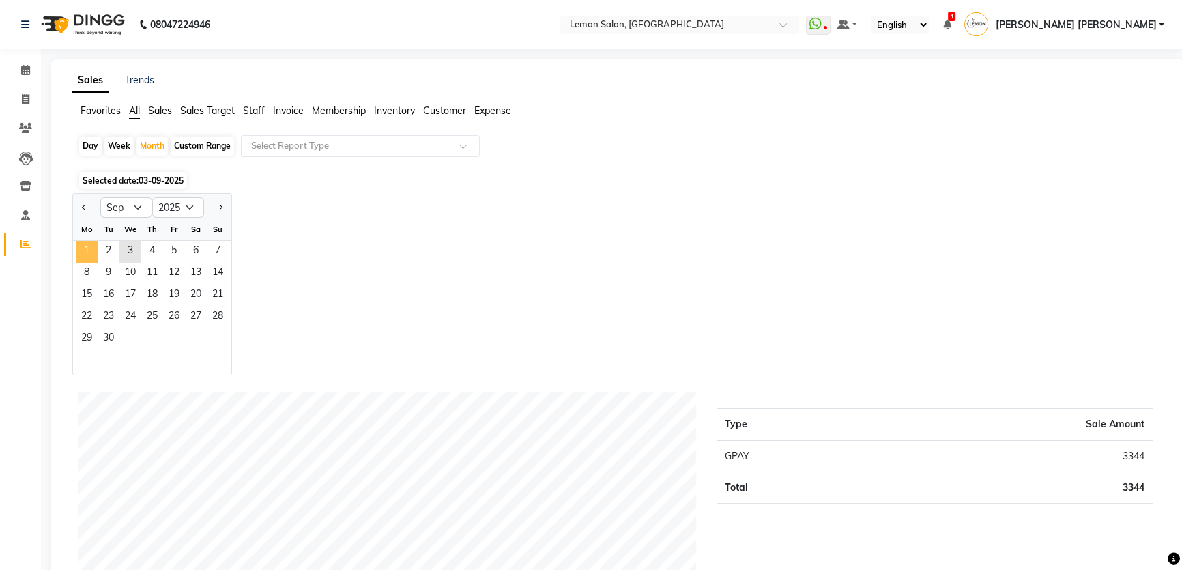
click at [94, 254] on span "1" at bounding box center [87, 252] width 22 height 22
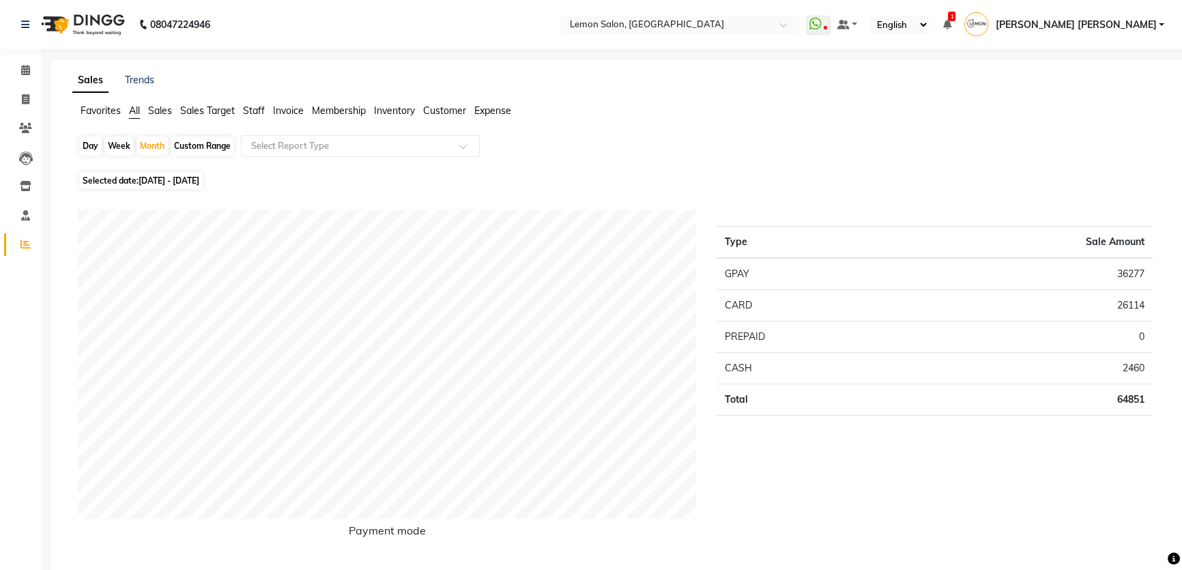
click at [258, 111] on span "Staff" at bounding box center [254, 110] width 22 height 12
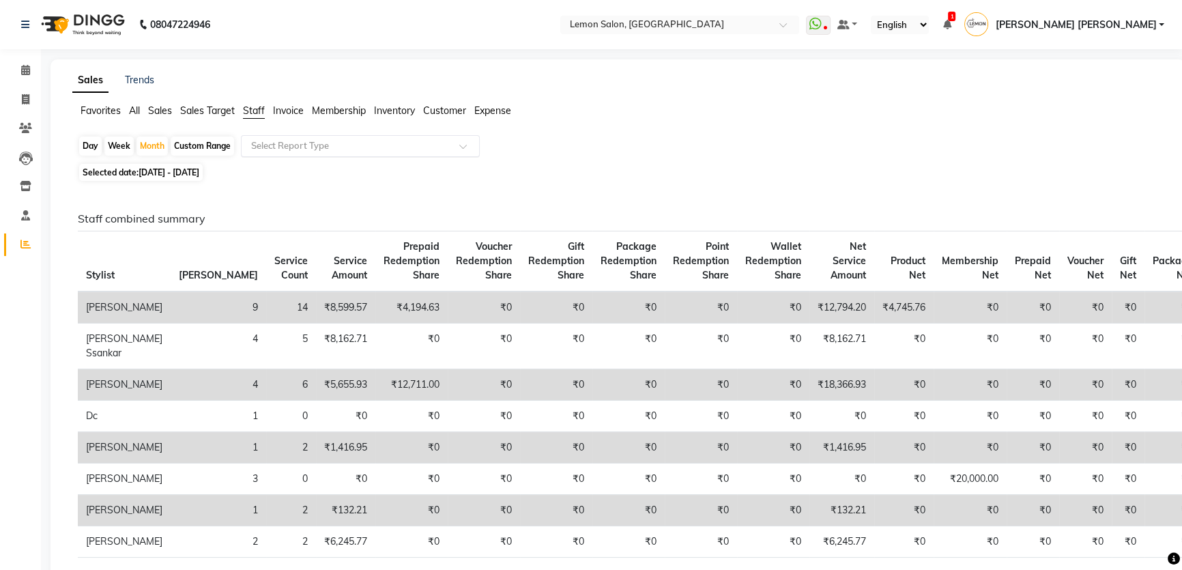
click at [279, 141] on input "text" at bounding box center [347, 146] width 197 height 14
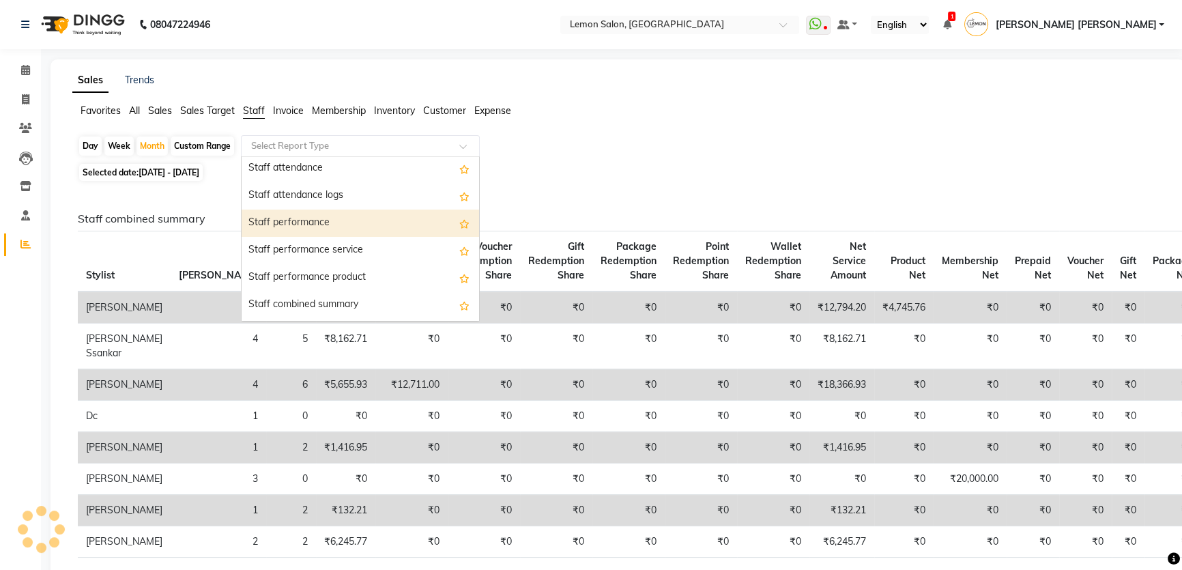
scroll to position [186, 0]
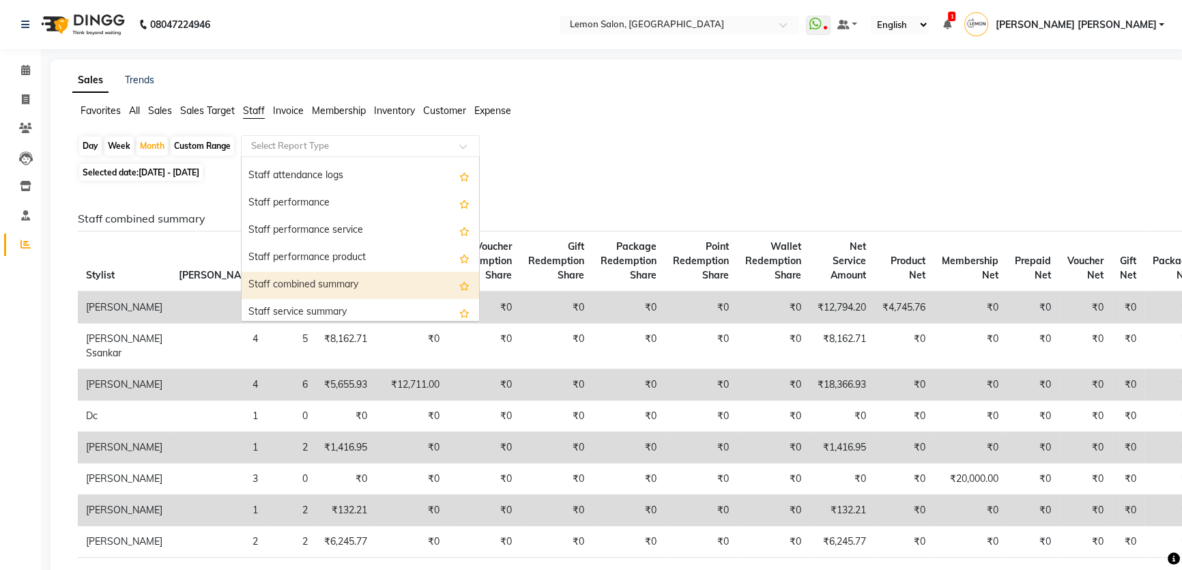
click at [324, 281] on div "Staff combined summary" at bounding box center [361, 285] width 238 height 27
select select "csv"
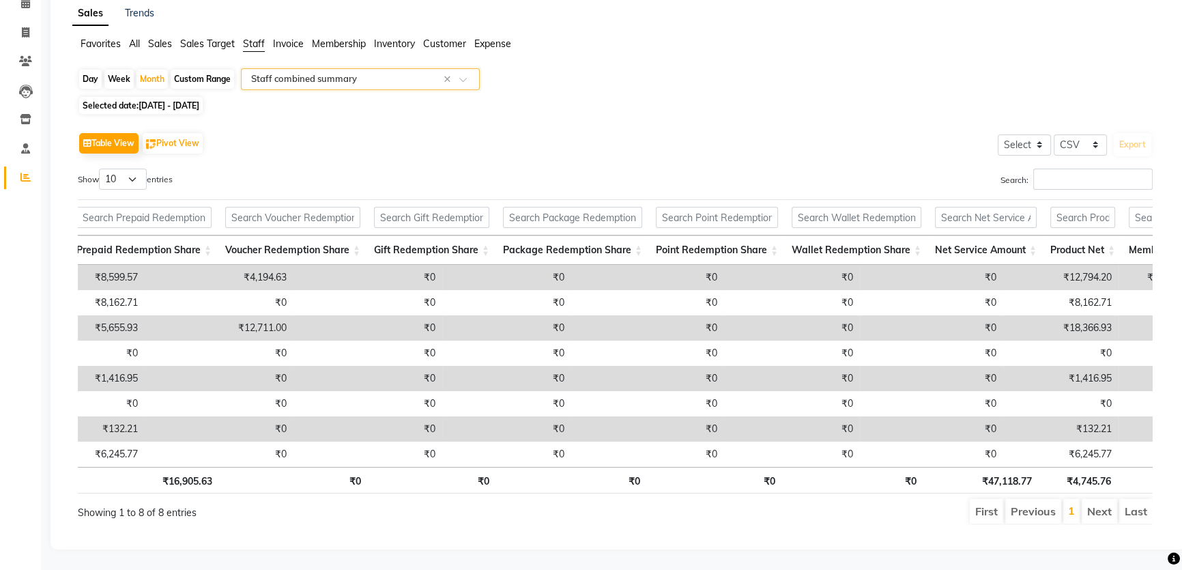
scroll to position [0, 0]
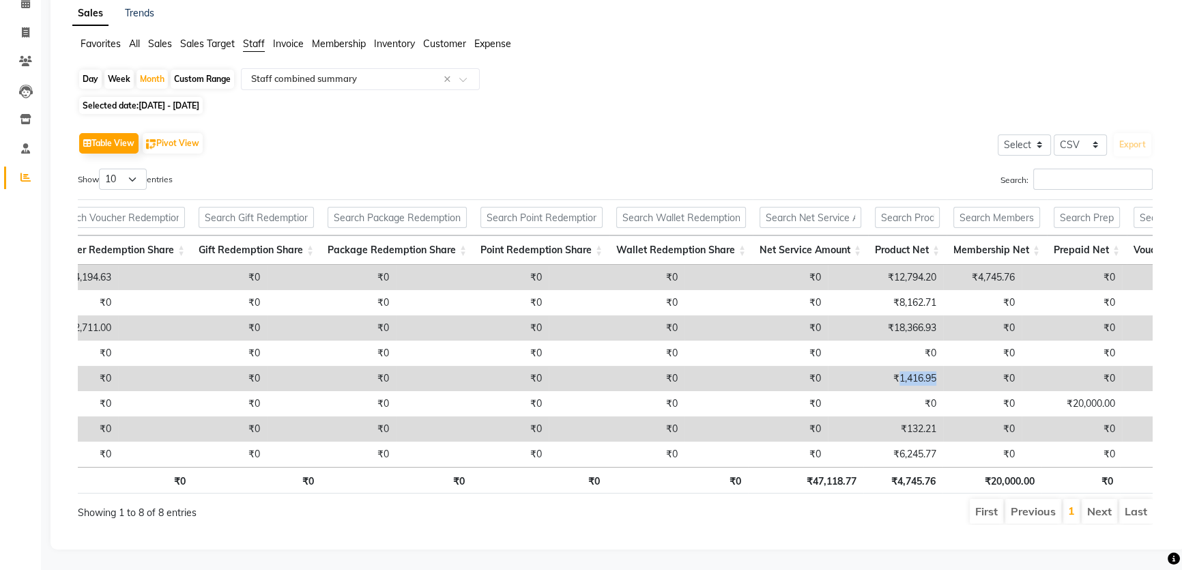
drag, startPoint x: 817, startPoint y: 358, endPoint x: 868, endPoint y: 363, distance: 51.4
click at [868, 366] on tr "[PERSON_NAME] 1 2 ₹1,416.95 ₹0 ₹0 ₹0 ₹0 ₹0 ₹0 ₹1,416.95 ₹0 ₹0 ₹0 ₹0 ₹0 ₹0" at bounding box center [490, 378] width 1873 height 25
click at [944, 366] on td "₹0" at bounding box center [983, 378] width 79 height 25
click at [651, 169] on div "Search:" at bounding box center [890, 182] width 528 height 27
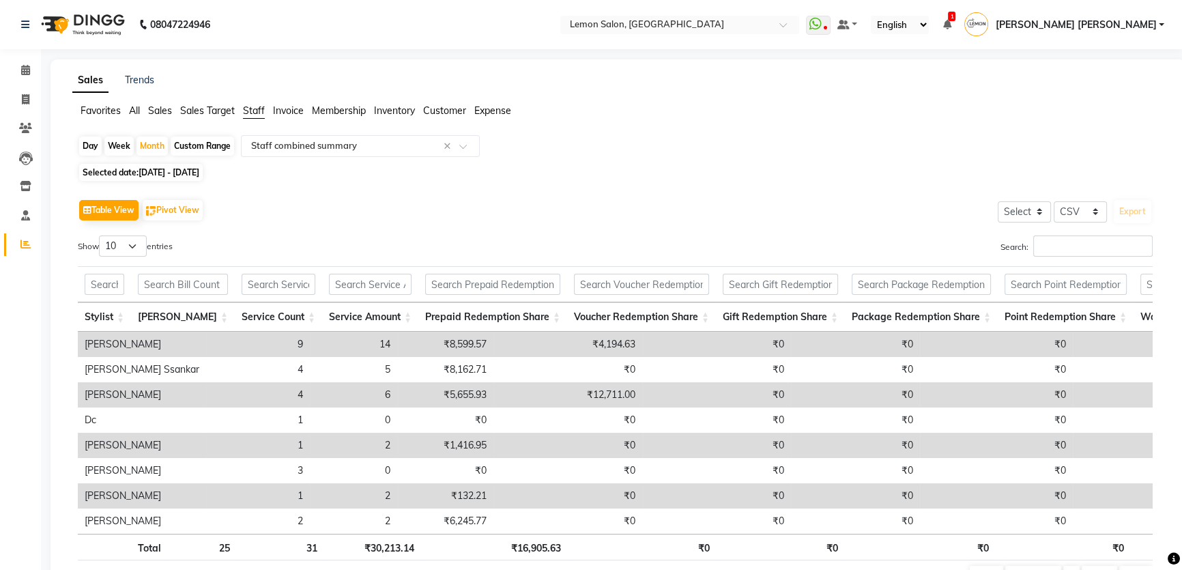
click at [505, 178] on div "Selected date: [DATE] - [DATE]" at bounding box center [621, 172] width 1086 height 14
click at [663, 186] on div "Table View Pivot View Select Select CSV PDF Export Show 10 25 50 100 entries Se…" at bounding box center [615, 394] width 1097 height 418
click at [27, 74] on icon at bounding box center [25, 70] width 9 height 10
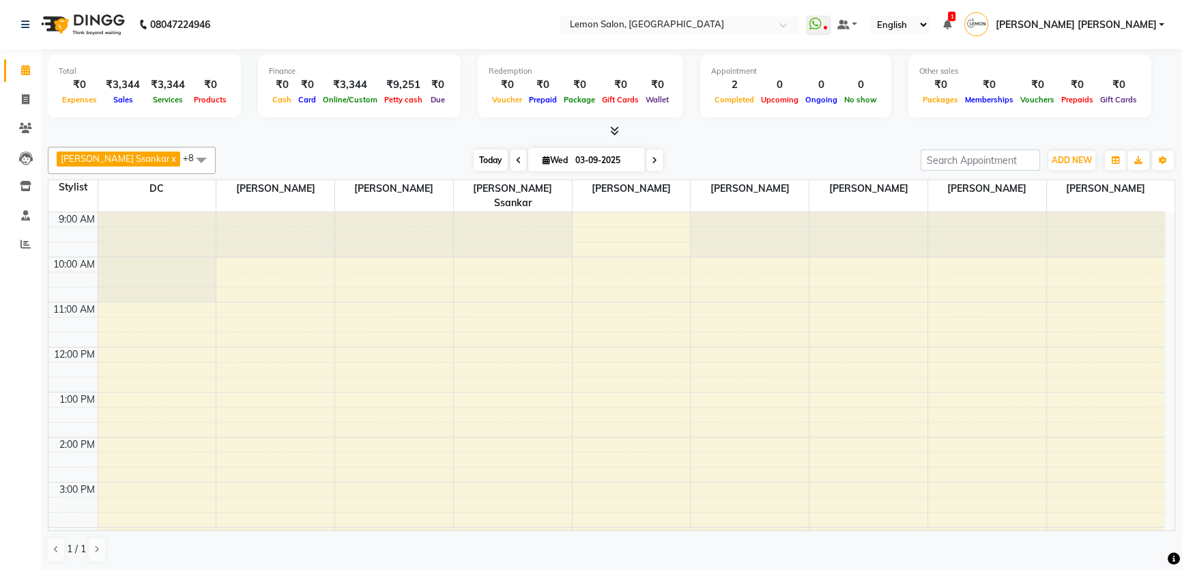
click at [474, 165] on span "Today" at bounding box center [491, 160] width 34 height 21
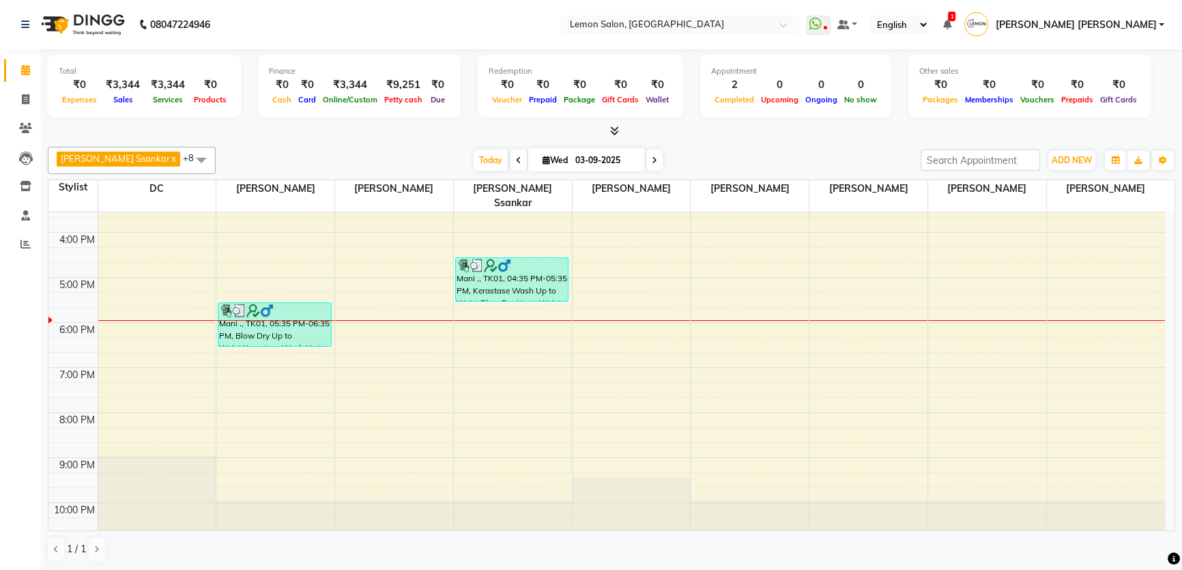
click at [406, 156] on div "[DATE] [DATE]" at bounding box center [569, 160] width 692 height 20
click at [474, 153] on span "Today" at bounding box center [491, 160] width 34 height 21
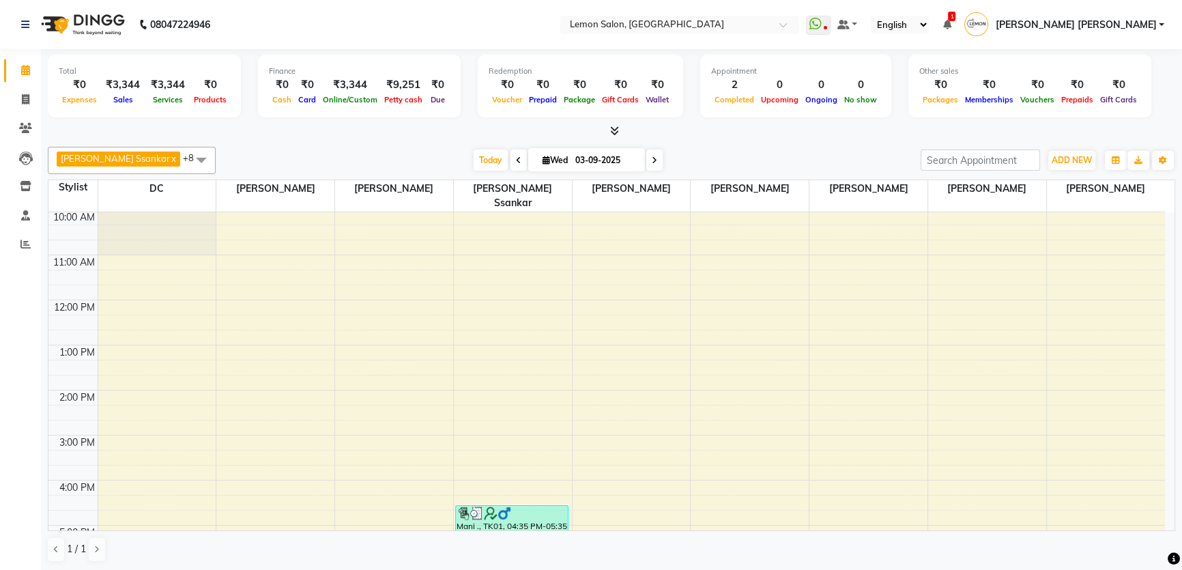
click at [771, 142] on div "[PERSON_NAME] Ssankar x DC x [PERSON_NAME] x [PERSON_NAME] x [PERSON_NAME] x [P…" at bounding box center [612, 354] width 1128 height 427
click at [481, 160] on span "Today" at bounding box center [491, 160] width 34 height 21
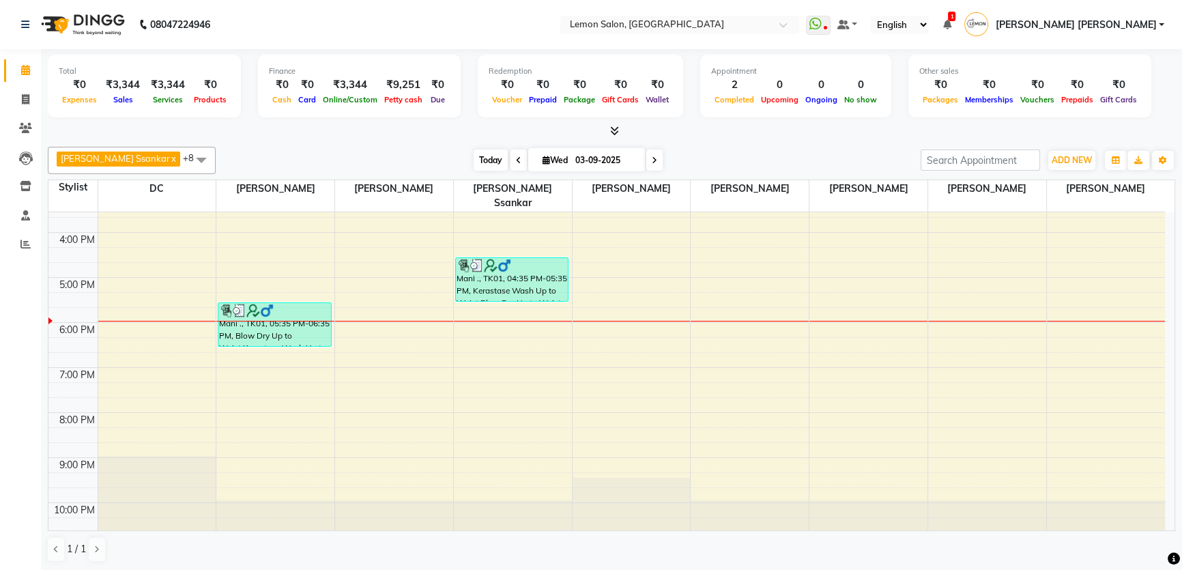
click at [474, 160] on span "Today" at bounding box center [491, 160] width 34 height 21
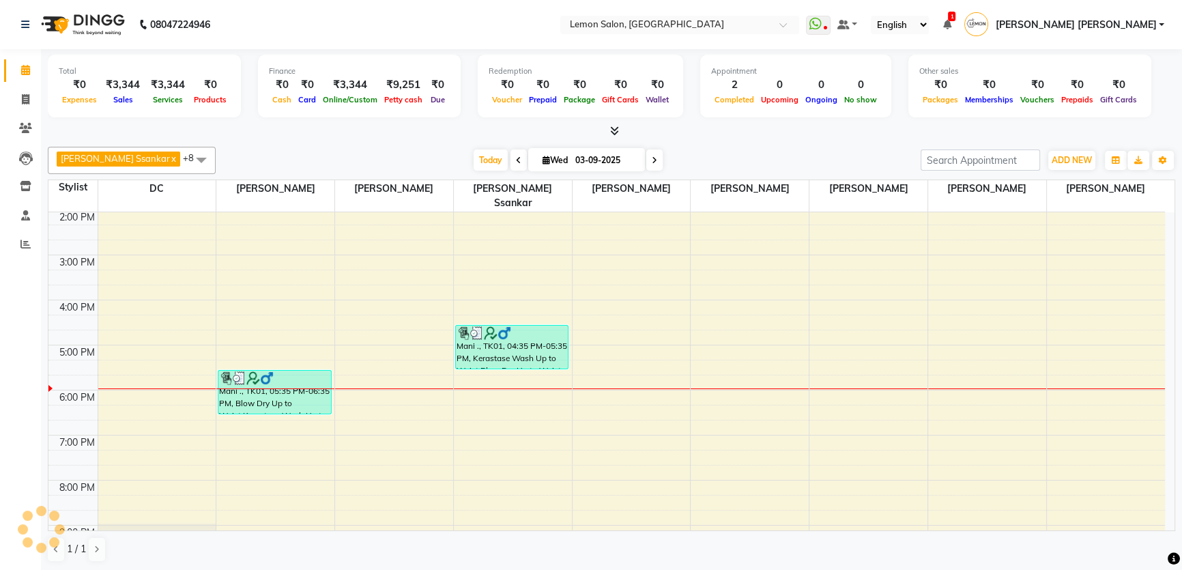
scroll to position [109, 0]
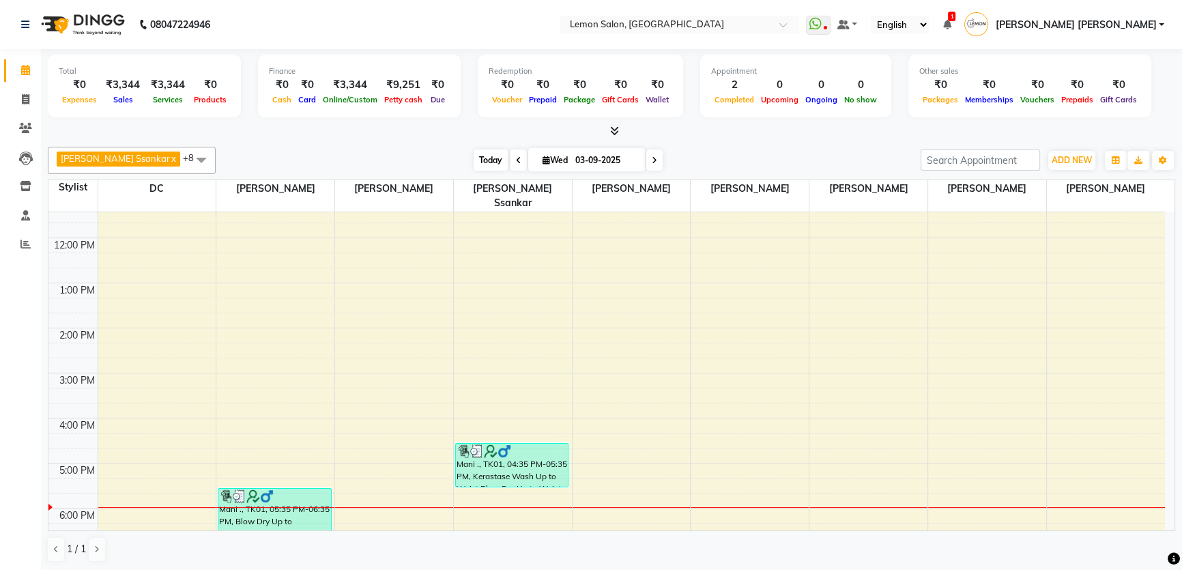
click at [474, 156] on span "Today" at bounding box center [491, 160] width 34 height 21
click at [474, 159] on span "Today" at bounding box center [491, 160] width 34 height 21
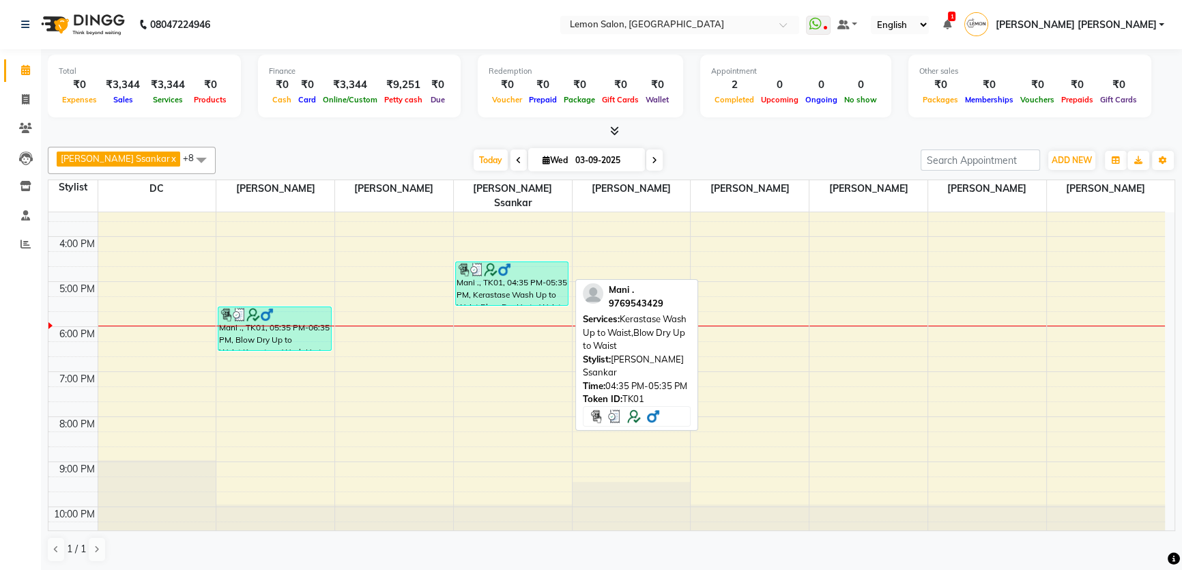
scroll to position [295, 0]
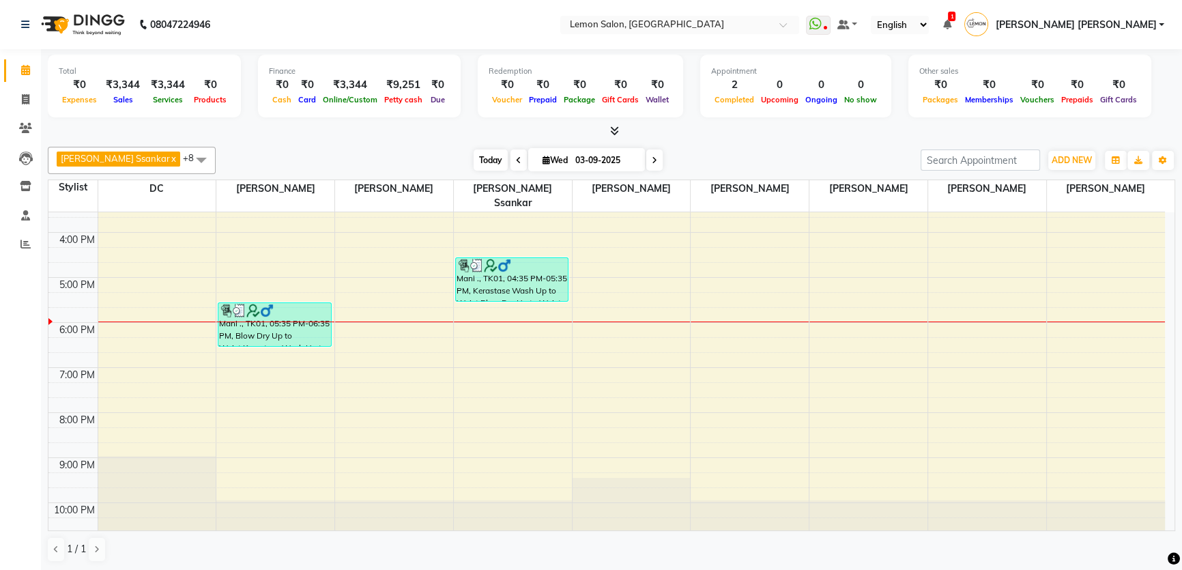
click at [474, 158] on span "Today" at bounding box center [491, 160] width 34 height 21
click at [436, 143] on div "[PERSON_NAME] Ssankar x DC x [PERSON_NAME] x [PERSON_NAME] x [PERSON_NAME] x [P…" at bounding box center [612, 354] width 1128 height 427
click at [500, 116] on div "Redemption ₹0 Voucher ₹0 Prepaid ₹0 Package ₹0 Gift Cards ₹0 Wallet" at bounding box center [580, 86] width 205 height 63
click at [347, 157] on div "[DATE] [DATE]" at bounding box center [569, 160] width 692 height 20
click at [541, 3] on nav "08047224946 Select Location × [GEOGRAPHIC_DATA] WhatsApp Status ✕ Status: Disco…" at bounding box center [591, 24] width 1182 height 49
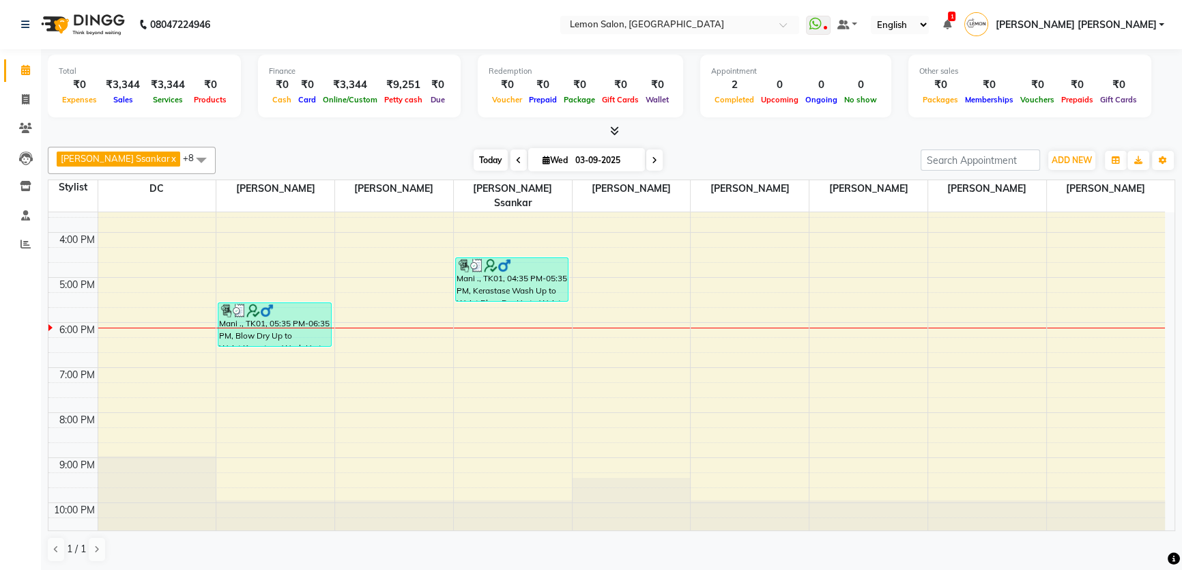
click at [475, 158] on span "Today" at bounding box center [491, 160] width 34 height 21
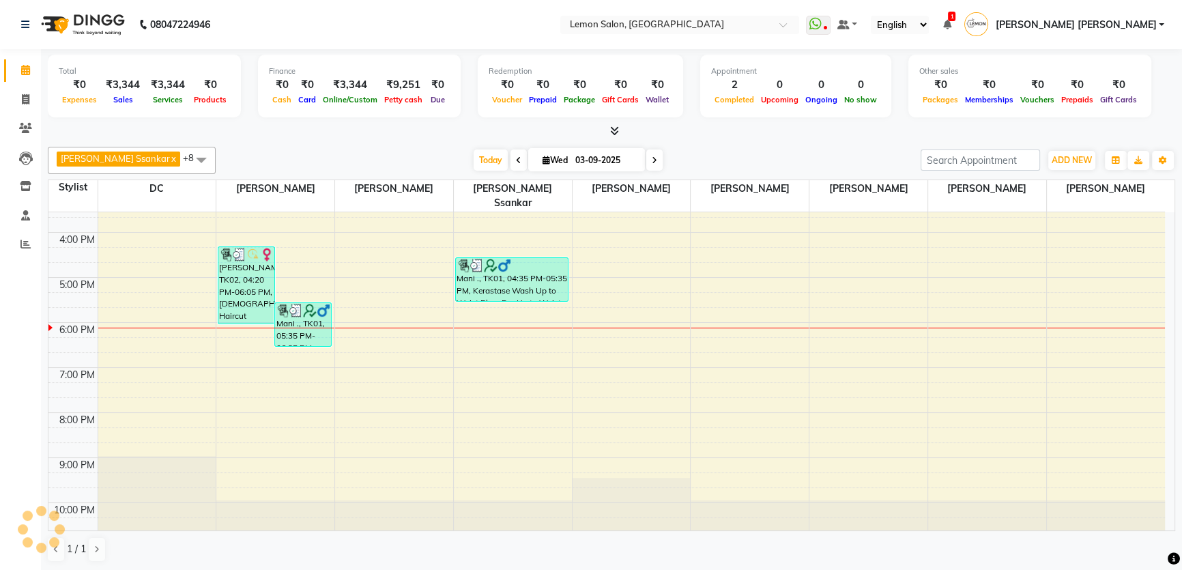
click at [477, 128] on div at bounding box center [612, 131] width 1128 height 14
click at [700, 137] on div "Total ₹0 Expenses ₹3,344 Sales ₹3,344 Services ₹0 Products Finance ₹0 Cash ₹0 C…" at bounding box center [611, 310] width 1141 height 522
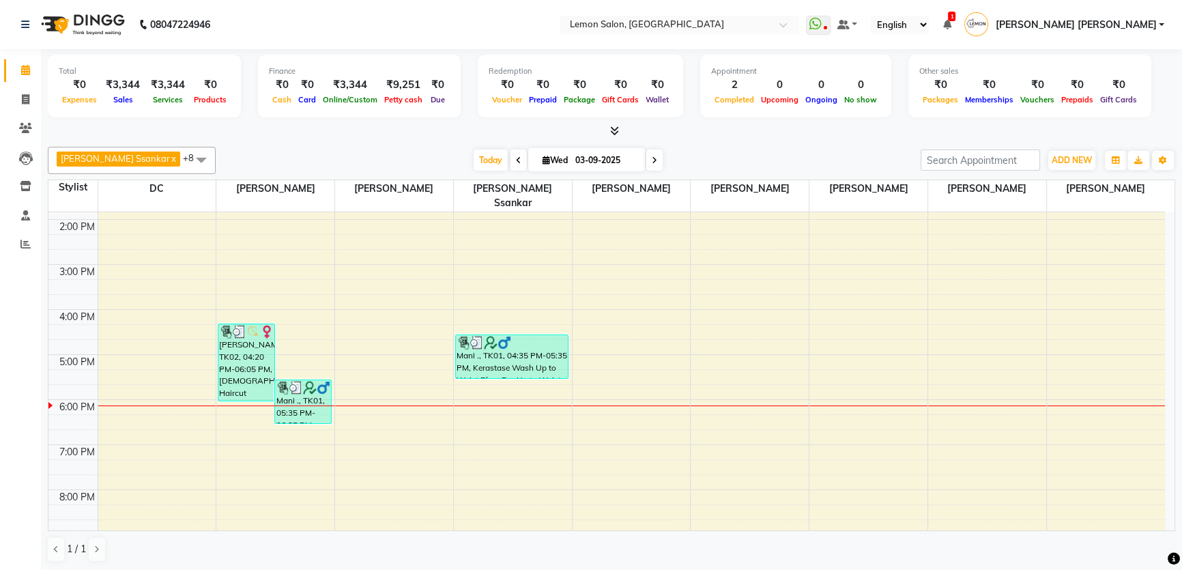
scroll to position [109, 0]
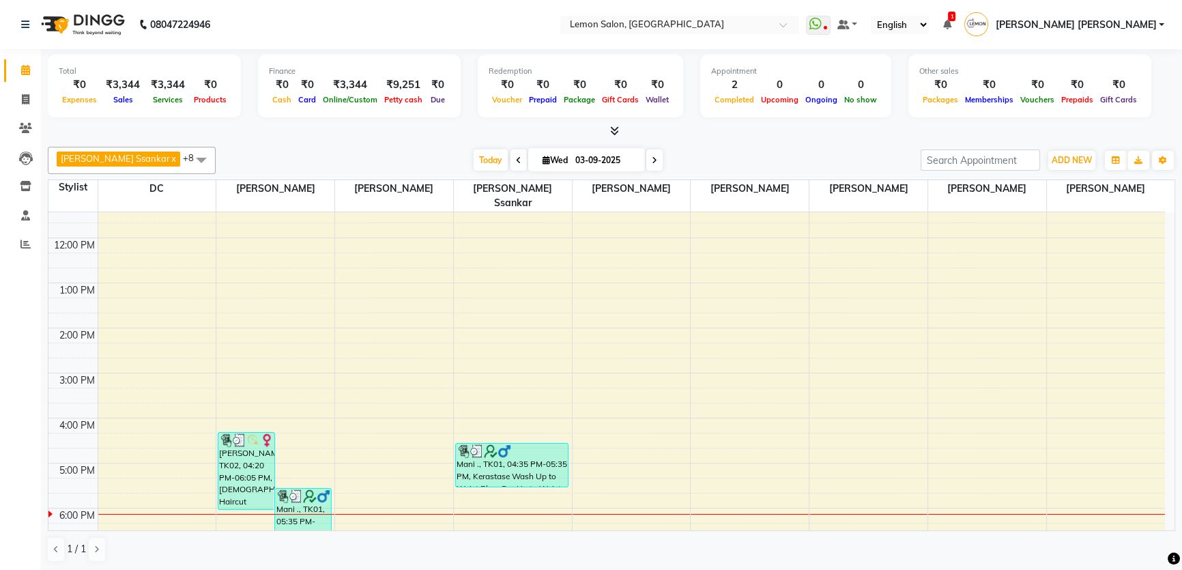
click at [472, 169] on div "[DATE] [DATE]" at bounding box center [568, 160] width 192 height 20
click at [474, 158] on span "Today" at bounding box center [491, 160] width 34 height 21
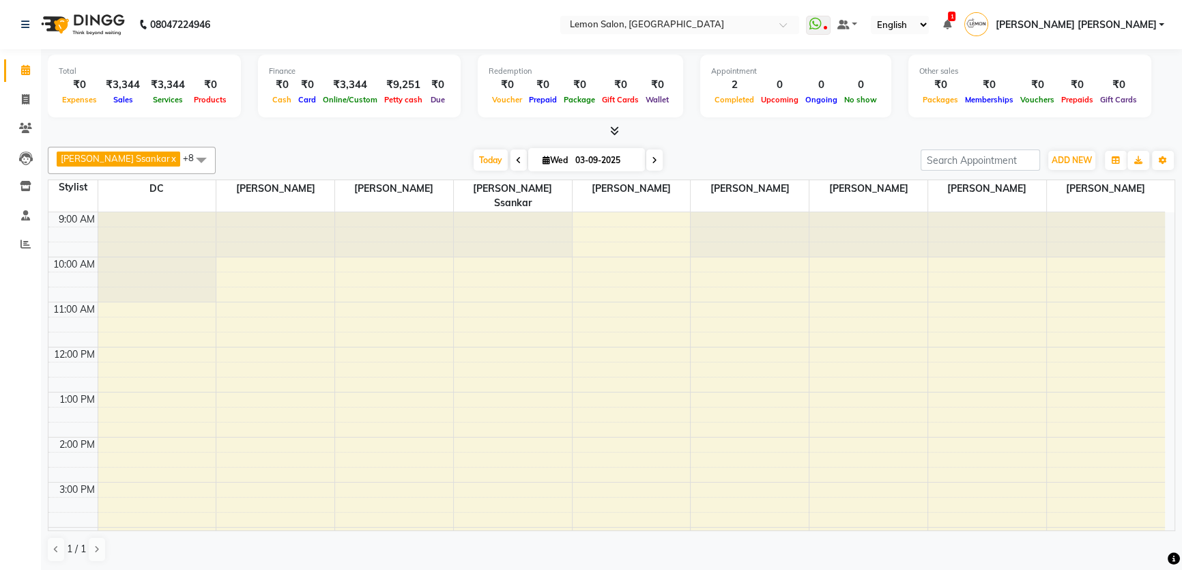
scroll to position [295, 0]
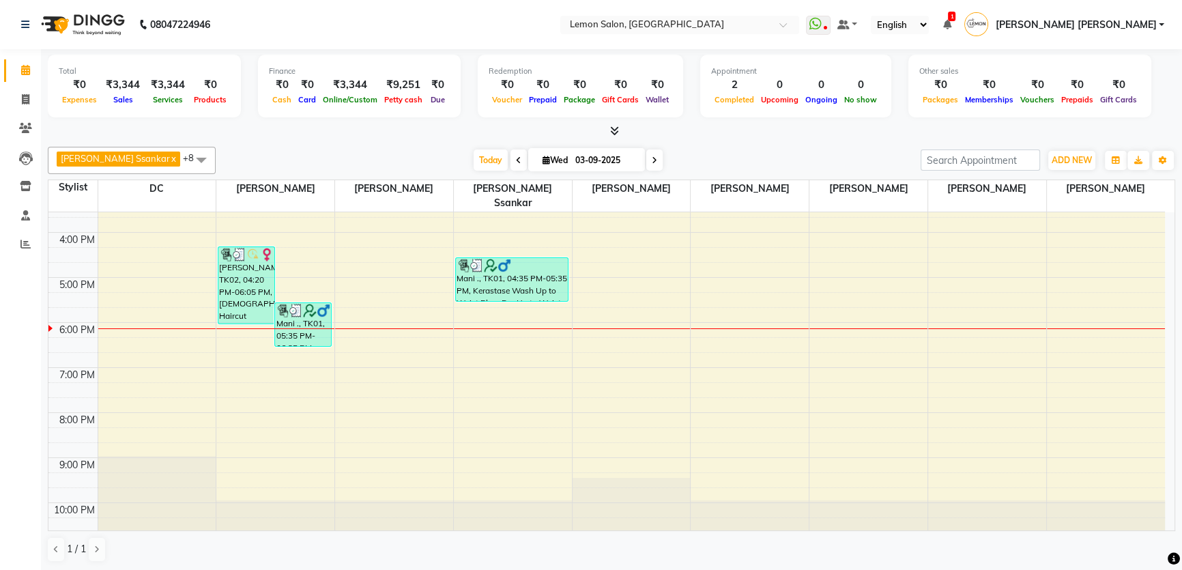
click at [408, 143] on div "[PERSON_NAME] Ssankar x DC x [PERSON_NAME] x [PERSON_NAME] x [PERSON_NAME] x [P…" at bounding box center [612, 354] width 1128 height 427
click at [474, 150] on span "Today" at bounding box center [491, 160] width 34 height 21
click at [385, 137] on div at bounding box center [612, 131] width 1128 height 14
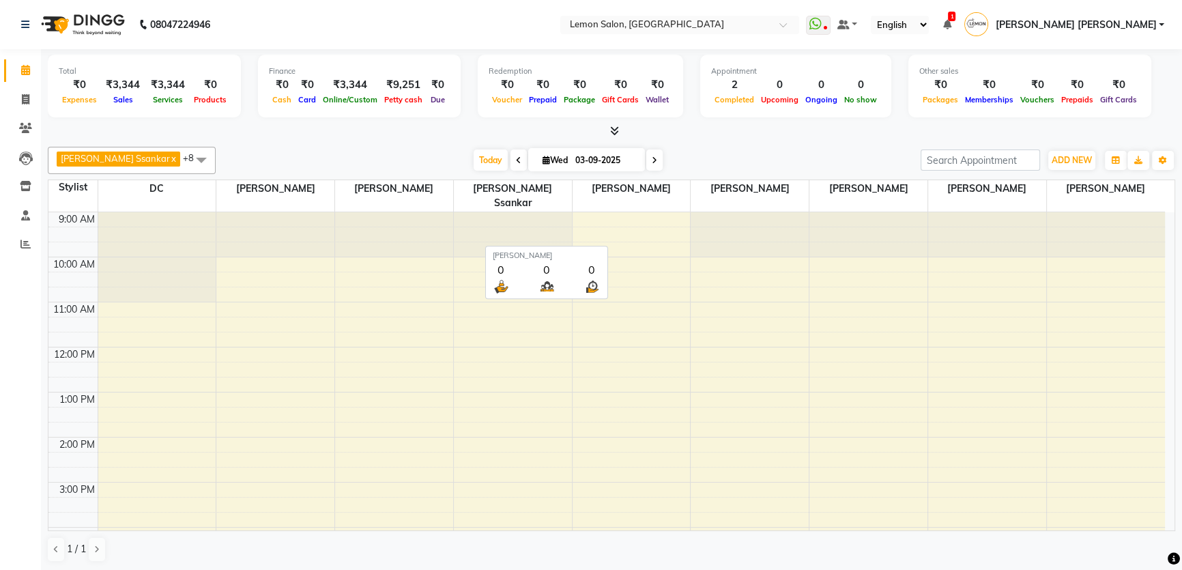
click at [682, 155] on div "[DATE] [DATE]" at bounding box center [569, 160] width 692 height 20
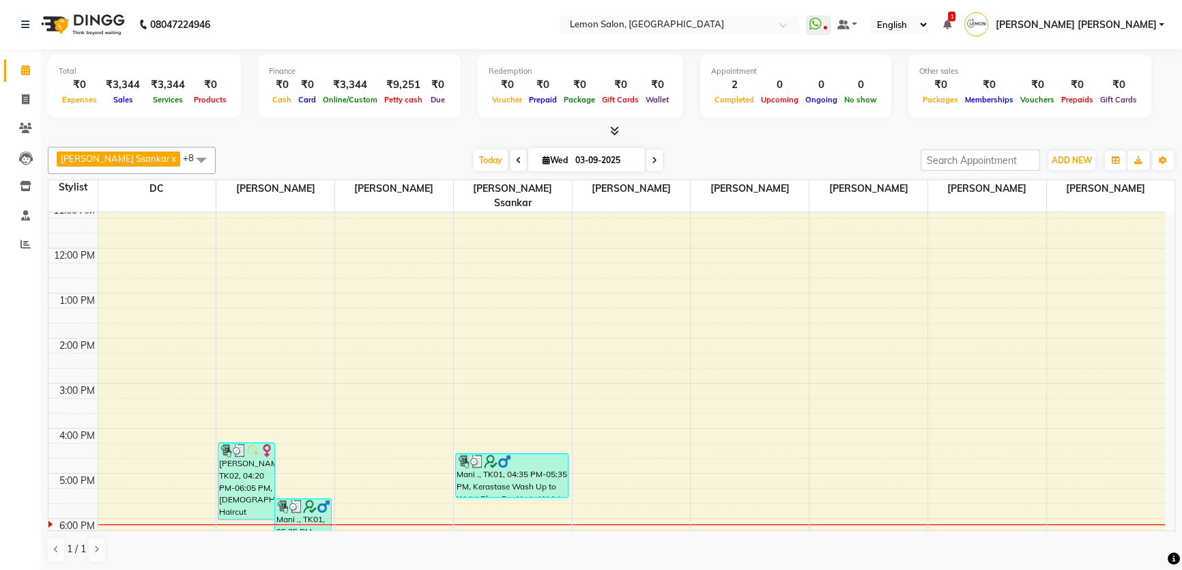
scroll to position [186, 0]
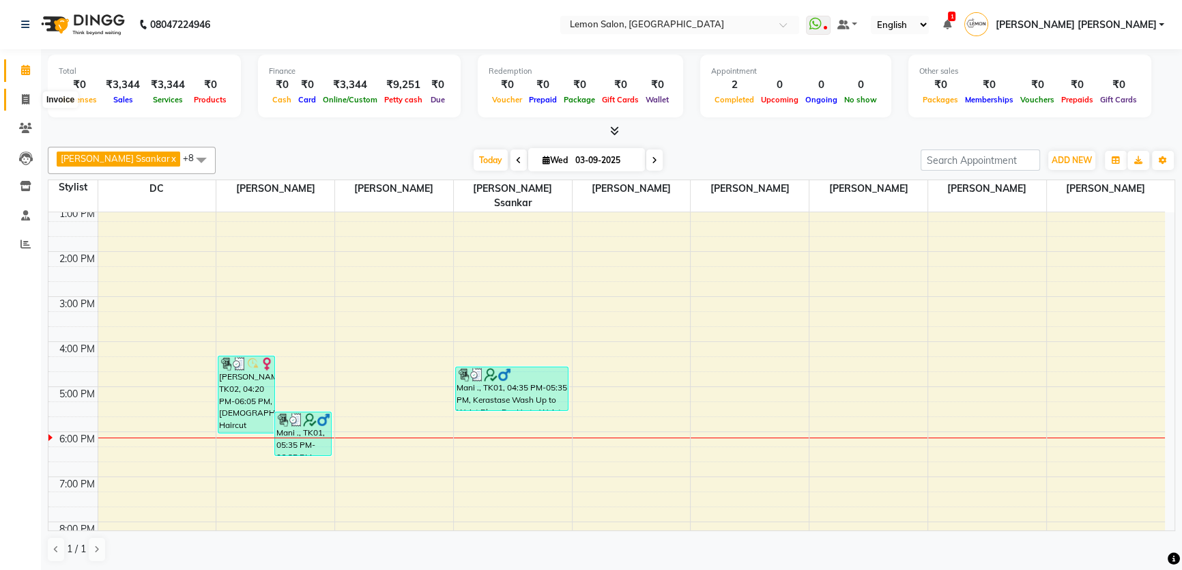
click at [25, 100] on icon at bounding box center [26, 99] width 8 height 10
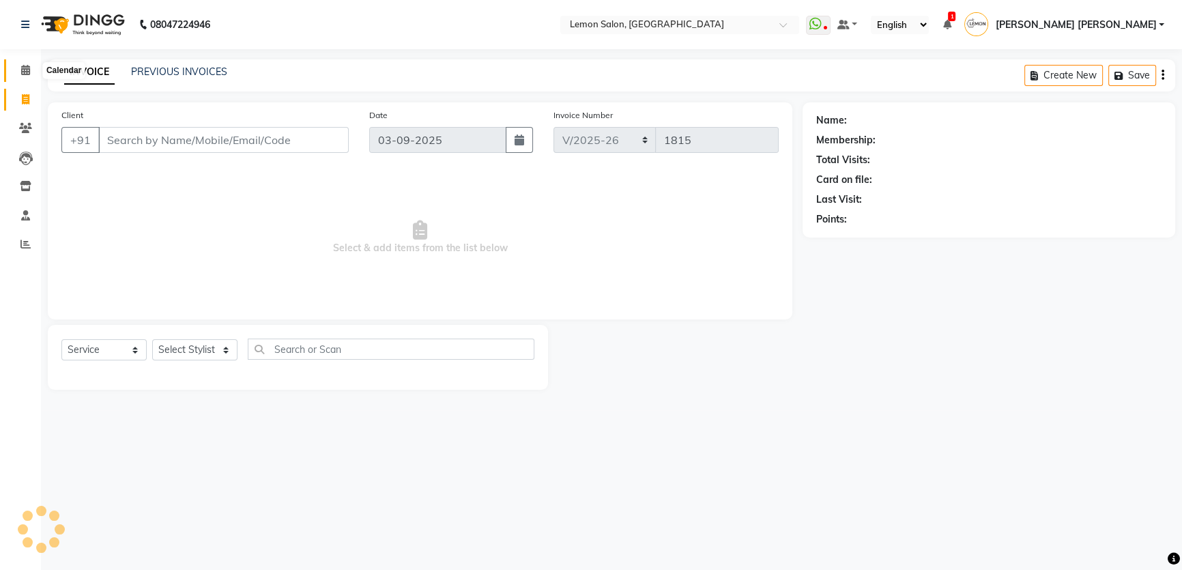
click at [27, 66] on icon at bounding box center [25, 70] width 9 height 10
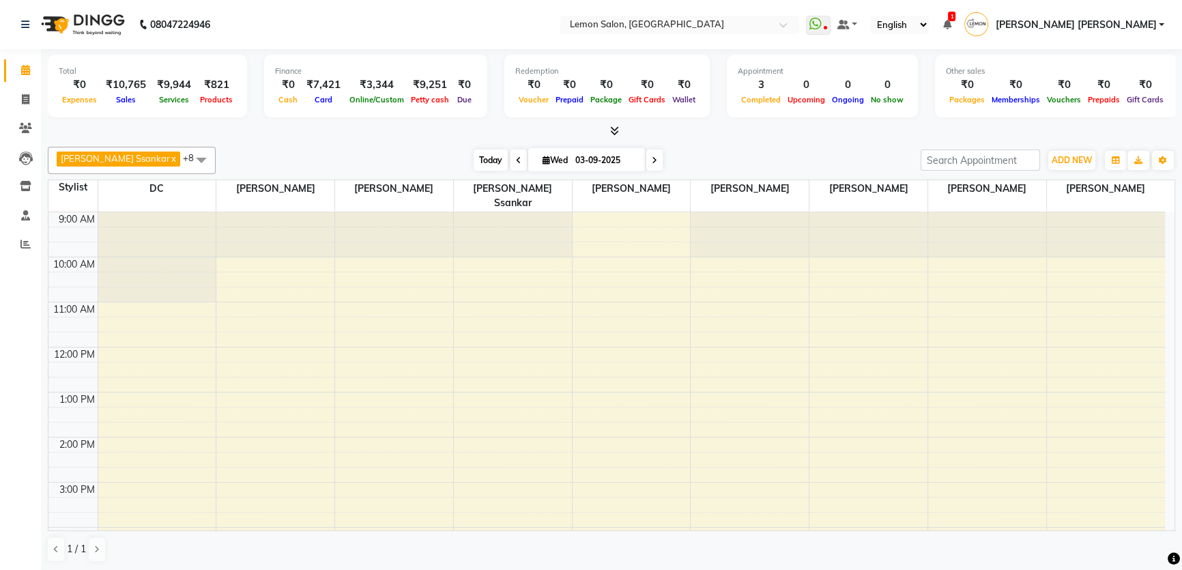
click at [474, 160] on span "Today" at bounding box center [491, 160] width 34 height 21
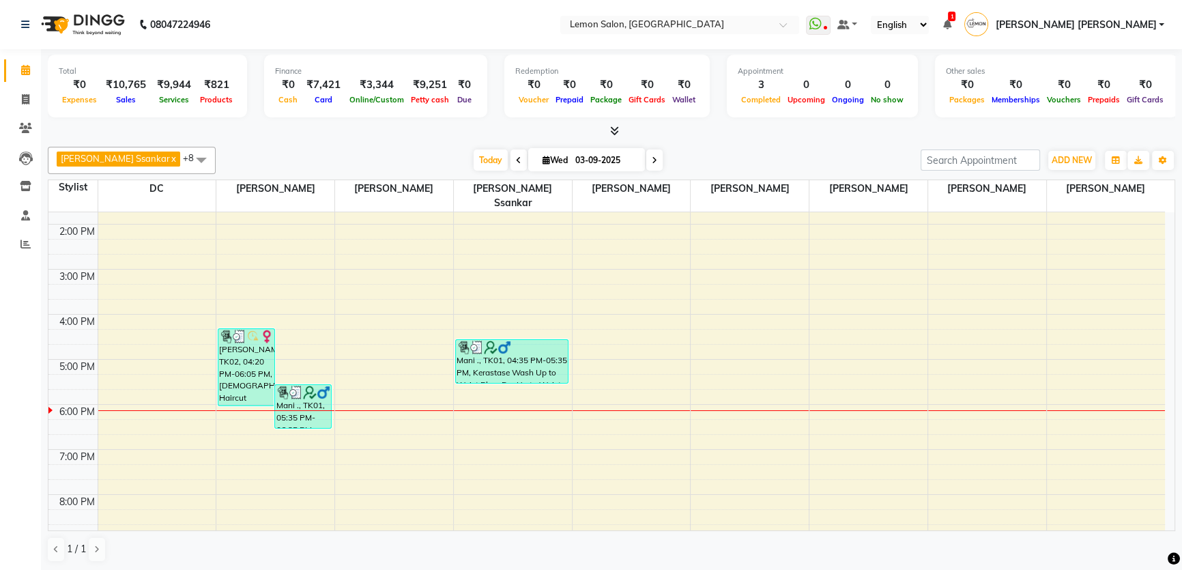
scroll to position [295, 0]
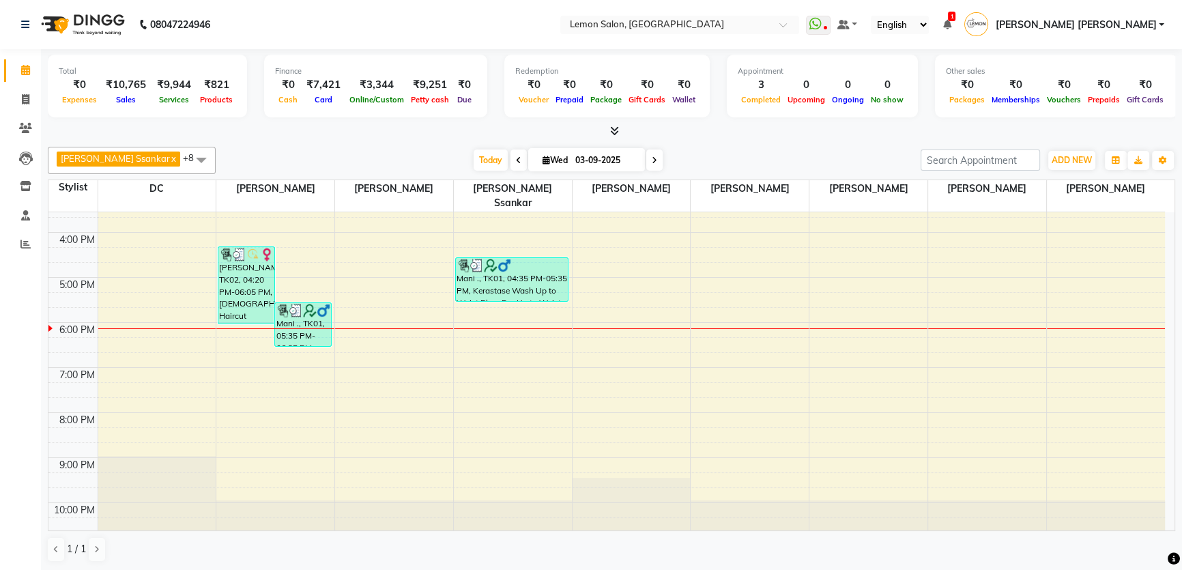
click at [492, 124] on div at bounding box center [612, 131] width 1128 height 14
click at [474, 155] on span "Today" at bounding box center [491, 160] width 34 height 21
click at [524, 36] on nav "08047224946 Select Location × Lemon Salon, Mira Road WhatsApp Status ✕ Status: …" at bounding box center [591, 24] width 1182 height 49
click at [474, 156] on span "Today" at bounding box center [491, 160] width 34 height 21
click at [471, 126] on div at bounding box center [612, 131] width 1128 height 14
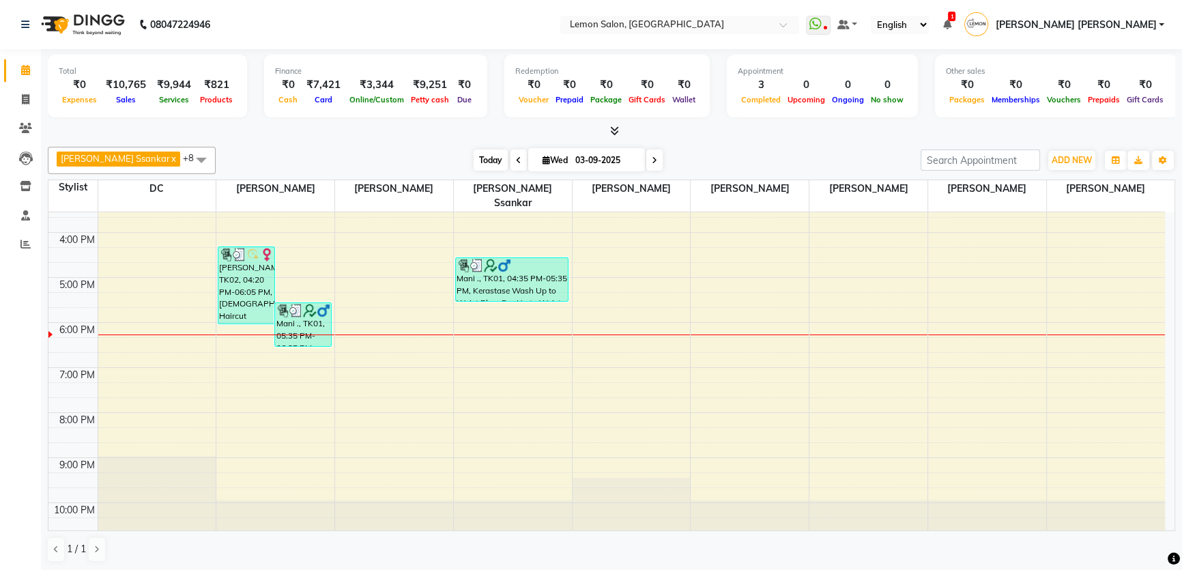
click at [474, 162] on span "Today" at bounding box center [491, 160] width 34 height 21
click at [474, 150] on span "Today" at bounding box center [491, 160] width 34 height 21
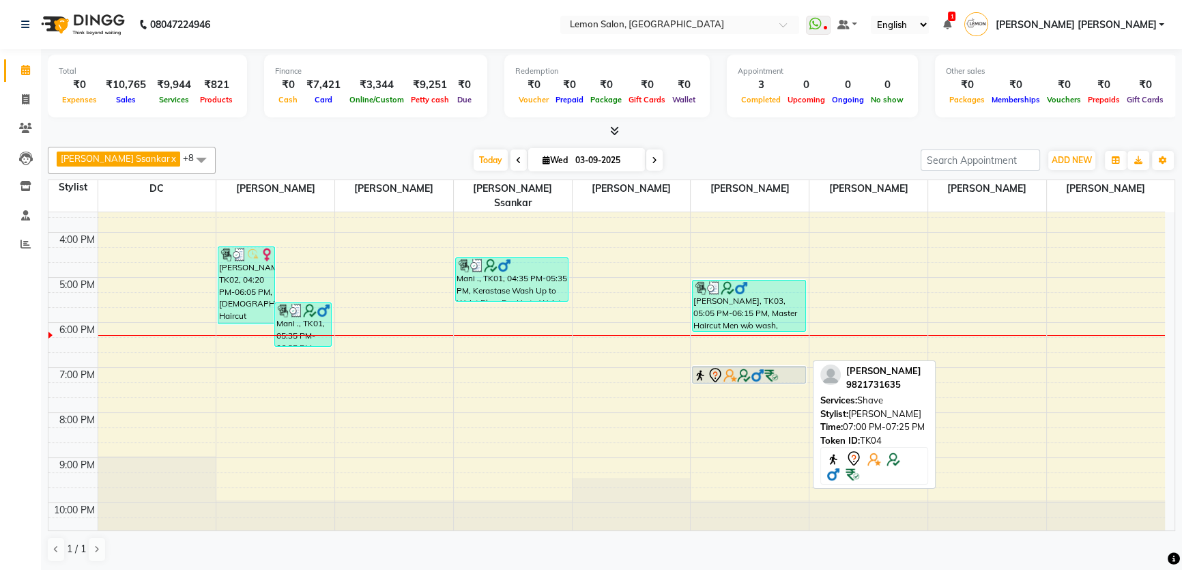
click at [751, 369] on img at bounding box center [758, 376] width 14 height 14
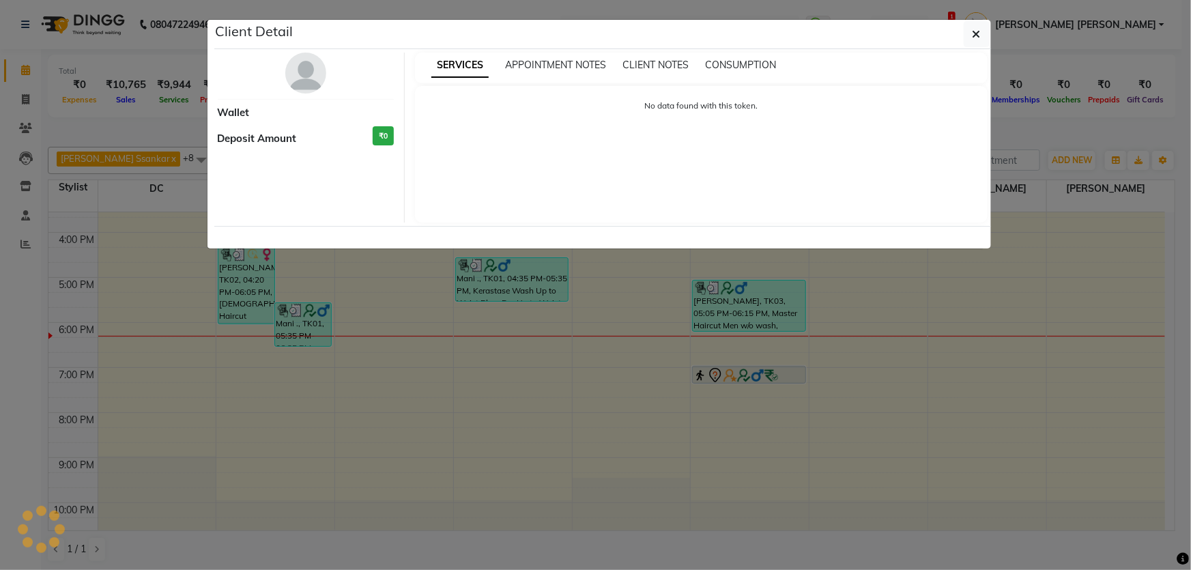
select select "7"
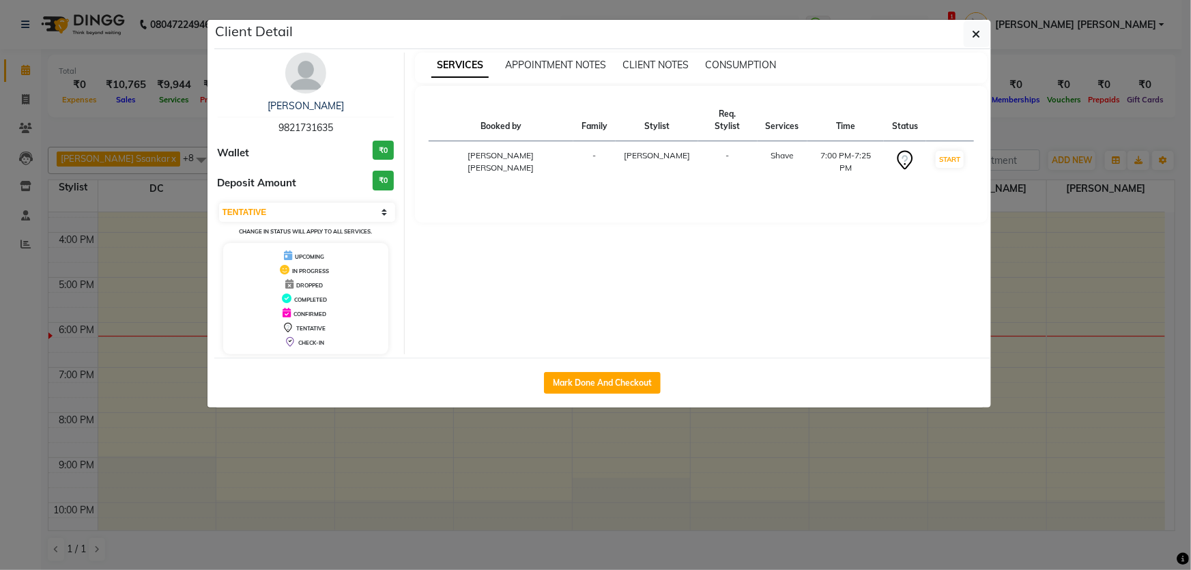
click at [300, 138] on div "Sanjay vishwakarma 9821731635 Wallet ₹0 Deposit Amount ₹0 Select IN SERVICE CON…" at bounding box center [307, 204] width 198 height 302
click at [312, 99] on div "[PERSON_NAME]" at bounding box center [306, 106] width 177 height 14
click at [341, 107] on link "[PERSON_NAME]" at bounding box center [306, 106] width 76 height 12
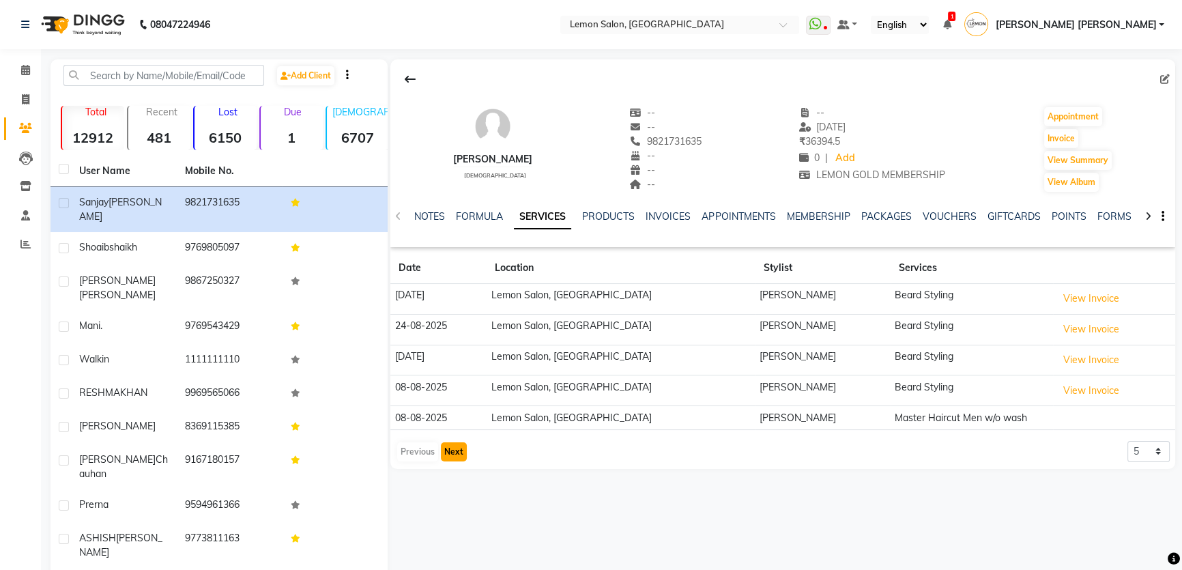
click at [451, 450] on button "Next" at bounding box center [454, 451] width 26 height 19
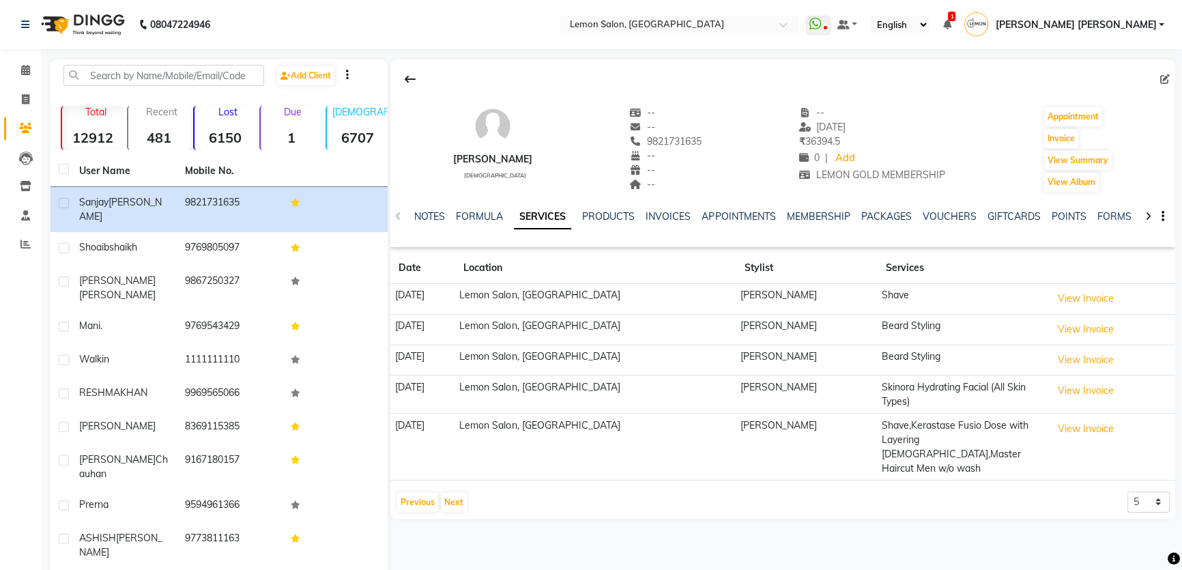
drag, startPoint x: 409, startPoint y: 417, endPoint x: 444, endPoint y: 417, distance: 34.8
click at [444, 417] on td "06-07-2025" at bounding box center [423, 447] width 65 height 67
click at [440, 433] on td "06-07-2025" at bounding box center [423, 447] width 65 height 67
click at [396, 498] on div "Sanjay vishwakarma male -- -- 9821731635 -- -- -- -- 29-08-2025 ₹ 36394.5 0 | A…" at bounding box center [782, 332] width 788 height 547
click at [410, 493] on button "Previous" at bounding box center [417, 502] width 41 height 19
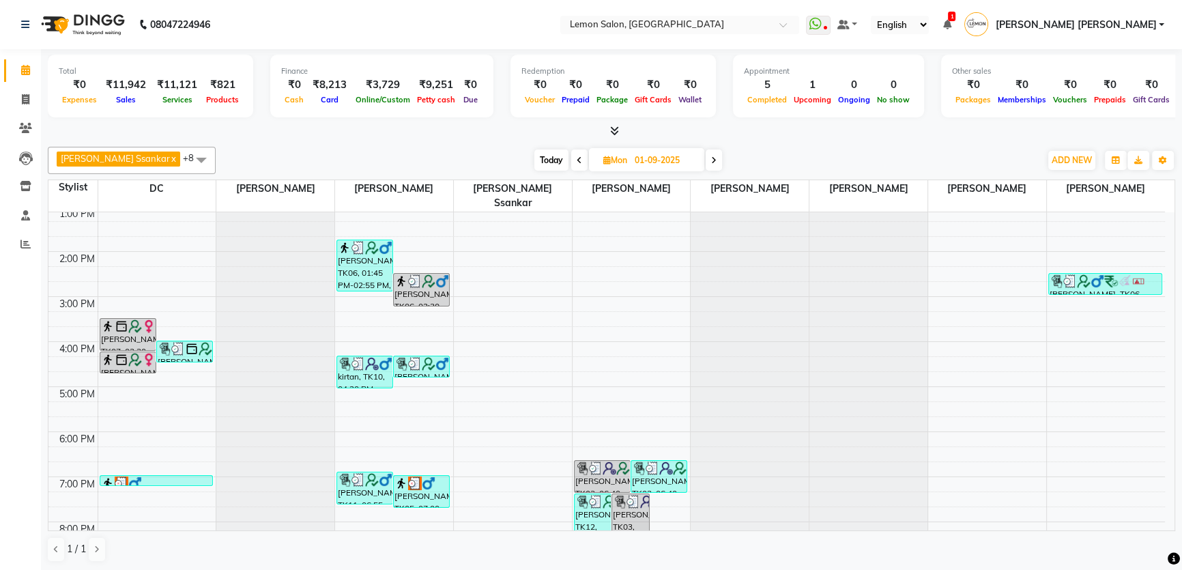
click at [535, 157] on span "Today" at bounding box center [552, 160] width 34 height 21
type input "03-09-2025"
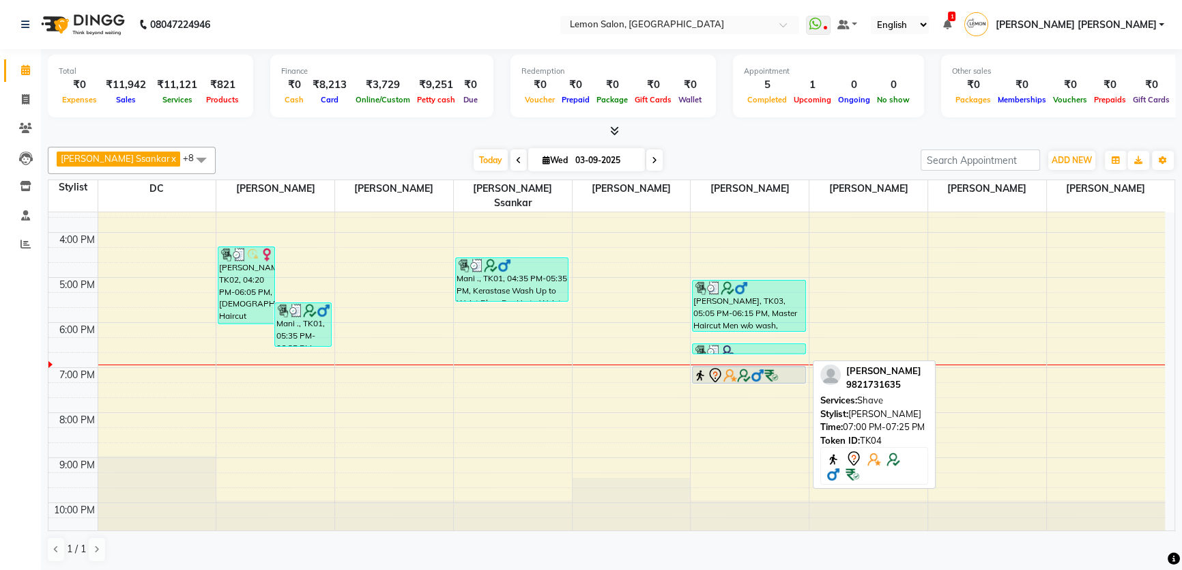
click at [730, 367] on div at bounding box center [749, 375] width 111 height 16
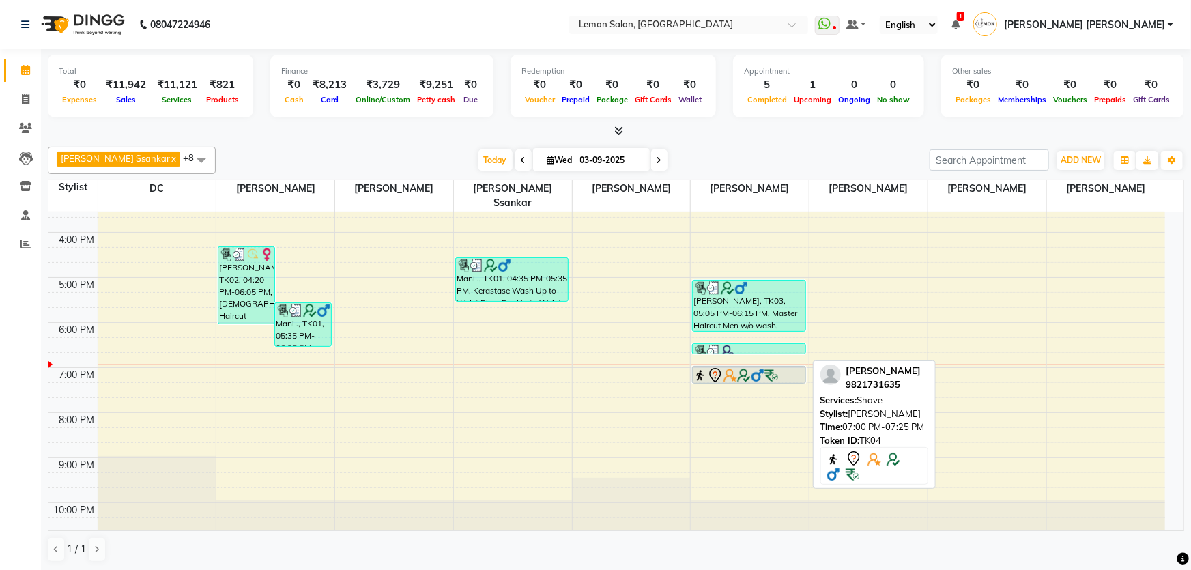
select select "7"
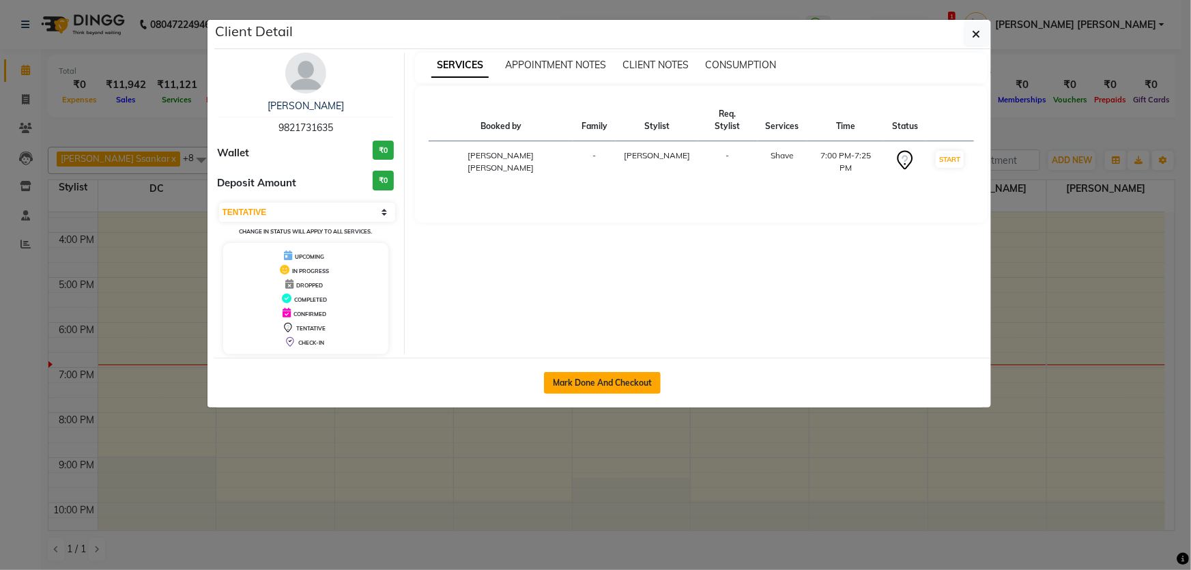
click at [616, 381] on button "Mark Done And Checkout" at bounding box center [602, 383] width 117 height 22
select select "568"
select select "service"
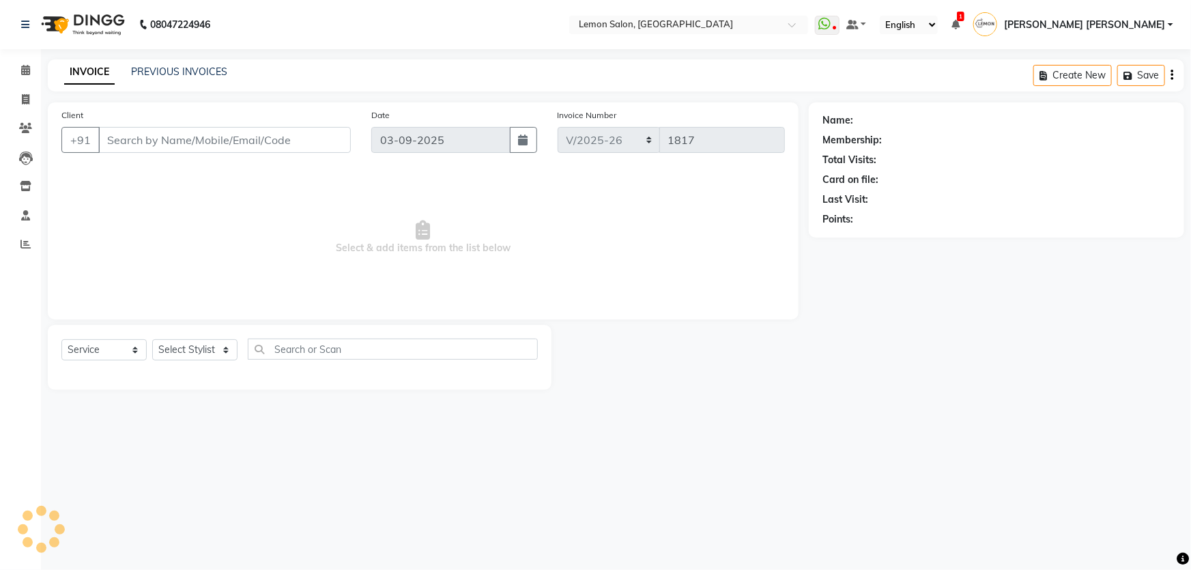
type input "9821731635"
select select "28907"
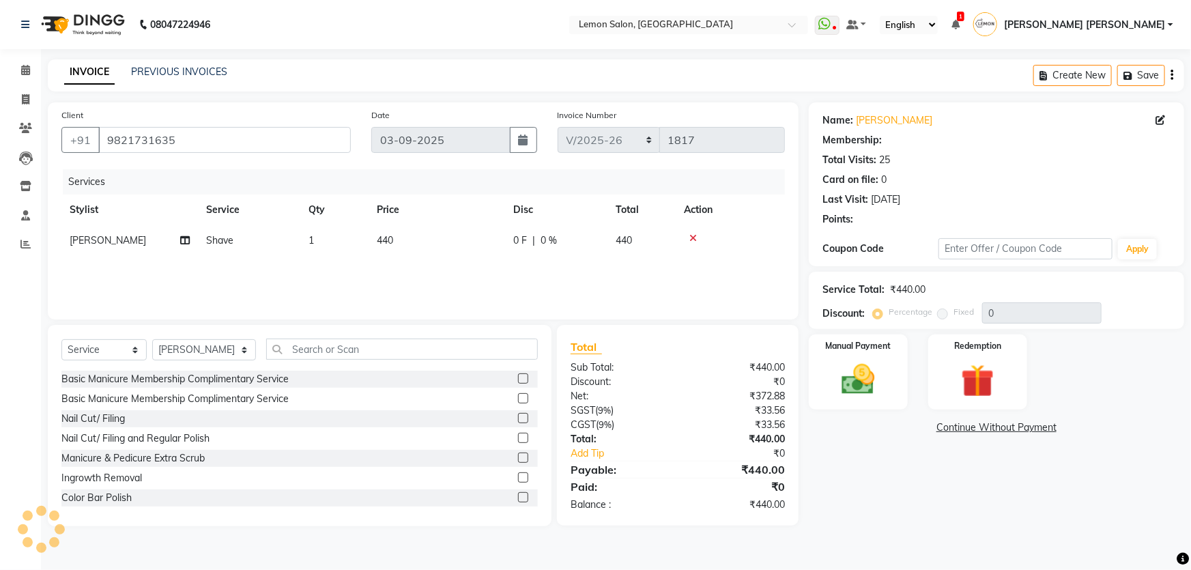
select select "1: Object"
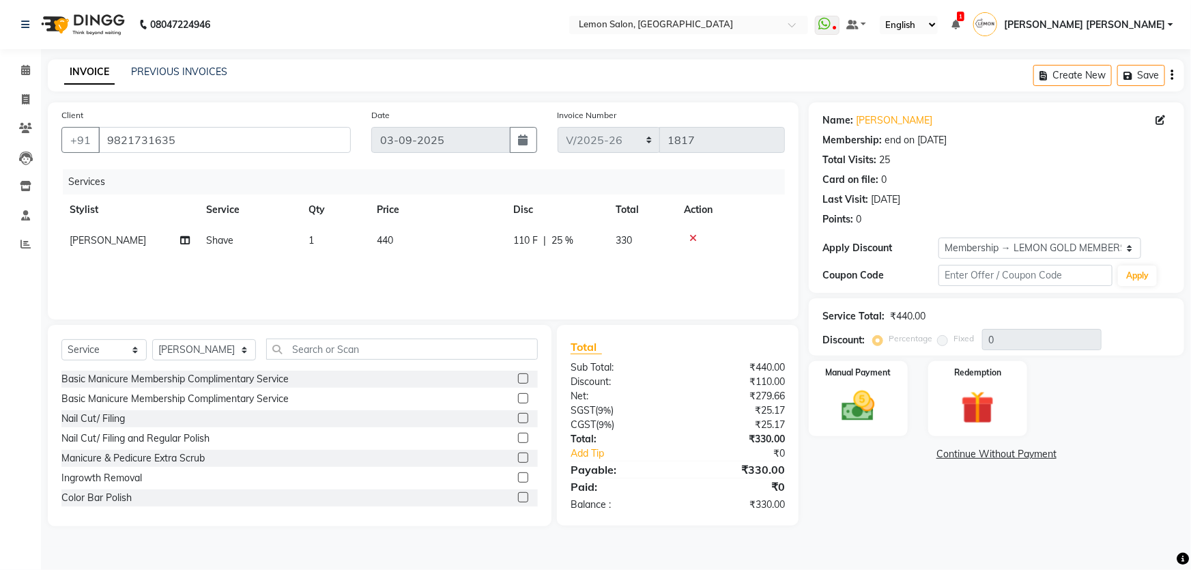
type input "25"
click at [573, 57] on div "08047224946 Select Location × [GEOGRAPHIC_DATA] WhatsApp Status ✕ Status: Disco…" at bounding box center [595, 285] width 1191 height 570
click at [860, 548] on div "08047224946 Select Location × [GEOGRAPHIC_DATA] WhatsApp Status ✕ Status: Disco…" at bounding box center [595, 285] width 1191 height 570
click at [888, 370] on label "Manual Payment" at bounding box center [859, 371] width 68 height 13
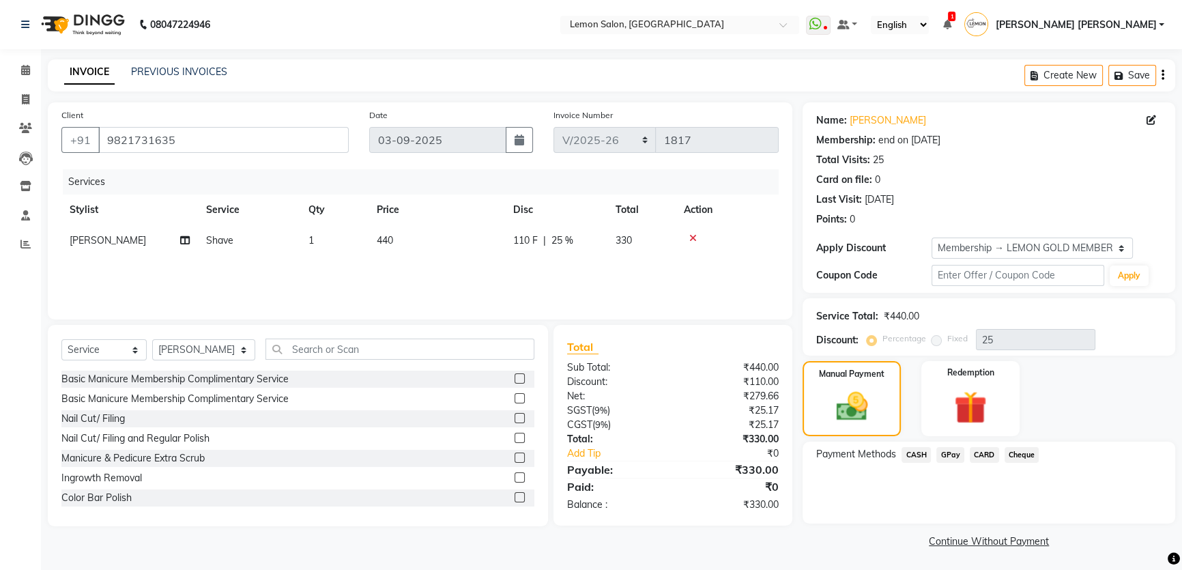
scroll to position [1, 0]
click at [677, 268] on div "Services Stylist Service Qty Price Disc Total Action [PERSON_NAME] Shave 1 440 …" at bounding box center [420, 237] width 718 height 137
click at [625, 102] on div "Client [PHONE_NUMBER] Date [DATE] Invoice Number MRD/2025-26 V/2025 V/[PHONE_NU…" at bounding box center [420, 210] width 745 height 217
click at [591, 117] on label "Invoice Number" at bounding box center [583, 115] width 59 height 12
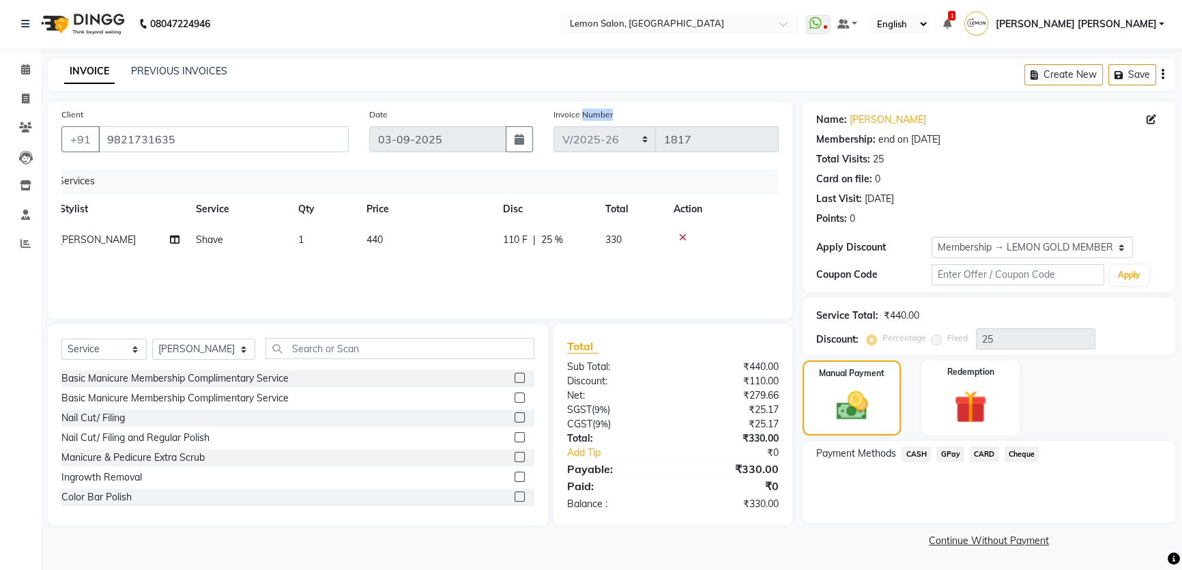
scroll to position [0, 0]
click at [941, 452] on span "GPay" at bounding box center [951, 454] width 28 height 16
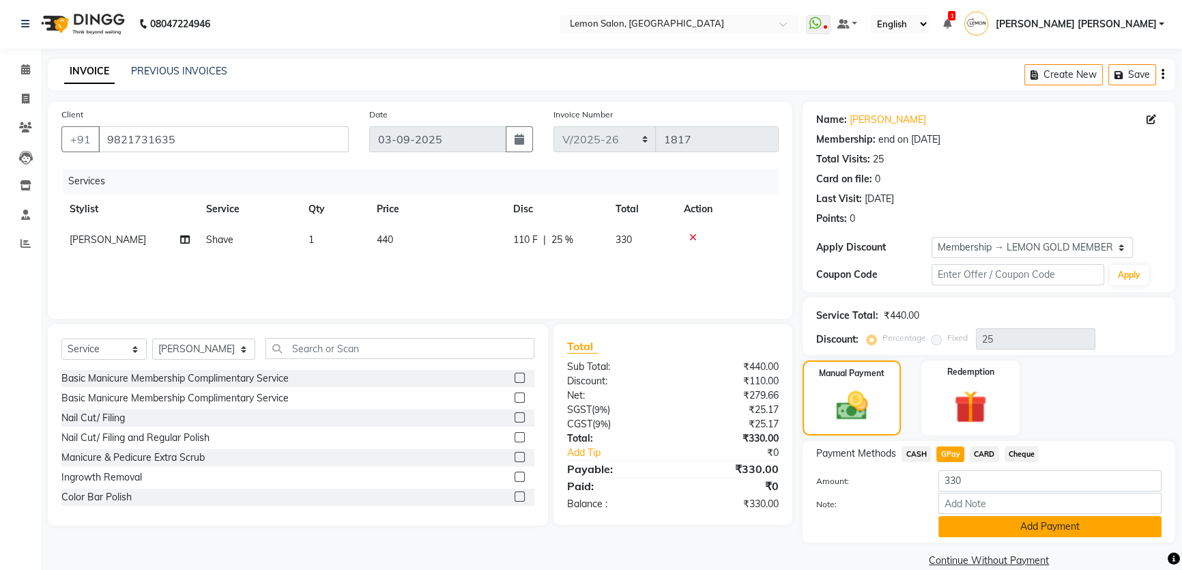
click at [956, 522] on button "Add Payment" at bounding box center [1050, 526] width 223 height 21
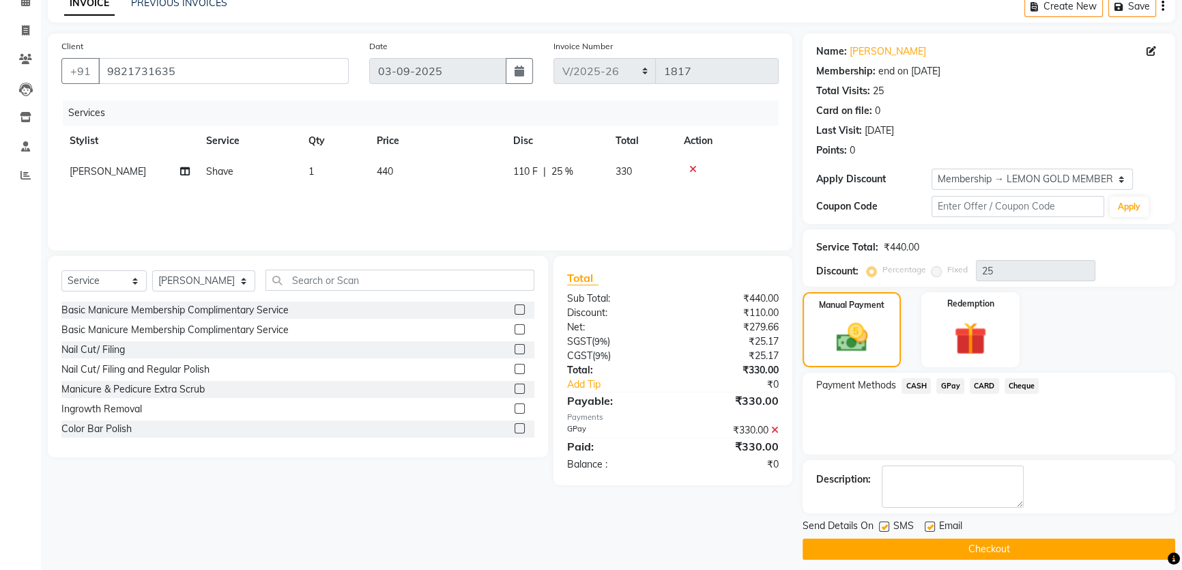
scroll to position [78, 0]
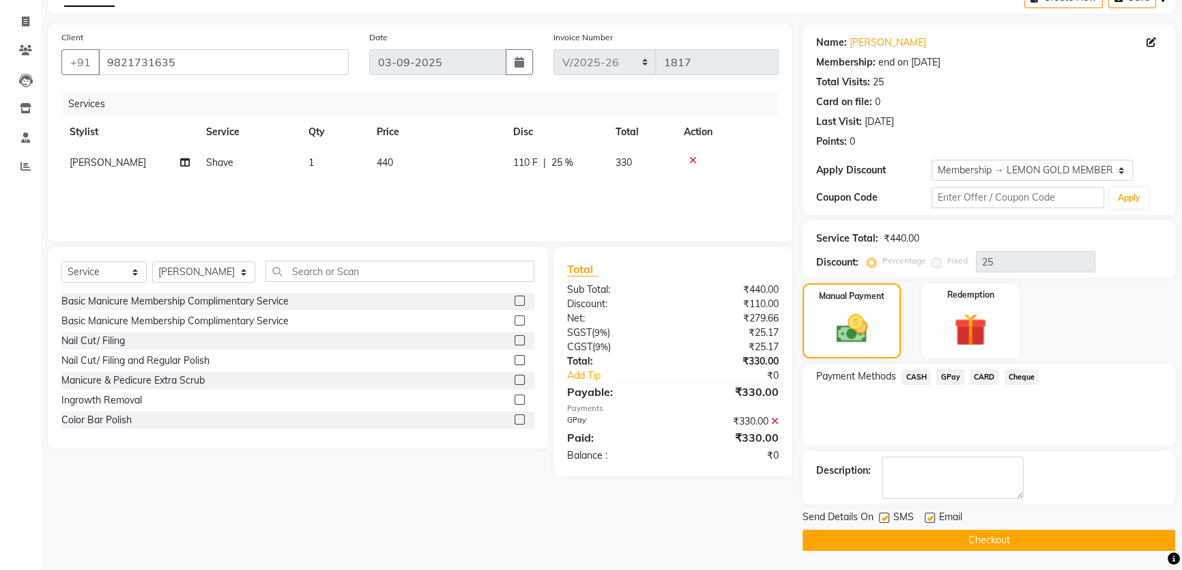
click at [921, 504] on div "Name: [PERSON_NAME] Membership: end on [DATE] Total Visits: 25 Card on file: 0 …" at bounding box center [994, 288] width 383 height 526
click at [1000, 541] on button "Checkout" at bounding box center [989, 540] width 373 height 21
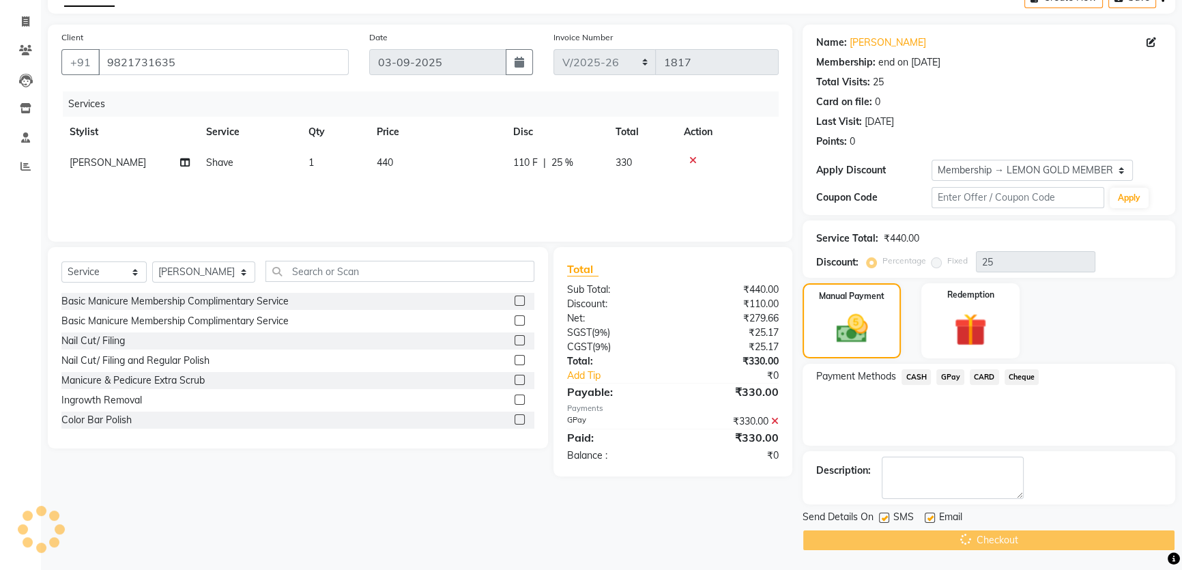
scroll to position [0, 0]
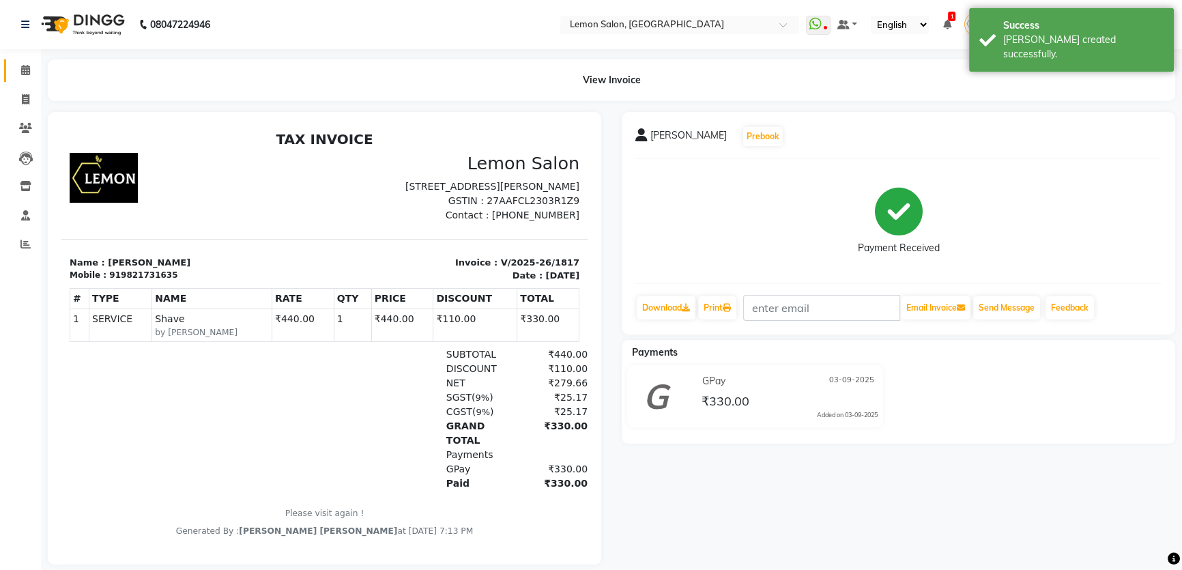
click at [12, 68] on link "Calendar" at bounding box center [20, 70] width 33 height 23
